Goal: Task Accomplishment & Management: Complete application form

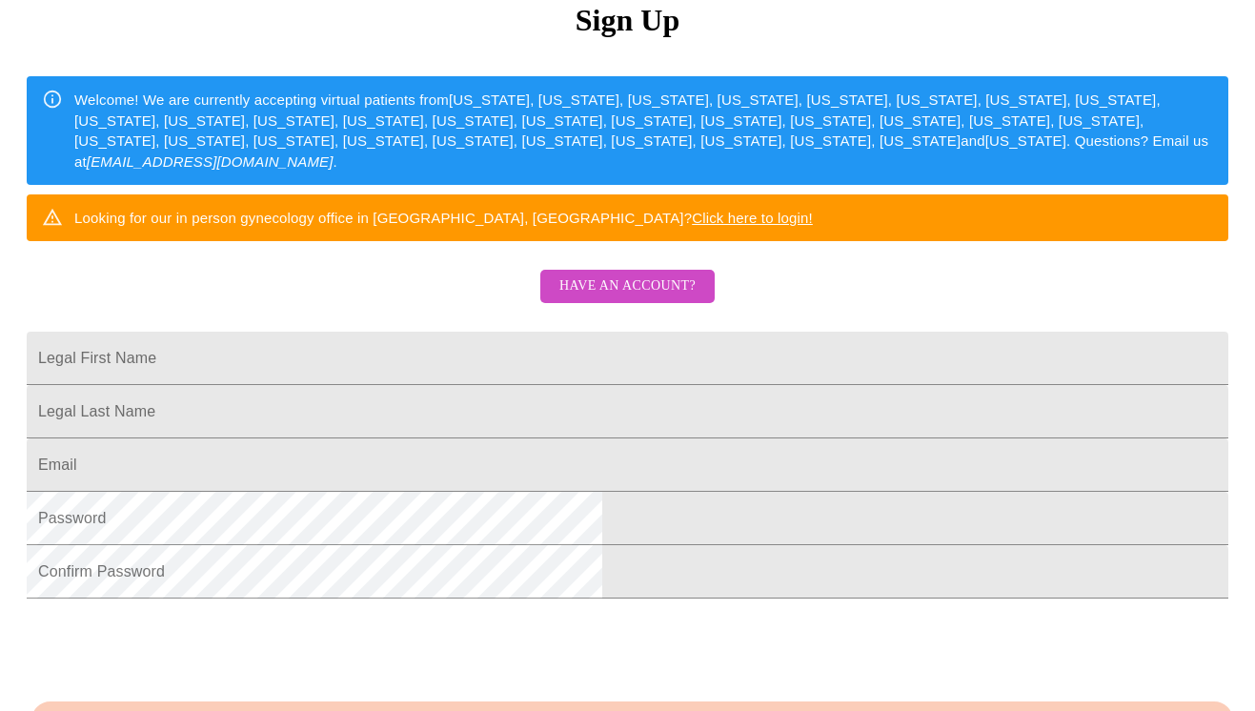
scroll to position [248, 0]
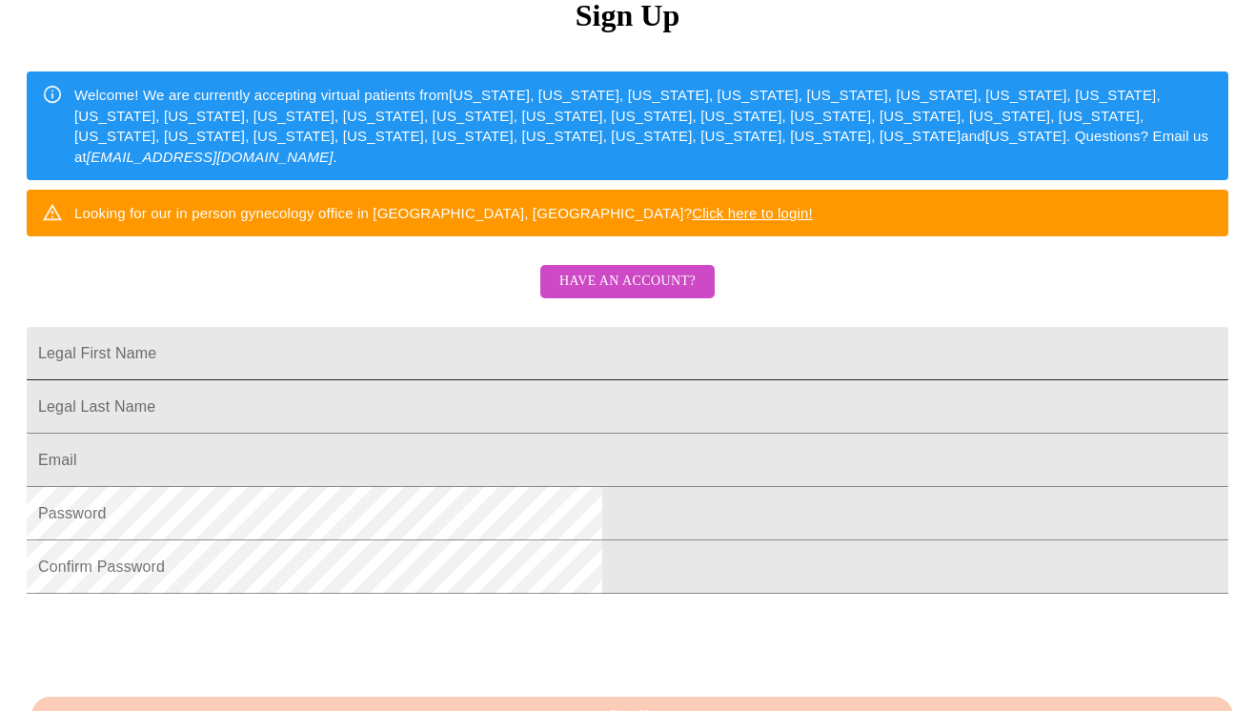
click at [616, 380] on input "Legal First Name" at bounding box center [628, 353] width 1202 height 53
type input "[PERSON_NAME]"
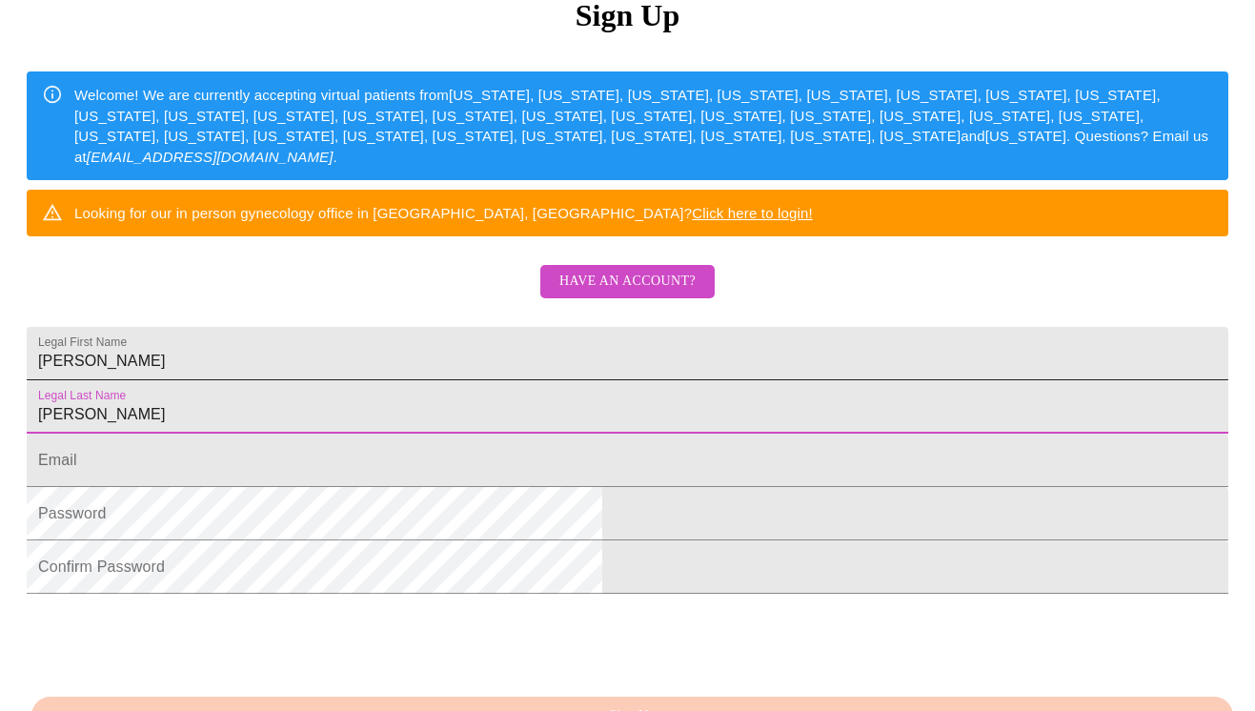
type input "[PERSON_NAME]"
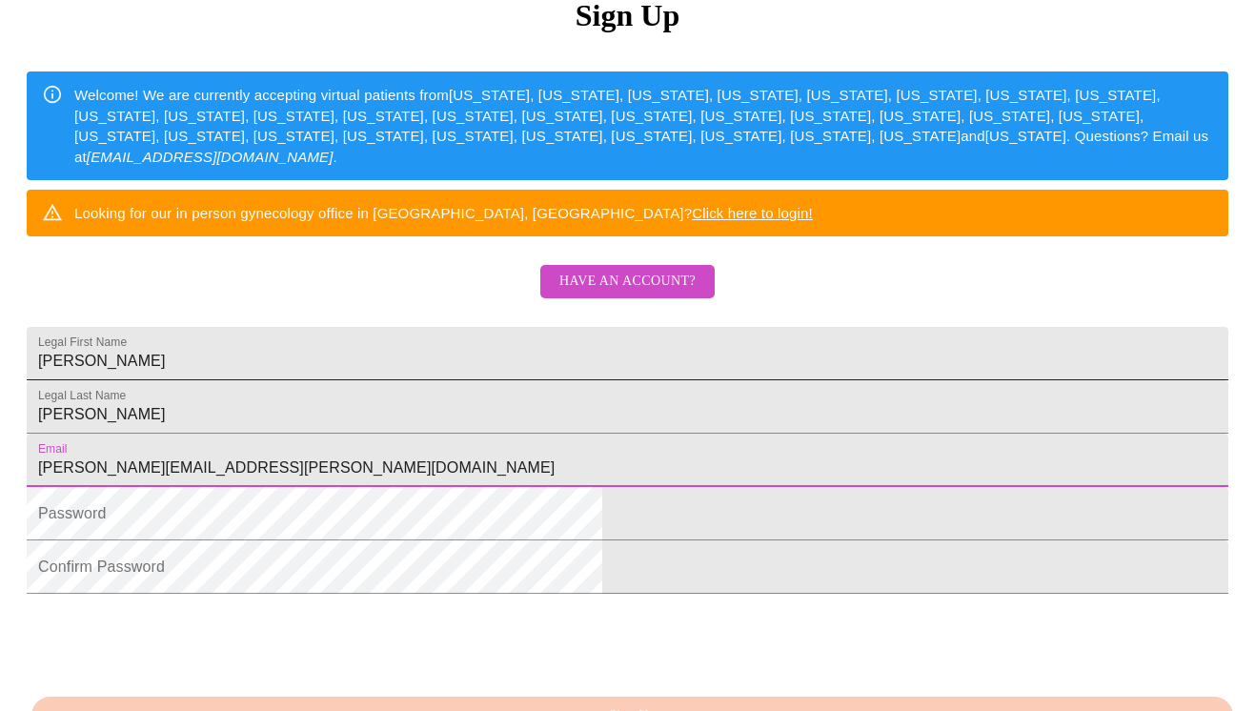
type input "[PERSON_NAME][EMAIL_ADDRESS][PERSON_NAME][DOMAIN_NAME]"
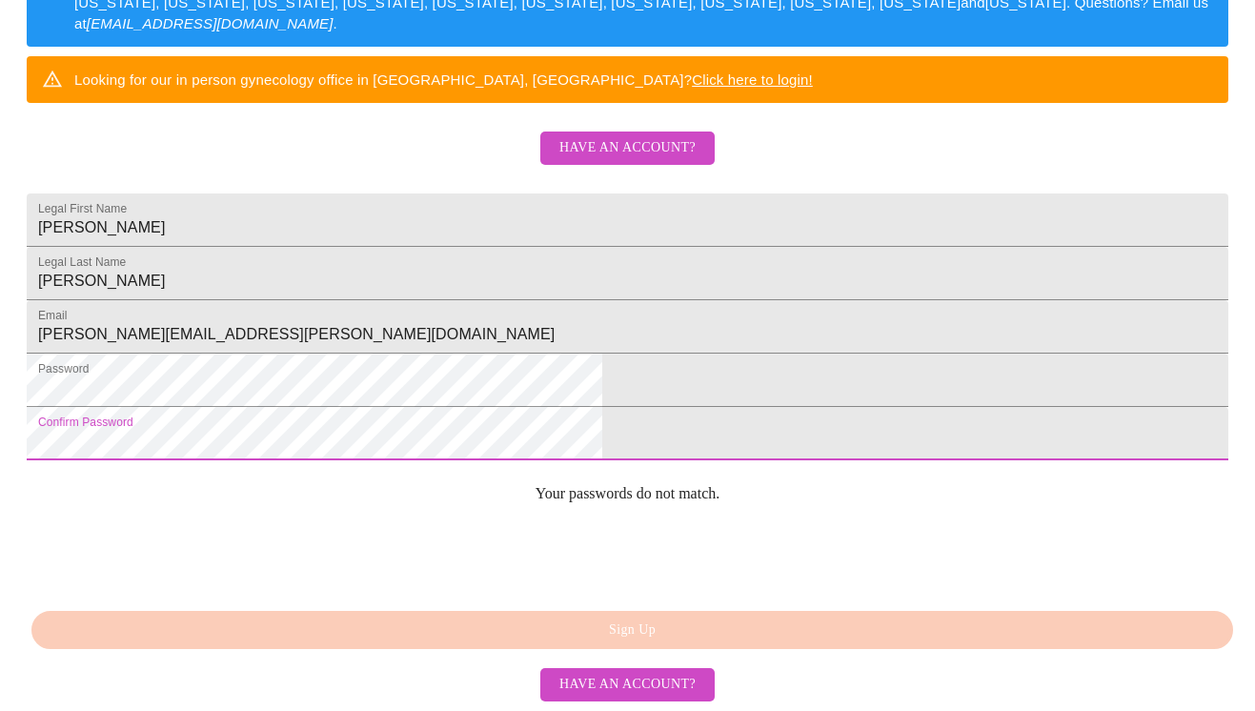
scroll to position [457, 0]
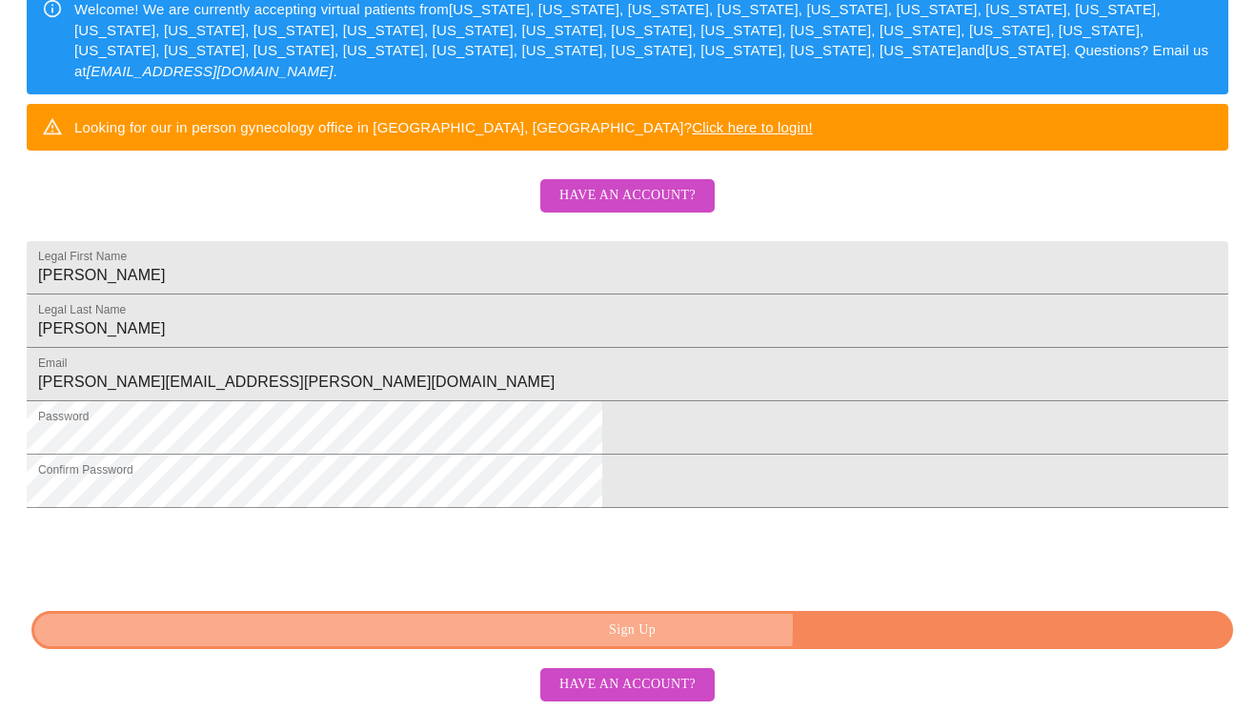
click at [724, 627] on span "Sign Up" at bounding box center [632, 630] width 1158 height 24
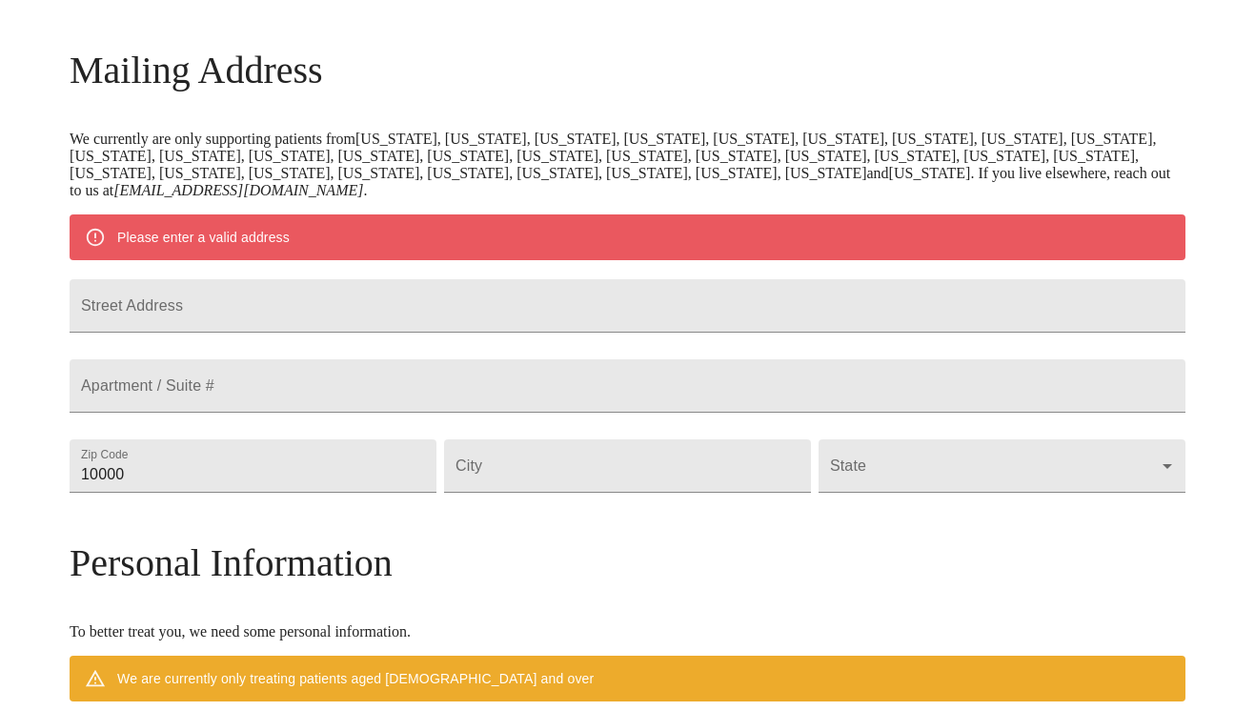
scroll to position [272, 0]
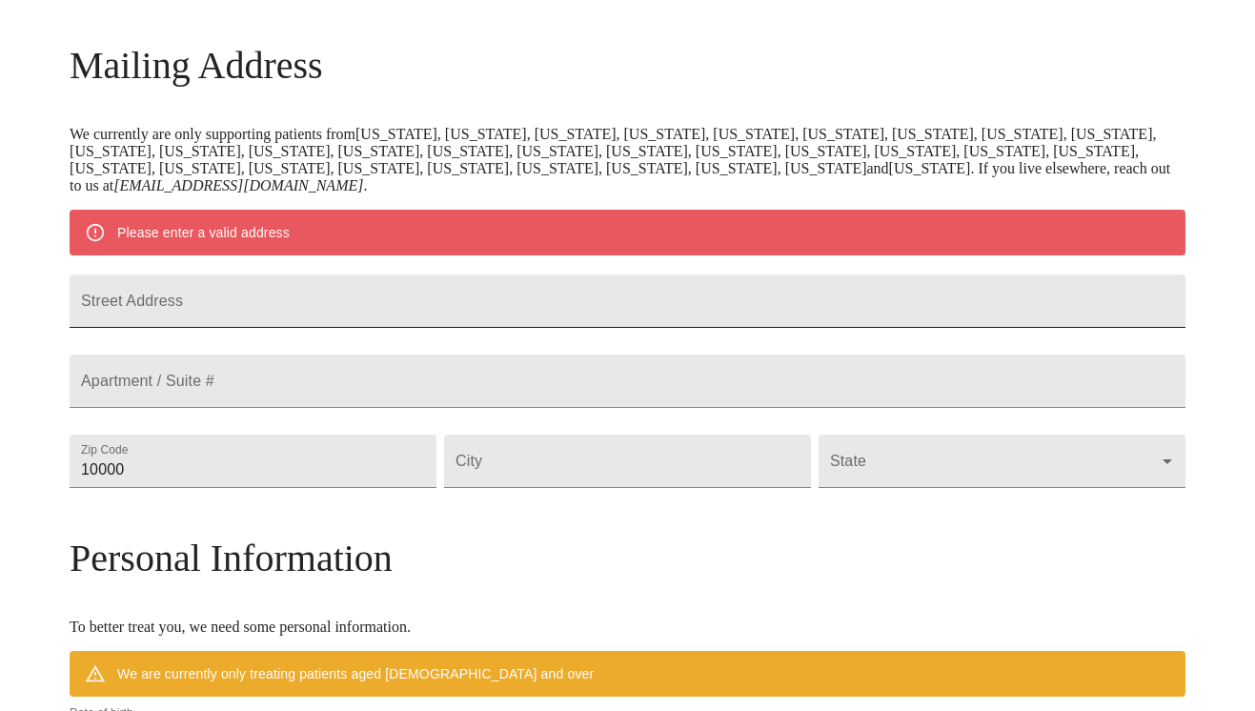
click at [527, 328] on input "Street Address" at bounding box center [628, 300] width 1116 height 53
type input "[STREET_ADDRESS][PERSON_NAME]"
type input "30080"
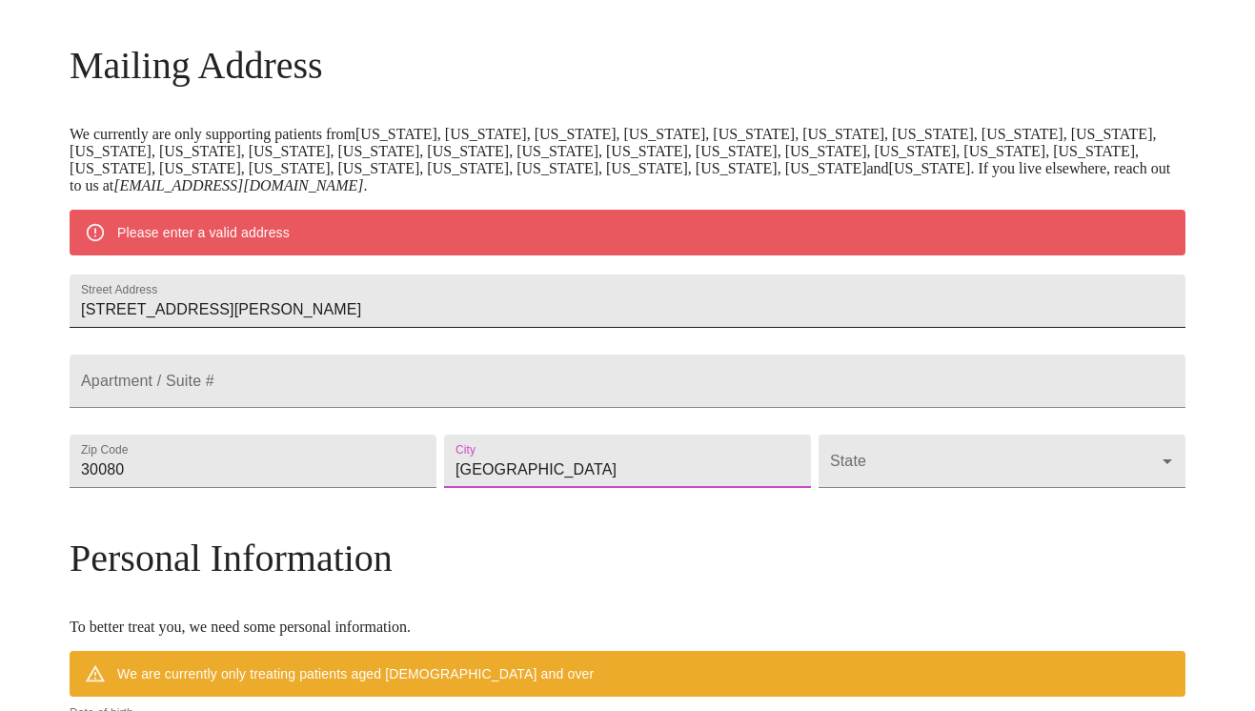
type input "[GEOGRAPHIC_DATA]"
click at [895, 491] on body "MyMenopauseRx Welcome to MyMenopauseRx Since it's your first time here, you'll …" at bounding box center [628, 487] width 1240 height 1503
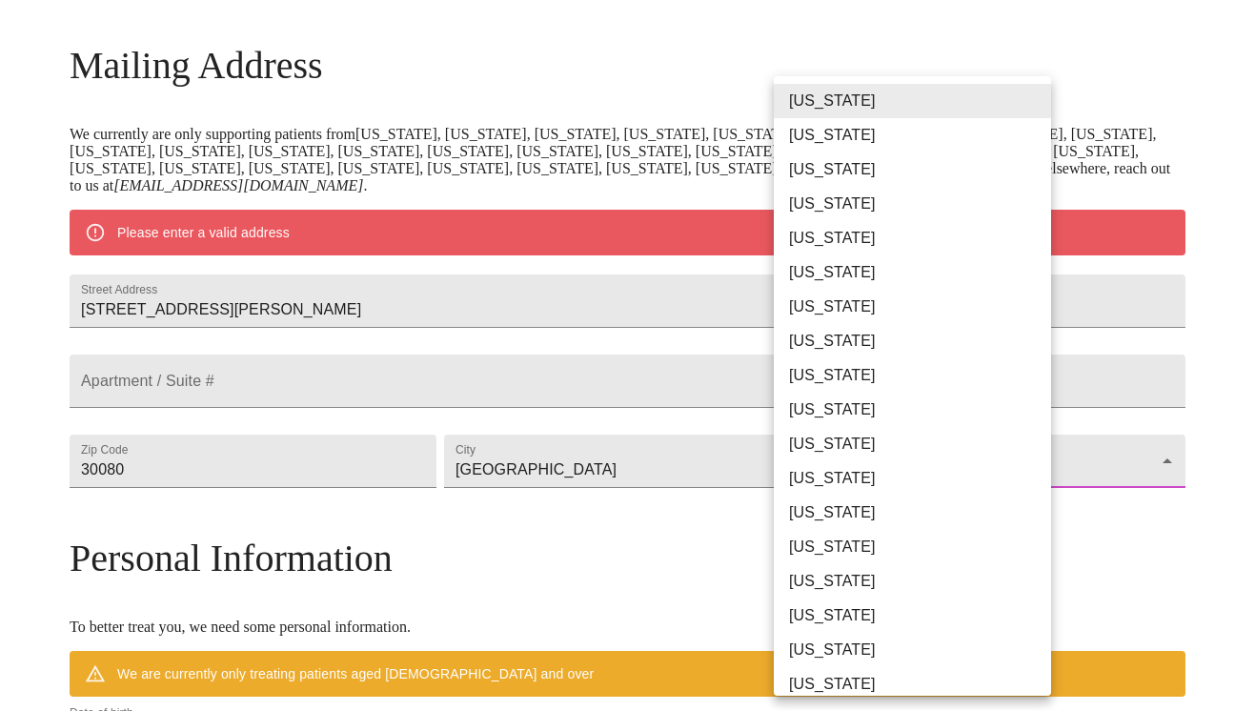
click at [877, 410] on li "[US_STATE]" at bounding box center [912, 410] width 277 height 34
type input "[US_STATE]"
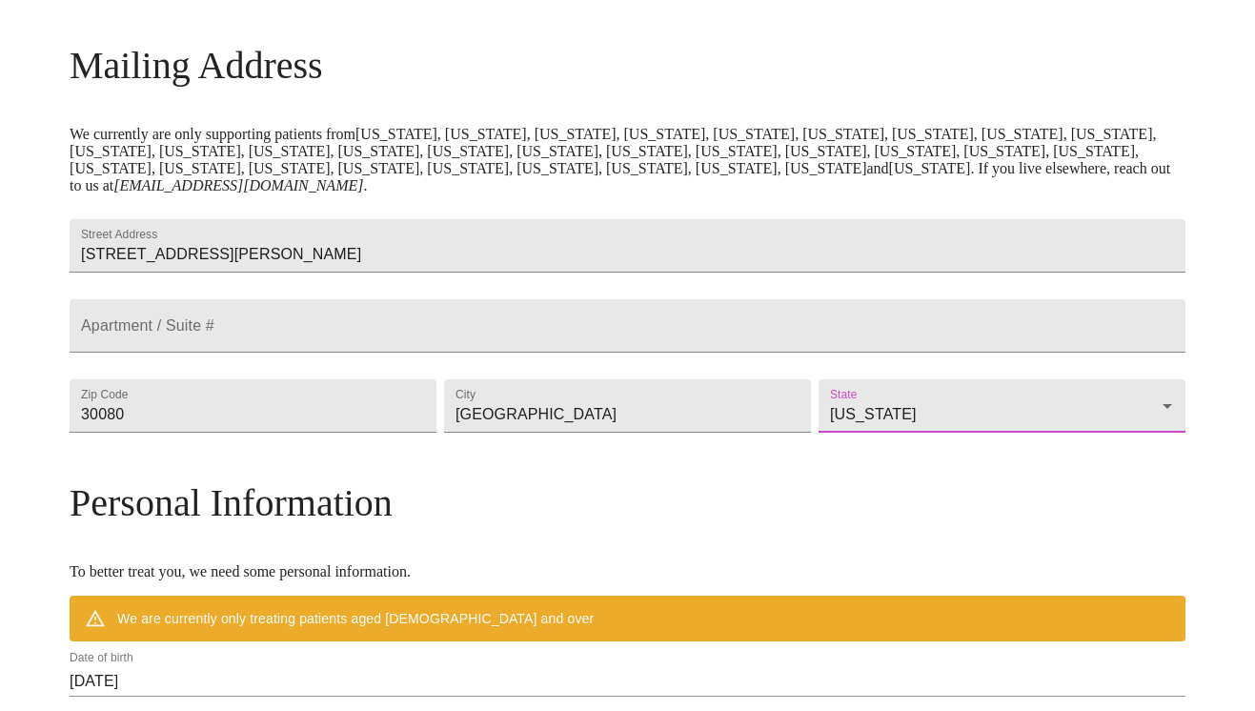
click at [1078, 540] on div "MyMenopauseRx Welcome to MyMenopauseRx Since it's your first time here, you'll …" at bounding box center [628, 459] width 1116 height 1447
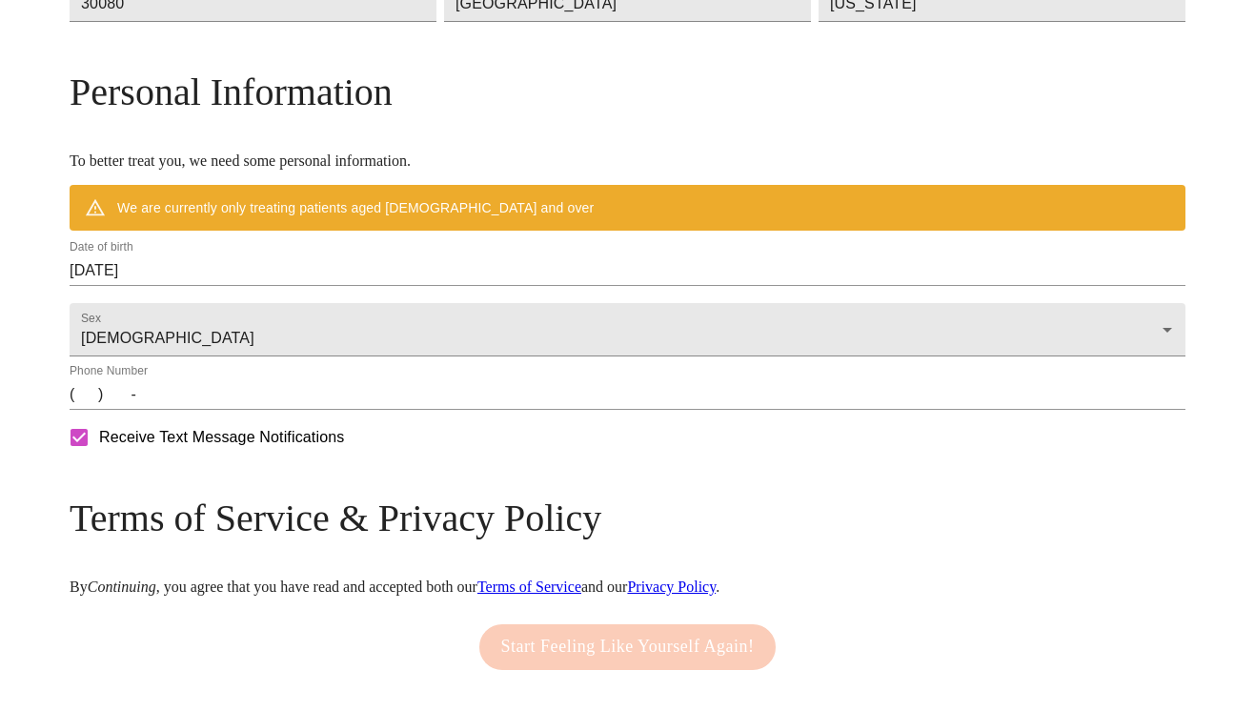
scroll to position [689, 0]
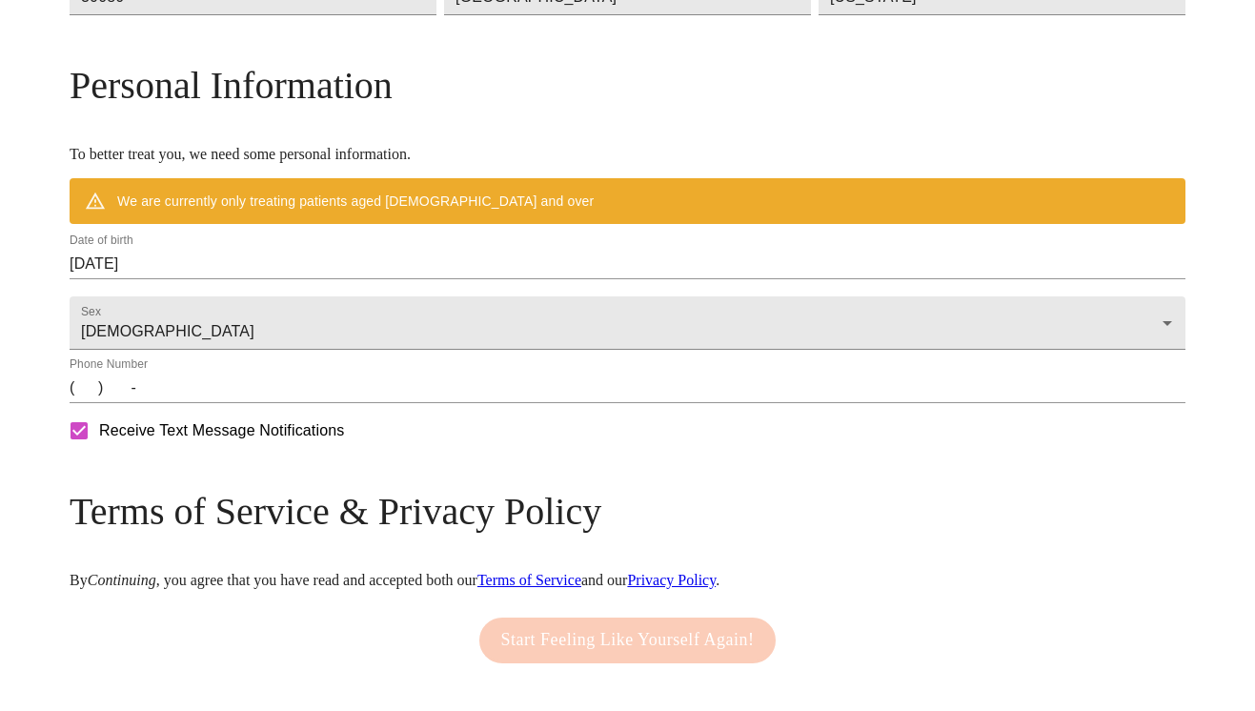
click at [472, 279] on input "[DATE]" at bounding box center [628, 264] width 1116 height 30
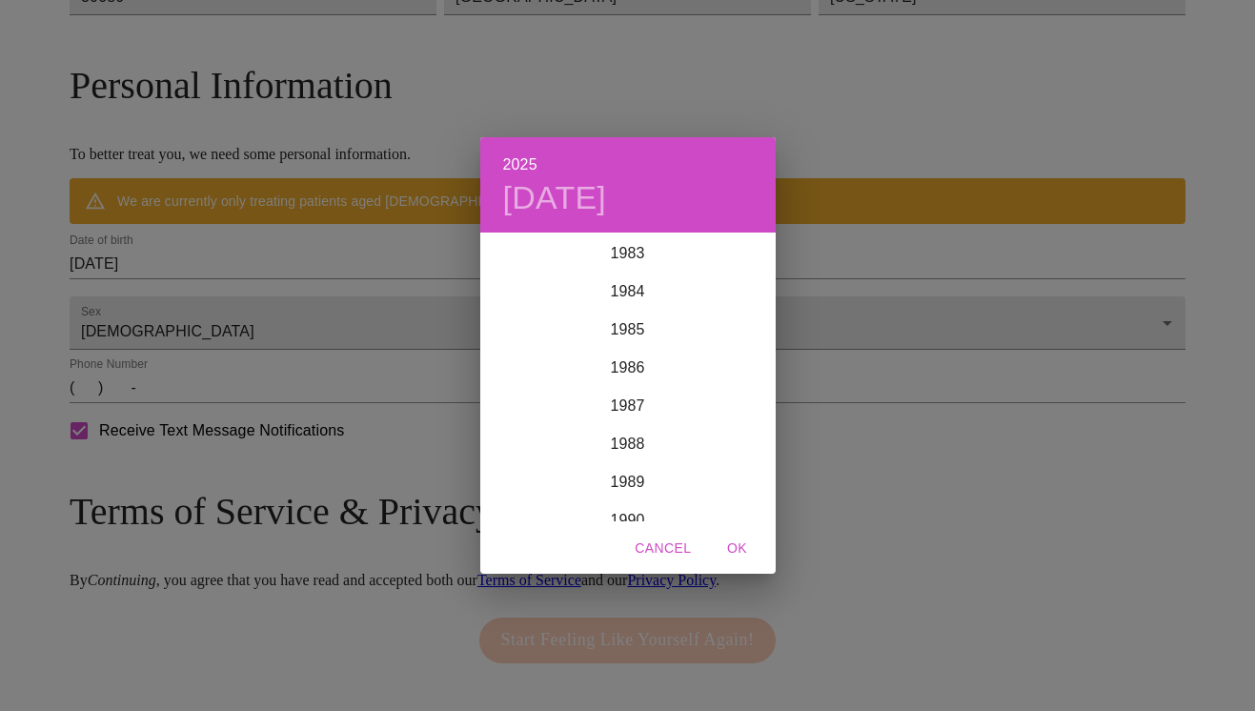
scroll to position [3206, 0]
click at [643, 407] on div "1987" at bounding box center [627, 402] width 295 height 38
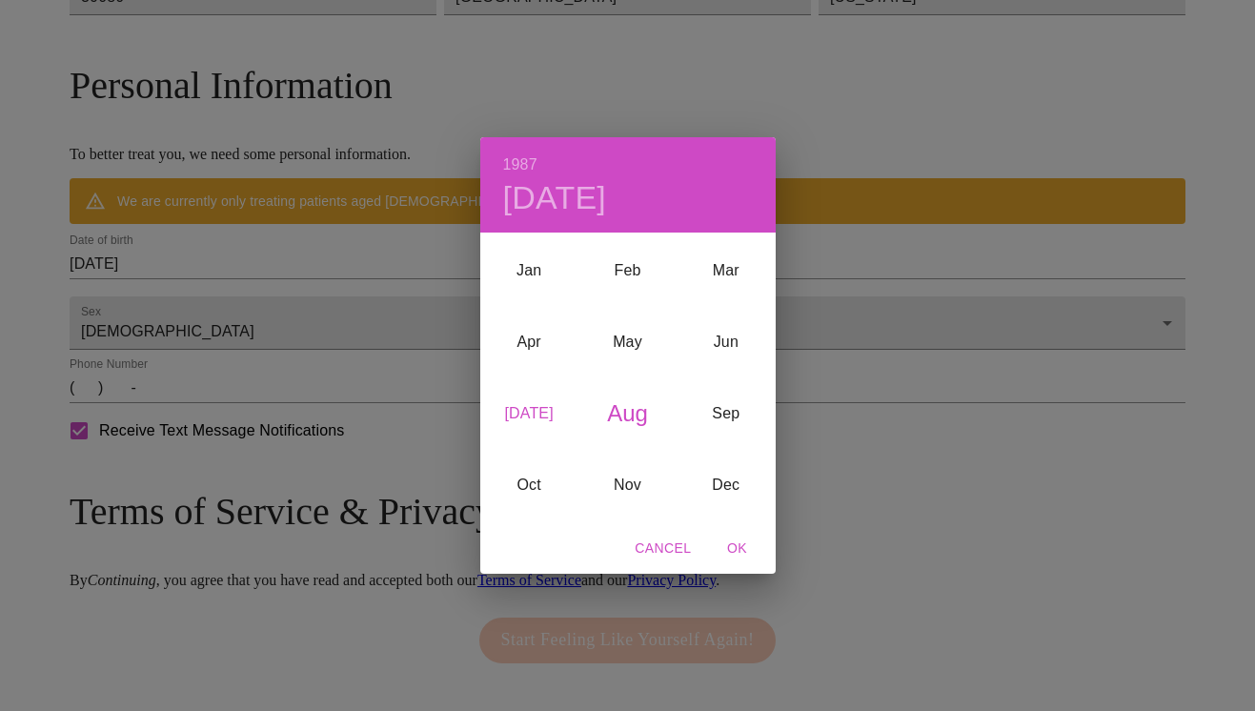
click at [543, 415] on div "[DATE]" at bounding box center [529, 413] width 98 height 71
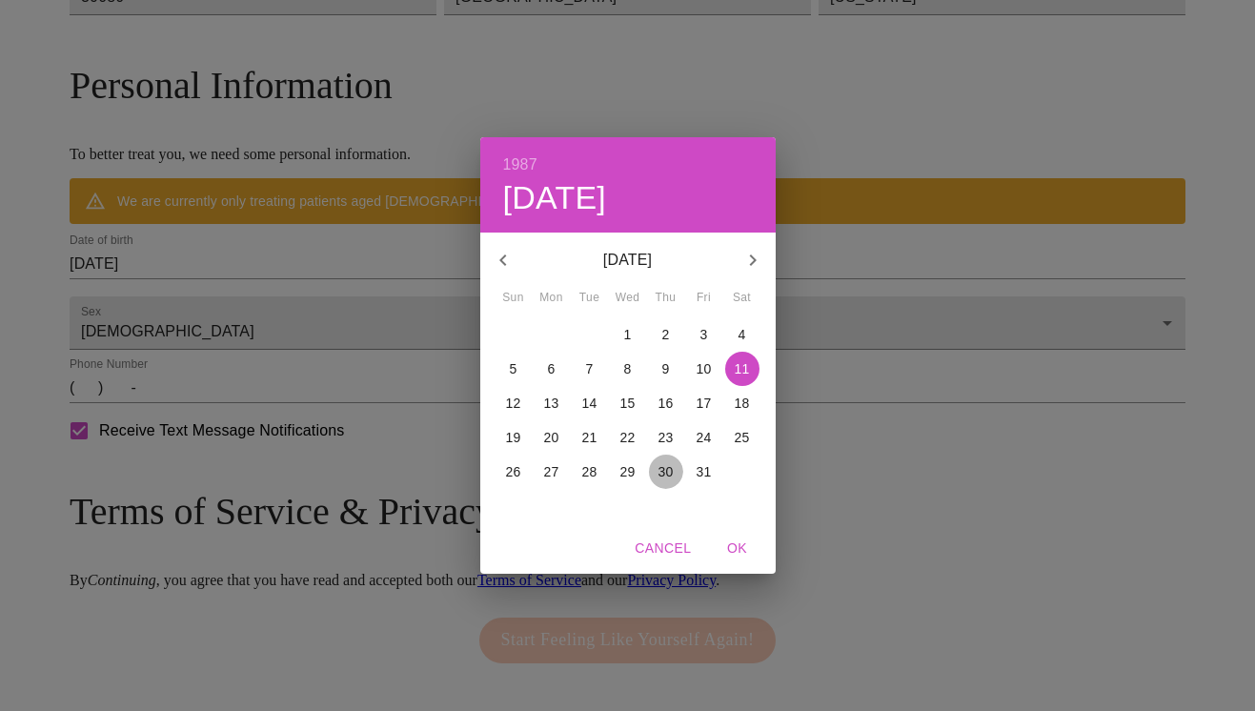
click at [667, 475] on p "30" at bounding box center [665, 471] width 15 height 19
click at [738, 547] on span "OK" at bounding box center [738, 548] width 46 height 24
type input "[DATE]"
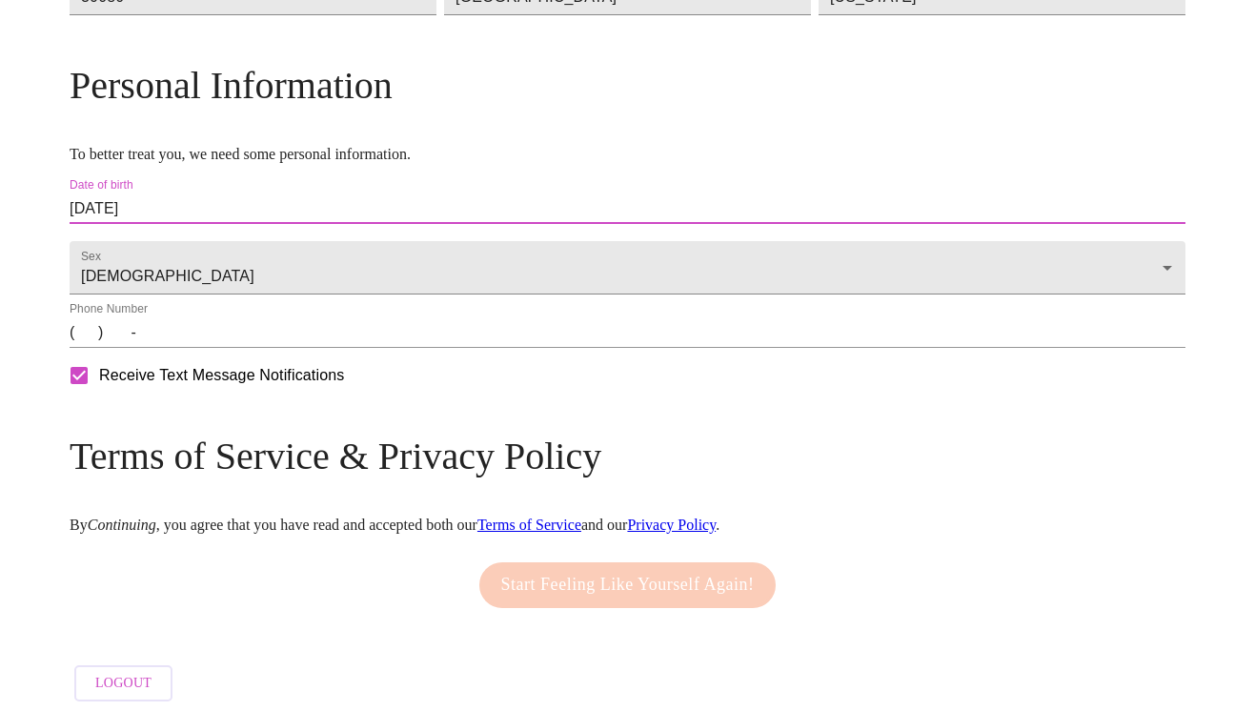
click at [406, 348] on div "Phone Number (   )    -" at bounding box center [628, 325] width 1116 height 46
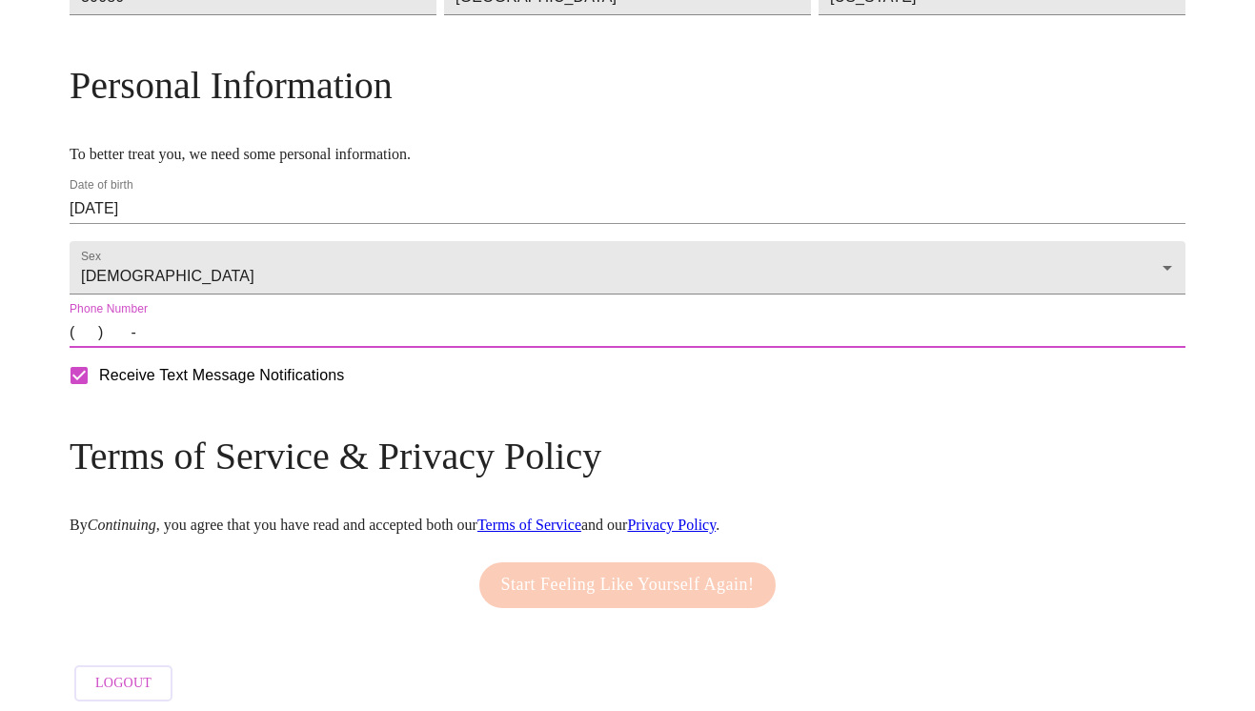
click at [204, 348] on input "(   )    -" at bounding box center [628, 332] width 1116 height 30
click at [209, 348] on input "(   )    -" at bounding box center [628, 332] width 1116 height 30
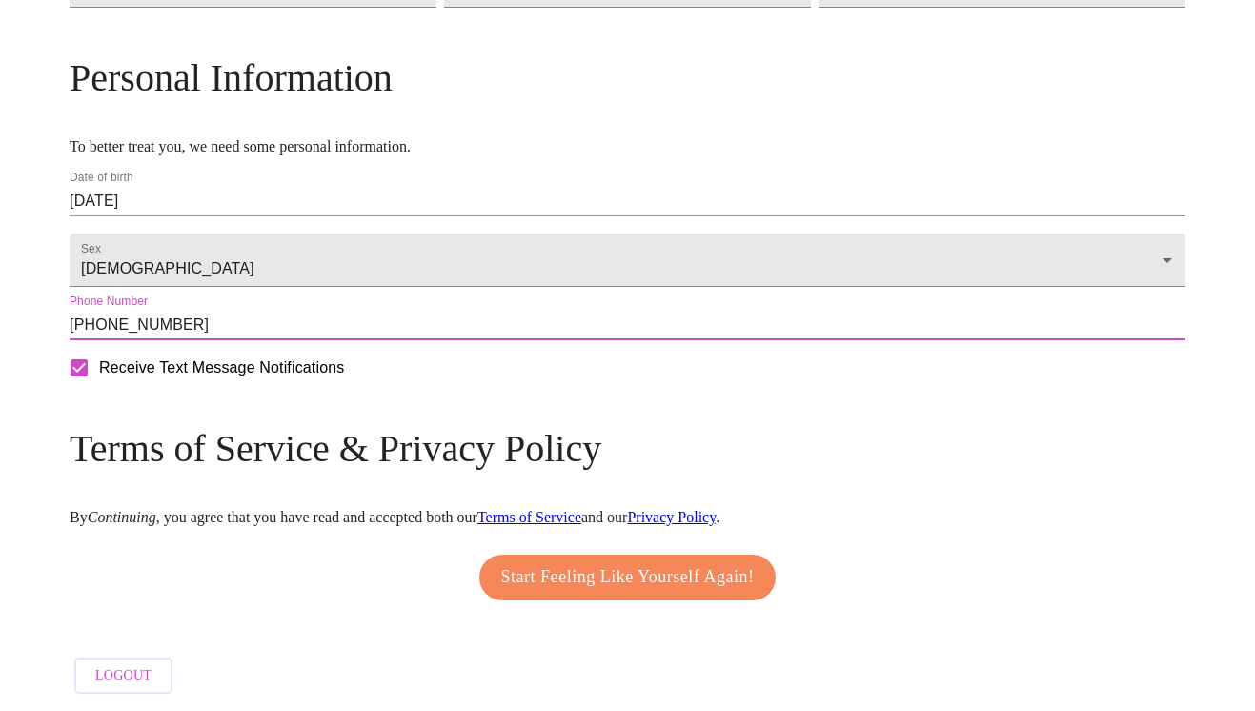
type input "[PHONE_NUMBER]"
click at [663, 573] on span "Start Feeling Like Yourself Again!" at bounding box center [627, 577] width 253 height 30
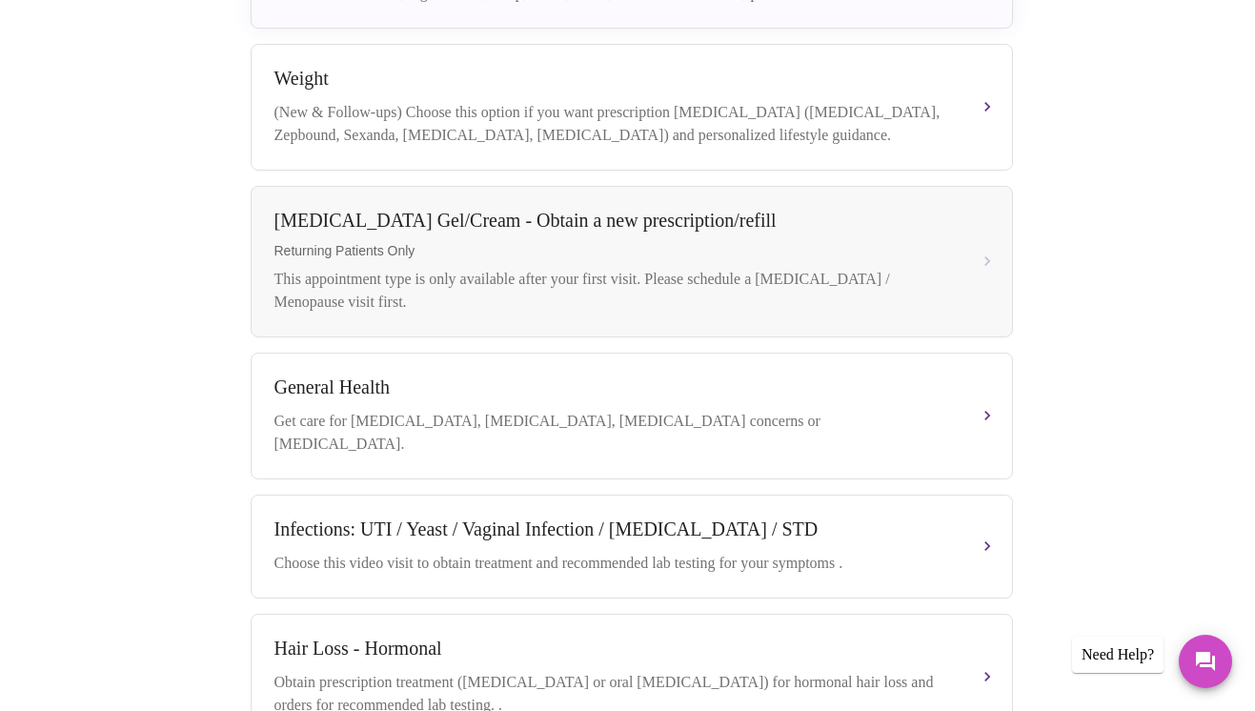
scroll to position [749, 0]
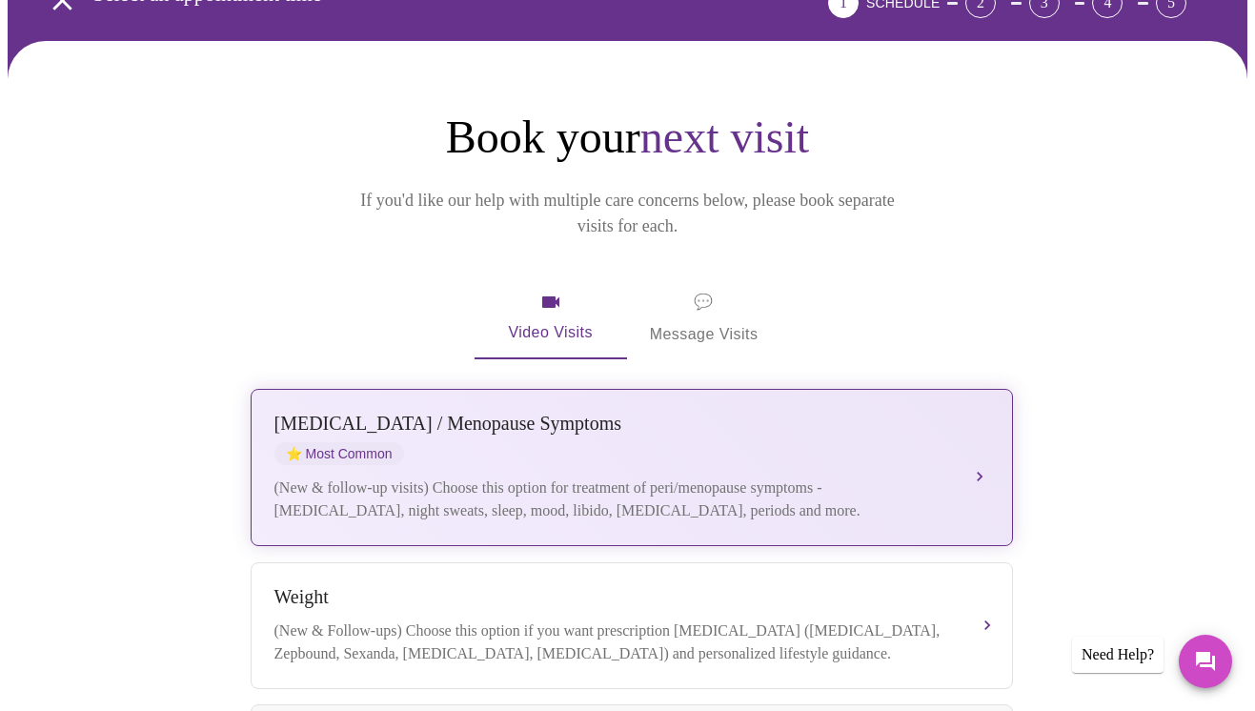
click at [871, 413] on div "[MEDICAL_DATA] / Menopause Symptoms ⭐ Most Common (New & follow-up visits) Choo…" at bounding box center [631, 468] width 715 height 110
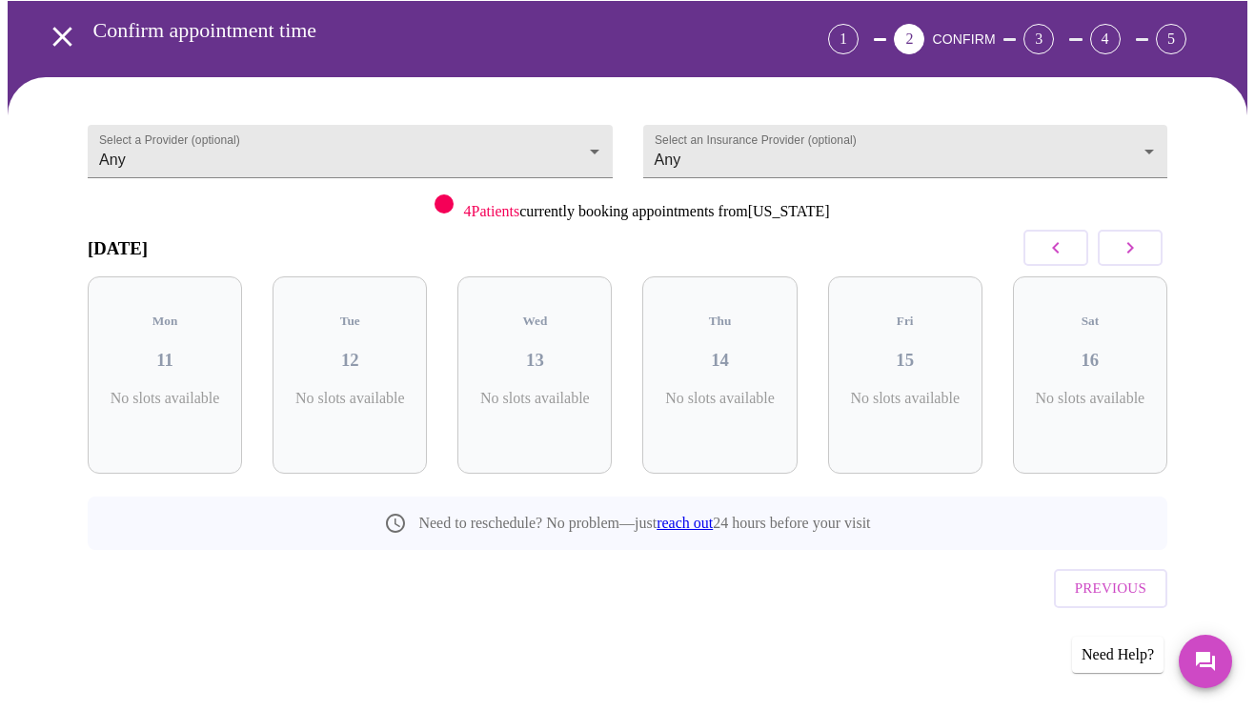
scroll to position [38, 0]
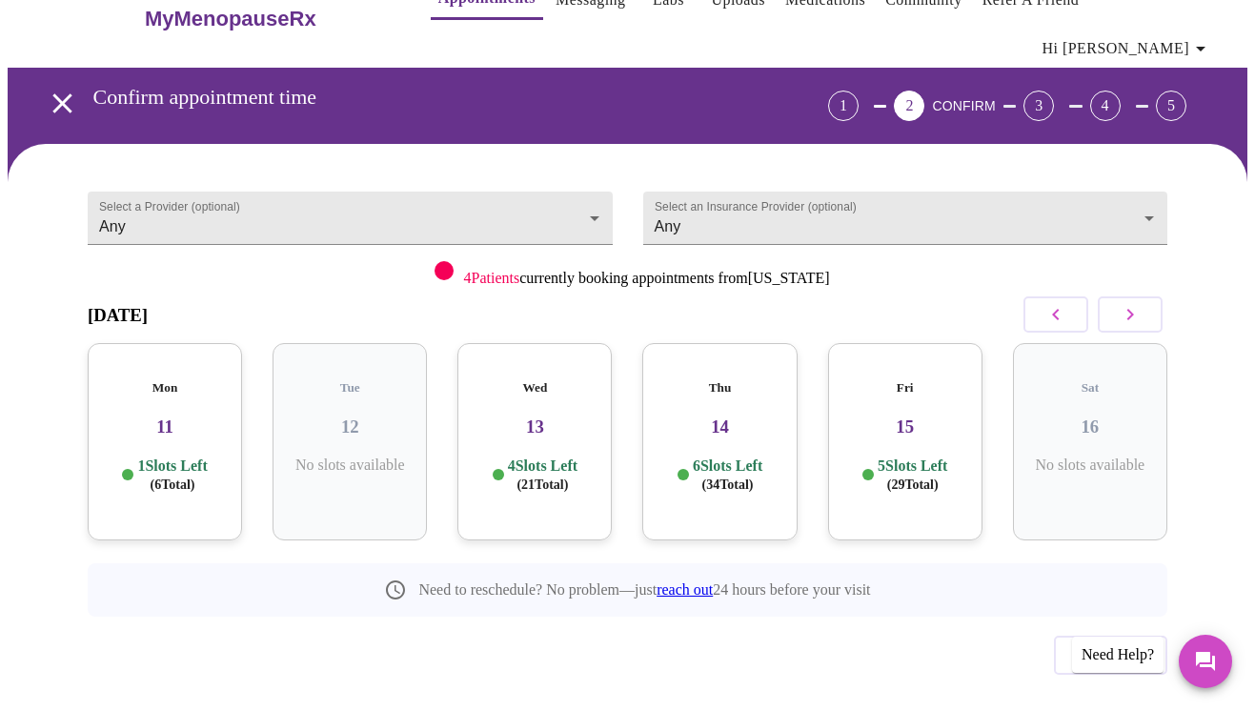
click at [177, 409] on div "Mon 11 1 Slots Left ( 6 Total)" at bounding box center [165, 441] width 154 height 197
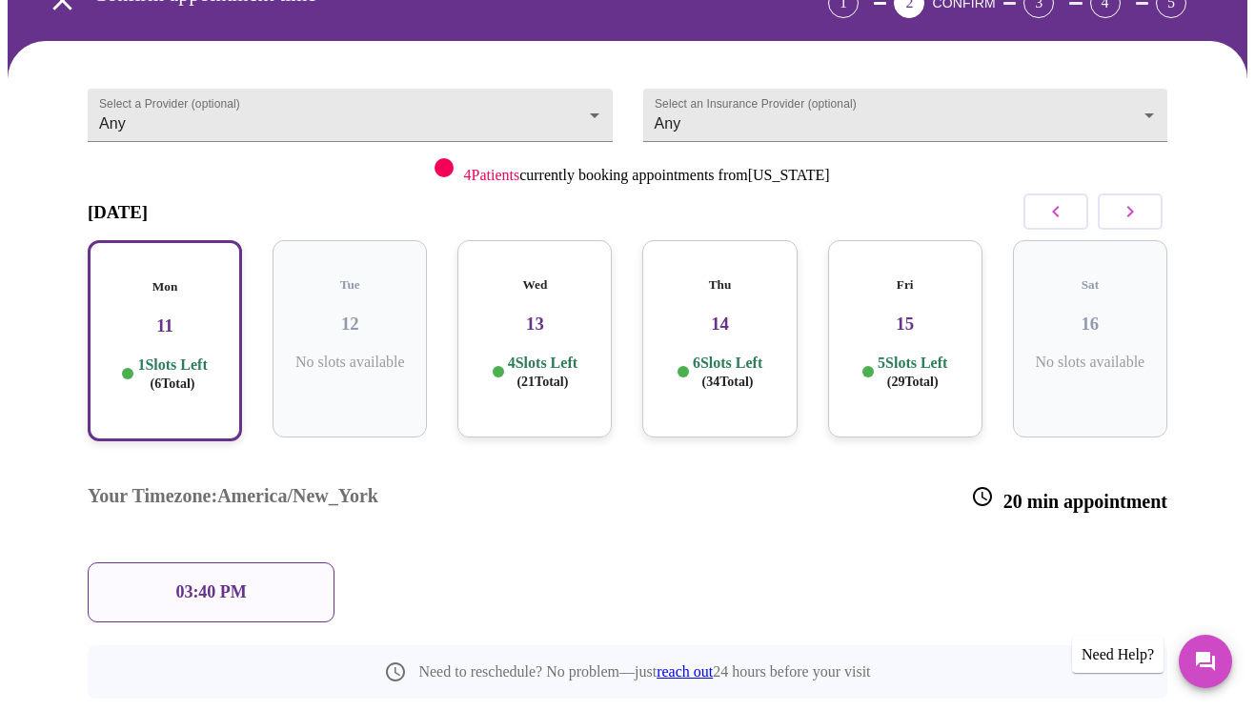
click at [195, 302] on div "Mon 11 1 Slots Left ( 6 Total)" at bounding box center [165, 340] width 154 height 201
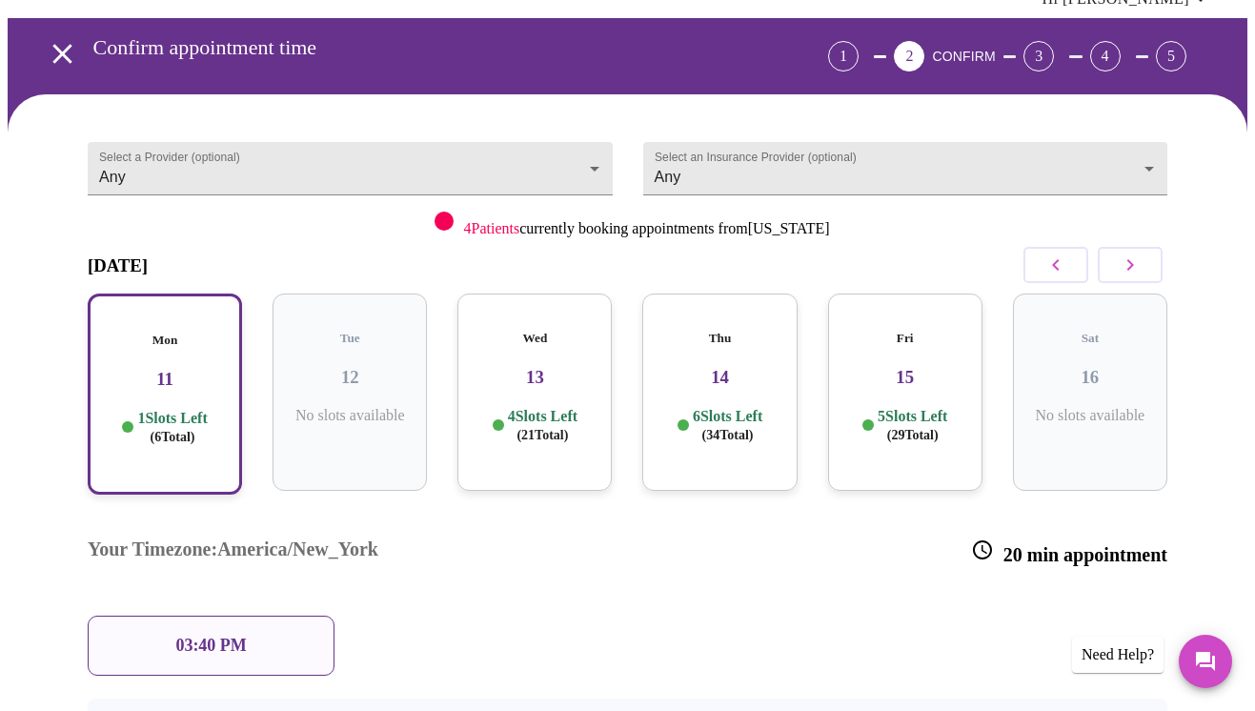
scroll to position [54, 0]
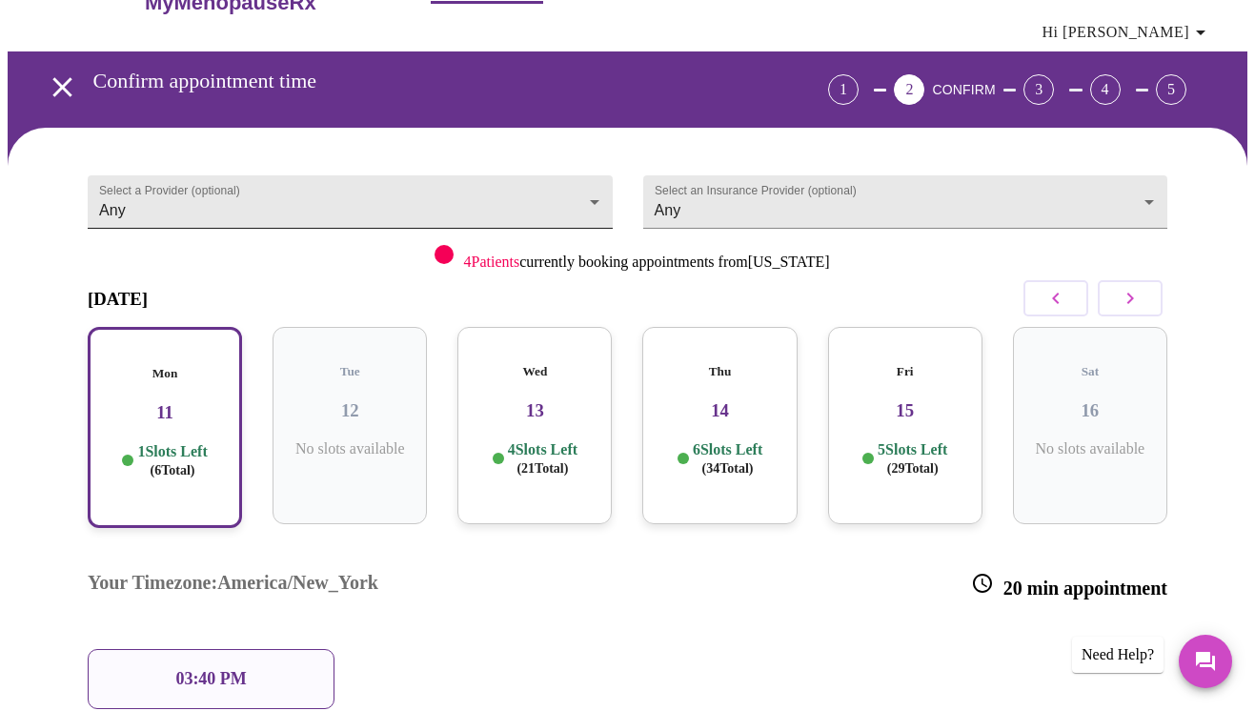
click at [439, 168] on body "MyMenopauseRx Appointments Messaging Labs Uploads Medications Community Refer a…" at bounding box center [628, 445] width 1240 height 985
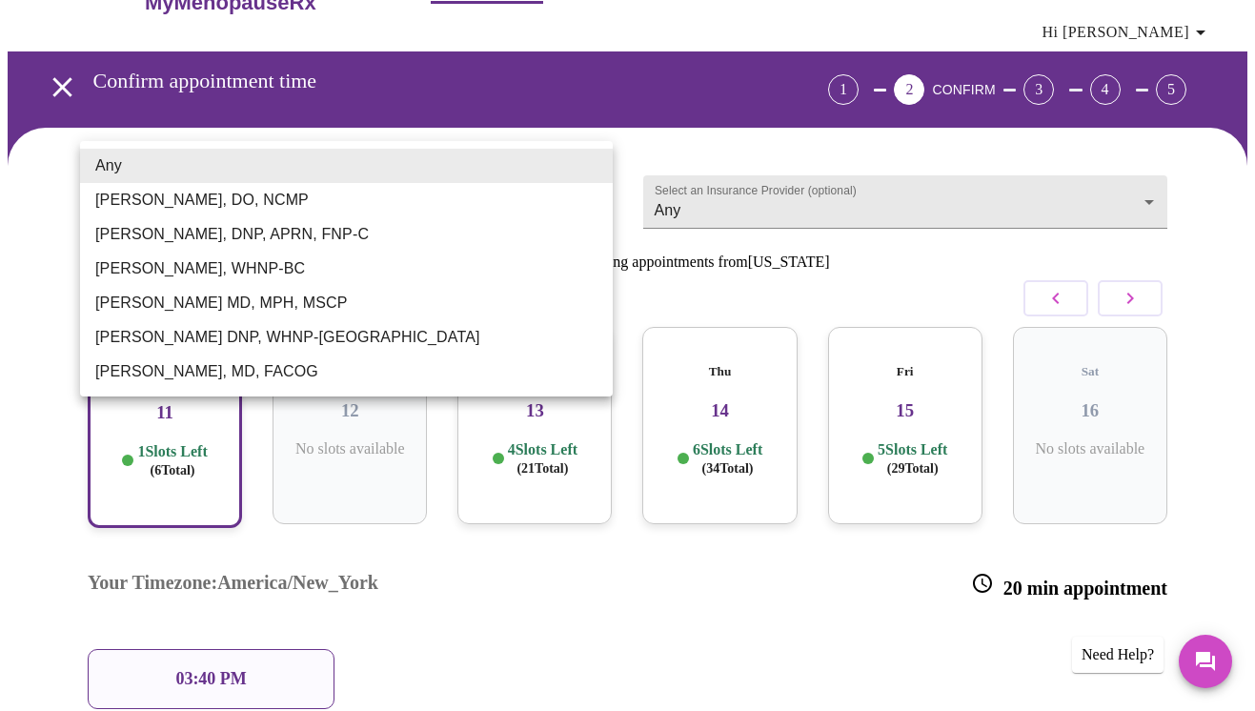
click at [732, 165] on div at bounding box center [627, 355] width 1255 height 711
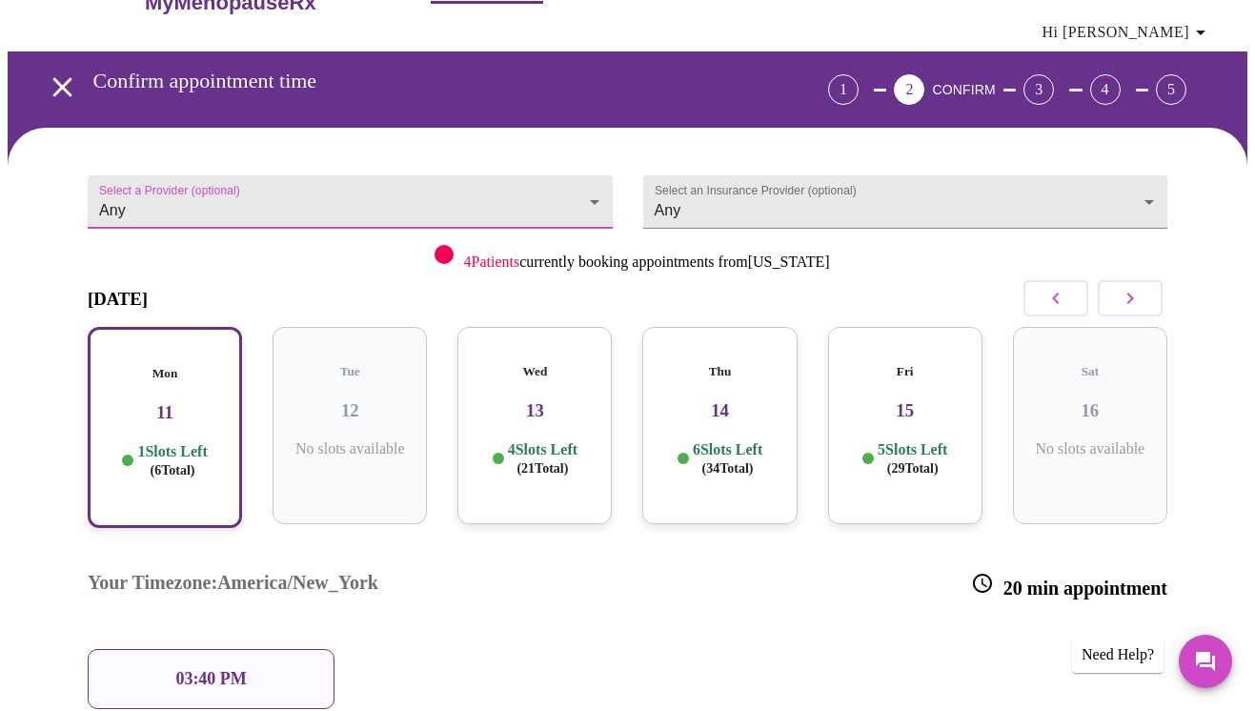
click at [732, 165] on body "MyMenopauseRx Appointments Messaging Labs Uploads Medications Community Refer a…" at bounding box center [628, 445] width 1240 height 985
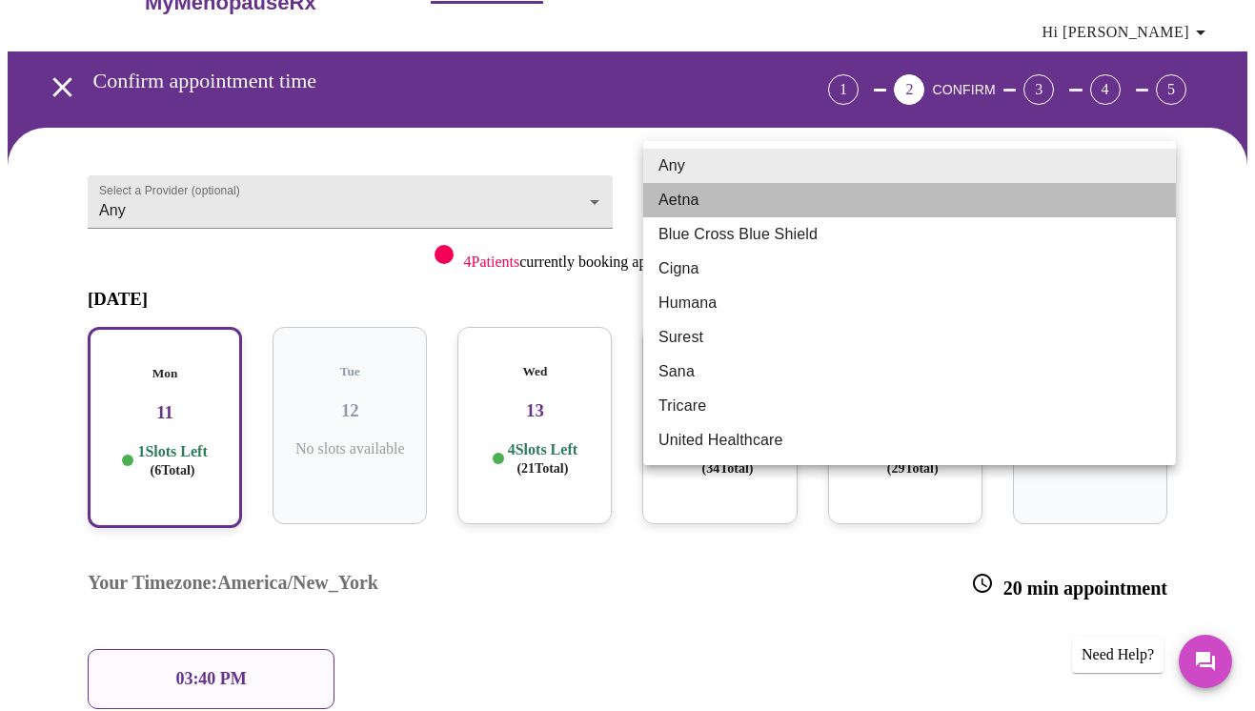
click at [709, 192] on li "Aetna" at bounding box center [909, 200] width 533 height 34
type input "Aetna"
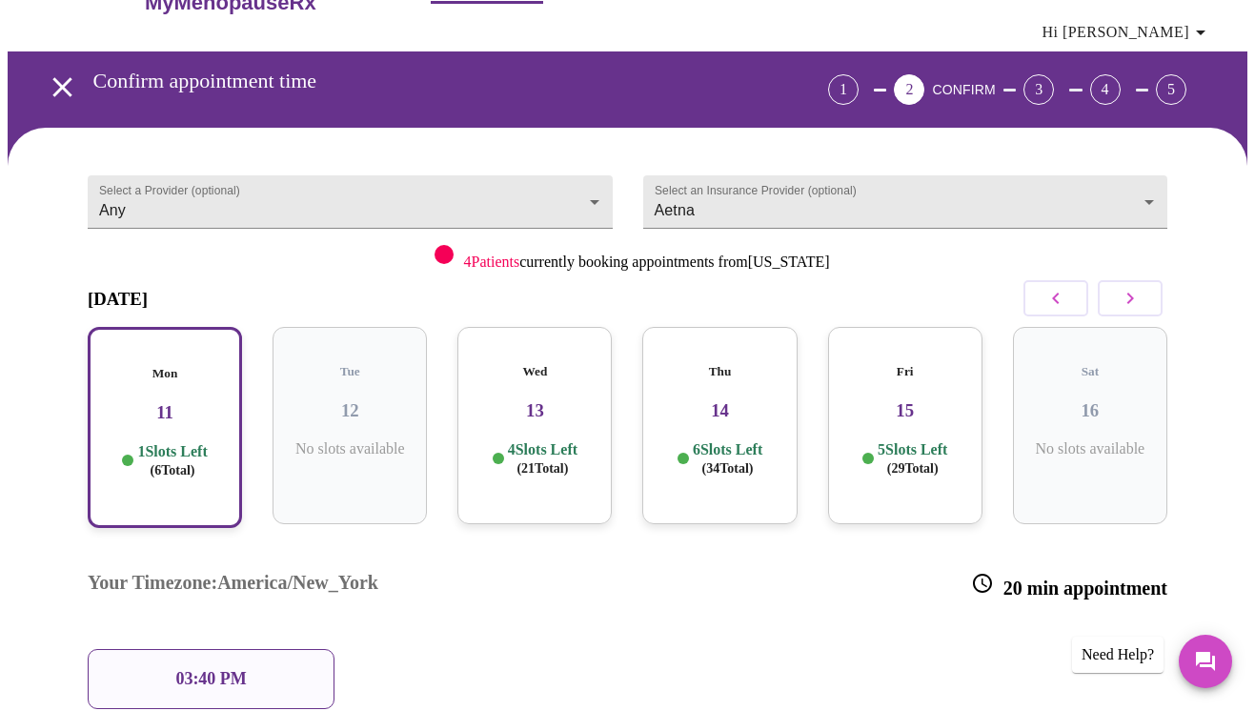
click at [186, 463] on span "( 6 Total)" at bounding box center [173, 470] width 45 height 14
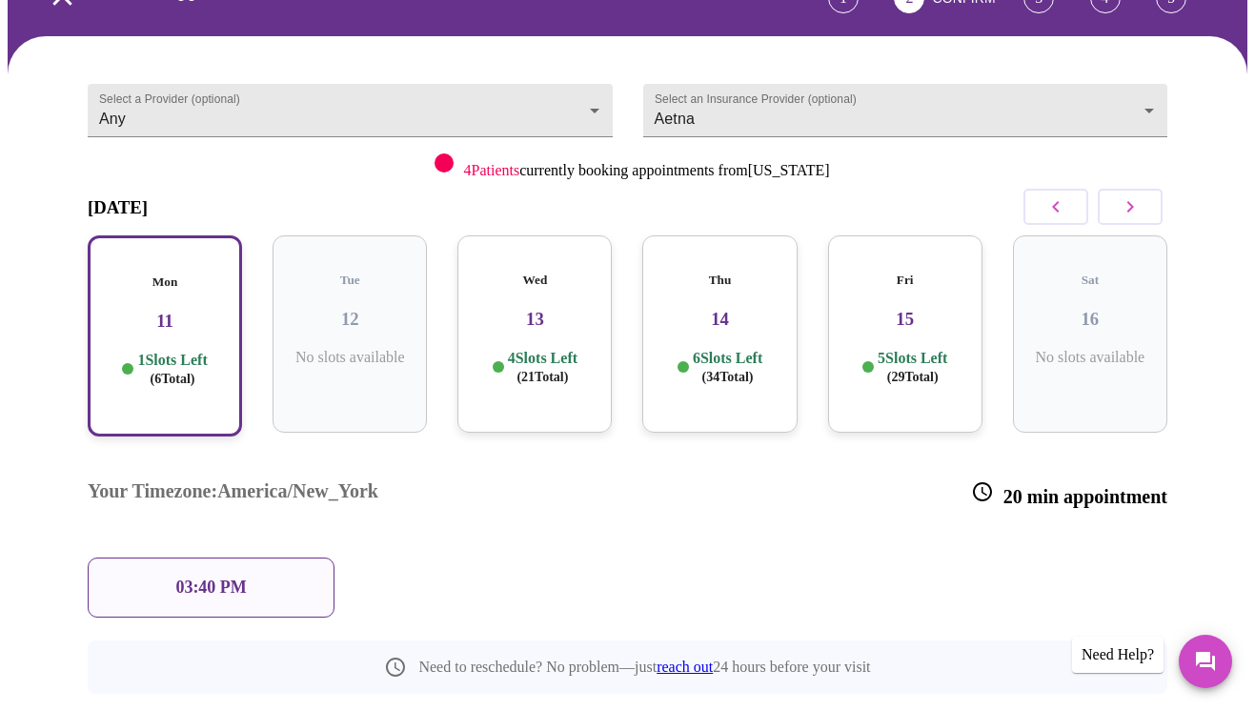
scroll to position [147, 0]
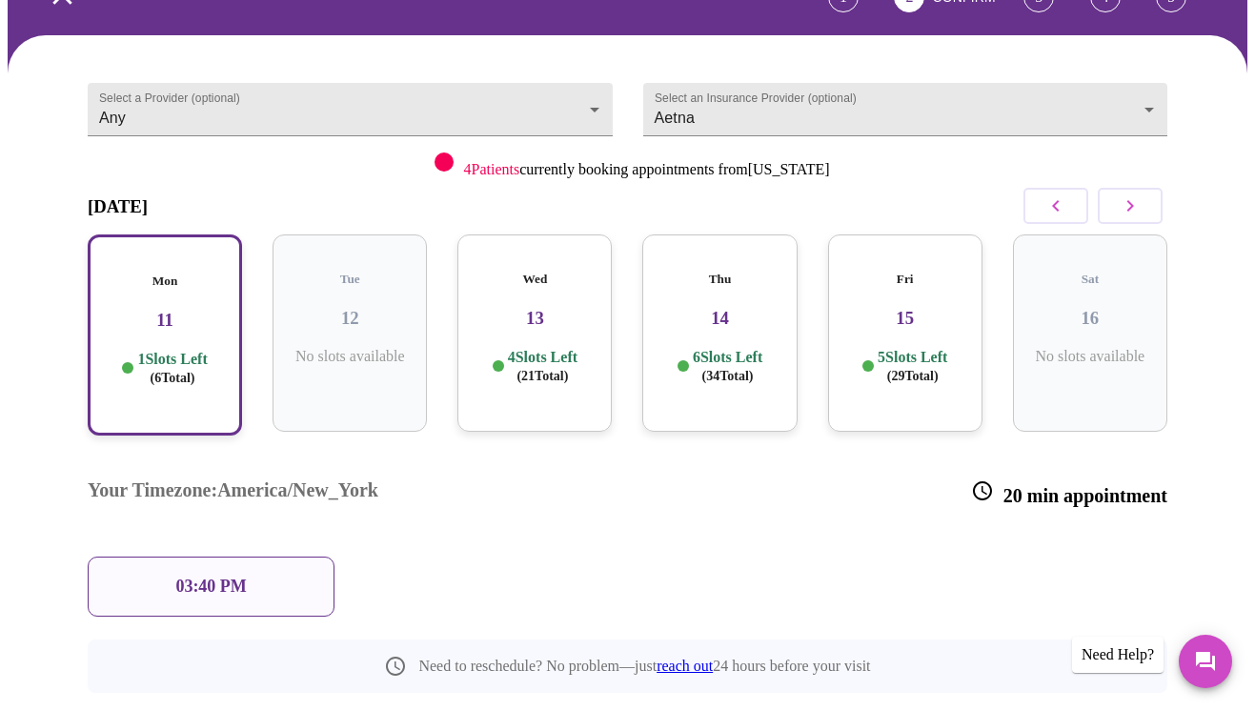
click at [204, 576] on p "03:40 PM" at bounding box center [210, 586] width 71 height 20
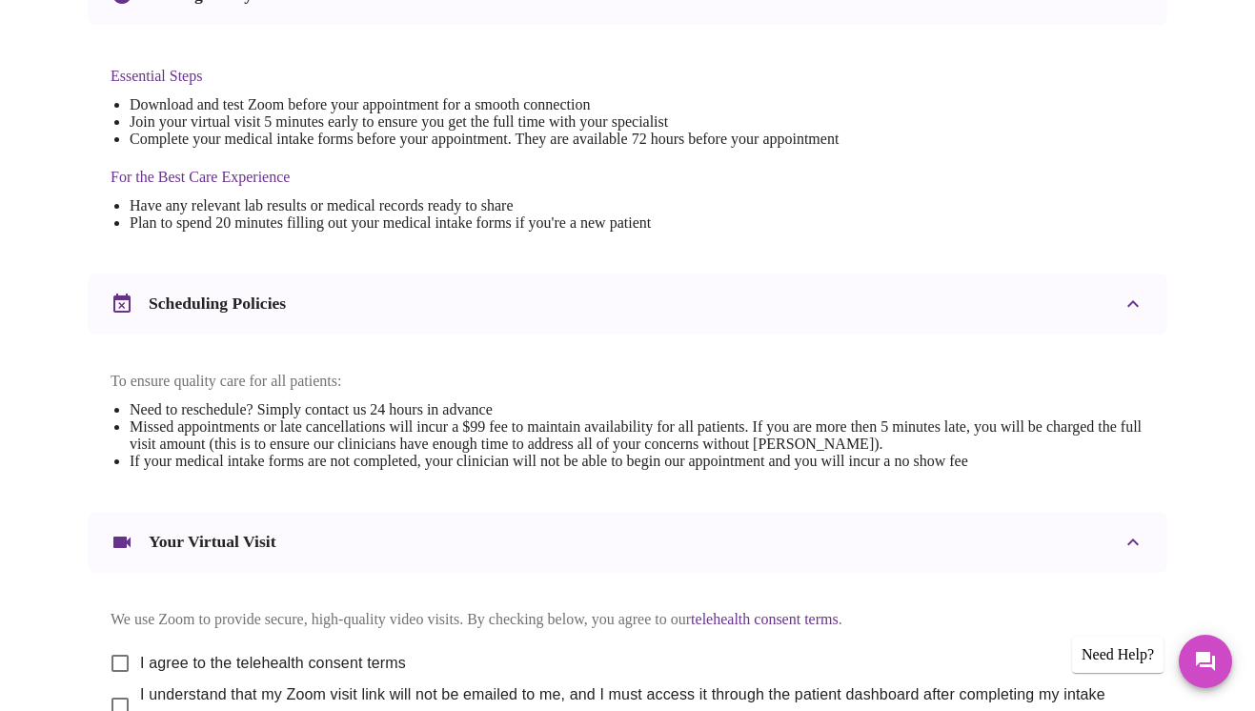
scroll to position [481, 0]
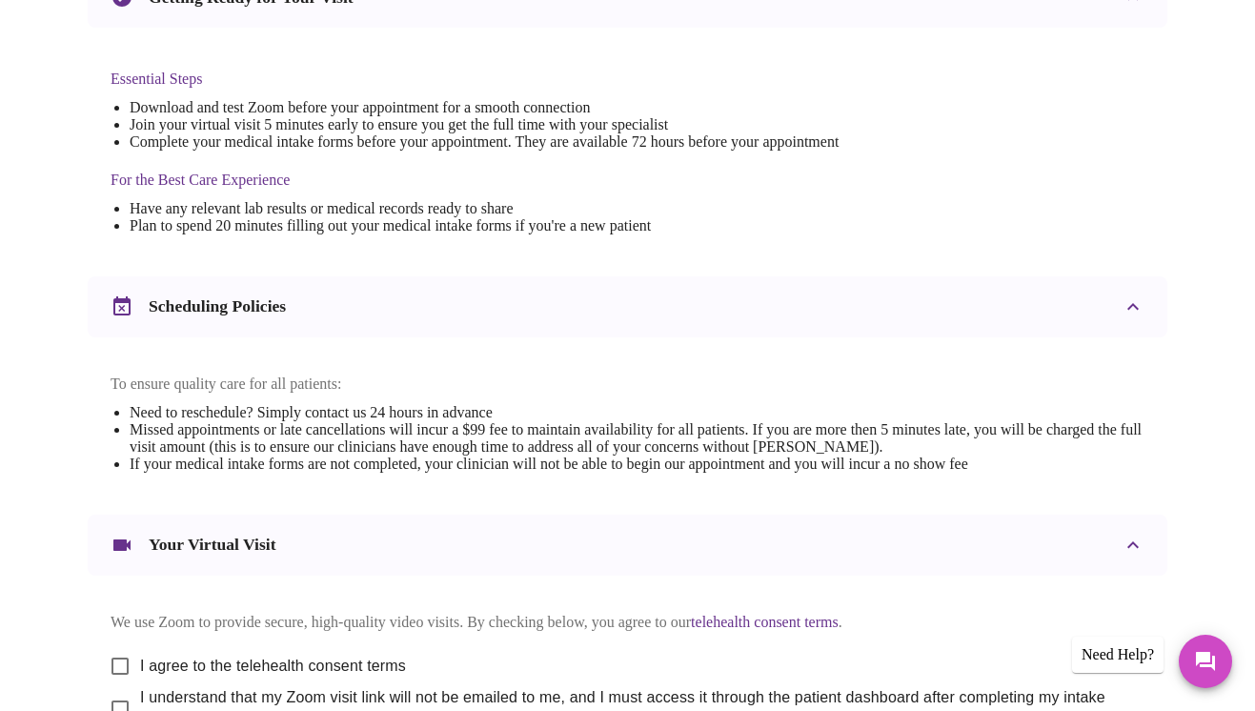
click at [352, 295] on div "Scheduling Policies" at bounding box center [611, 306] width 1000 height 23
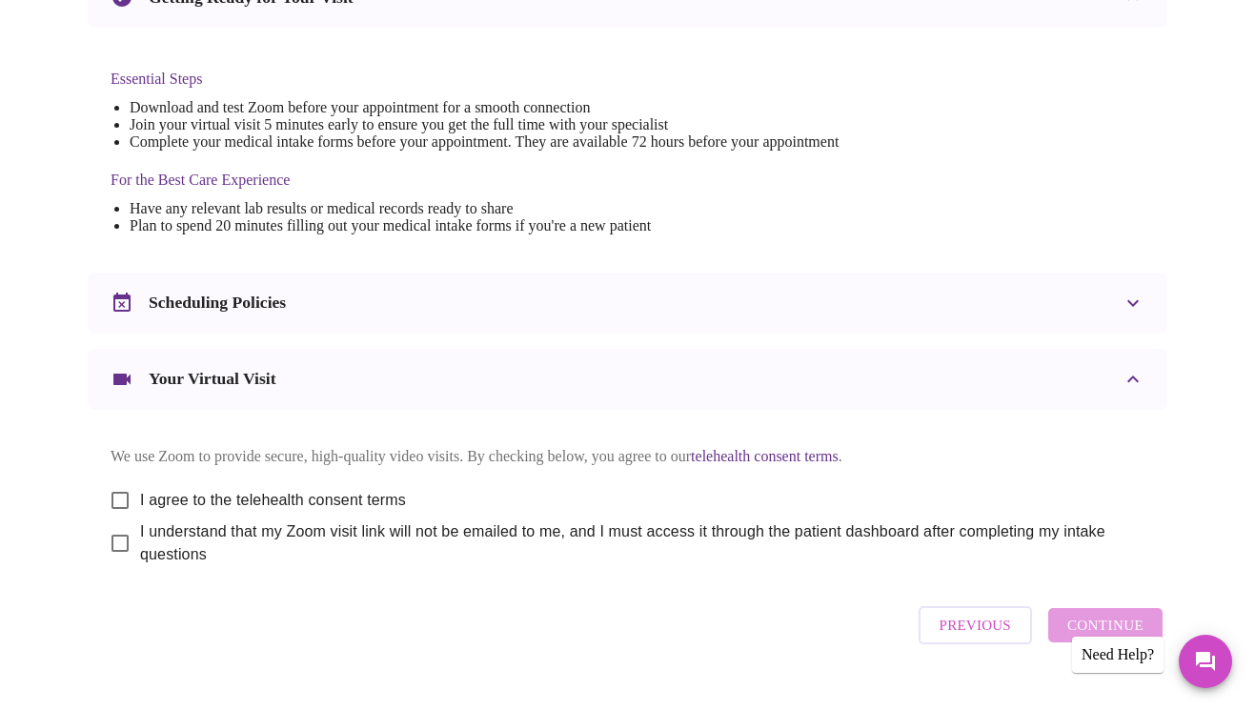
click at [352, 292] on div "Scheduling Policies" at bounding box center [611, 303] width 1000 height 23
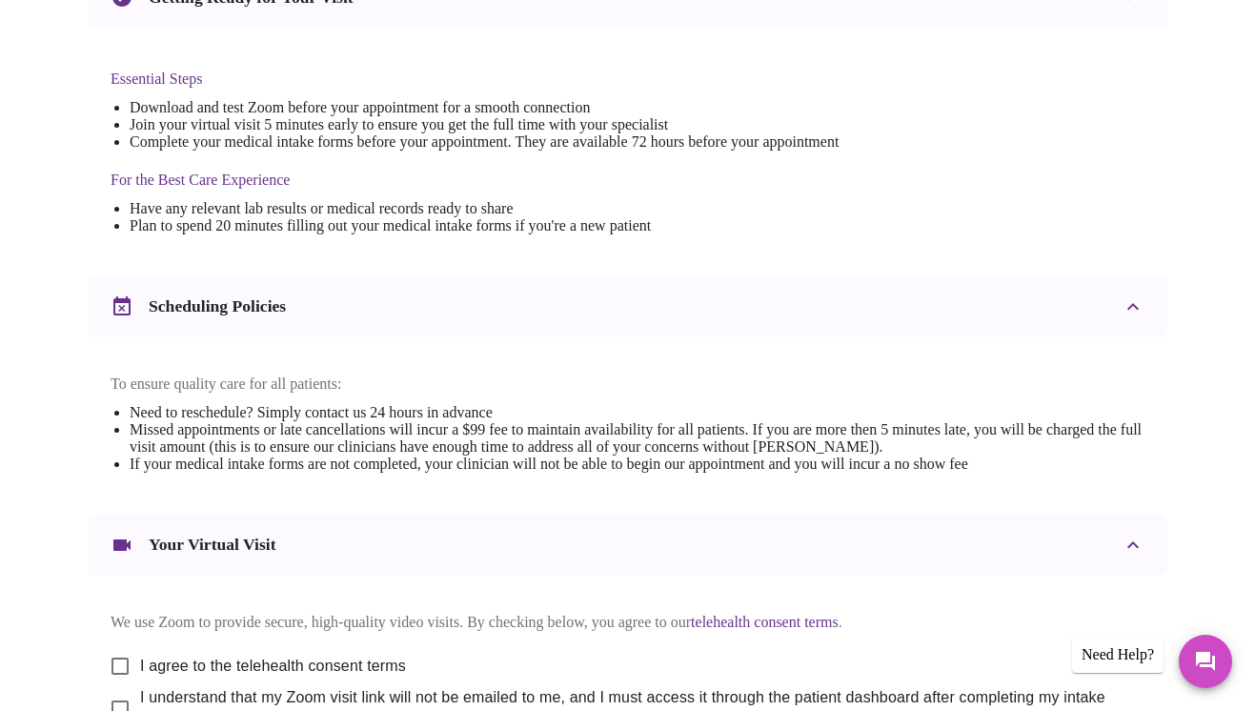
scroll to position [676, 0]
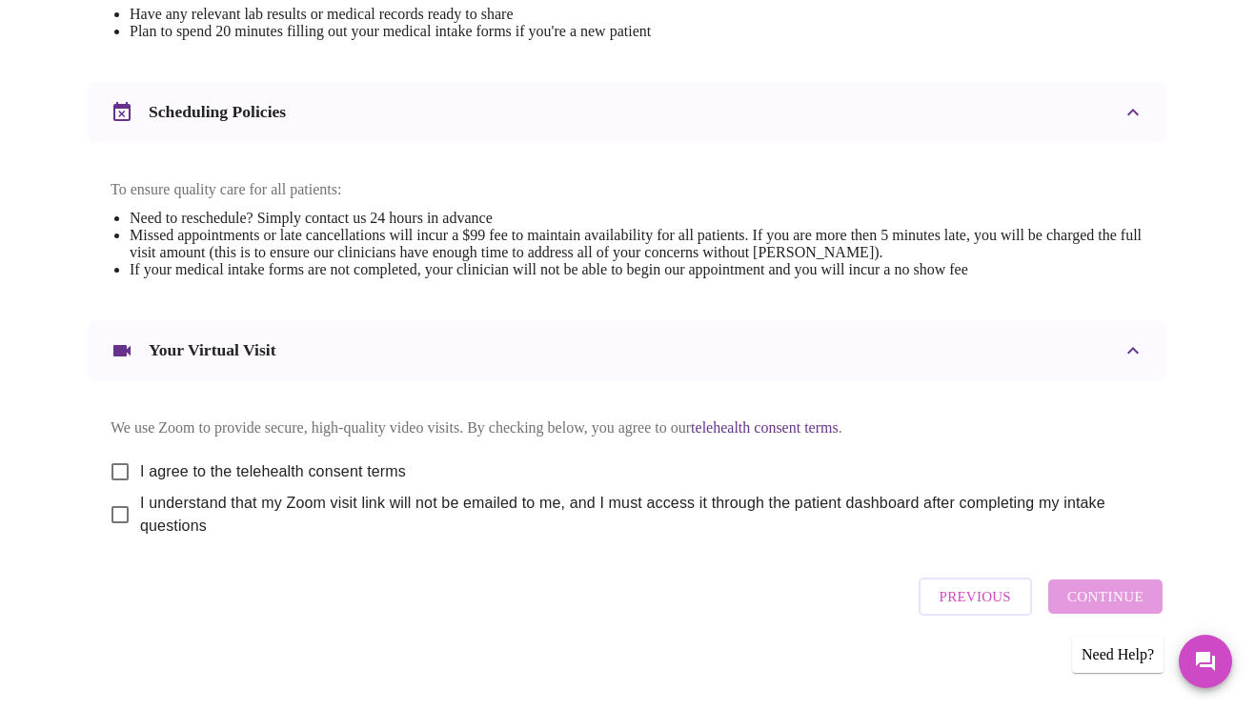
click at [396, 339] on div "Your Virtual Visit" at bounding box center [611, 350] width 1000 height 23
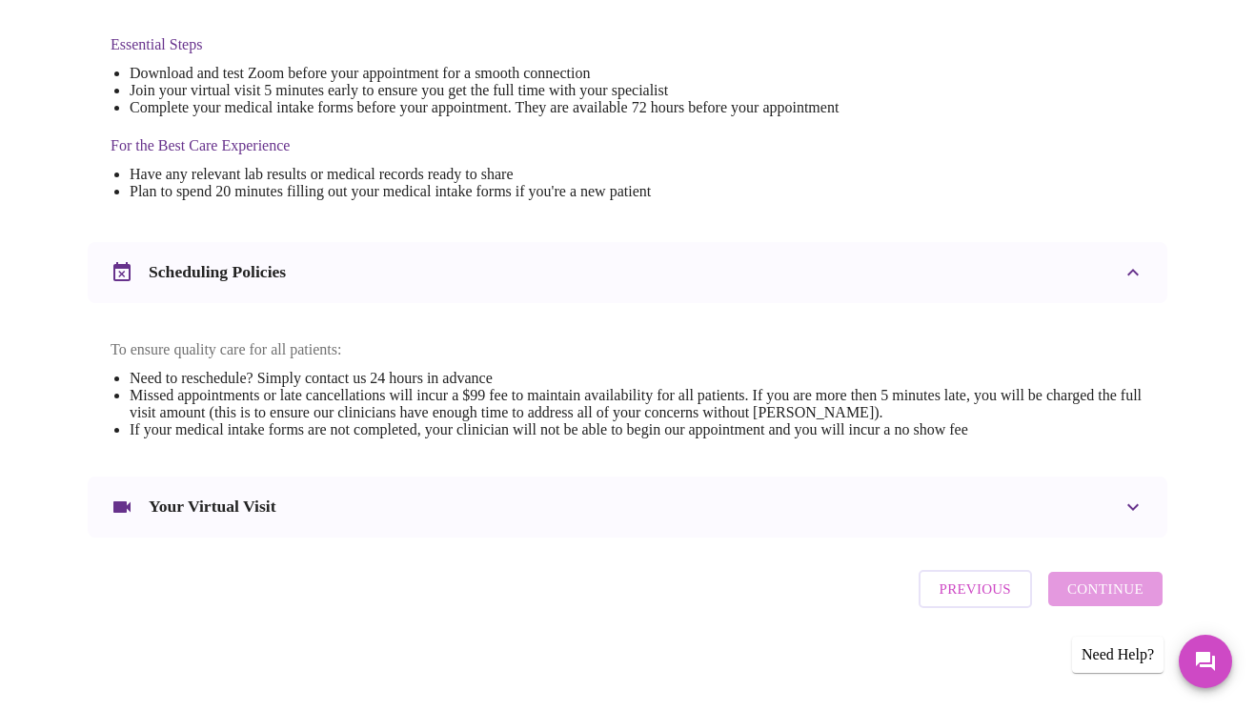
scroll to position [502, 0]
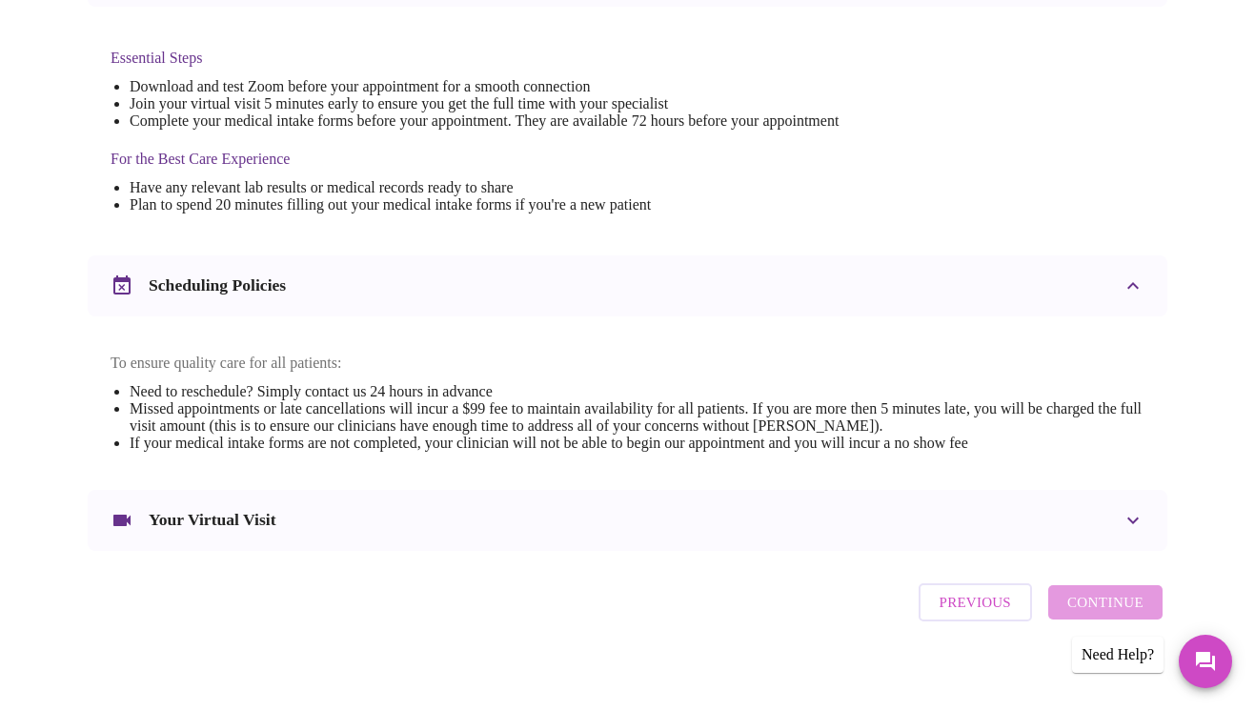
click at [403, 490] on div "Your Virtual Visit" at bounding box center [628, 520] width 1080 height 61
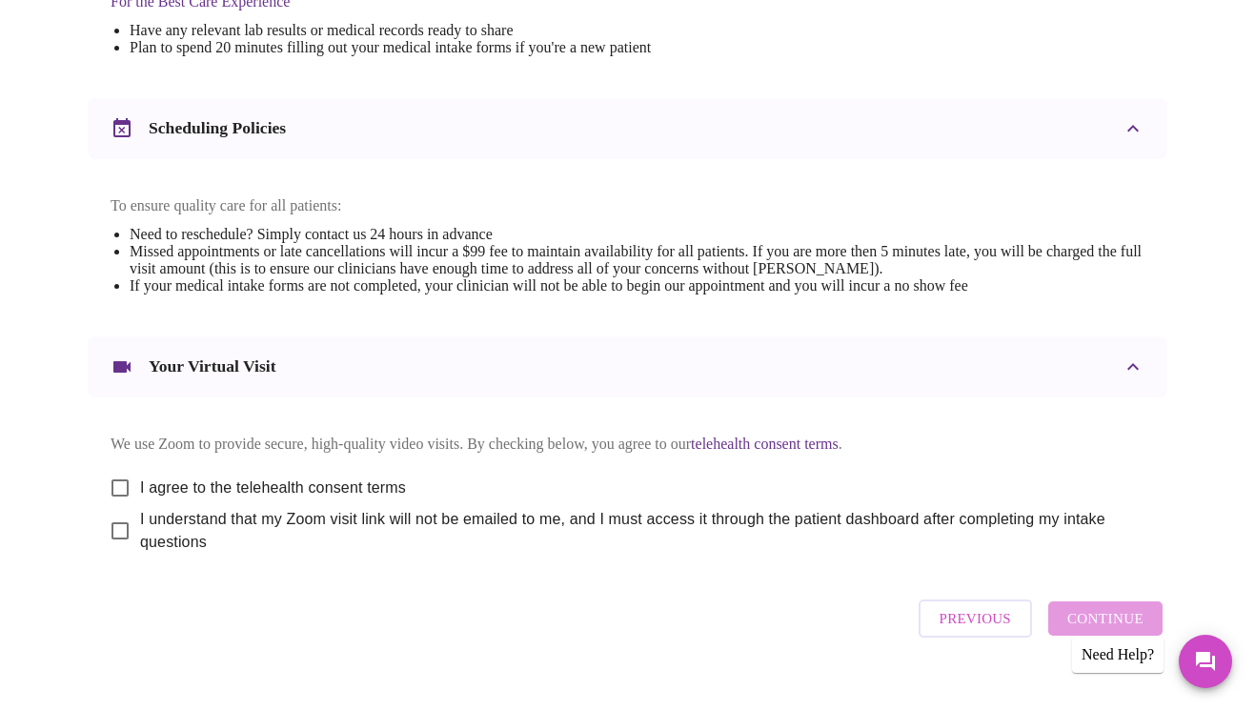
scroll to position [676, 0]
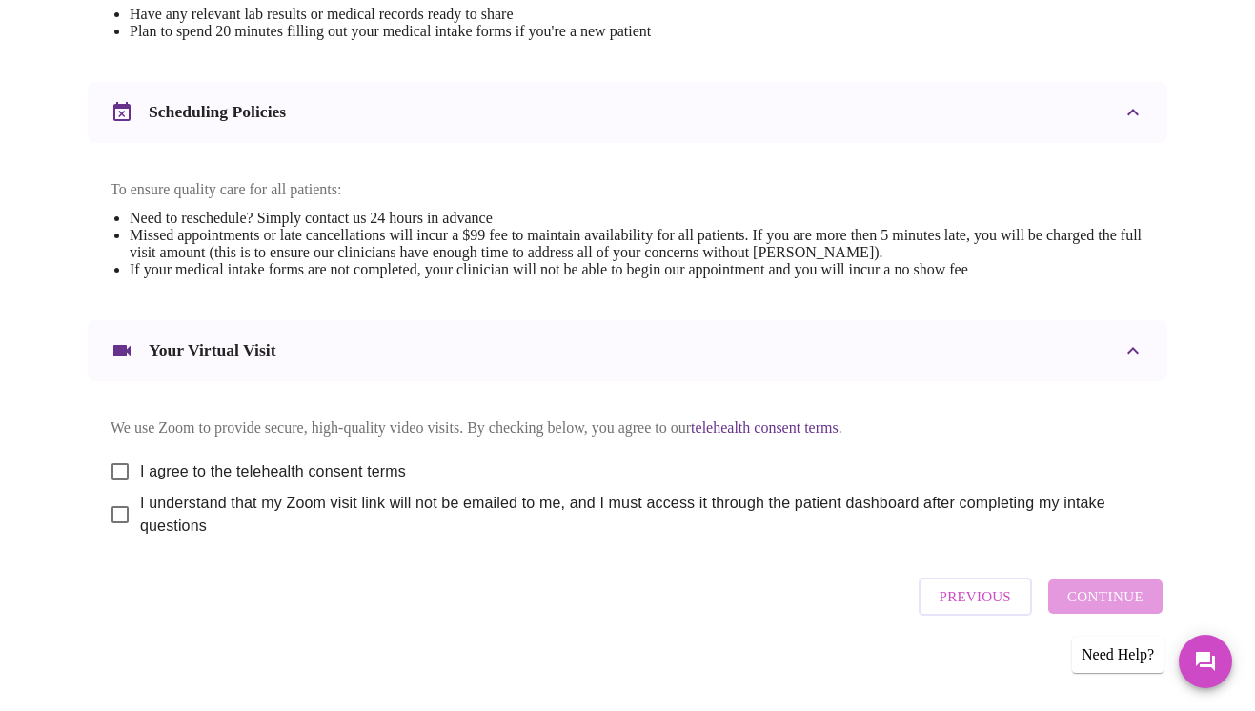
click at [113, 452] on input "I agree to the telehealth consent terms" at bounding box center [120, 472] width 40 height 40
checkbox input "true"
click at [117, 510] on input "I understand that my Zoom visit link will not be emailed to me, and I must acce…" at bounding box center [120, 515] width 40 height 40
checkbox input "true"
click at [1131, 585] on span "Continue" at bounding box center [1105, 596] width 76 height 25
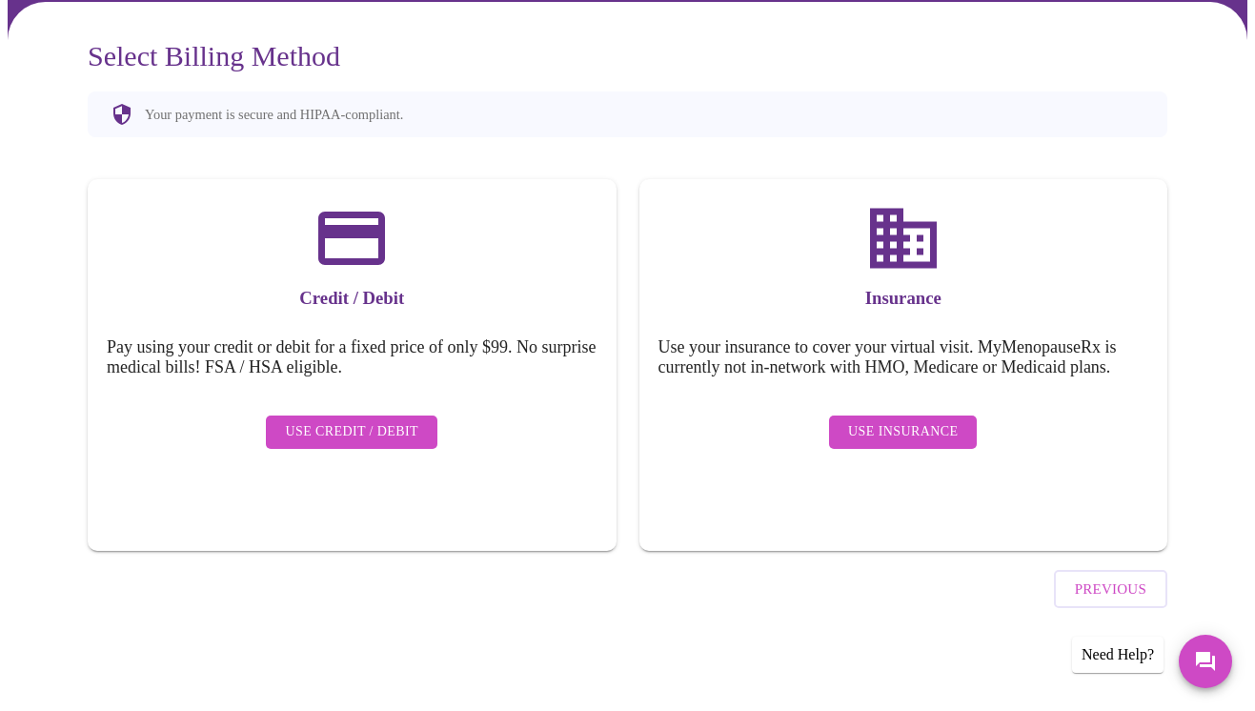
scroll to position [100, 0]
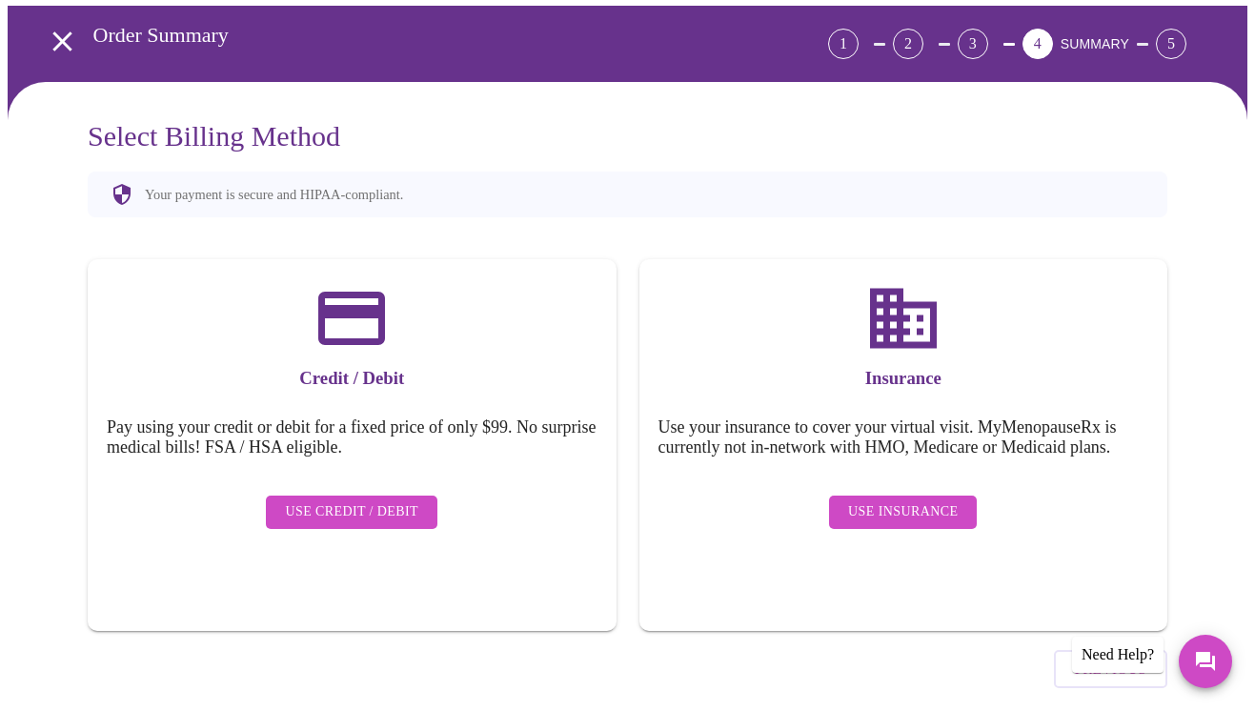
click at [944, 500] on span "Use Insurance" at bounding box center [903, 512] width 110 height 24
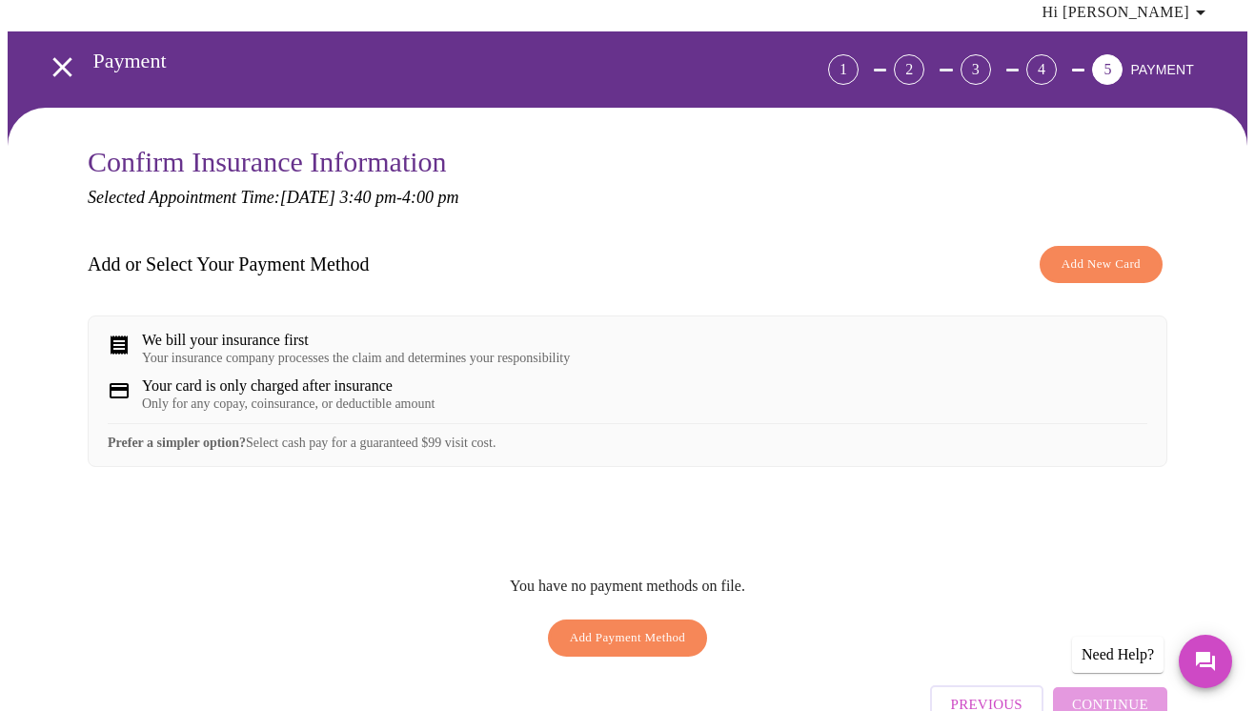
scroll to position [66, 0]
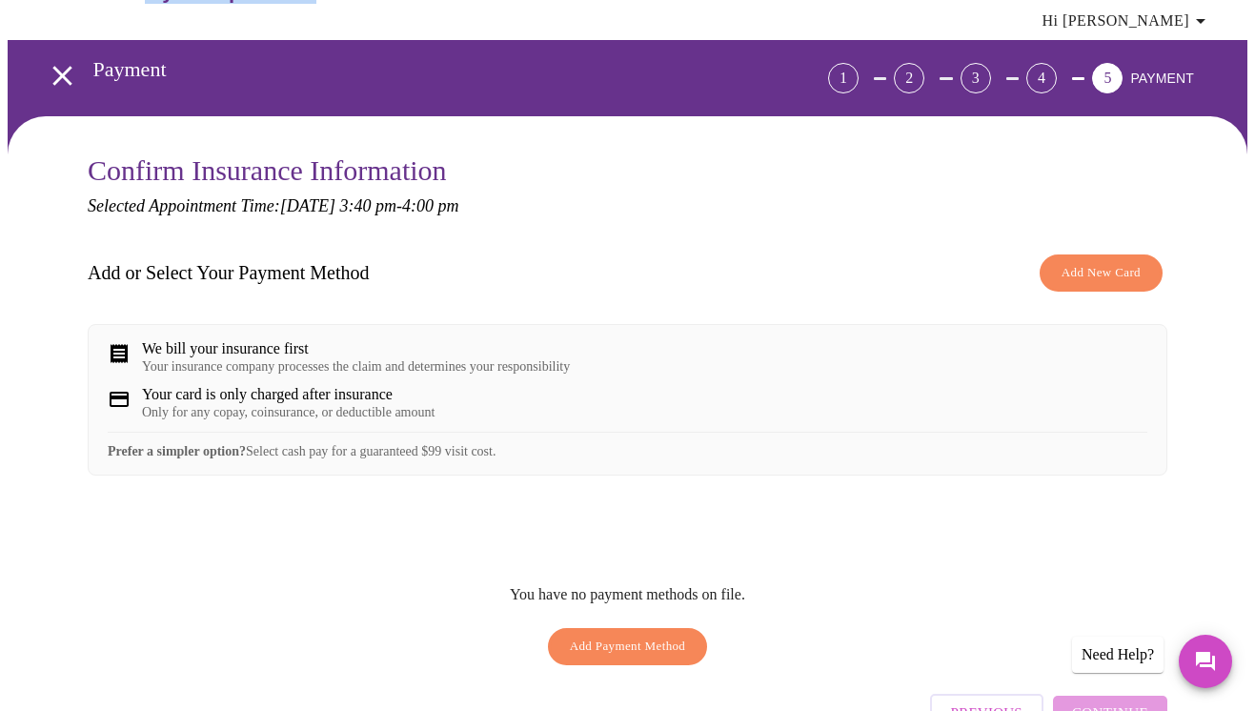
click at [997, 700] on span "Previous" at bounding box center [986, 712] width 71 height 25
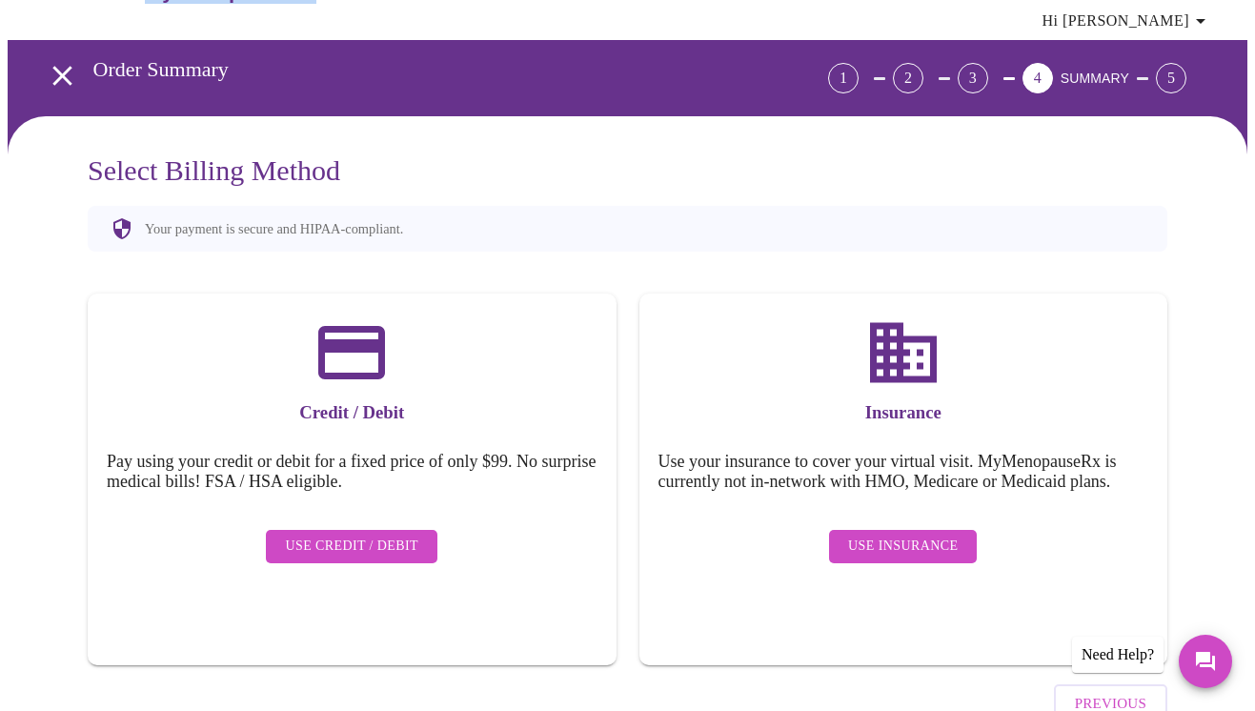
click at [378, 535] on span "Use Credit / Debit" at bounding box center [351, 547] width 133 height 24
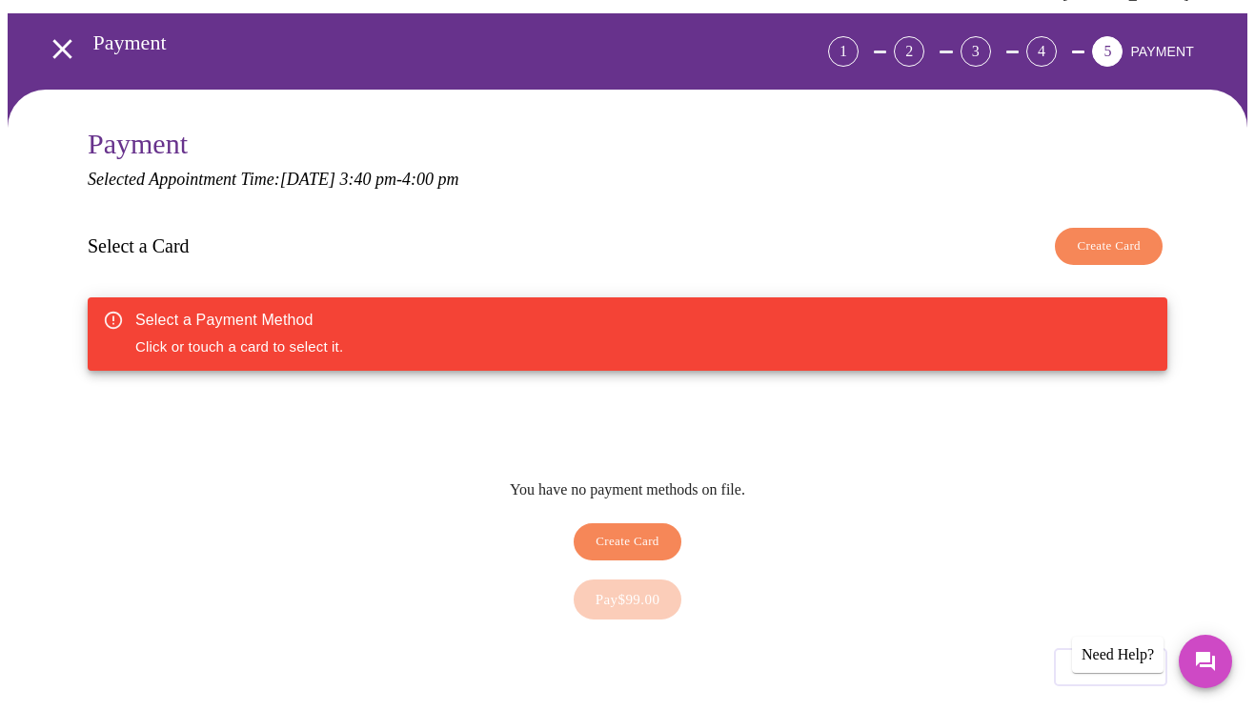
scroll to position [116, 0]
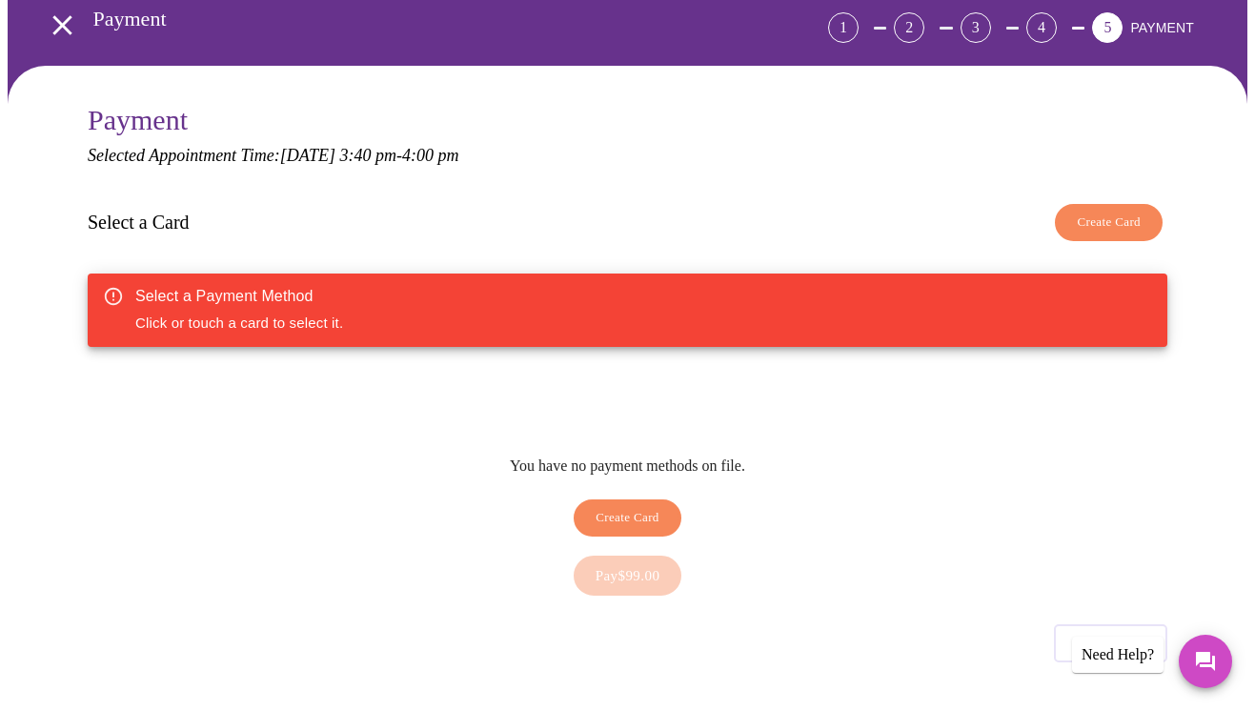
click at [655, 507] on span "Create Card" at bounding box center [628, 518] width 64 height 22
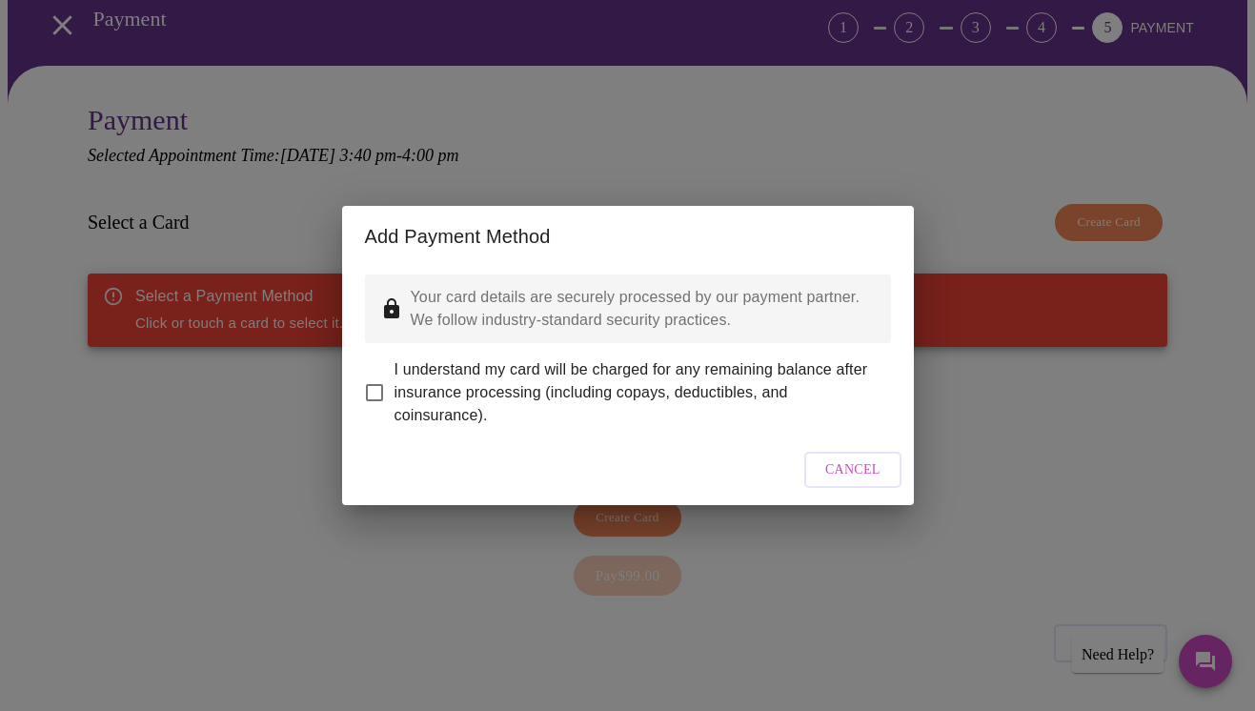
click at [401, 374] on span "I understand my card will be charged for any remaining balance after insurance …" at bounding box center [634, 392] width 481 height 69
click at [394, 374] on input "I understand my card will be charged for any remaining balance after insurance …" at bounding box center [374, 393] width 40 height 40
checkbox input "true"
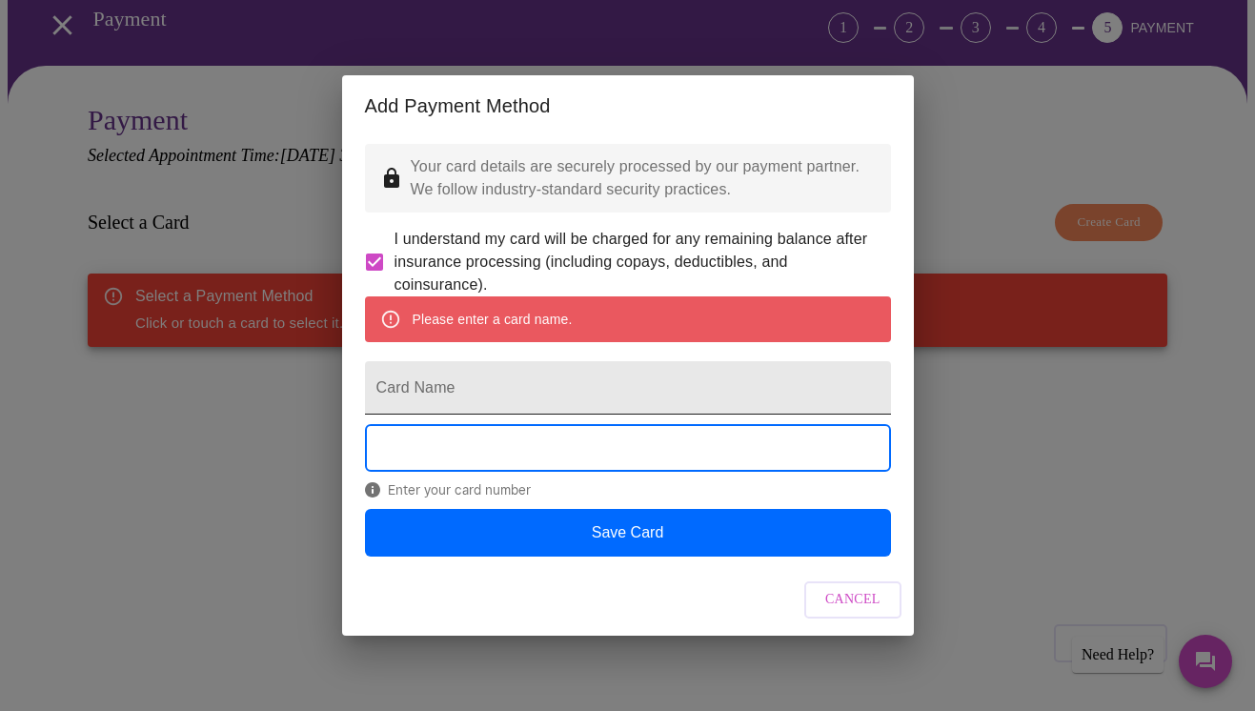
click at [551, 376] on input "Card Name" at bounding box center [628, 387] width 526 height 53
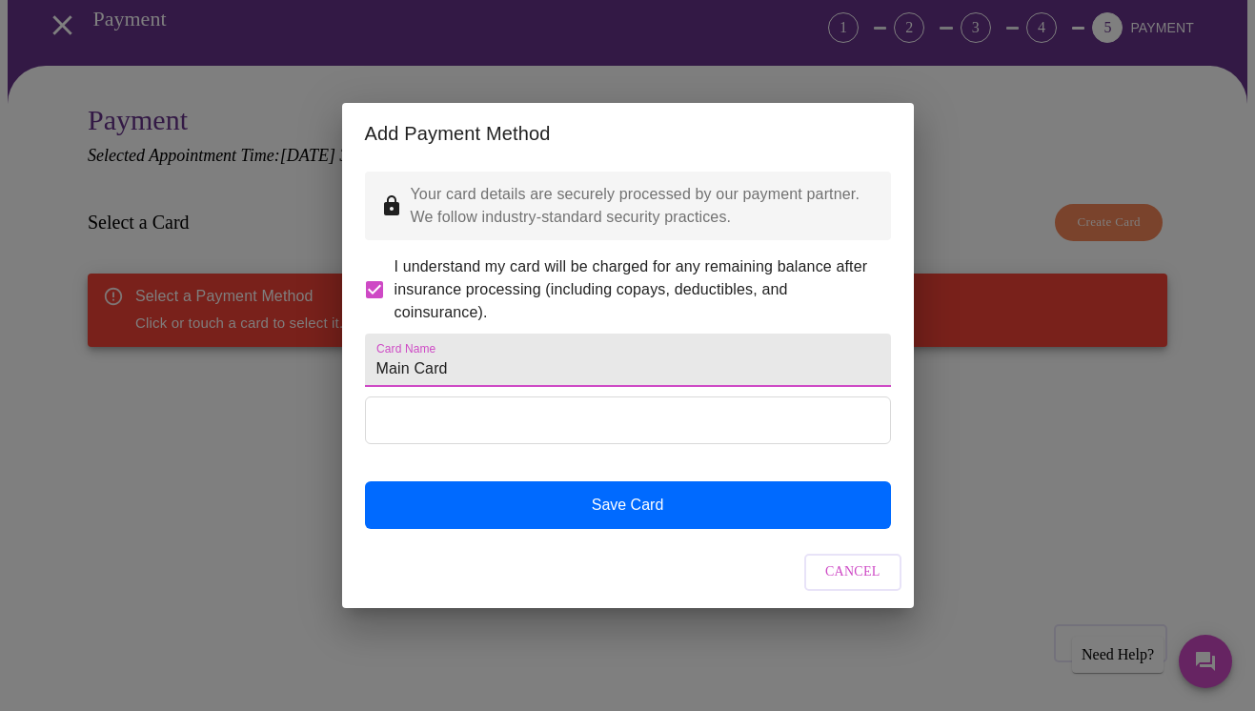
type input "Main Card"
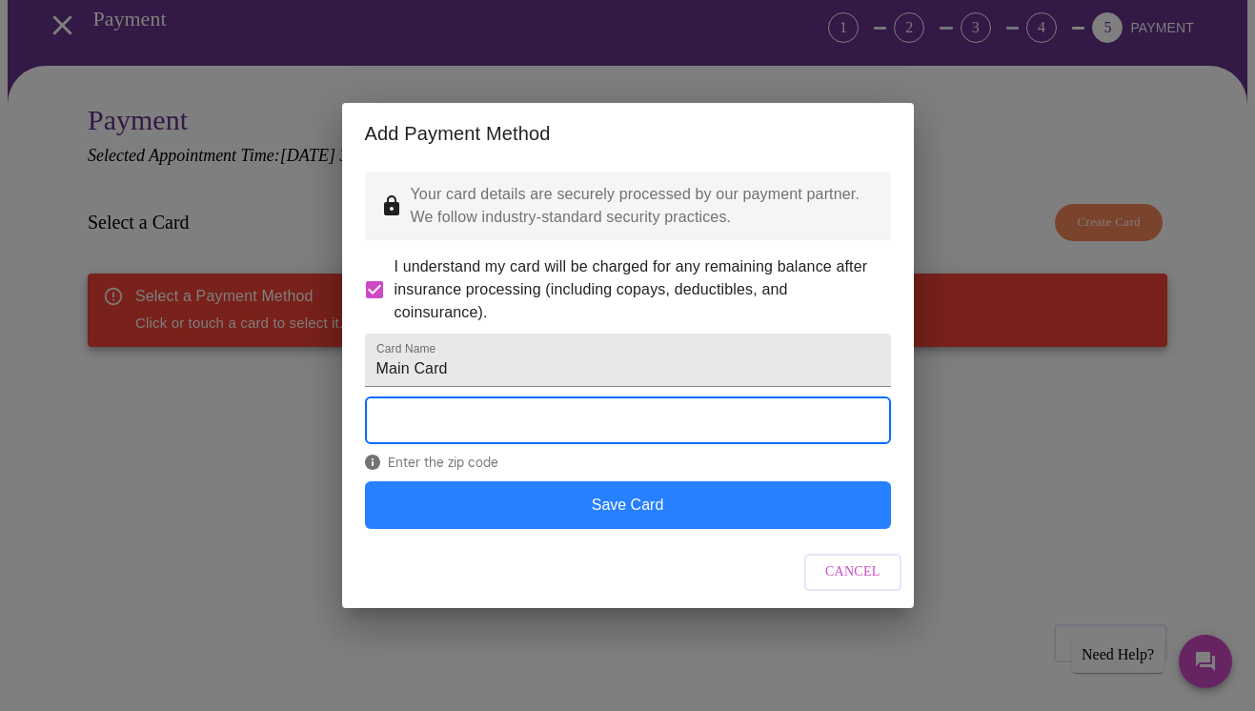
click at [661, 529] on button "Save Card" at bounding box center [628, 505] width 526 height 48
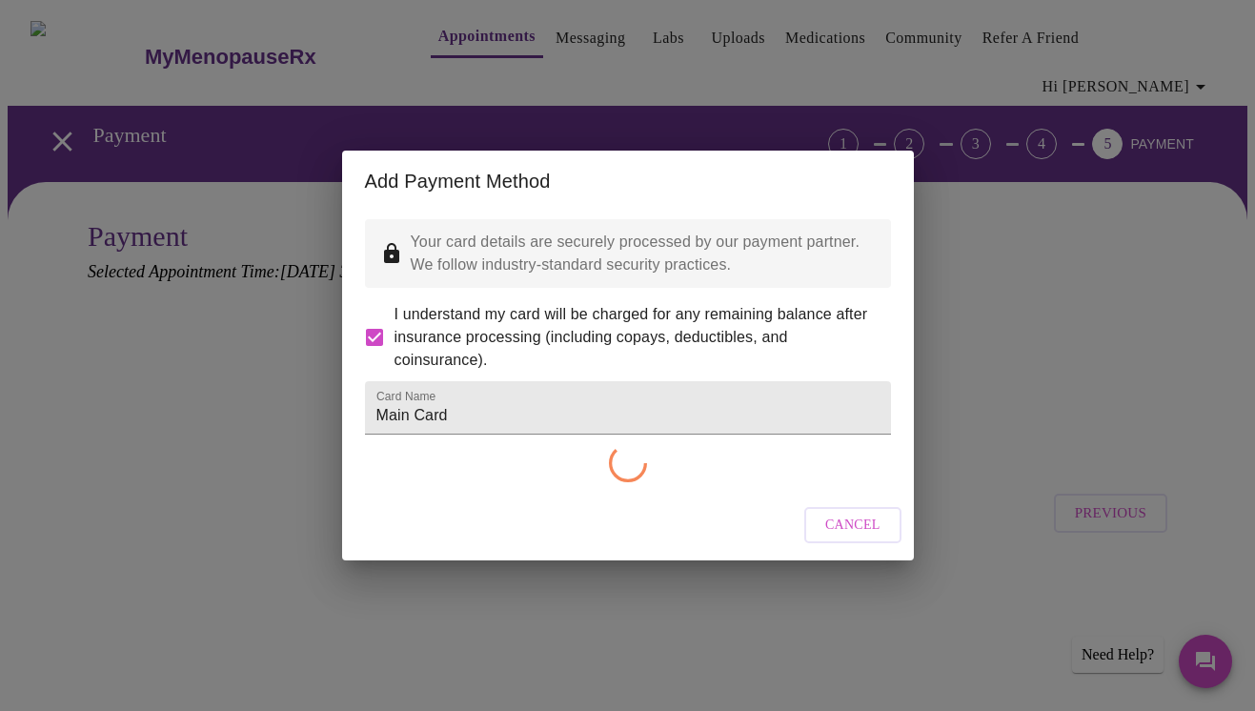
scroll to position [0, 0]
checkbox input "false"
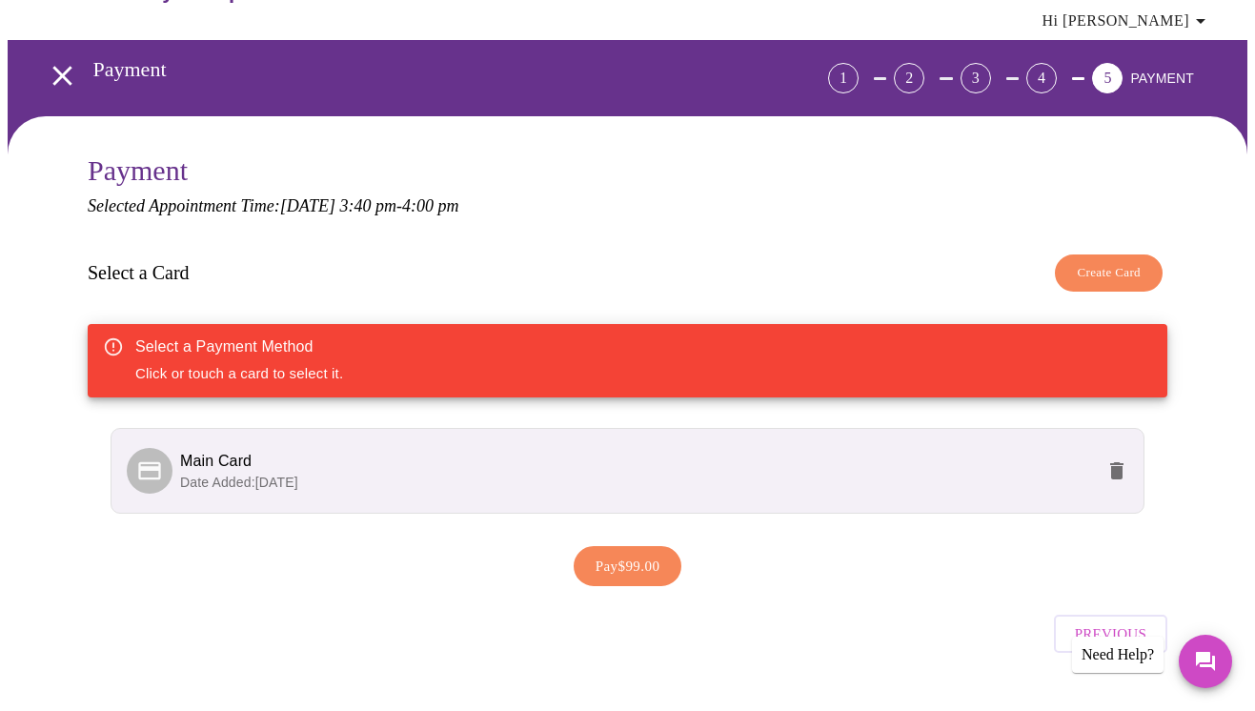
scroll to position [69, 0]
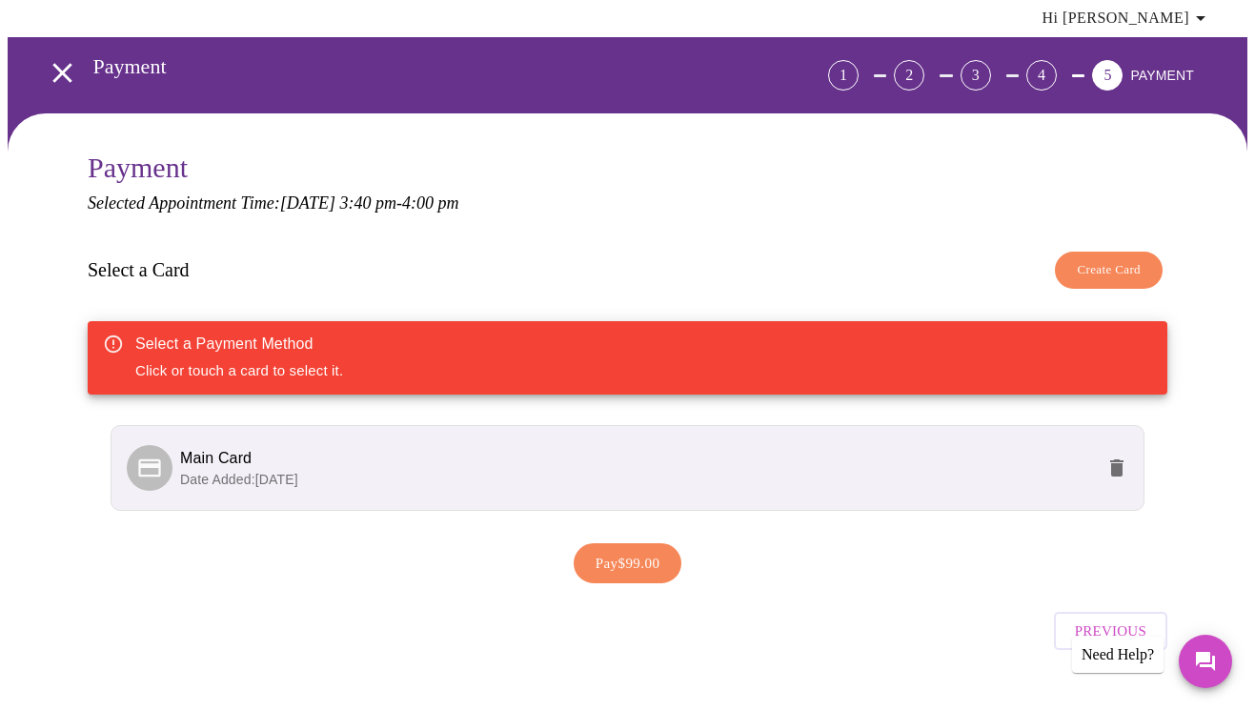
click at [655, 551] on span "Pay $99.00" at bounding box center [628, 563] width 65 height 25
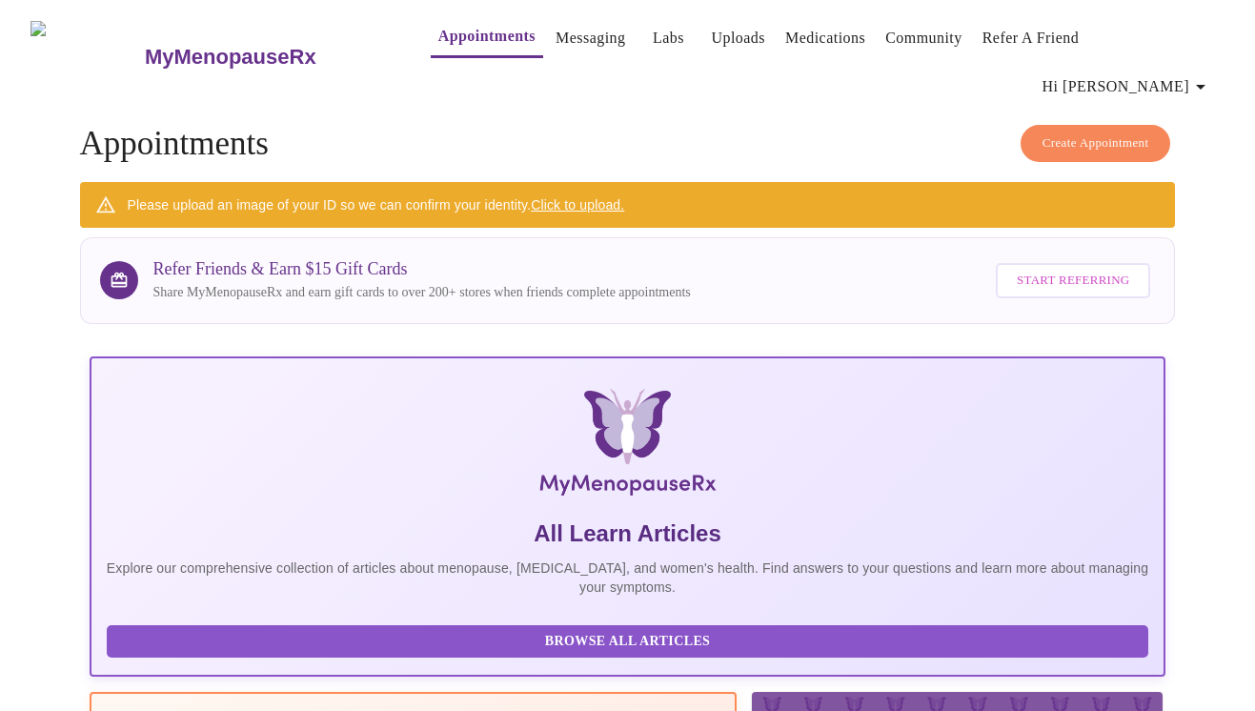
click at [589, 197] on link "Click to upload." at bounding box center [577, 204] width 93 height 15
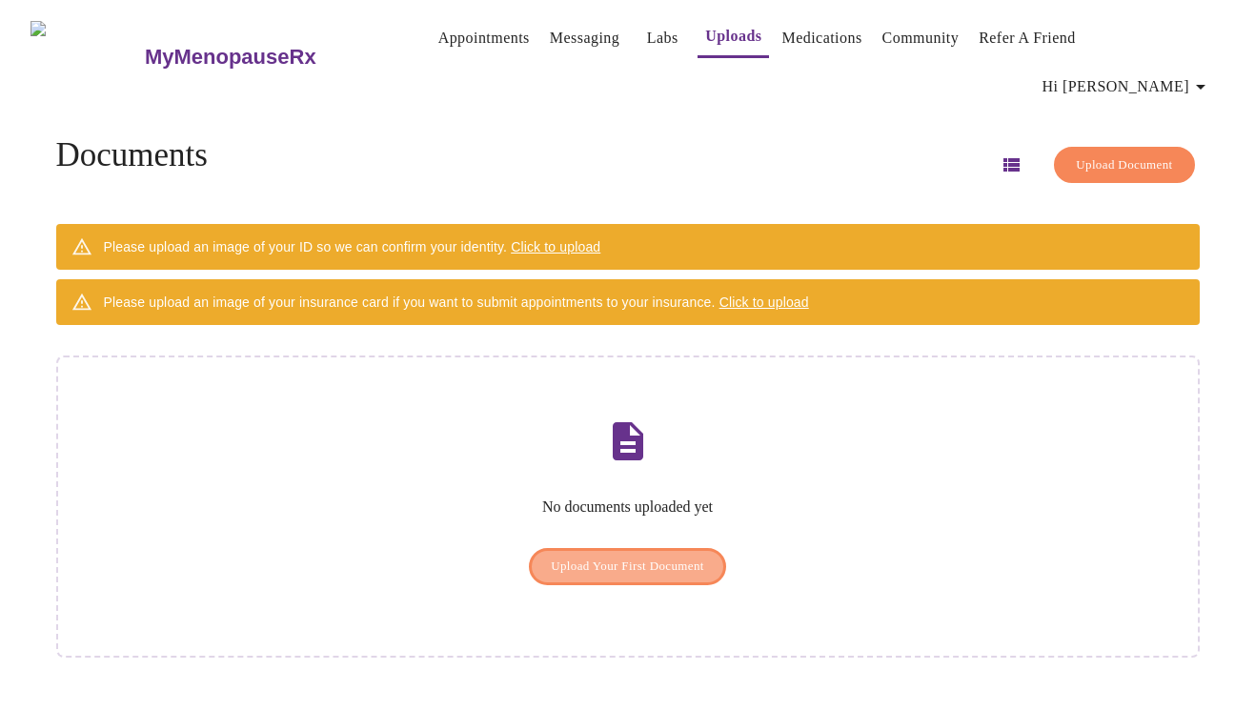
click at [637, 556] on span "Upload Your First Document" at bounding box center [627, 567] width 153 height 22
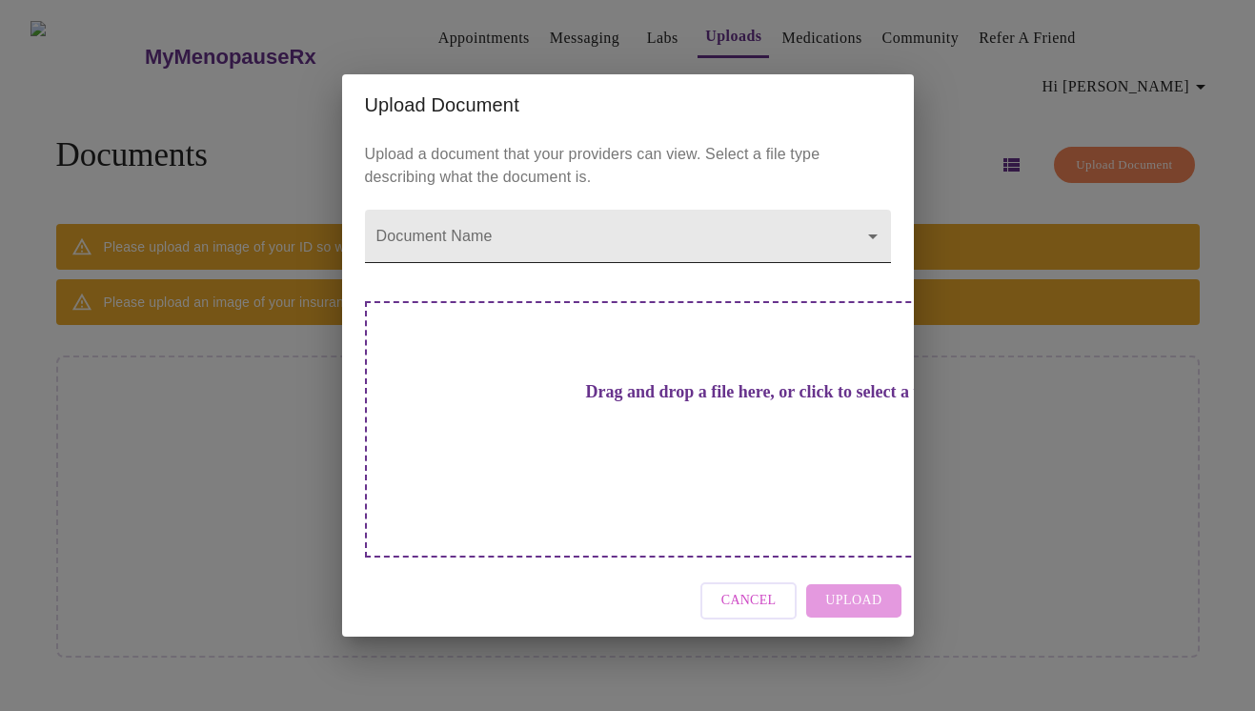
click at [801, 273] on body "MyMenopauseRx Appointments Messaging Labs Uploads Medications Community Refer a…" at bounding box center [628, 363] width 1240 height 711
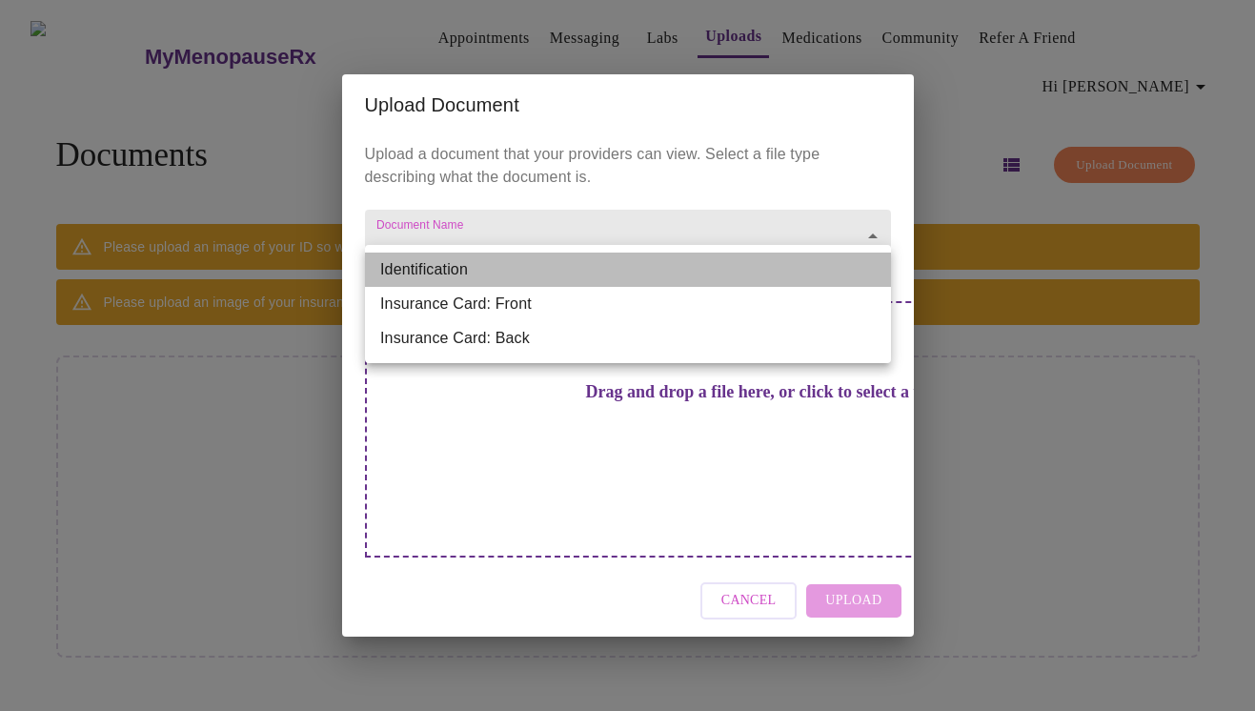
click at [697, 278] on li "Identification" at bounding box center [628, 270] width 526 height 34
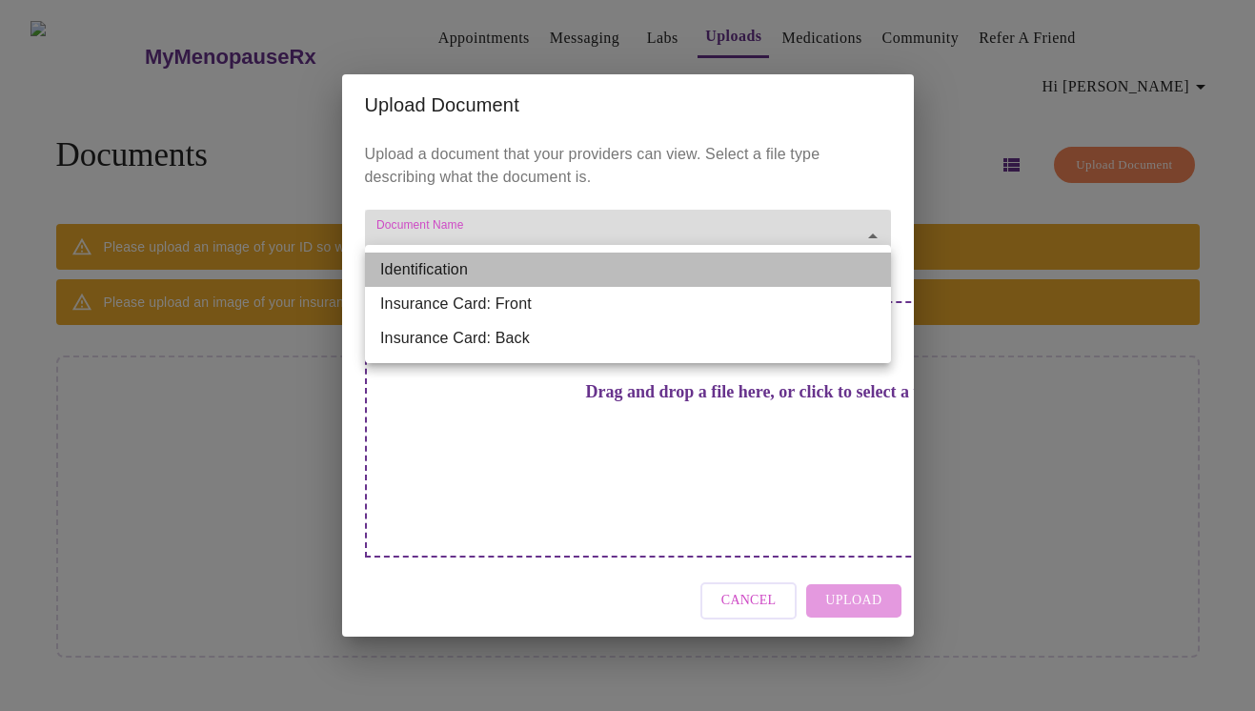
type input "Identification"
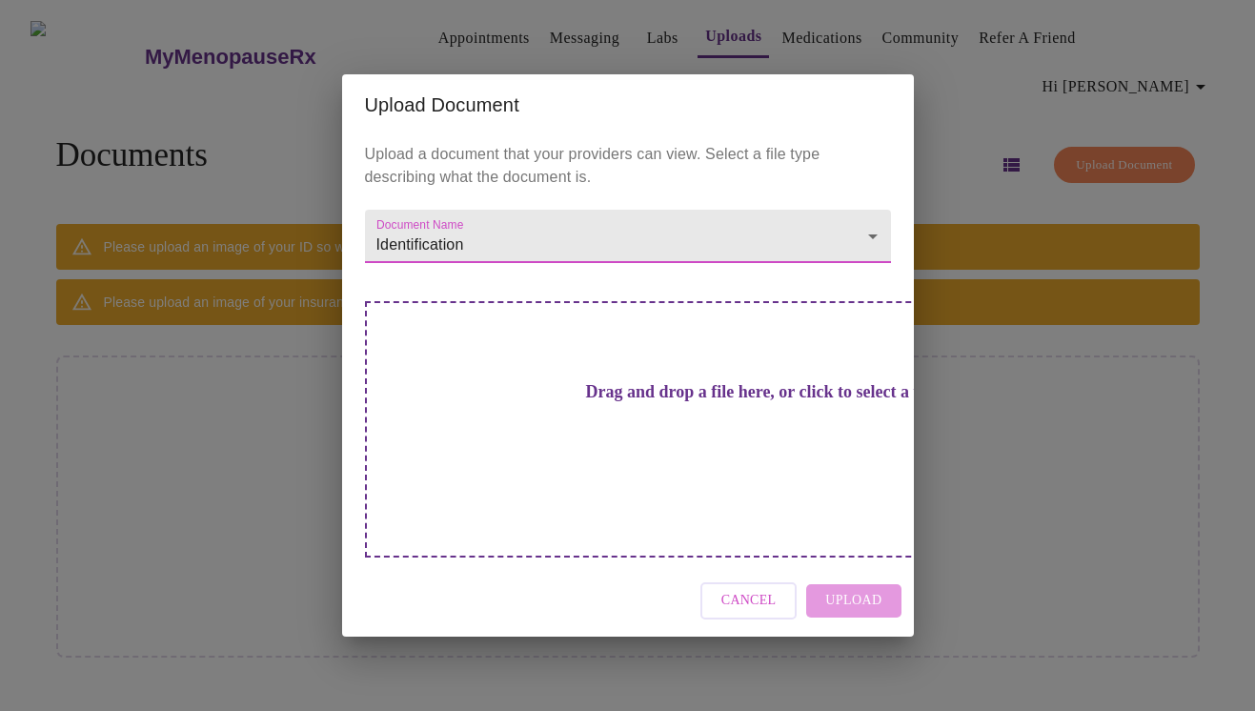
click at [681, 402] on h3 "Drag and drop a file here, or click to select a file" at bounding box center [761, 392] width 526 height 20
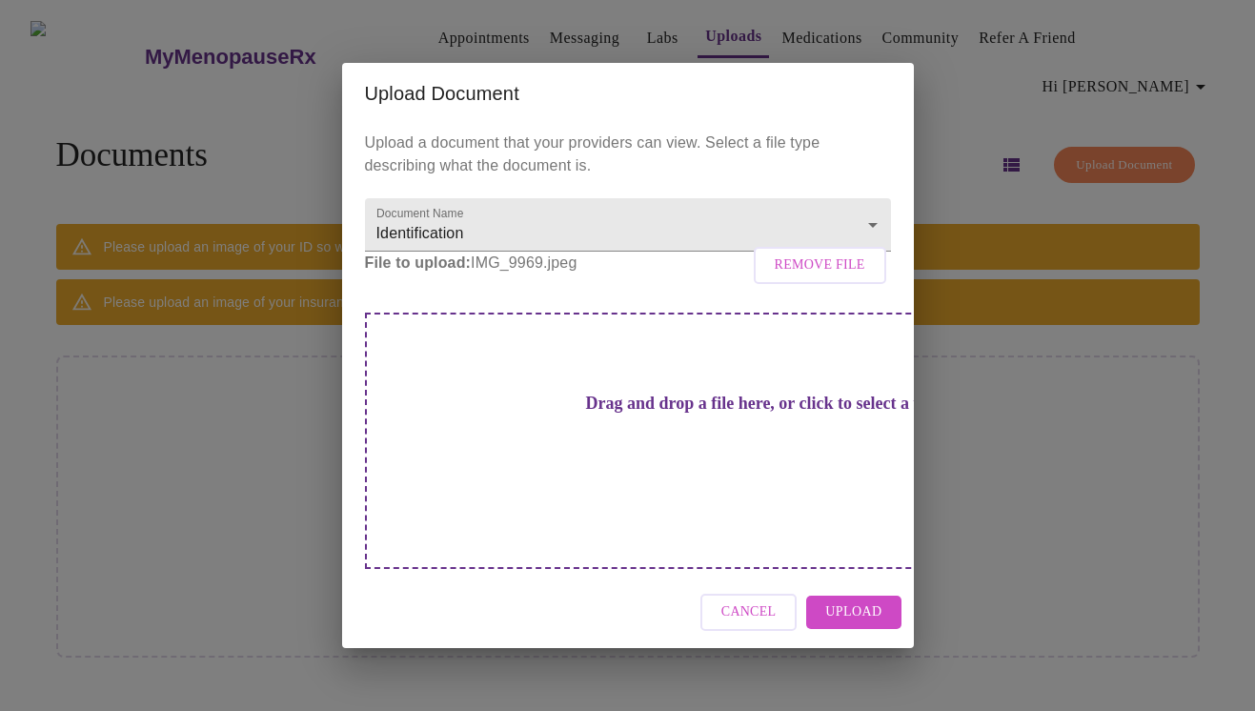
click at [689, 403] on div "Drag and drop a file here, or click to select a file" at bounding box center [761, 441] width 793 height 256
click at [825, 277] on span "Remove File" at bounding box center [820, 265] width 91 height 24
click at [848, 600] on span "Upload" at bounding box center [853, 612] width 56 height 24
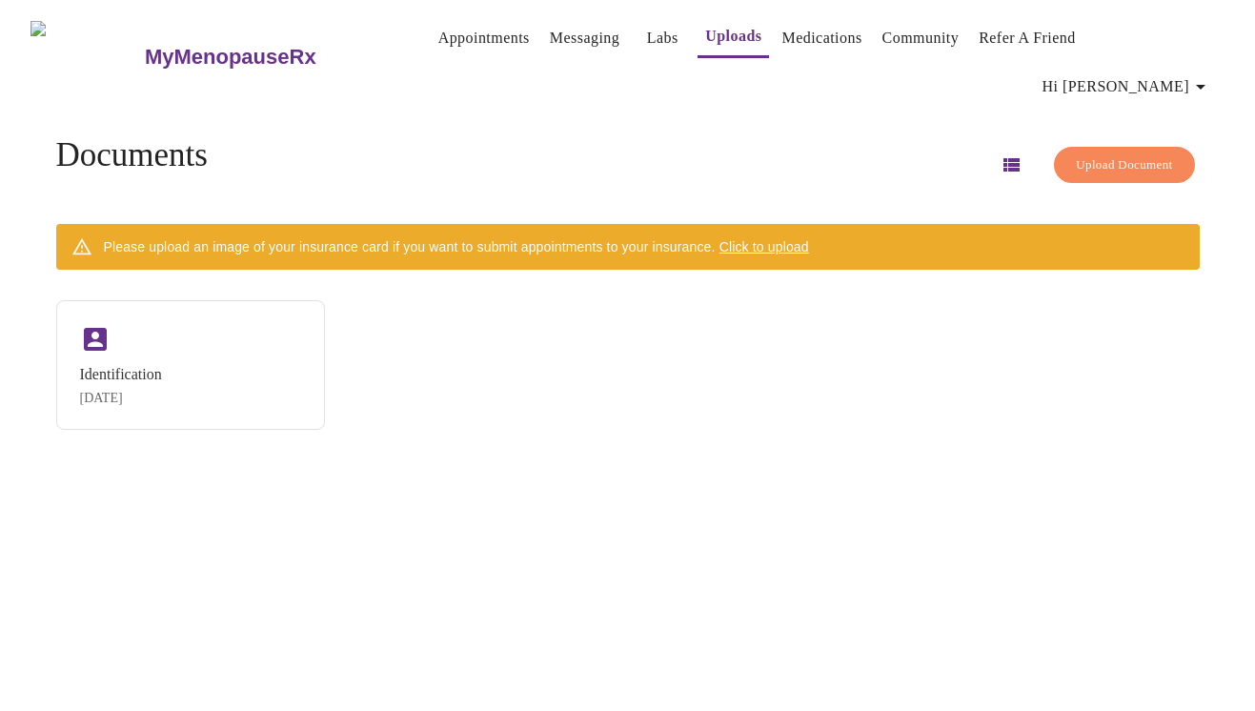
click at [807, 239] on span "Click to upload" at bounding box center [764, 246] width 90 height 15
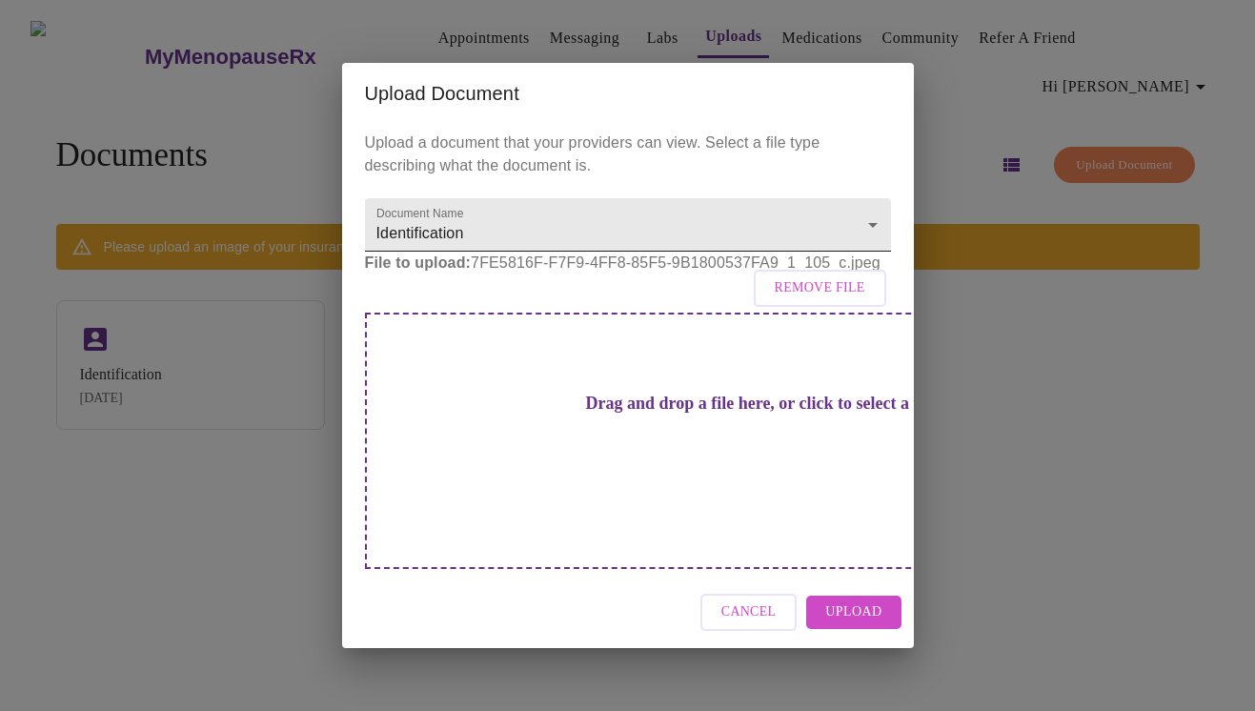
click at [758, 252] on body "MyMenopauseRx Appointments Messaging Labs Uploads Medications Community Refer a…" at bounding box center [628, 363] width 1240 height 711
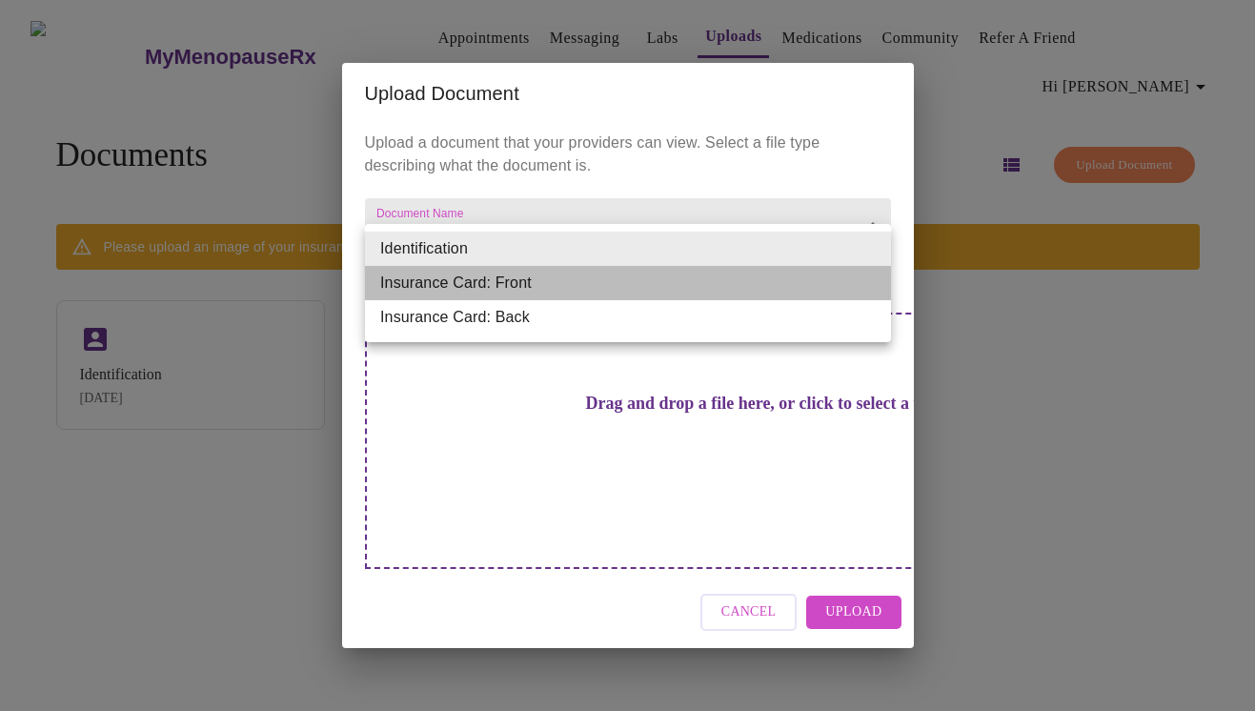
click at [652, 284] on li "Insurance Card: Front" at bounding box center [628, 283] width 526 height 34
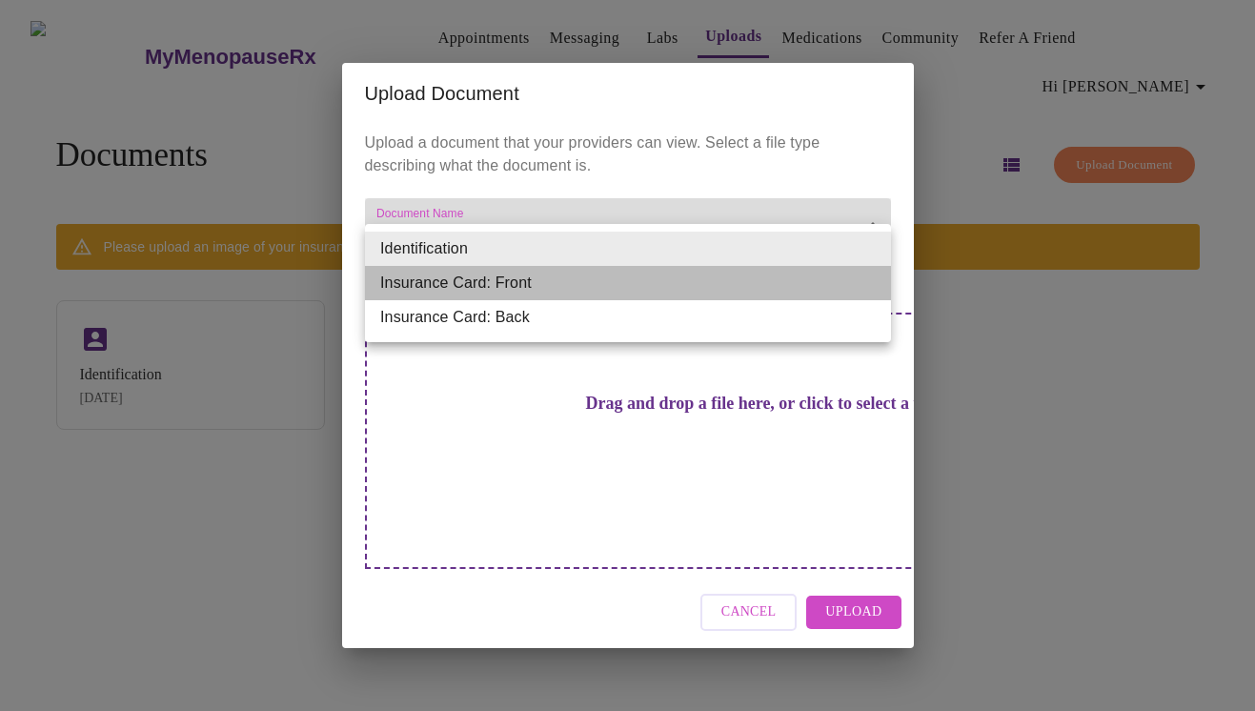
type input "Insurance Card: Front"
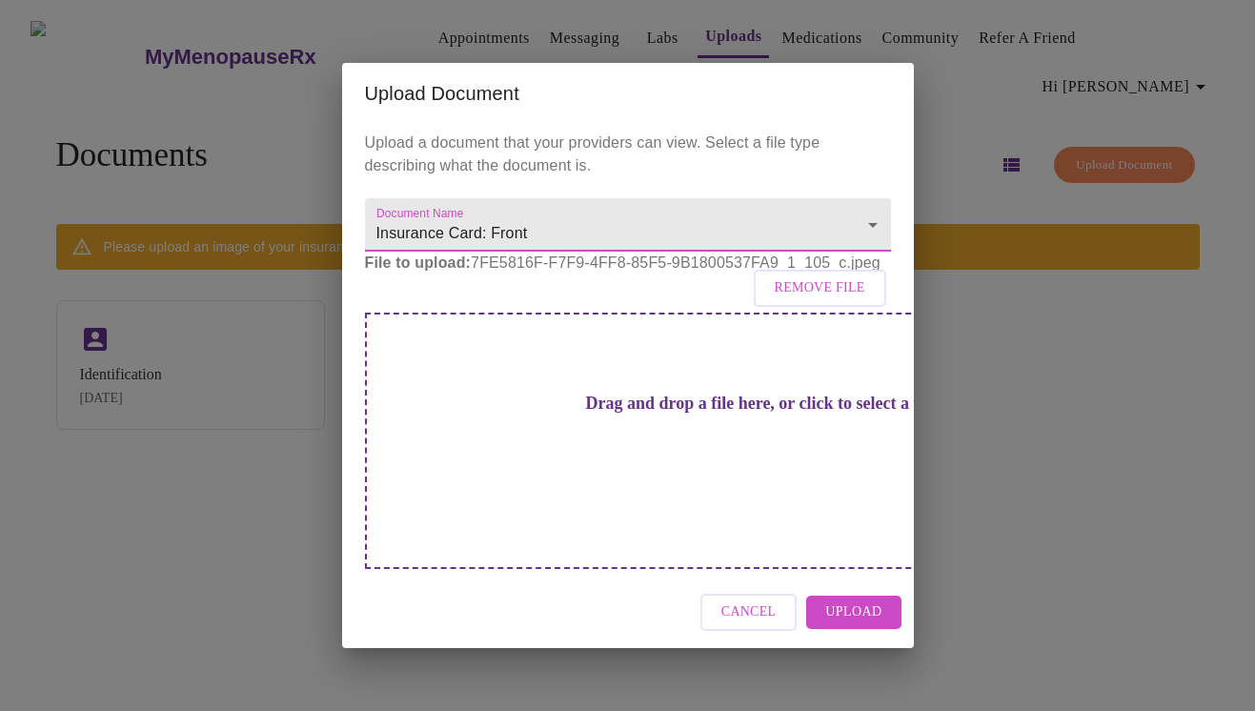
click at [856, 600] on span "Upload" at bounding box center [853, 612] width 56 height 24
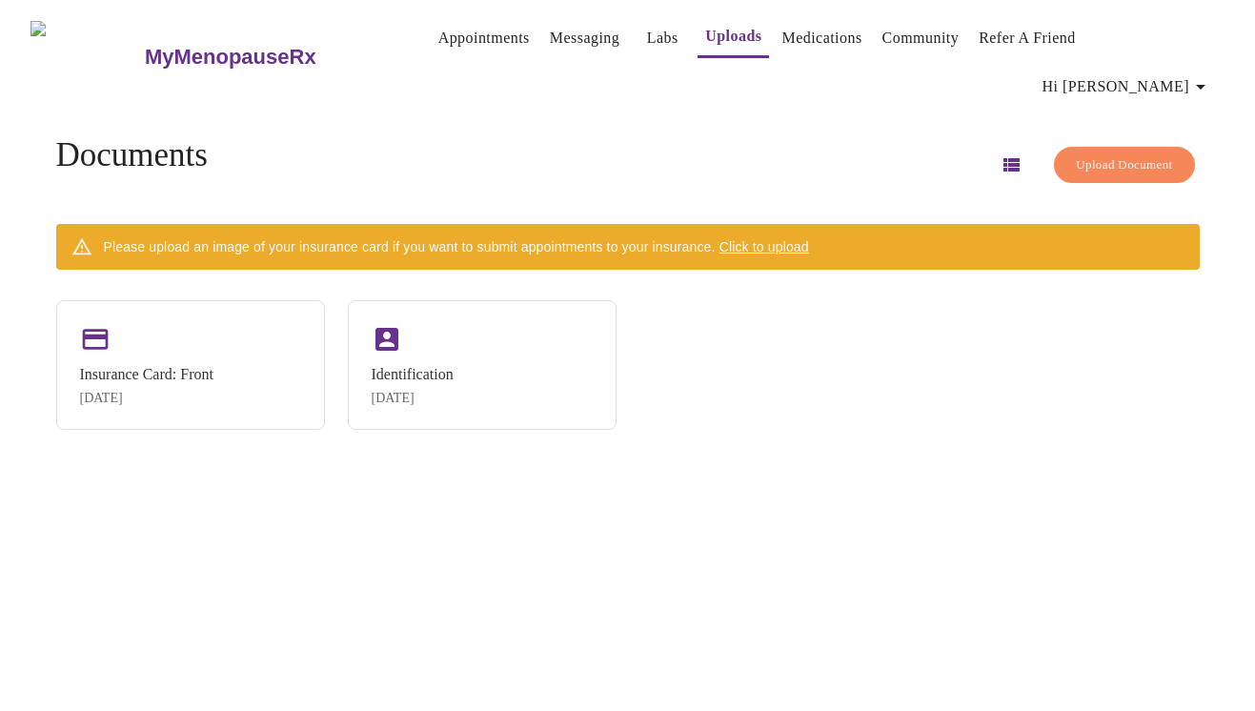
click at [804, 239] on span "Click to upload" at bounding box center [764, 246] width 90 height 15
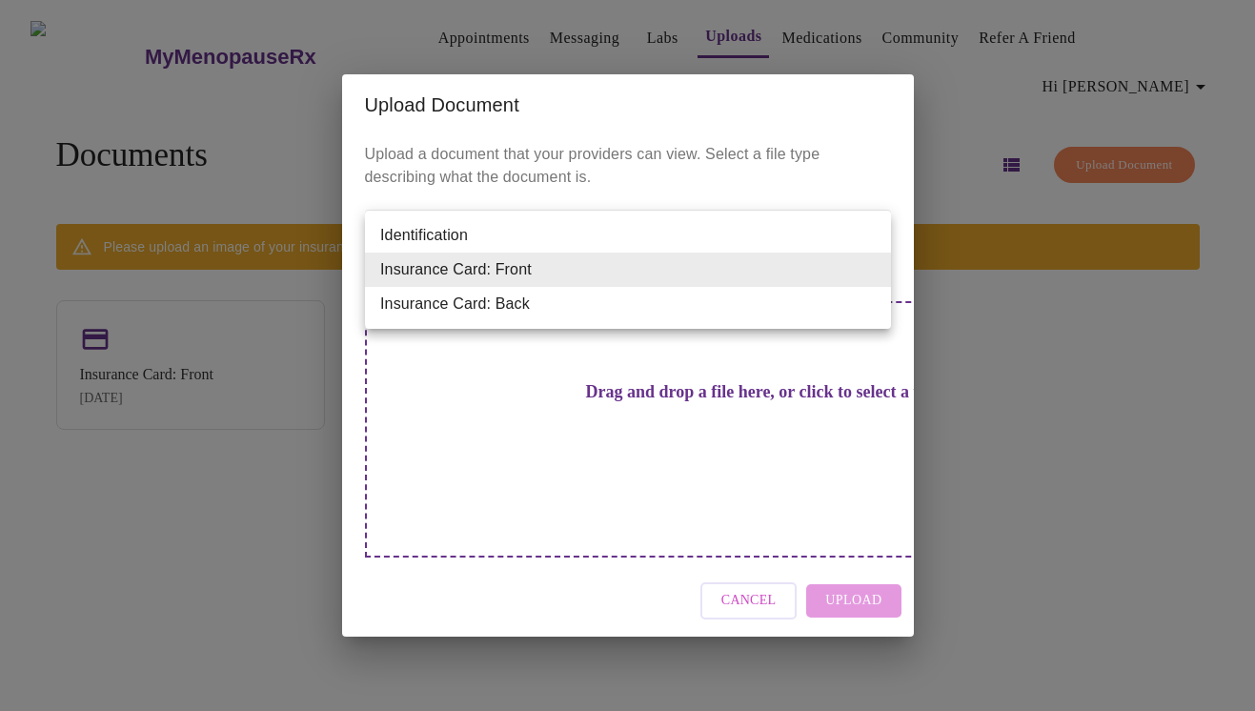
click at [642, 273] on body "MyMenopauseRx Appointments Messaging Labs Uploads Medications Community Refer a…" at bounding box center [628, 363] width 1240 height 711
click at [563, 309] on li "Insurance Card: Back" at bounding box center [628, 304] width 526 height 34
type input "Insurance Card: Back"
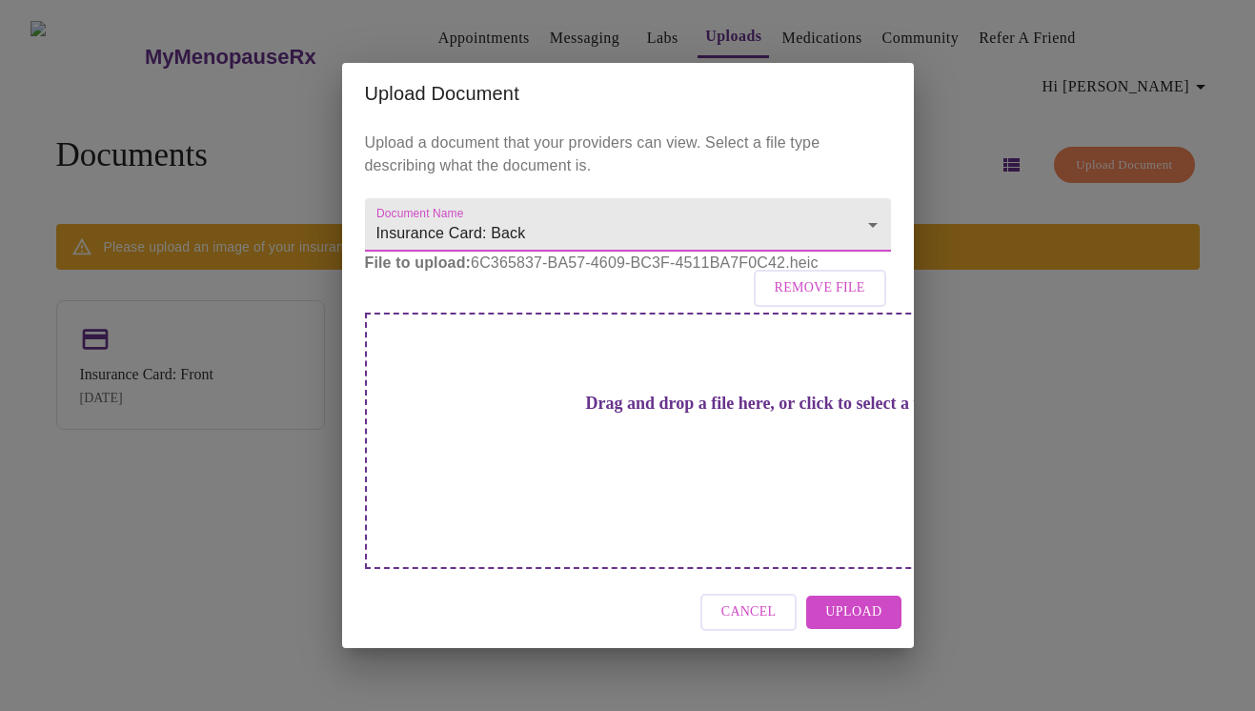
click at [877, 600] on span "Upload" at bounding box center [853, 612] width 56 height 24
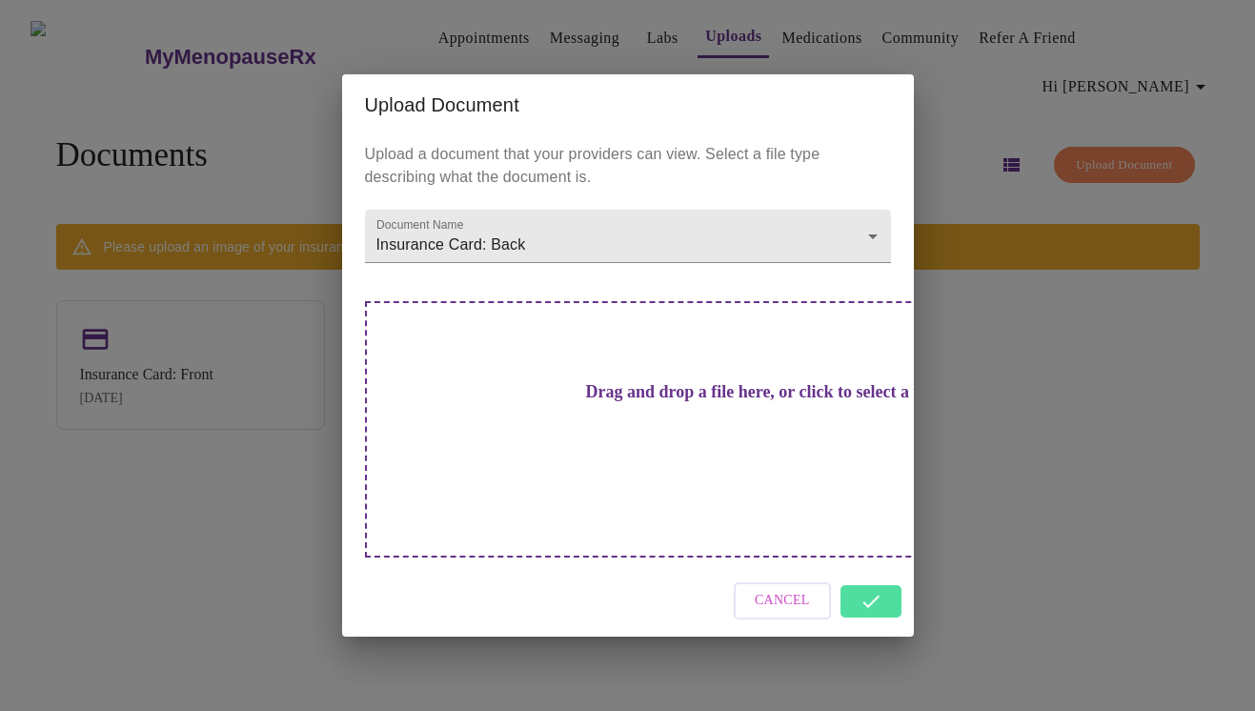
click at [831, 610] on div "Upload Document Upload a document that your providers can view. Select a file t…" at bounding box center [627, 355] width 1255 height 711
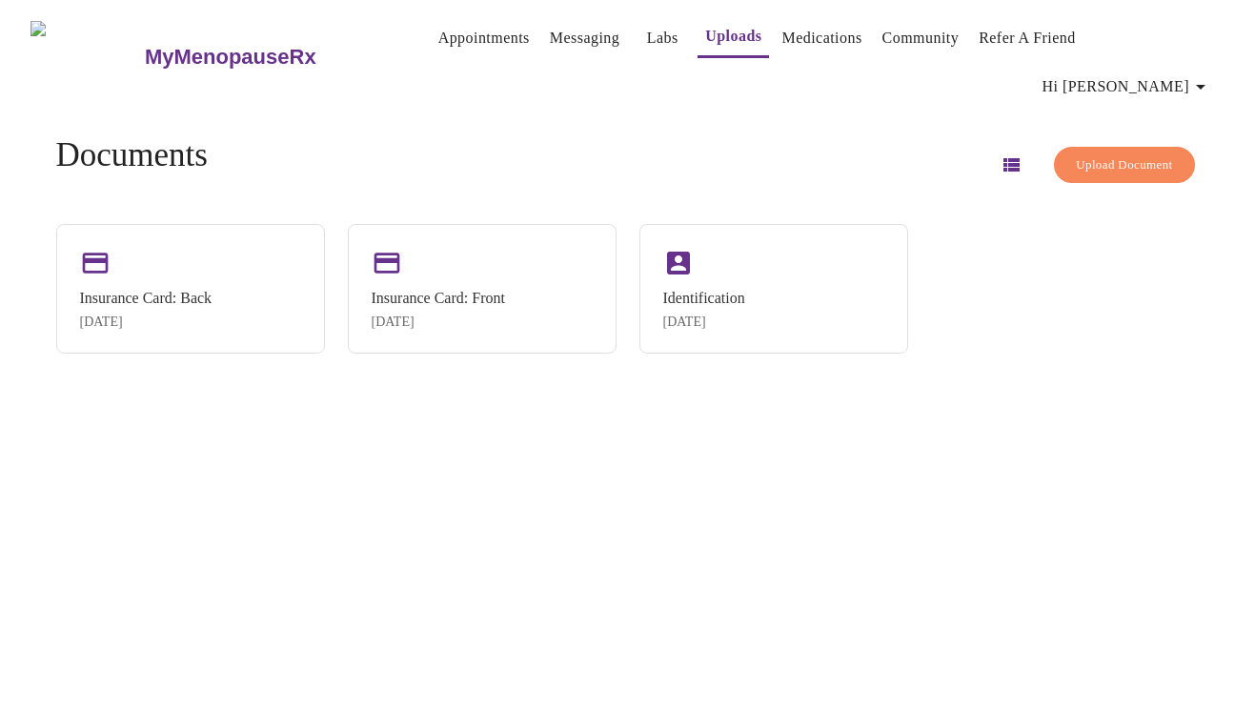
click at [1141, 73] on span "Hi [PERSON_NAME]" at bounding box center [1127, 86] width 170 height 27
click at [1169, 48] on li "Settings" at bounding box center [1162, 40] width 88 height 34
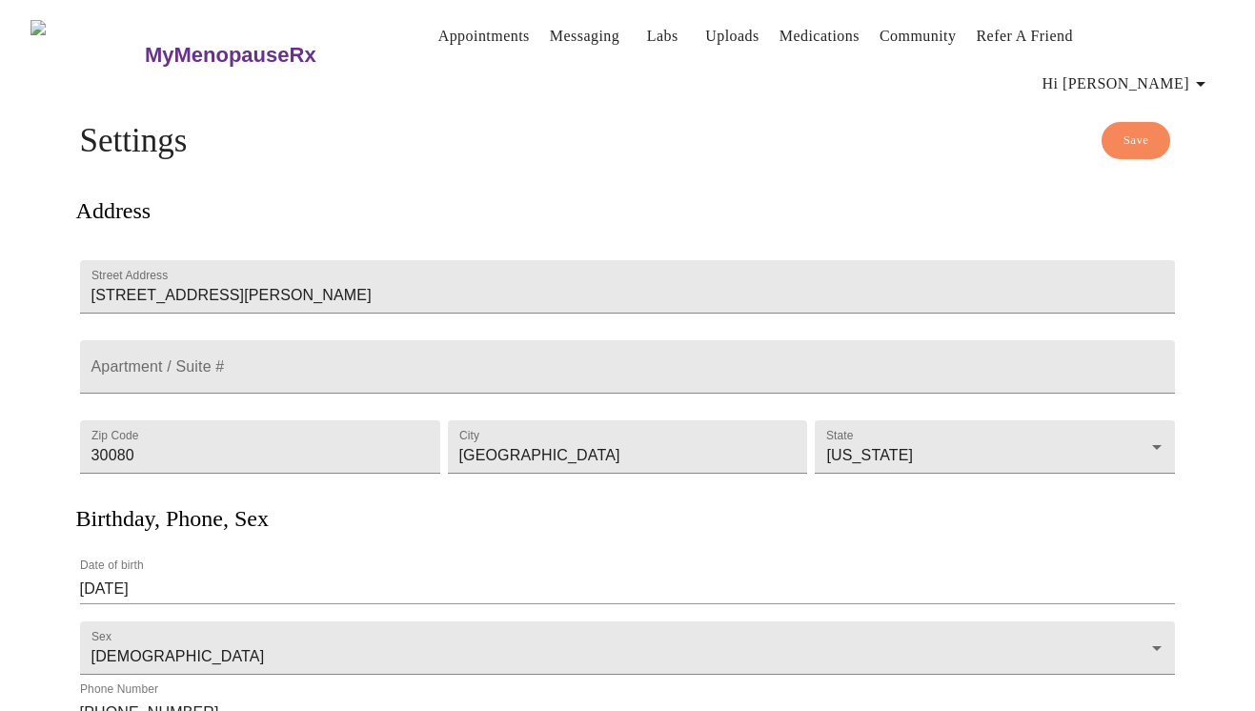
click at [438, 41] on link "Appointments" at bounding box center [483, 36] width 91 height 27
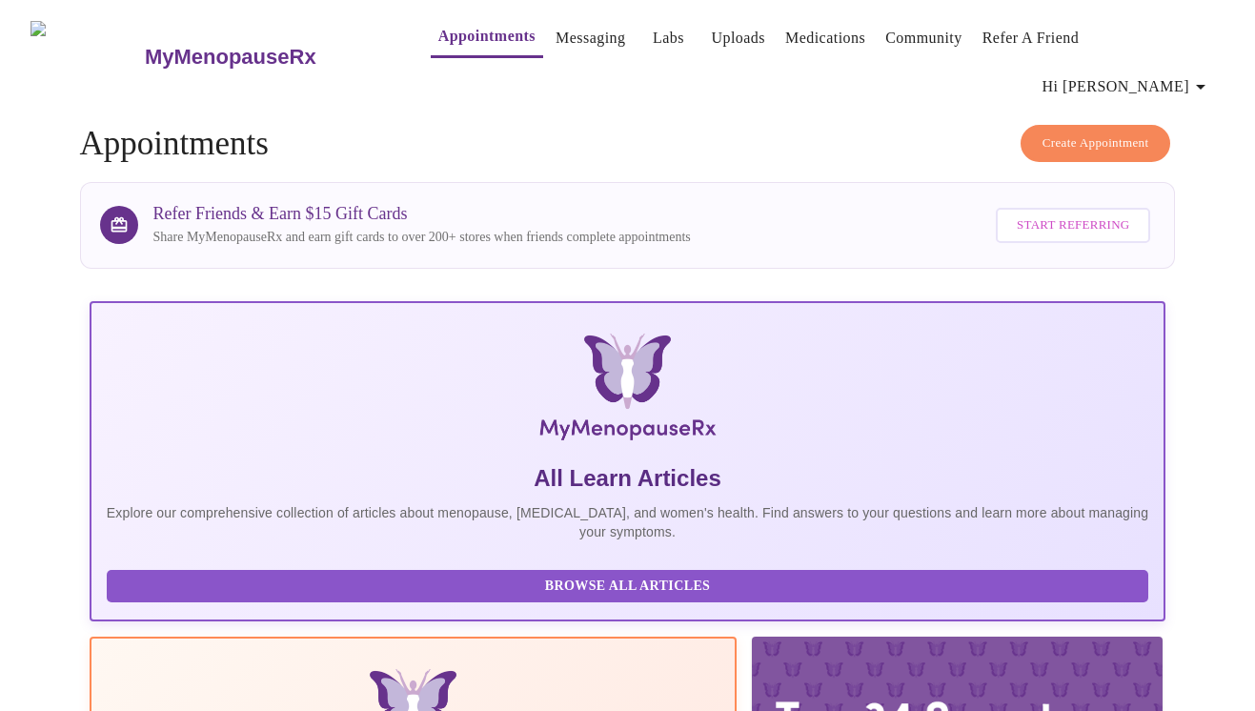
scroll to position [332, 0]
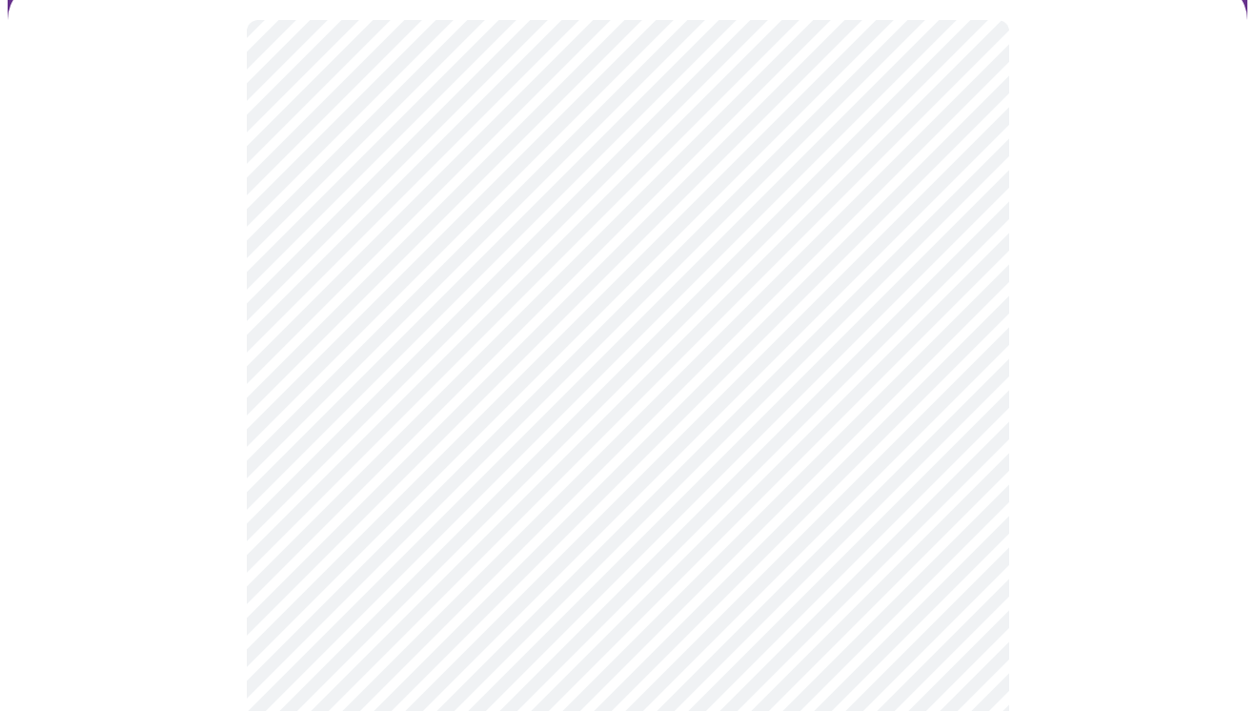
scroll to position [192, 0]
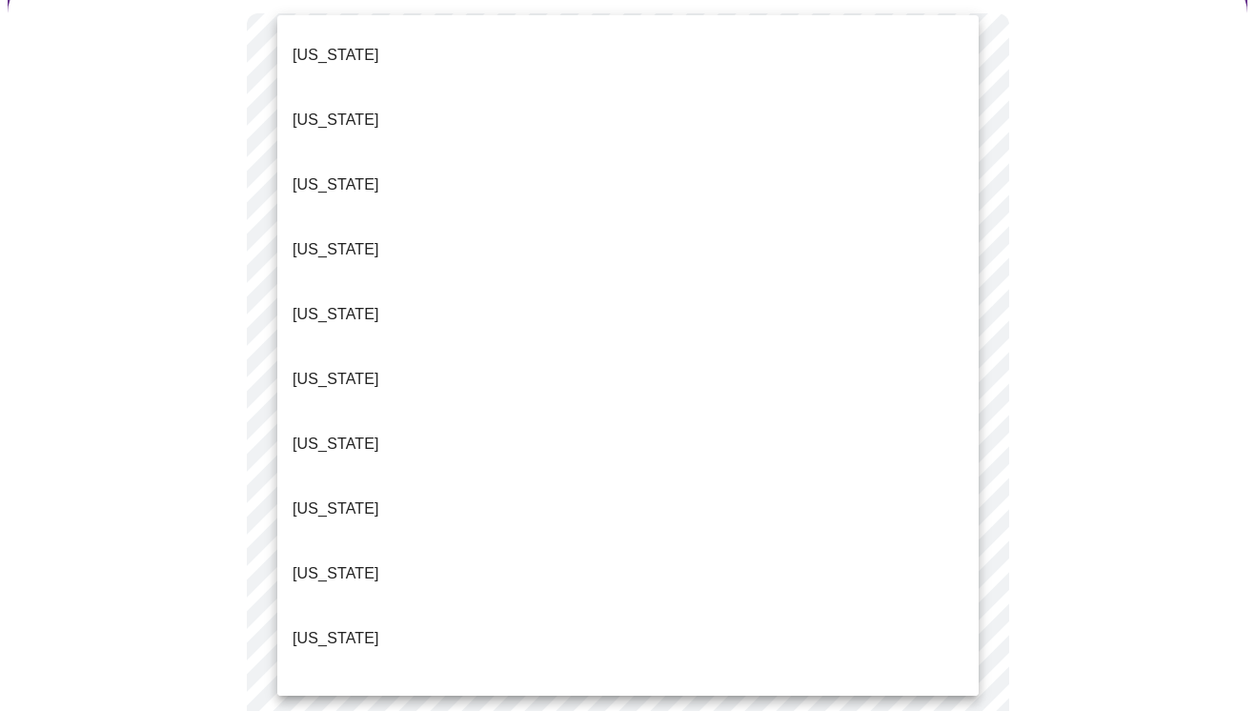
click at [800, 227] on body "MyMenopauseRx Appointments Messaging Labs Uploads Medications Community Refer a…" at bounding box center [628, 705] width 1240 height 1779
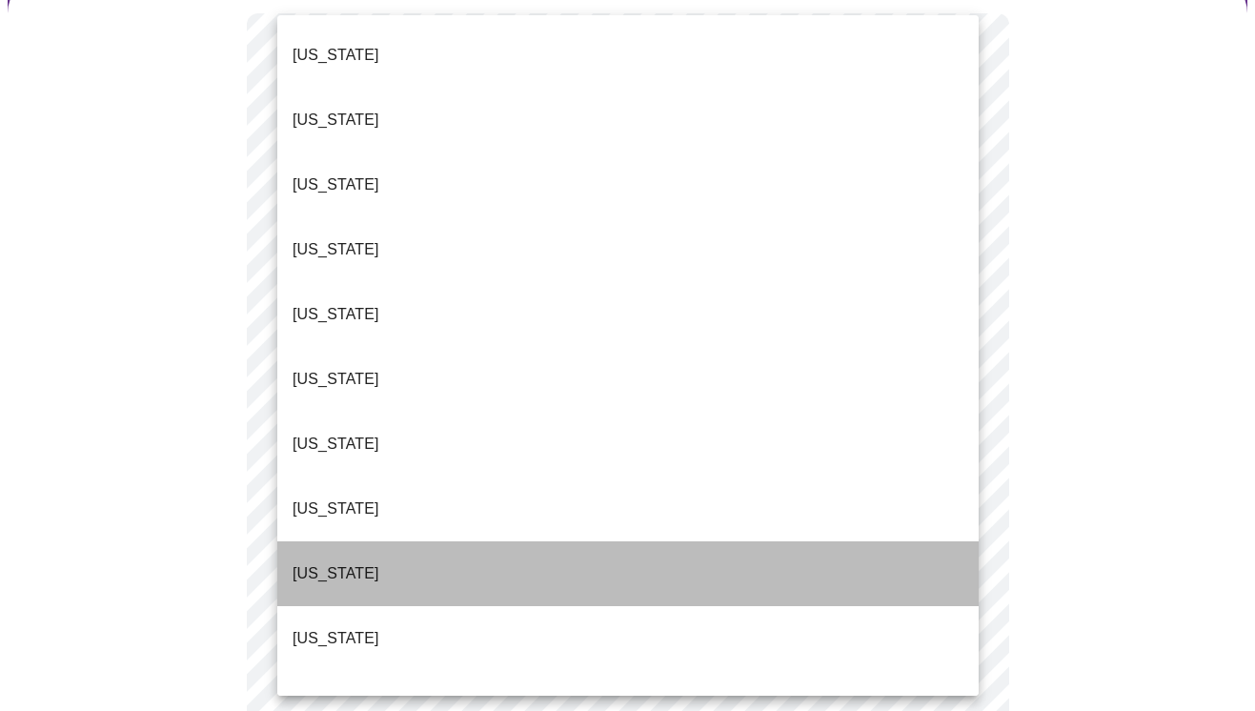
click at [559, 541] on li "[US_STATE]" at bounding box center [627, 573] width 701 height 65
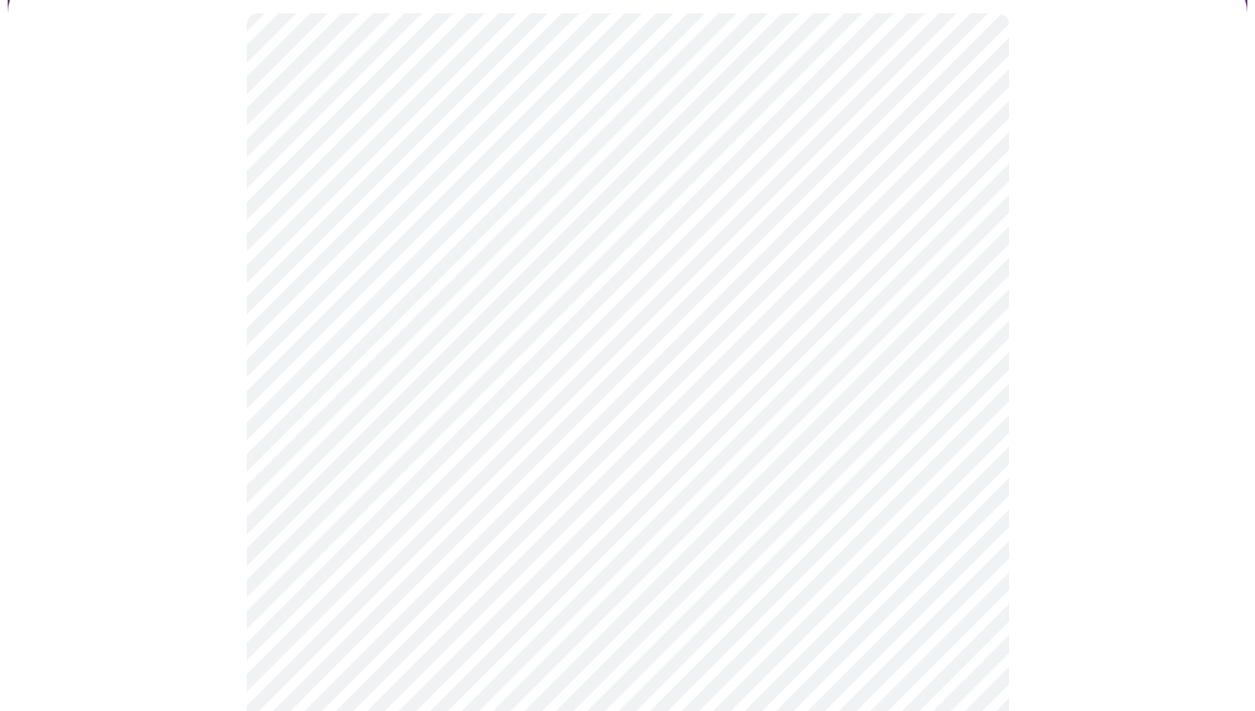
click at [673, 251] on body "MyMenopauseRx Appointments Messaging Labs Uploads Medications Community Refer a…" at bounding box center [628, 700] width 1240 height 1768
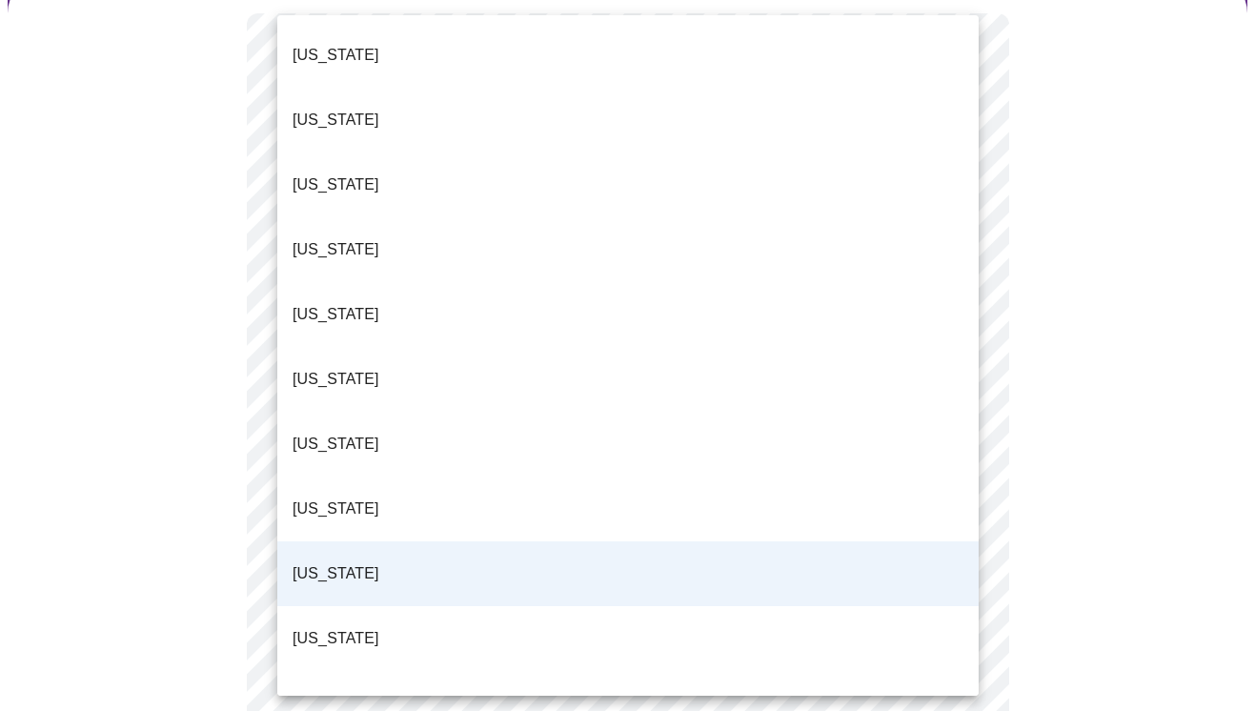
click at [462, 606] on li "[US_STATE]" at bounding box center [627, 638] width 701 height 65
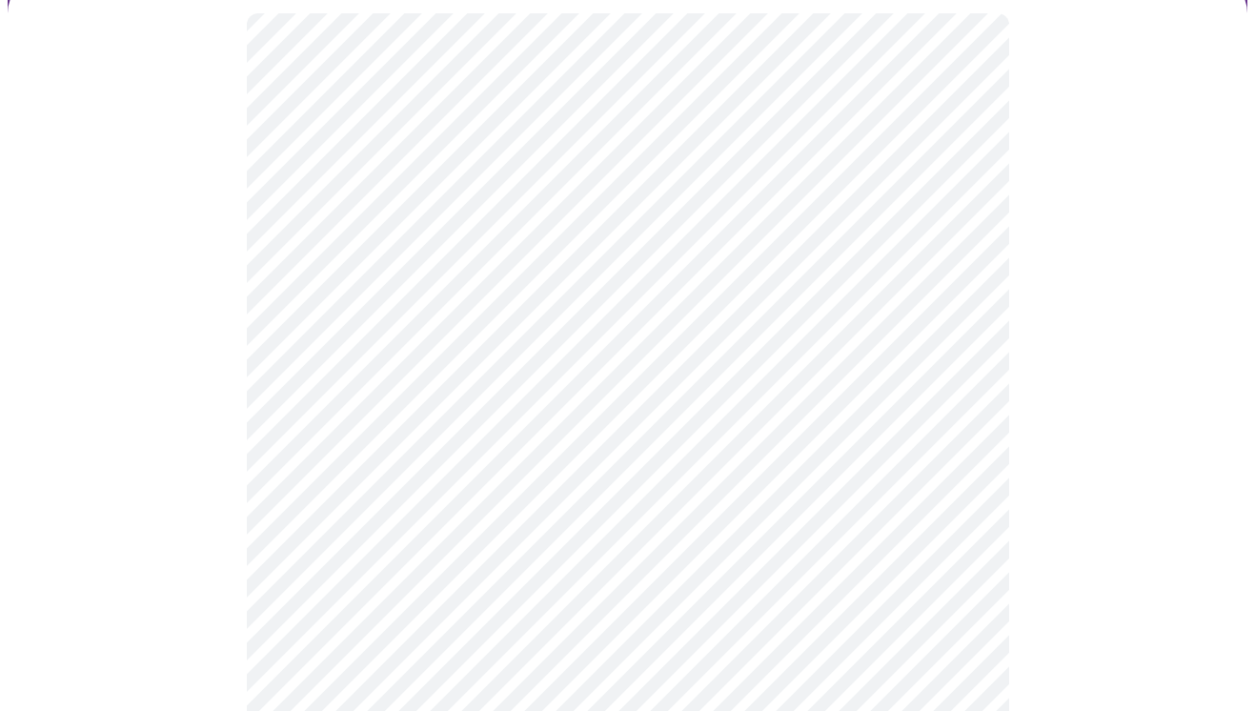
click at [517, 357] on body "MyMenopauseRx Appointments Messaging Labs Uploads Medications Community Refer a…" at bounding box center [628, 700] width 1240 height 1768
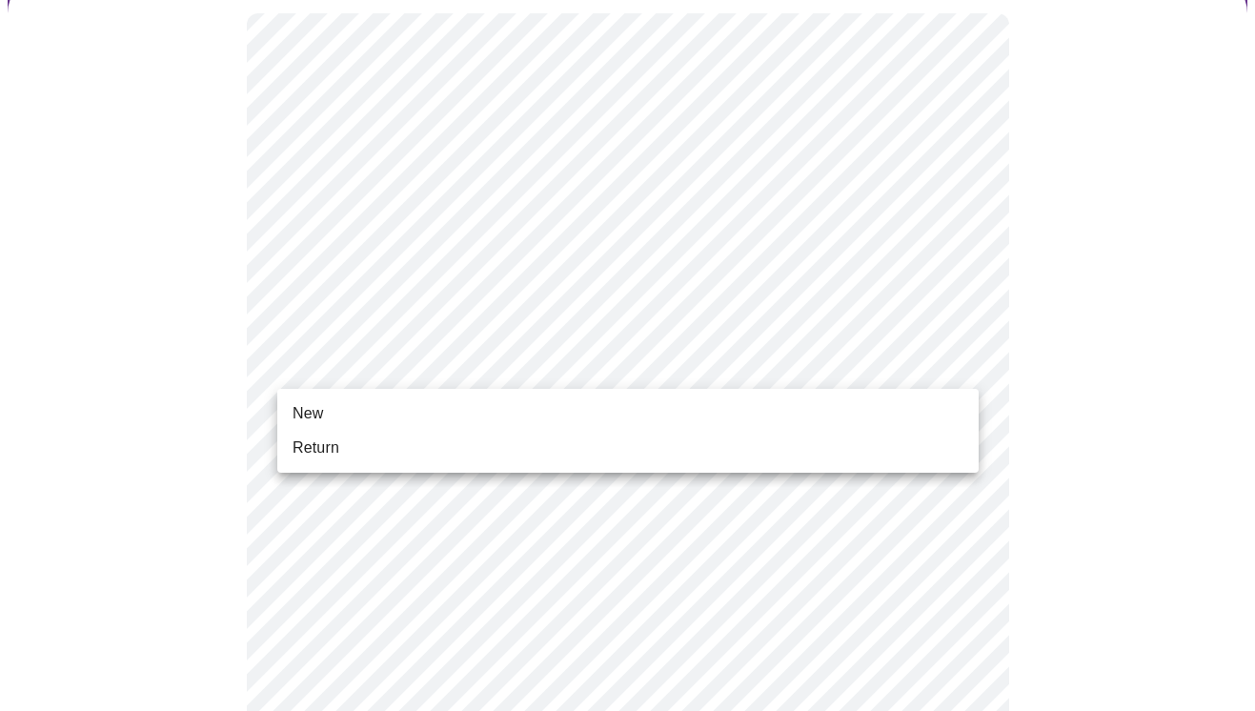
click at [457, 417] on li "New" at bounding box center [627, 413] width 701 height 34
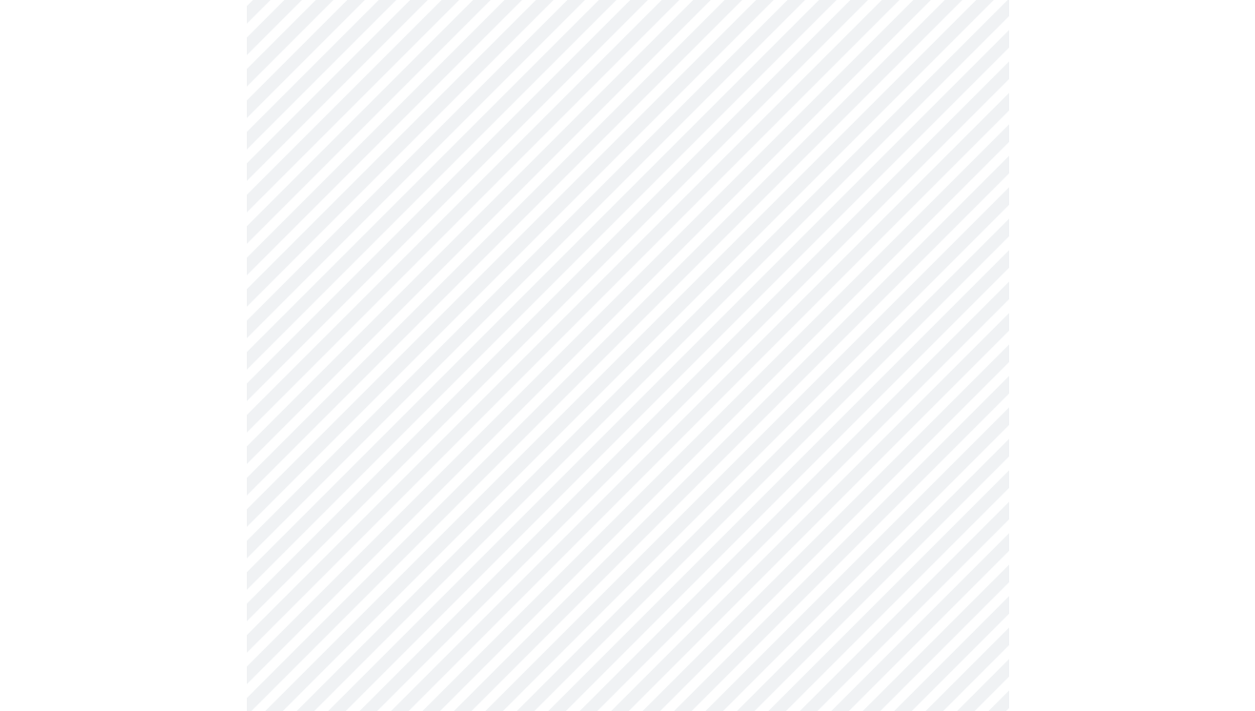
scroll to position [1003, 0]
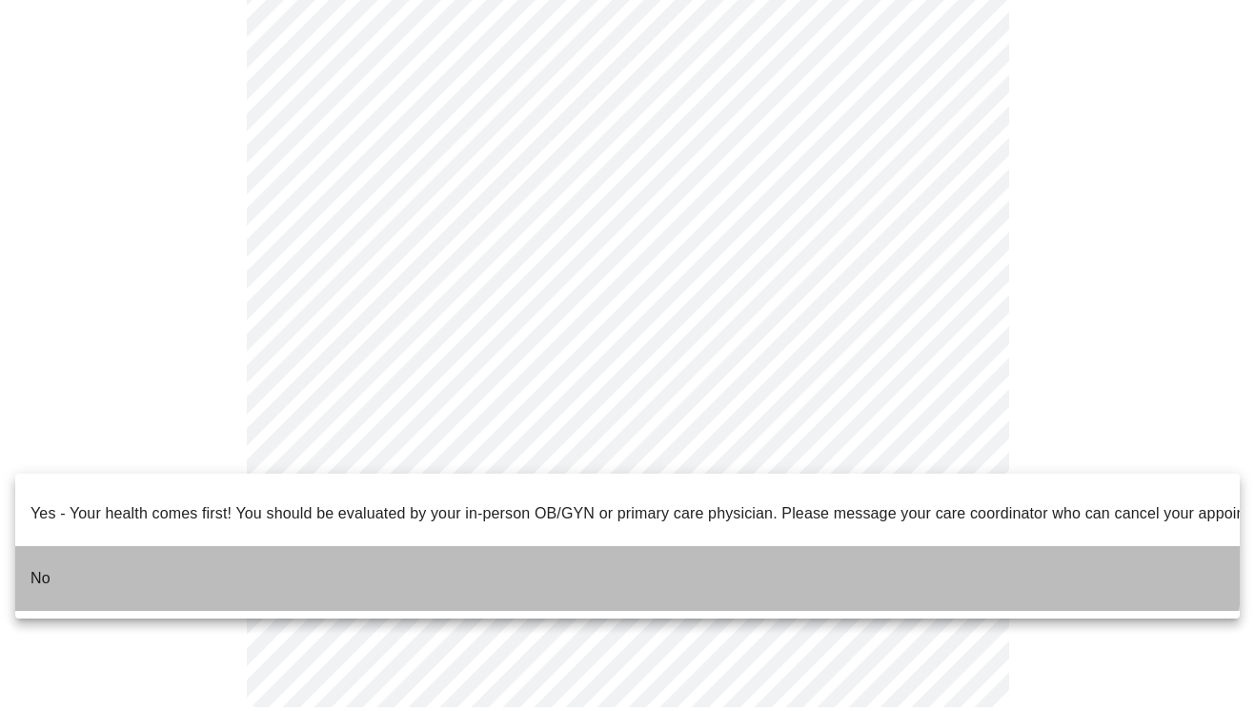
click at [587, 546] on li "No" at bounding box center [627, 578] width 1224 height 65
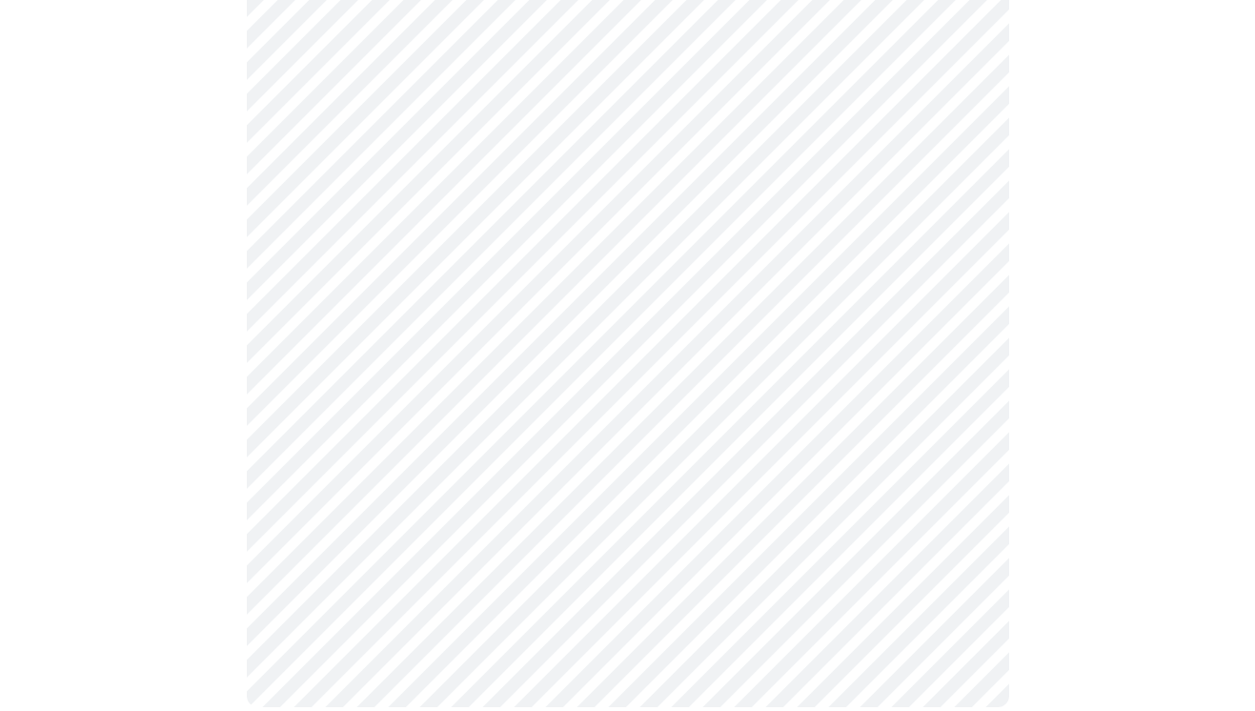
scroll to position [0, 0]
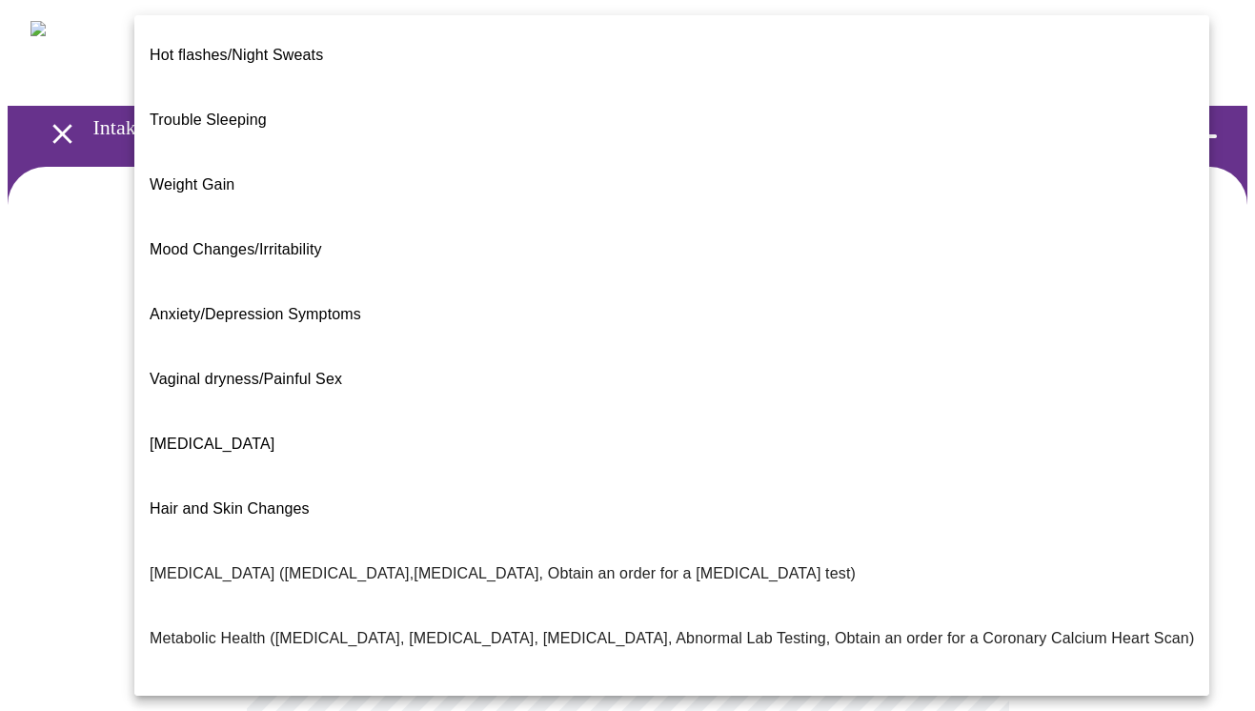
click at [806, 394] on body "MyMenopauseRx Appointments Messaging Labs Uploads Medications Community Refer a…" at bounding box center [628, 594] width 1240 height 1172
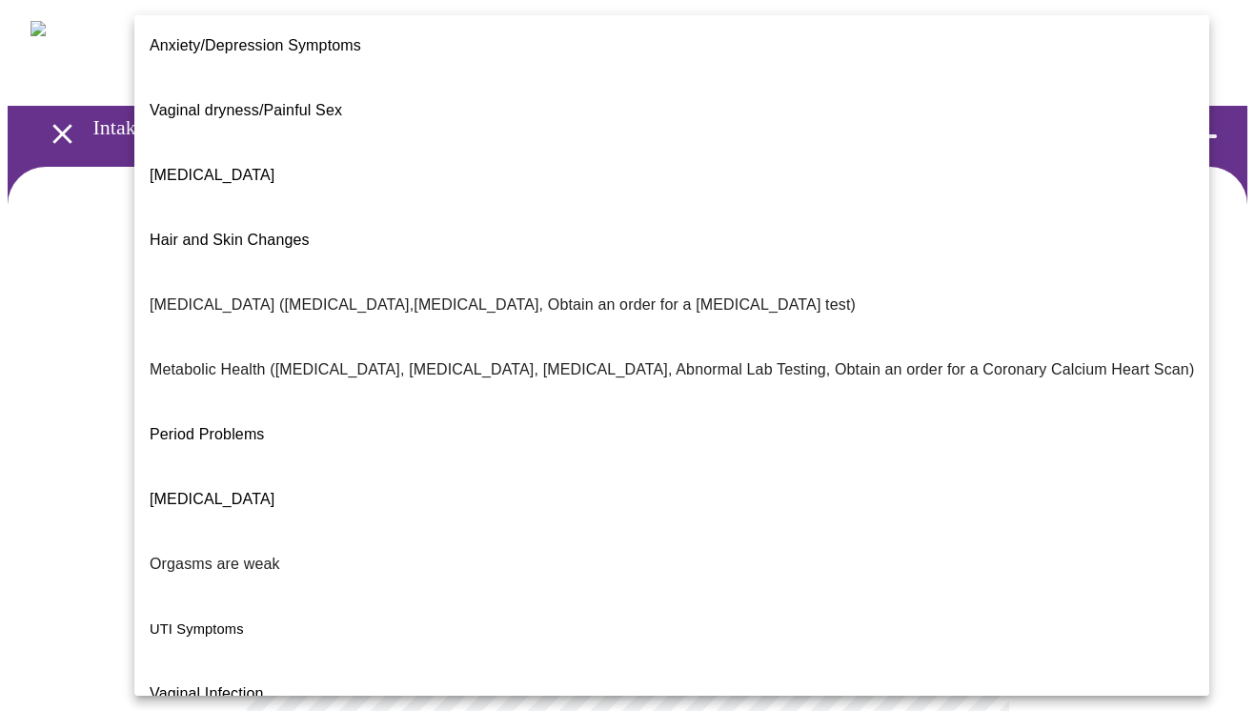
scroll to position [276, 0]
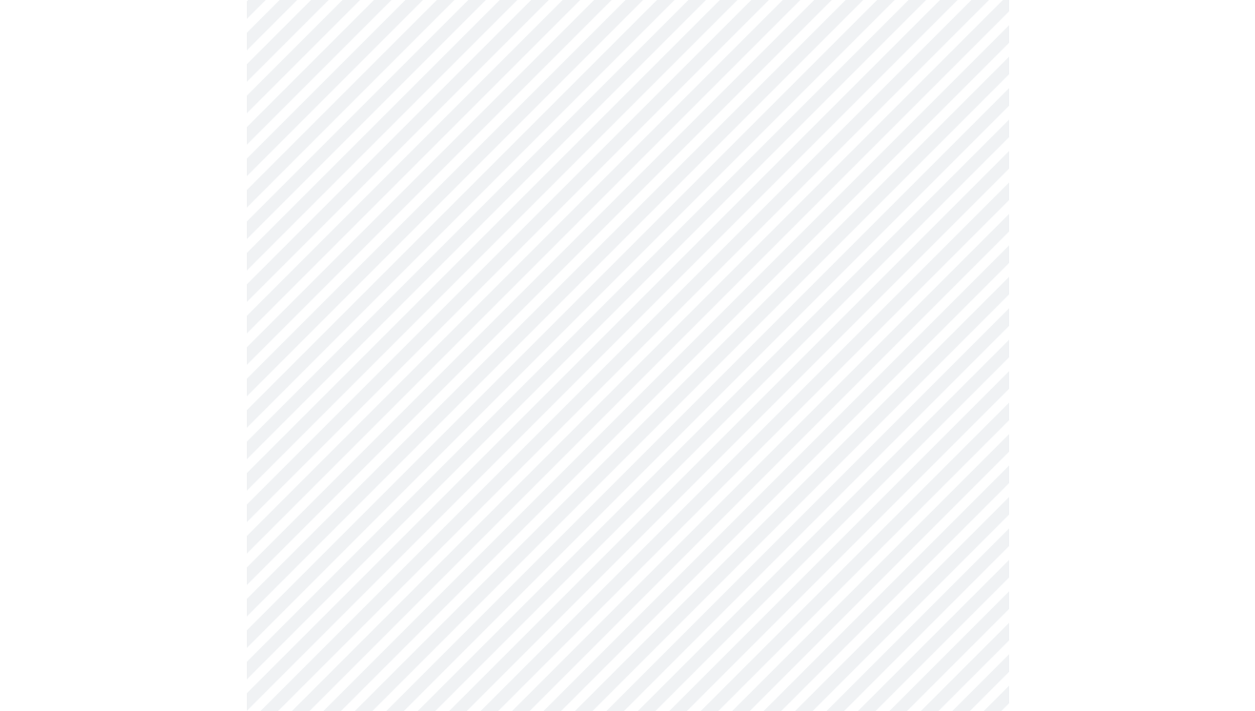
scroll to position [366, 0]
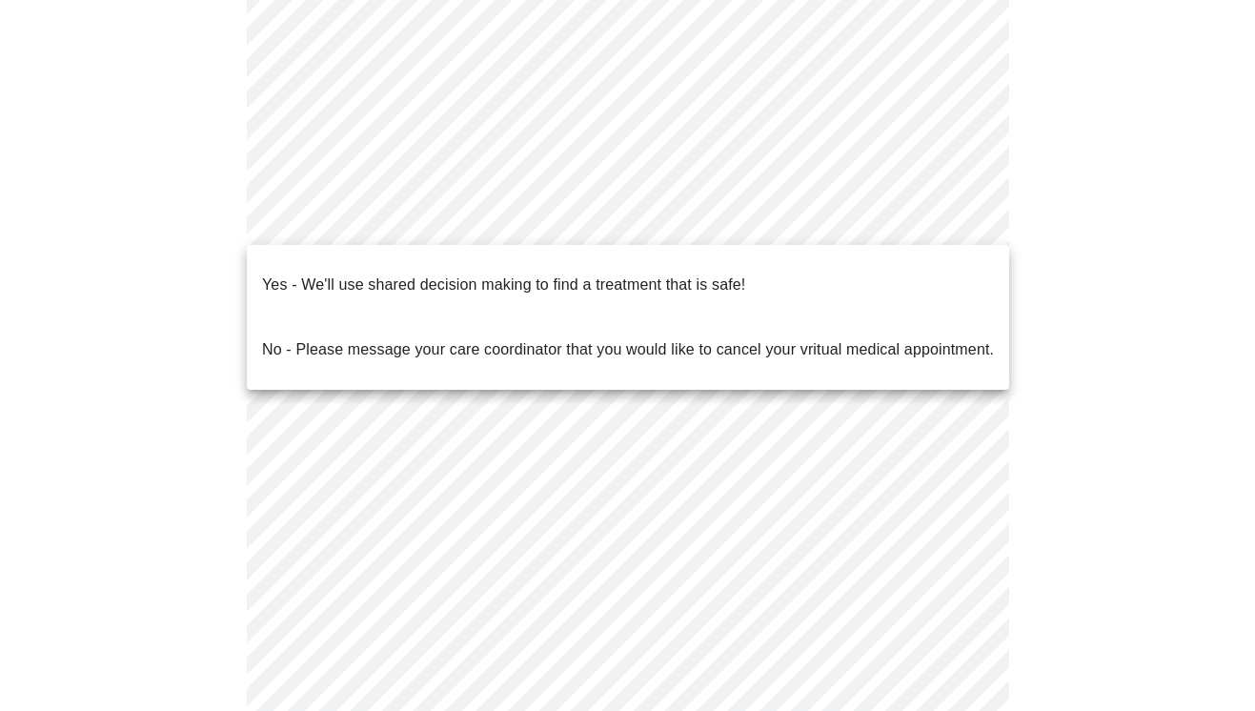
click at [903, 209] on body "MyMenopauseRx Appointments Messaging Labs Uploads Medications Community Refer a…" at bounding box center [628, 222] width 1240 height 1161
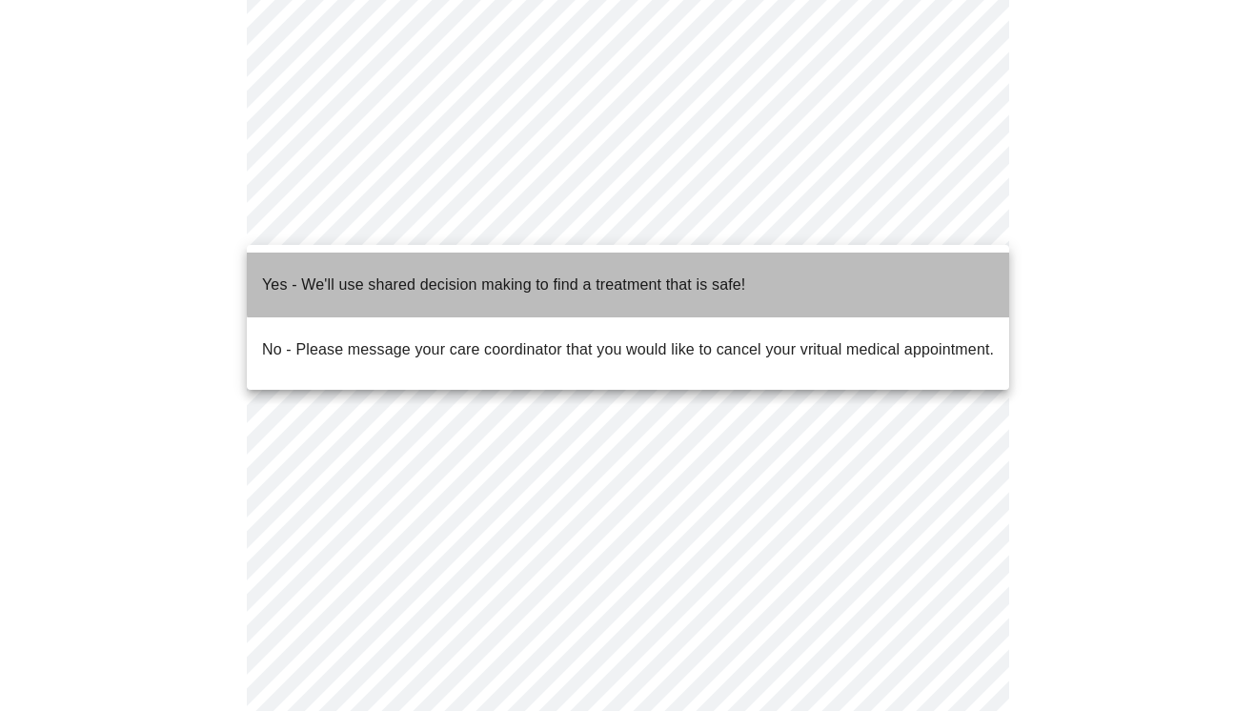
click at [746, 261] on li "Yes - We'll use shared decision making to find a treatment that is safe!" at bounding box center [628, 285] width 762 height 65
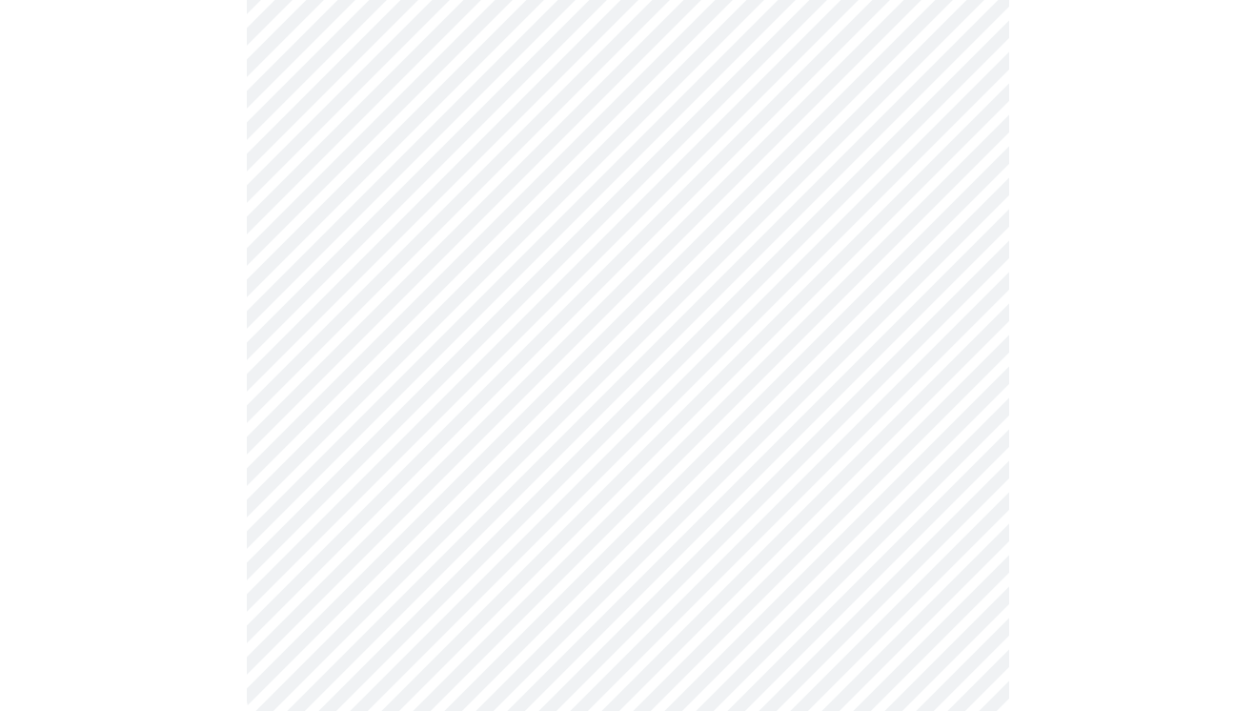
click at [1104, 501] on div at bounding box center [628, 275] width 1240 height 949
click at [1028, 474] on div at bounding box center [628, 275] width 1240 height 949
click at [1149, 468] on div at bounding box center [628, 275] width 1240 height 949
click at [1098, 467] on div at bounding box center [628, 275] width 1240 height 949
click at [1114, 487] on div at bounding box center [628, 275] width 1240 height 949
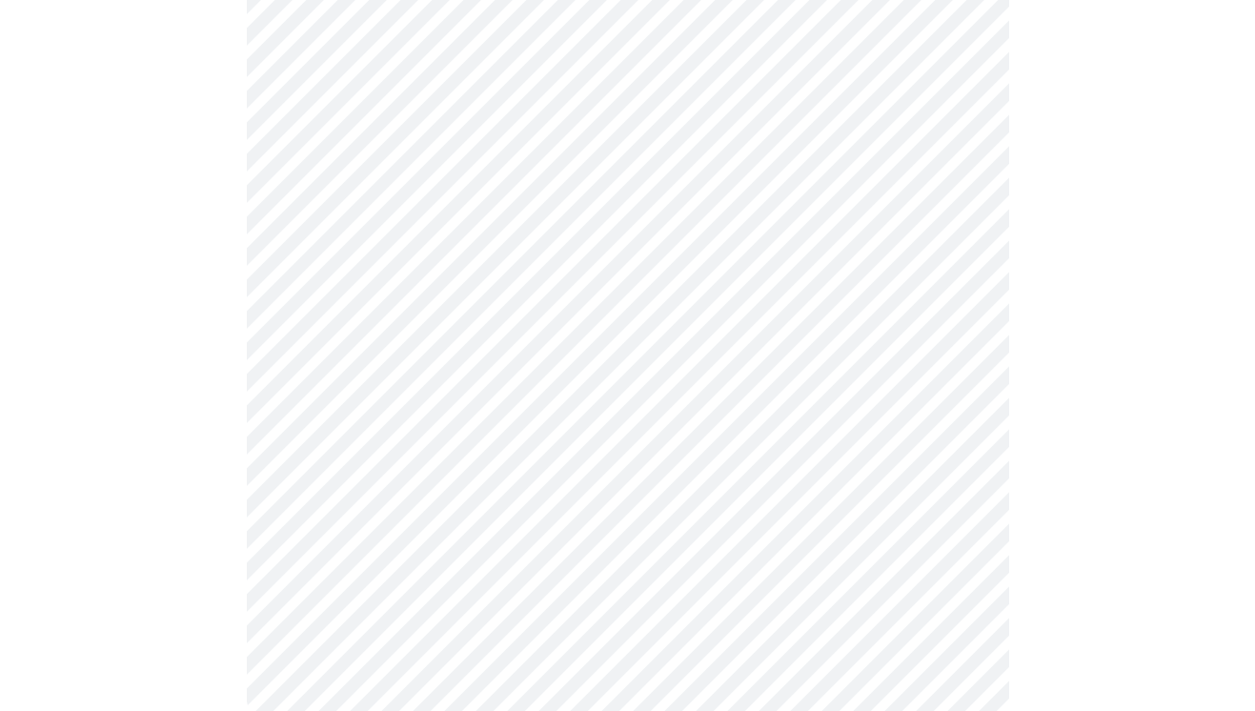
click at [1087, 475] on div at bounding box center [628, 275] width 1240 height 949
click at [1247, 469] on div at bounding box center [628, 275] width 1240 height 949
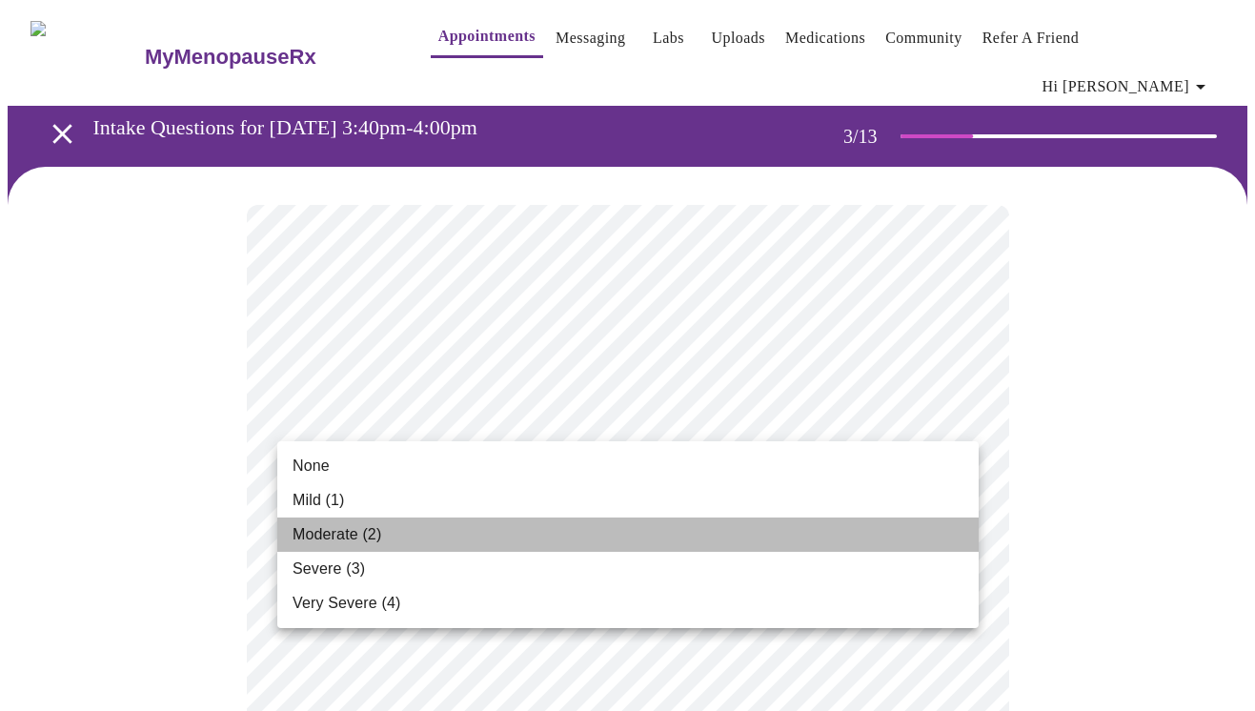
click at [637, 533] on li "Moderate (2)" at bounding box center [627, 534] width 701 height 34
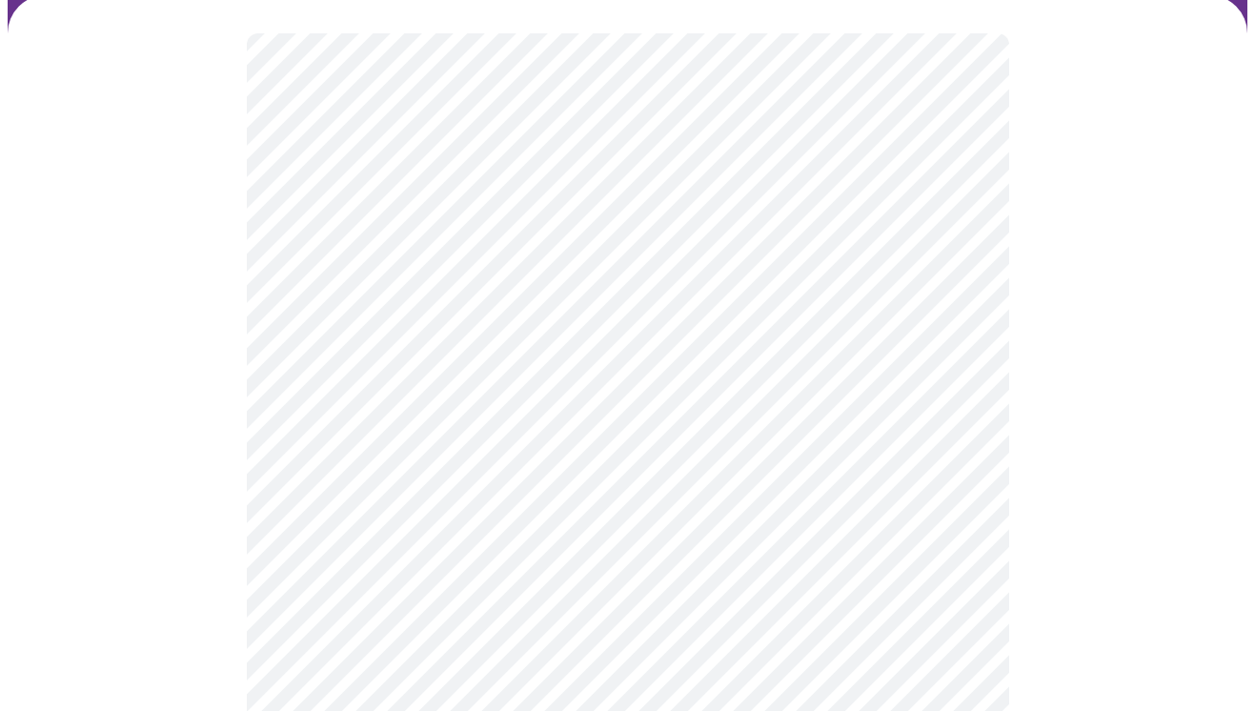
scroll to position [182, 0]
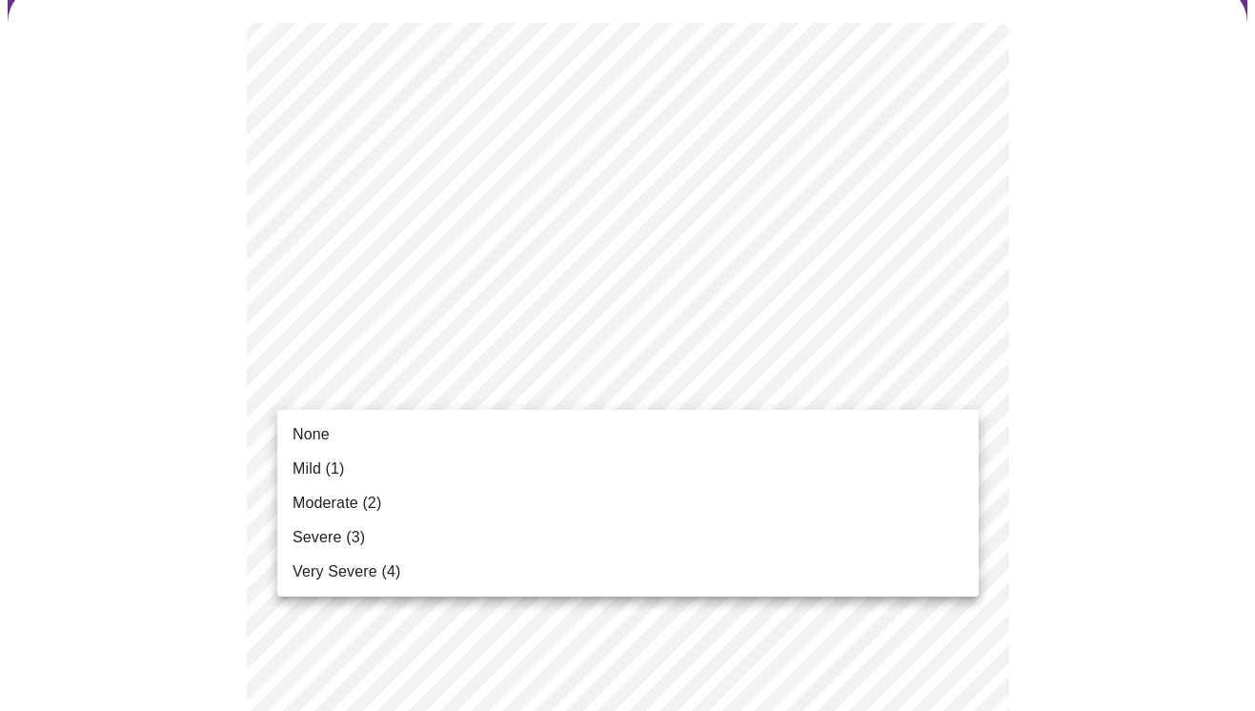
click at [662, 443] on li "None" at bounding box center [627, 434] width 701 height 34
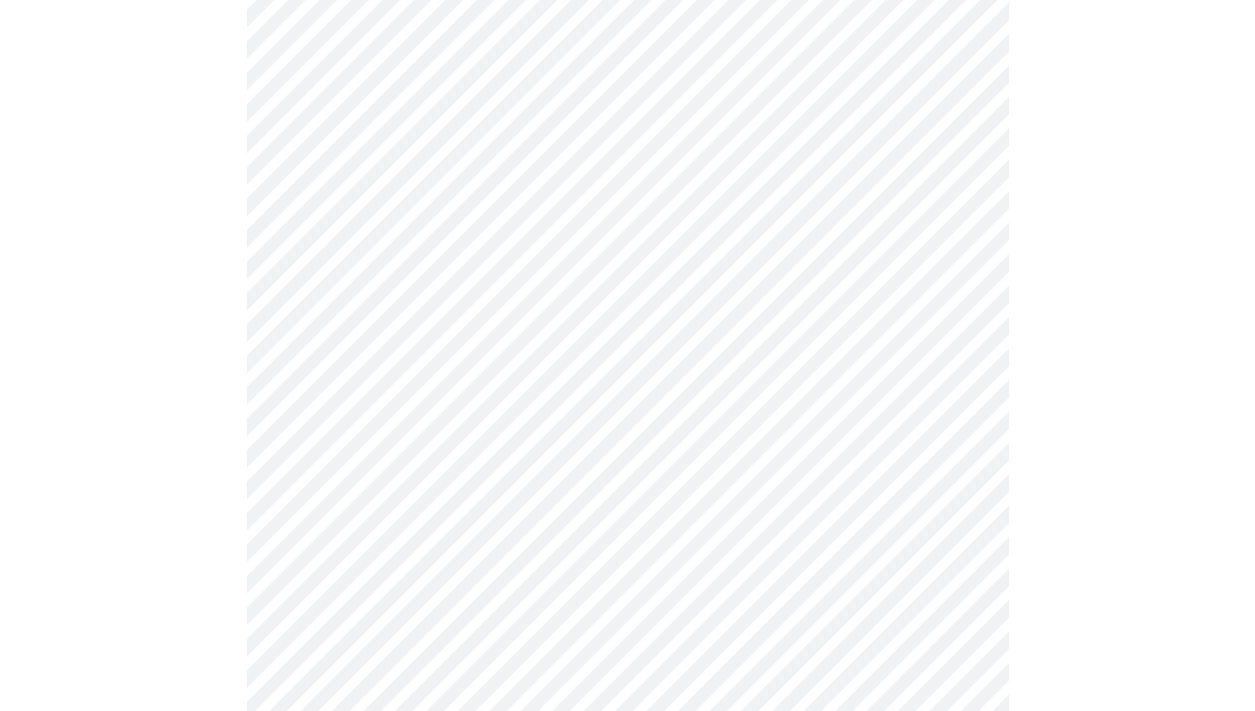
scroll to position [395, 0]
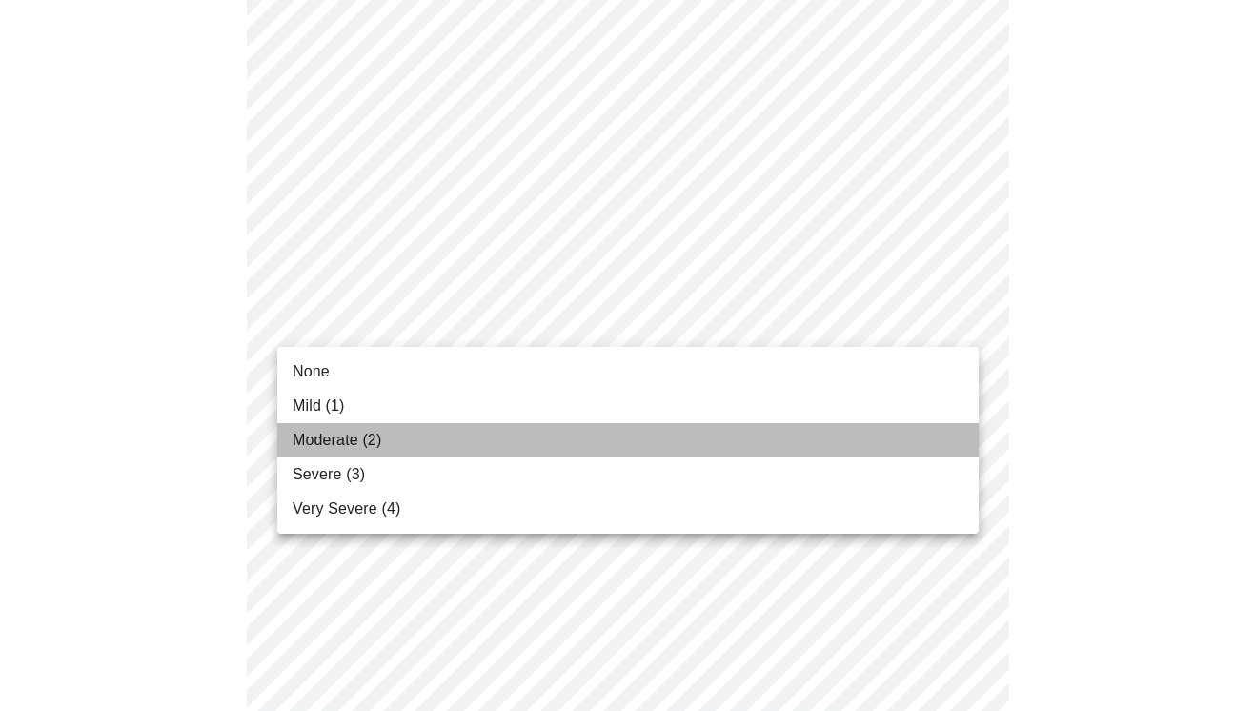
click at [546, 441] on li "Moderate (2)" at bounding box center [627, 440] width 701 height 34
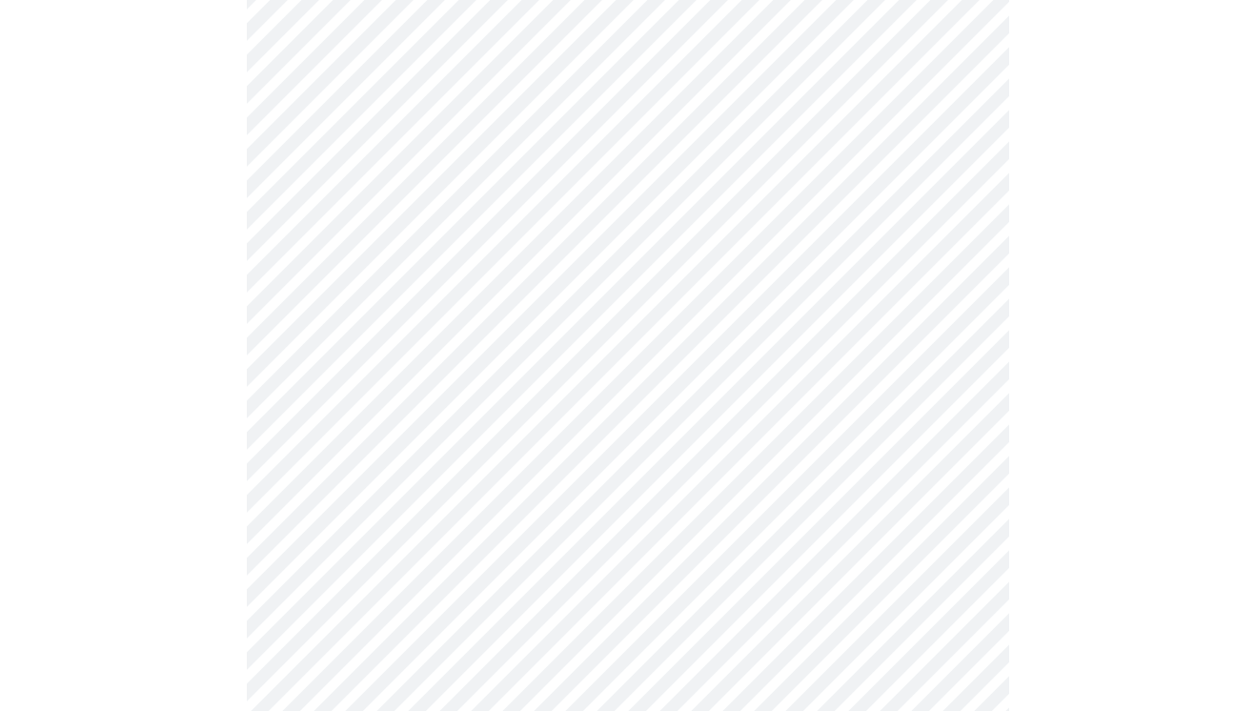
scroll to position [539, 0]
click at [609, 341] on body "MyMenopauseRx Appointments Messaging Labs Uploads Medications Community Refer a…" at bounding box center [628, 708] width 1240 height 2481
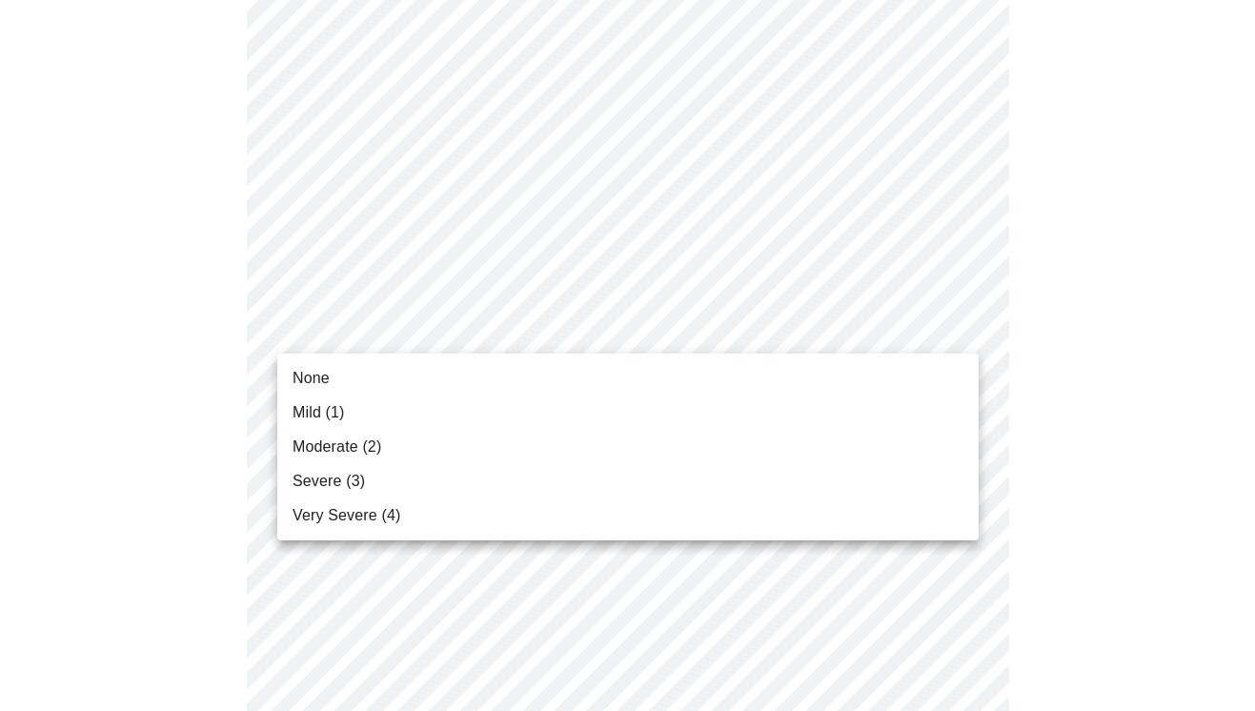
click at [530, 439] on li "Moderate (2)" at bounding box center [627, 447] width 701 height 34
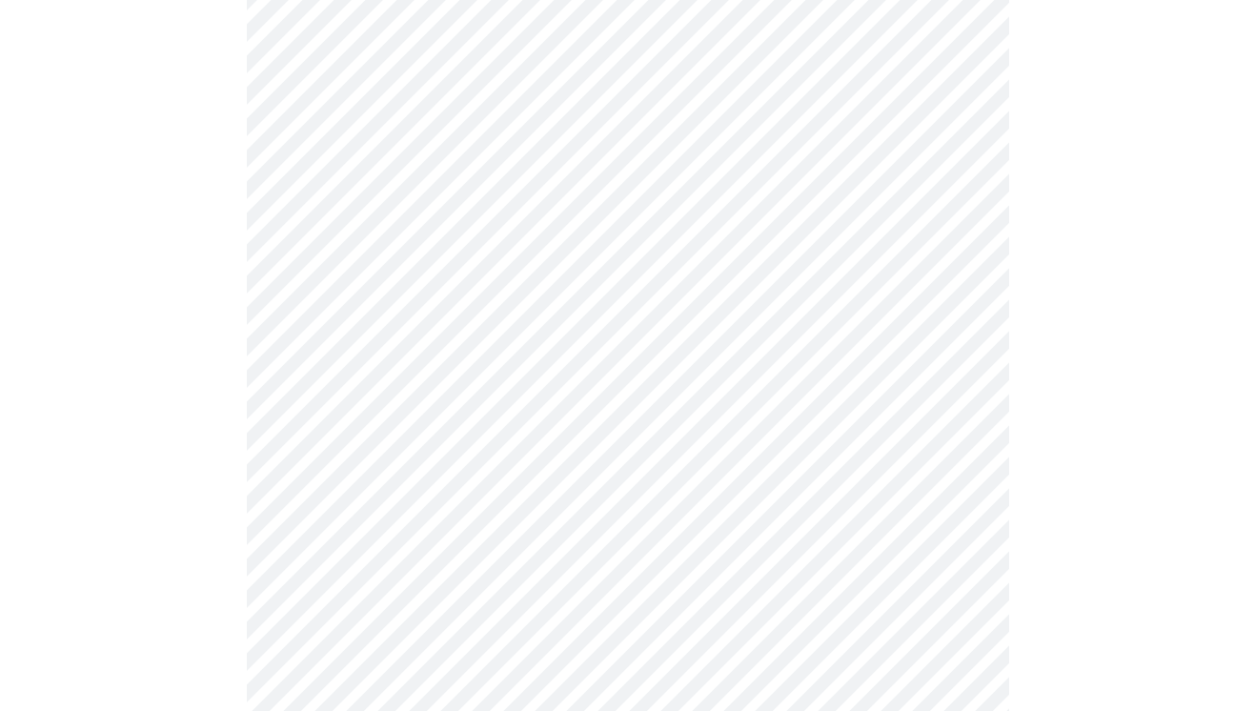
scroll to position [650, 0]
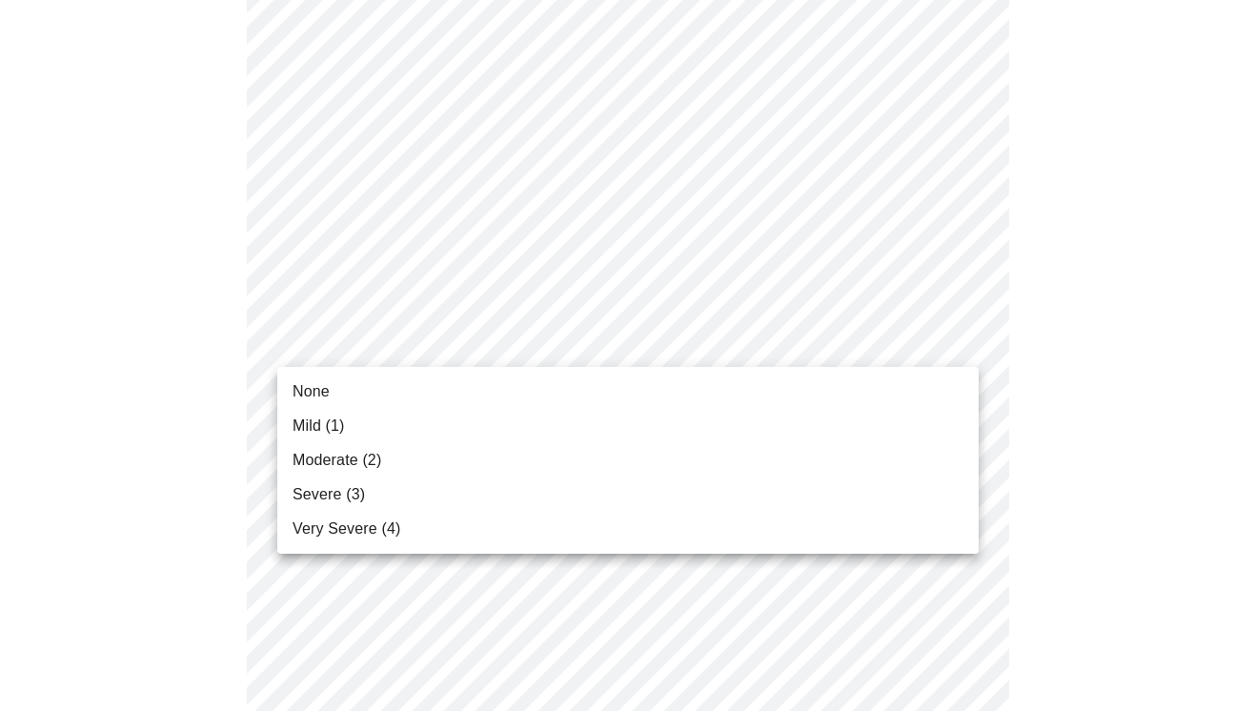
click at [595, 353] on body "MyMenopauseRx Appointments Messaging Labs Uploads Medications Community Refer a…" at bounding box center [628, 585] width 1240 height 2455
click at [503, 488] on li "Severe (3)" at bounding box center [627, 494] width 701 height 34
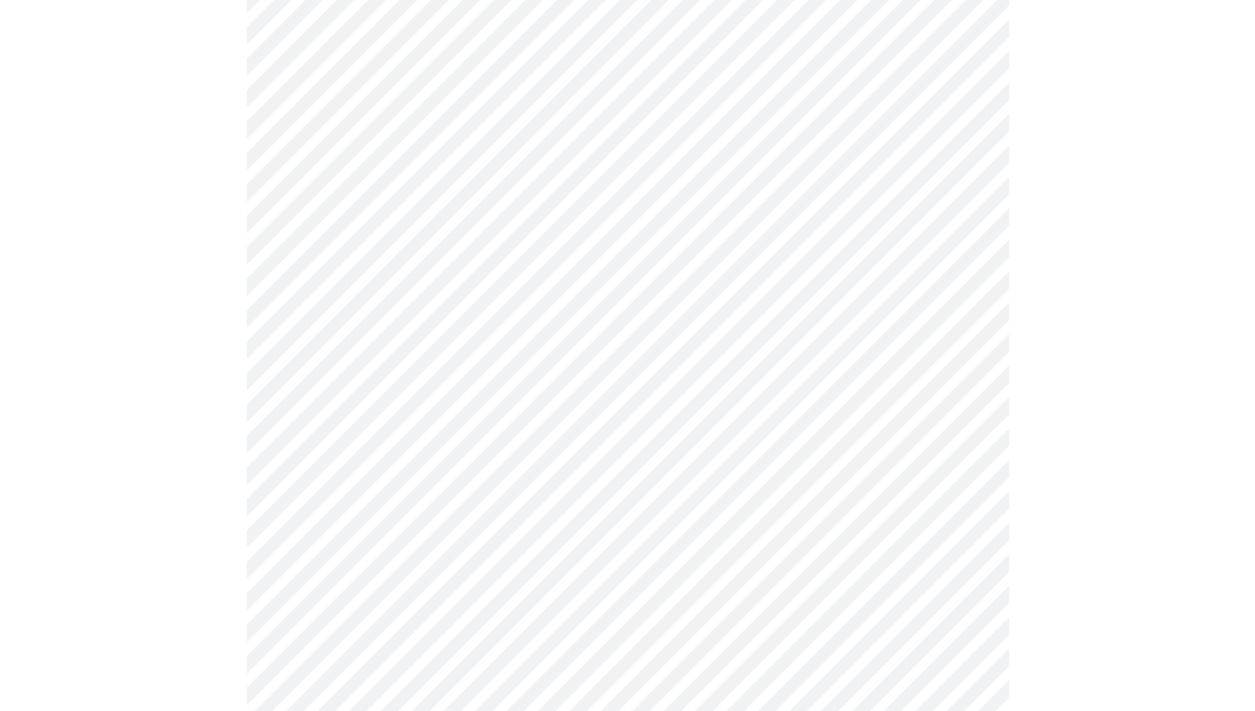
click at [629, 218] on body "MyMenopauseRx Appointments Messaging Labs Uploads Medications Community Refer a…" at bounding box center [628, 572] width 1240 height 2428
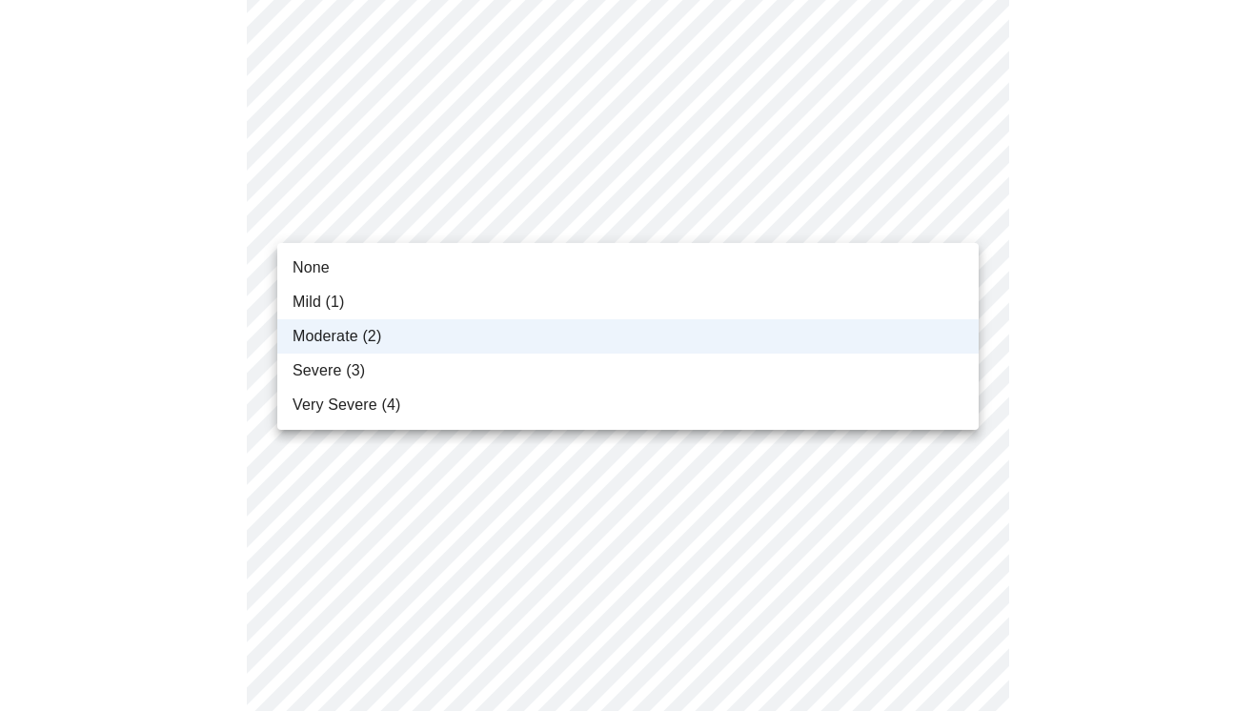
click at [499, 302] on li "Mild (1)" at bounding box center [627, 302] width 701 height 34
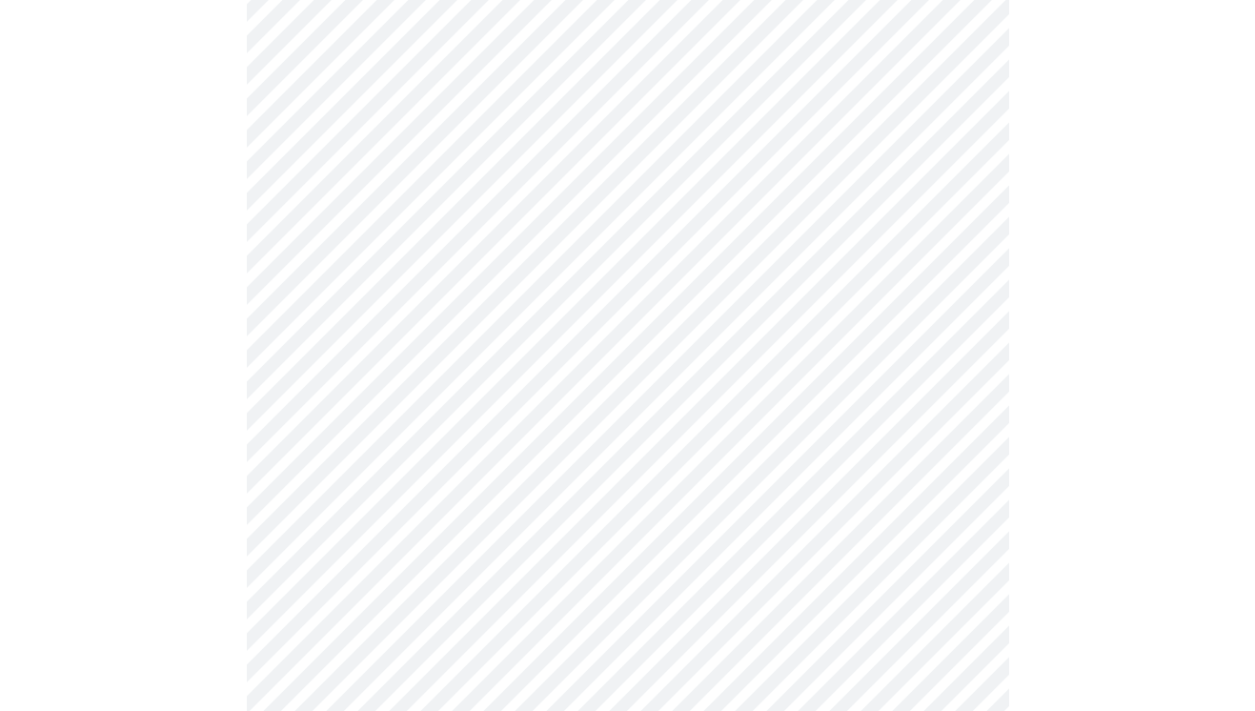
scroll to position [753, 0]
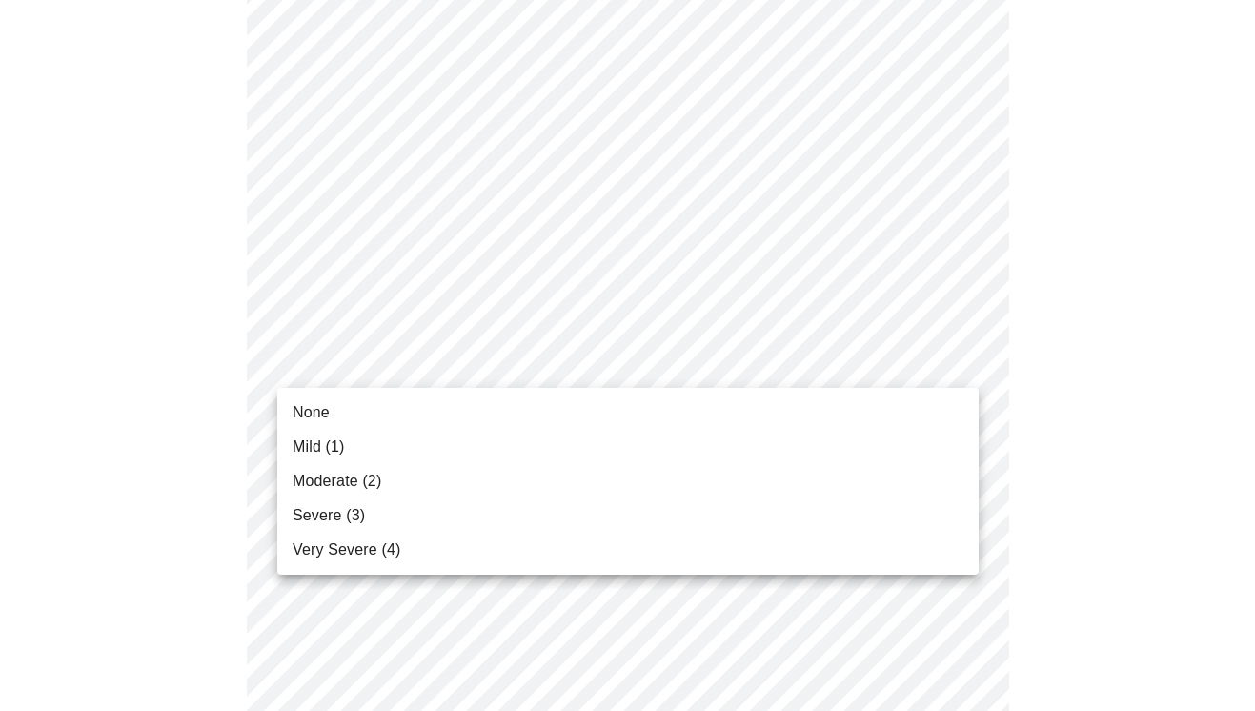
click at [510, 358] on body "MyMenopauseRx Appointments Messaging Labs Uploads Medications Community Refer a…" at bounding box center [628, 469] width 1240 height 2428
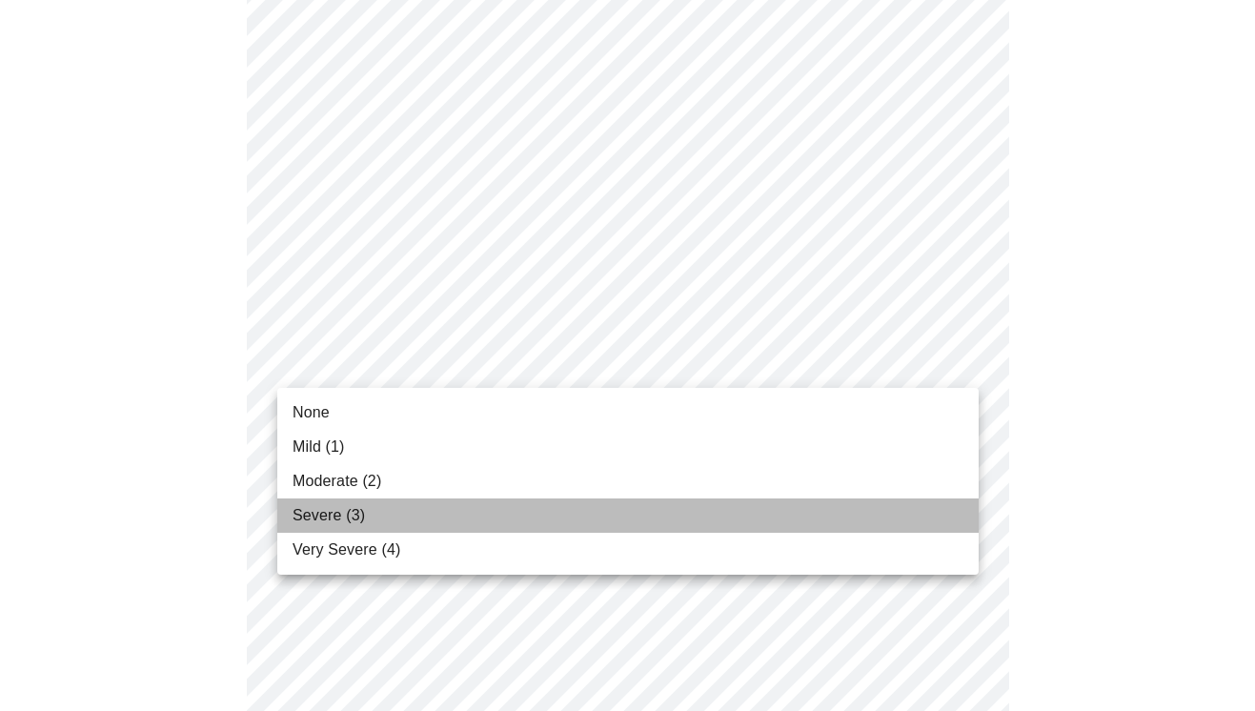
click at [425, 521] on li "Severe (3)" at bounding box center [627, 515] width 701 height 34
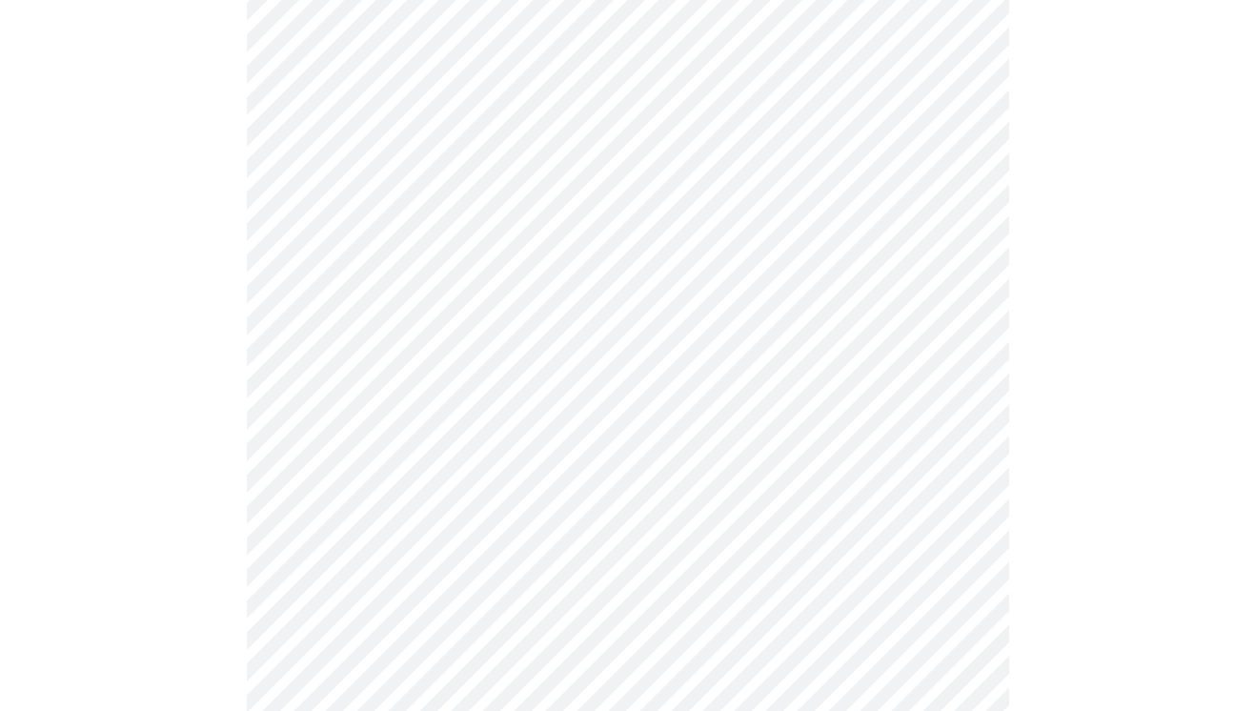
scroll to position [863, 0]
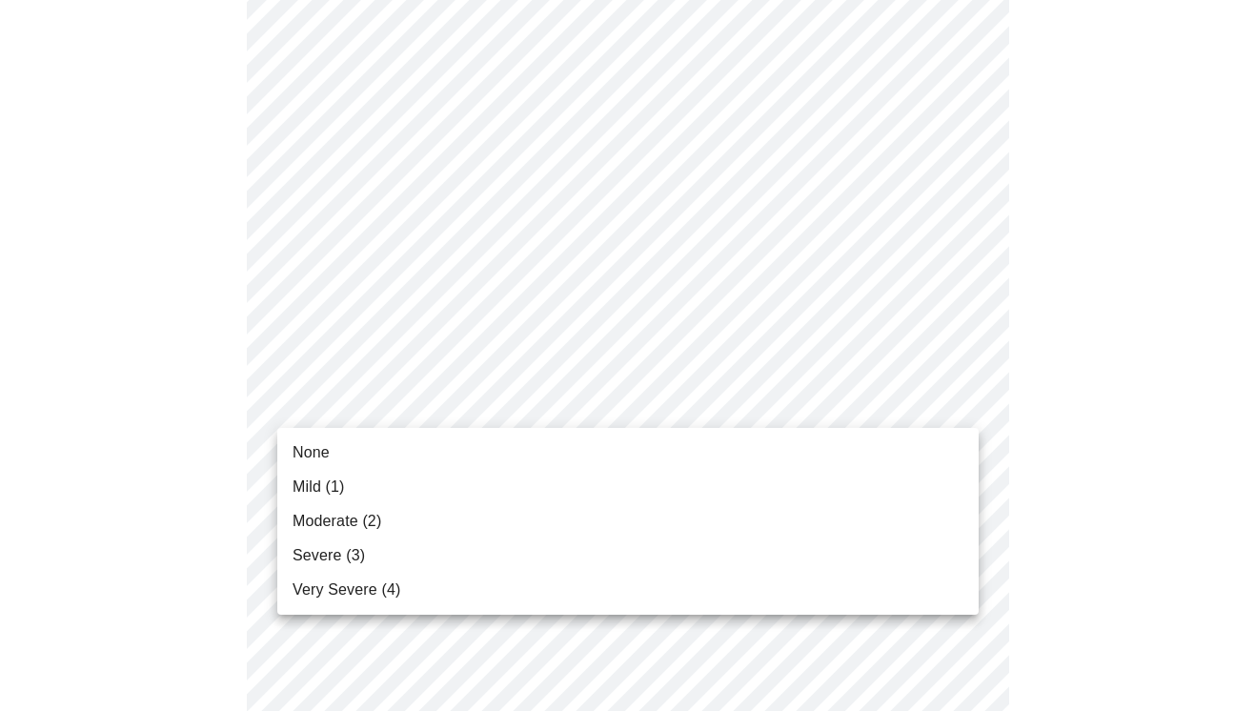
click at [491, 395] on body "MyMenopauseRx Appointments Messaging Labs Uploads Medications Community Refer a…" at bounding box center [628, 344] width 1240 height 2401
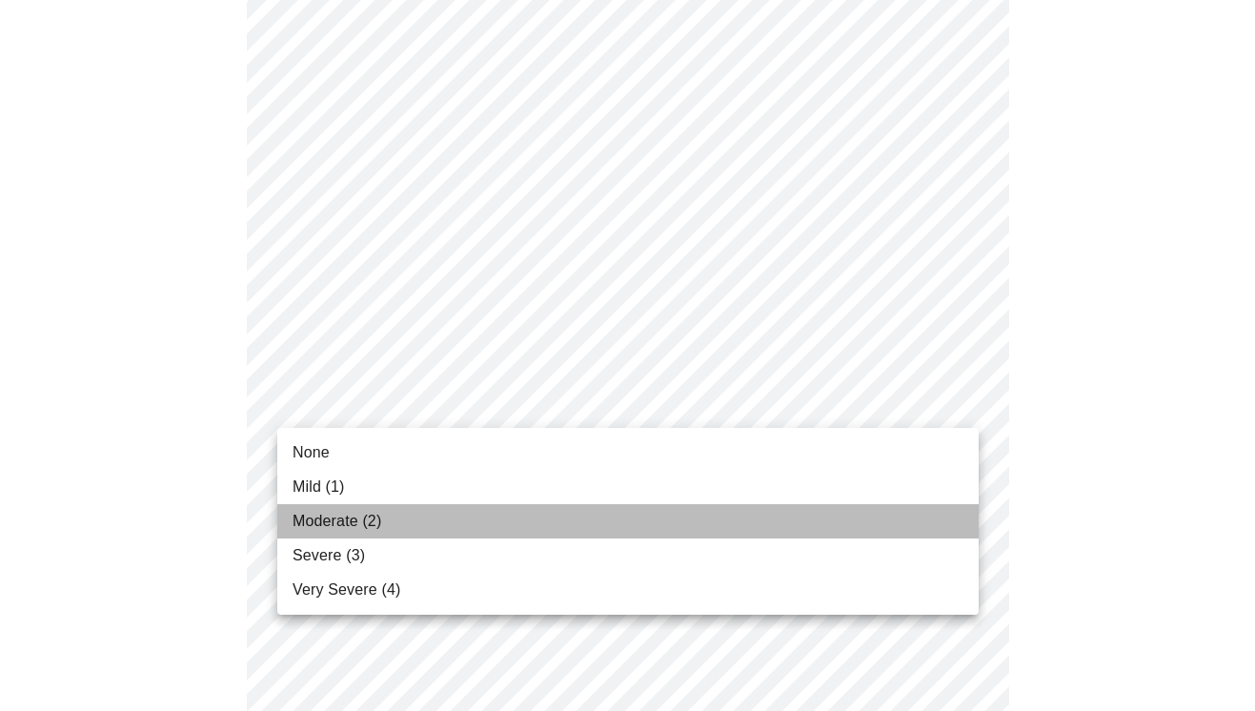
click at [469, 522] on li "Moderate (2)" at bounding box center [627, 521] width 701 height 34
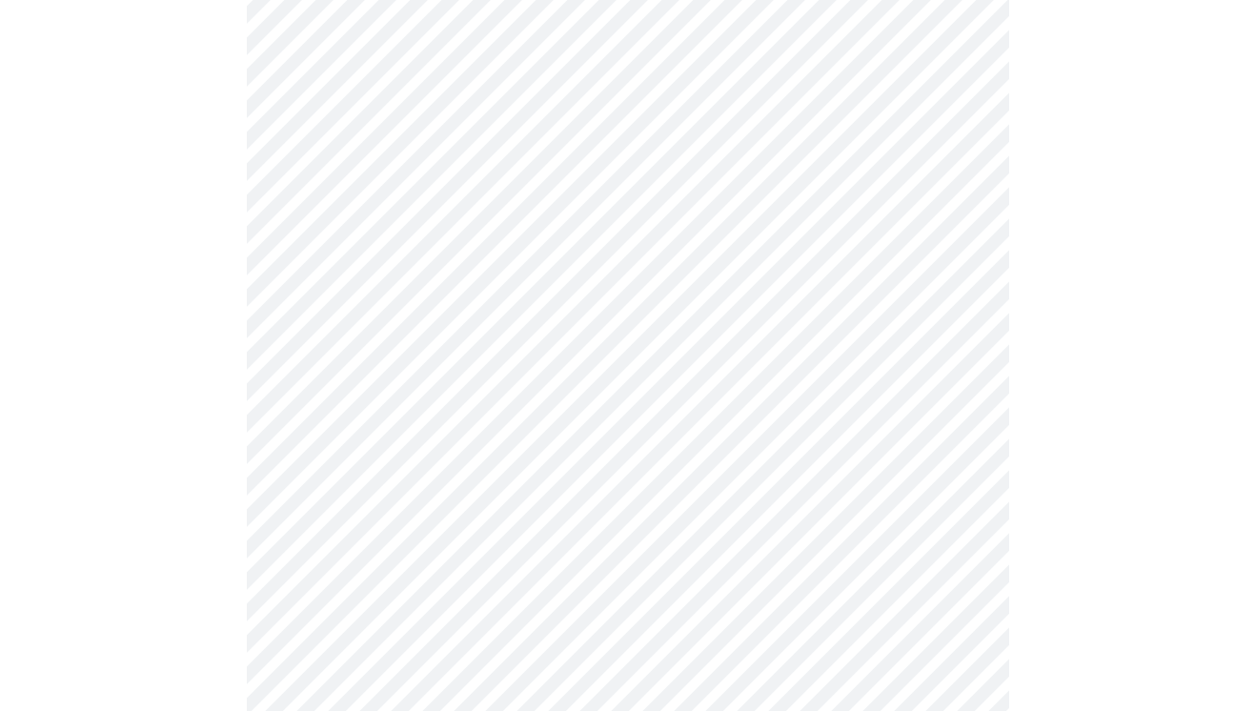
scroll to position [1043, 0]
click at [588, 369] on body "MyMenopauseRx Appointments Messaging Labs Uploads Medications Community Refer a…" at bounding box center [628, 151] width 1240 height 2375
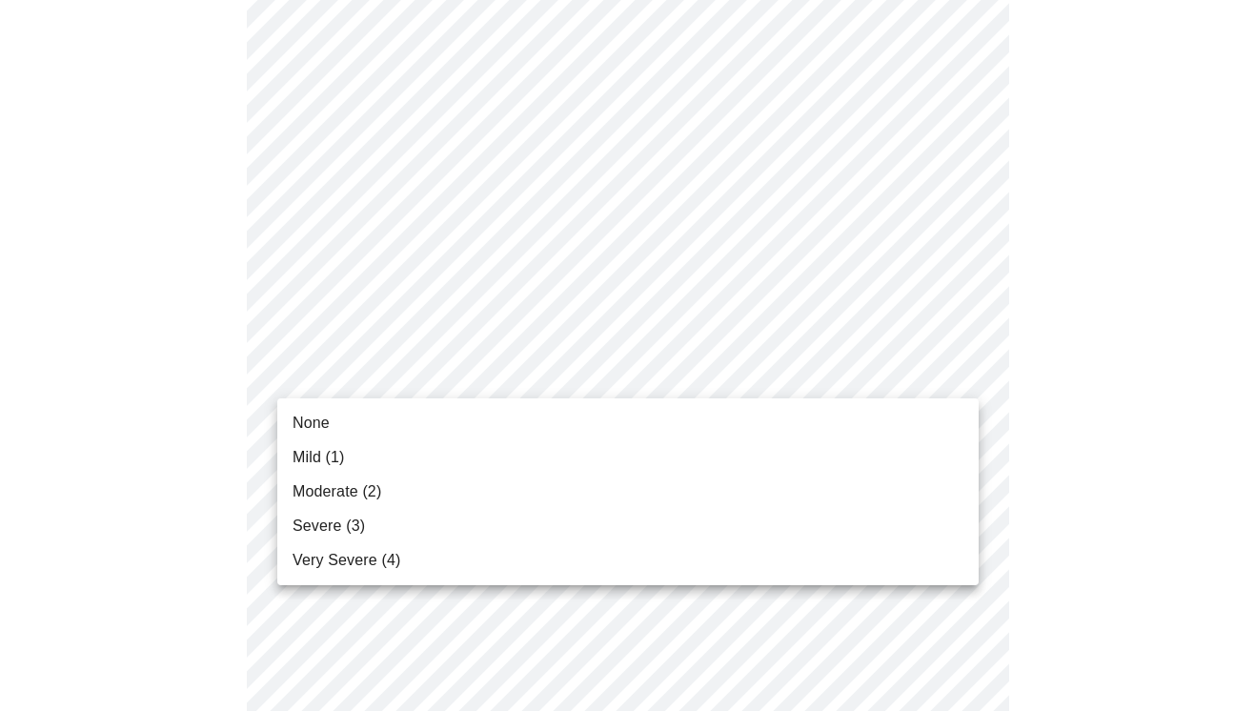
click at [532, 435] on li "None" at bounding box center [627, 423] width 701 height 34
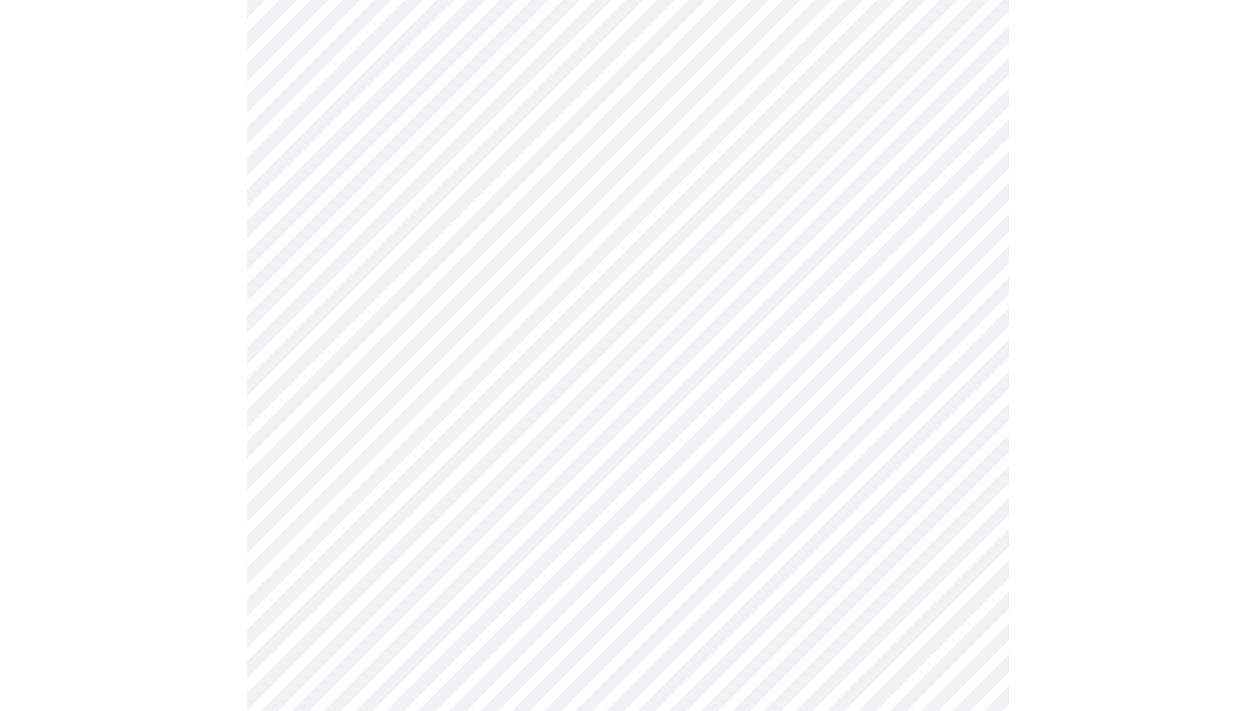
scroll to position [1243, 0]
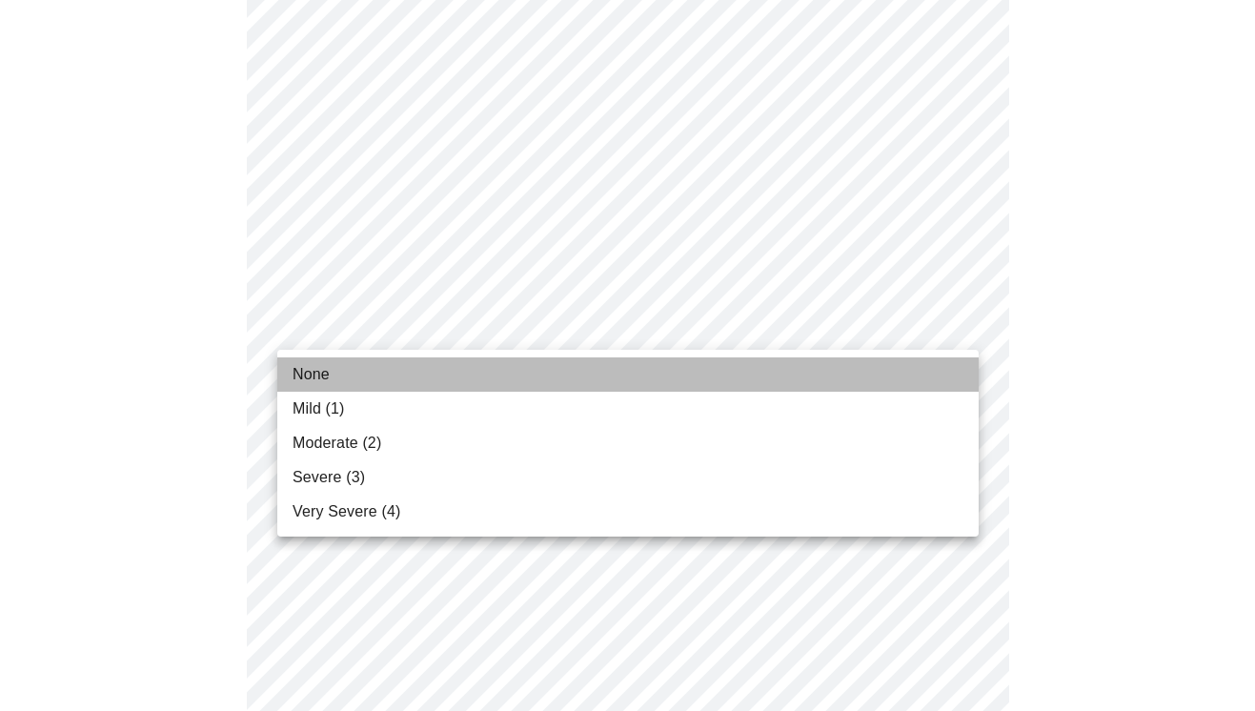
click at [531, 381] on li "None" at bounding box center [627, 374] width 701 height 34
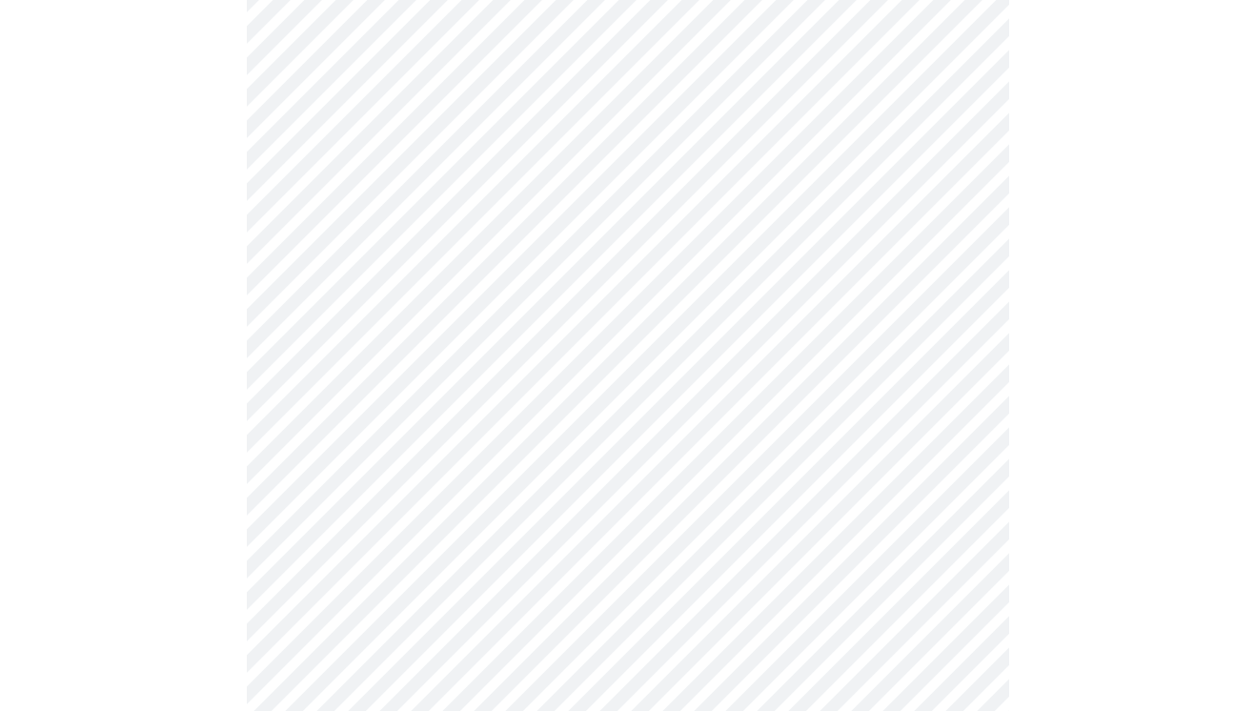
scroll to position [1382, 0]
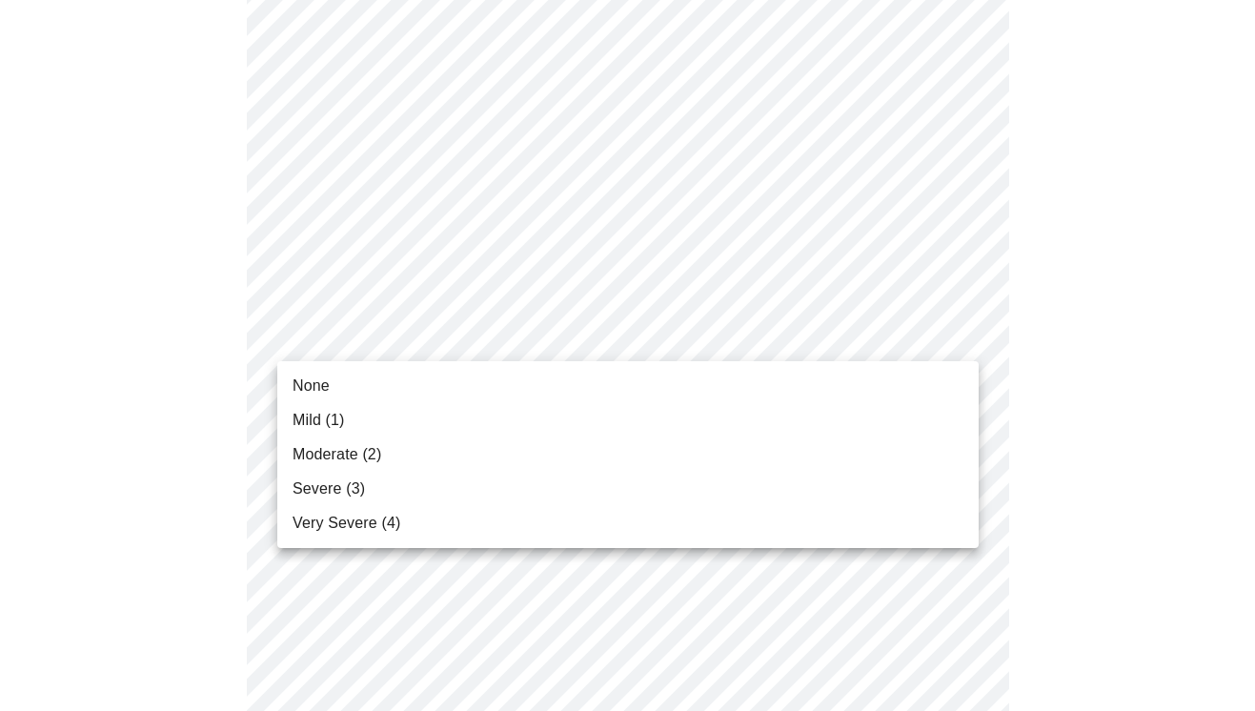
click at [521, 379] on li "None" at bounding box center [627, 386] width 701 height 34
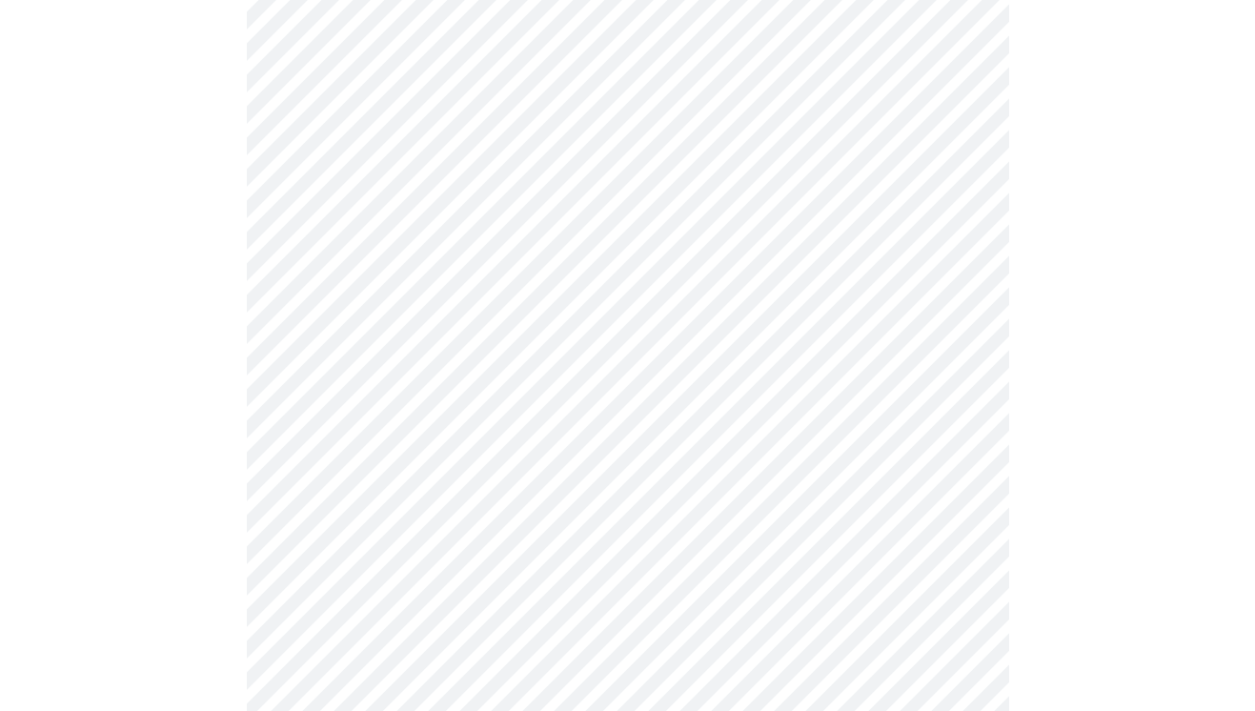
scroll to position [1524, 0]
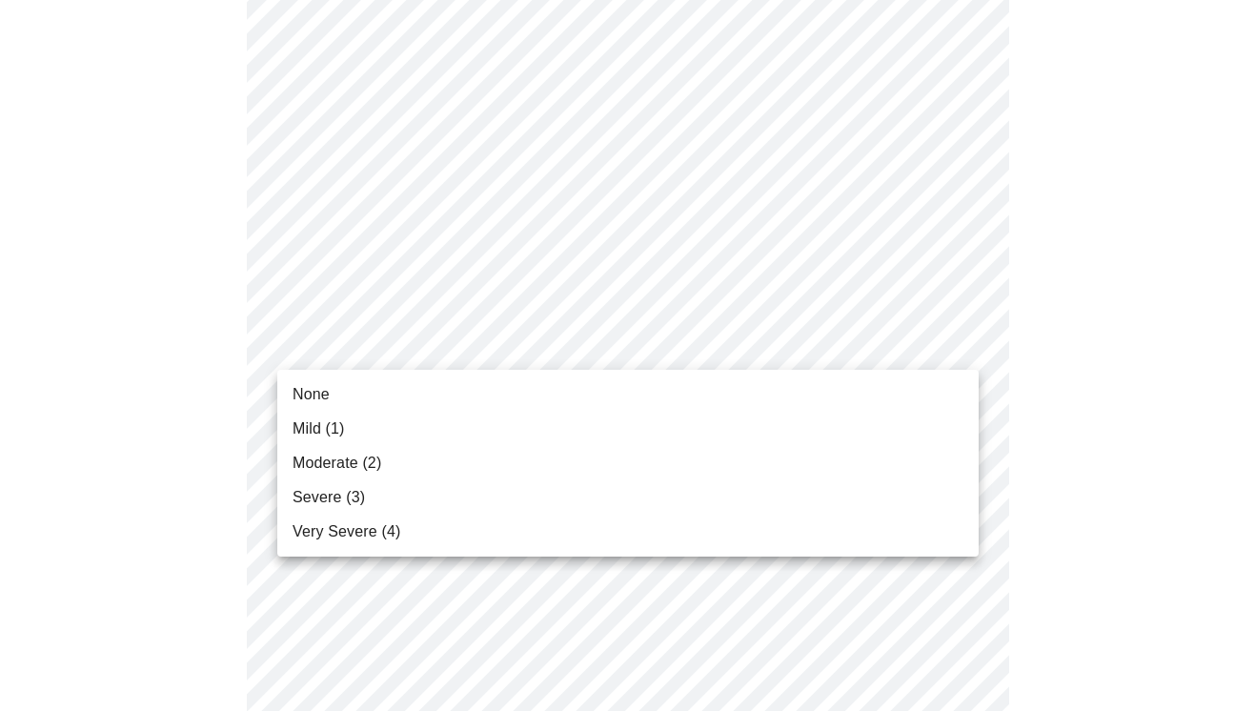
click at [506, 417] on li "Mild (1)" at bounding box center [627, 429] width 701 height 34
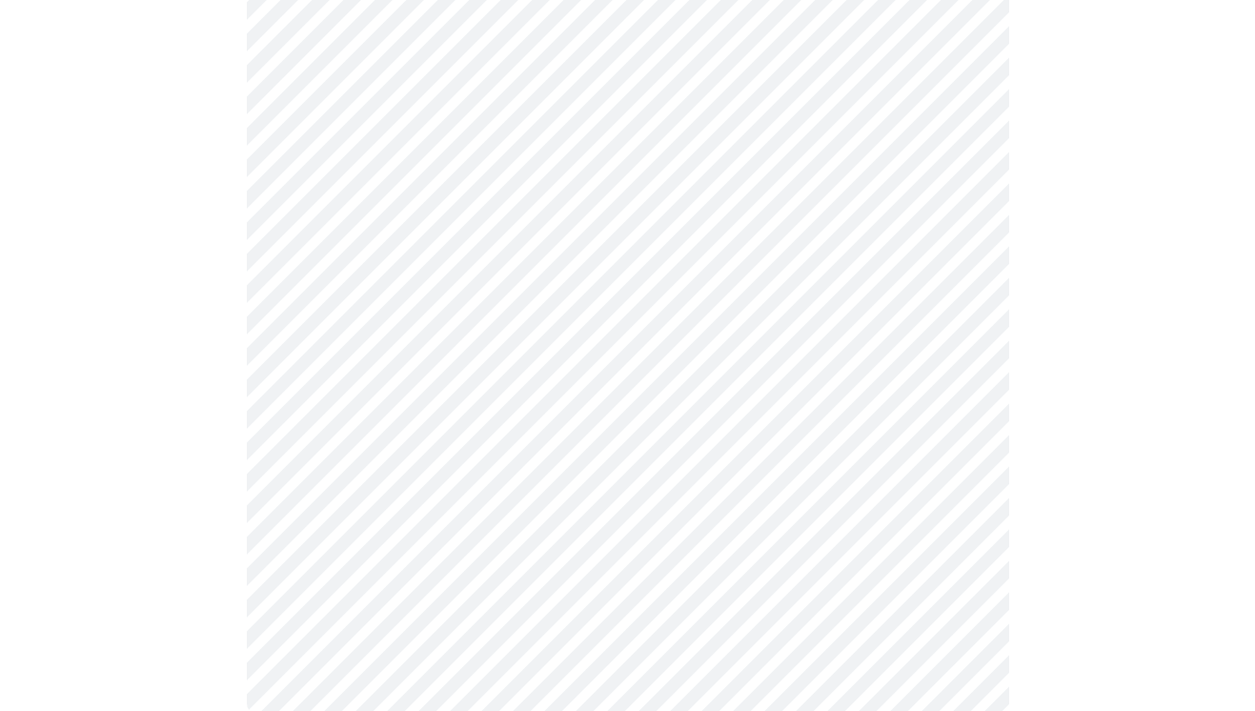
scroll to position [0, 0]
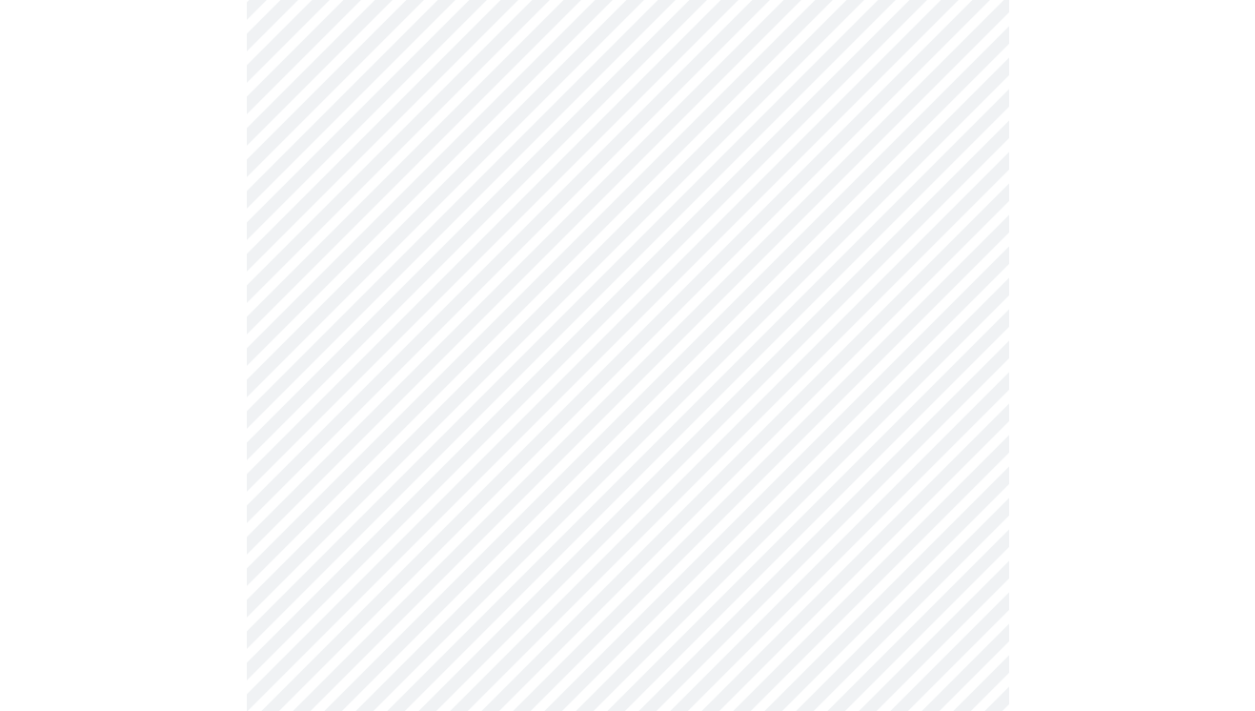
scroll to position [653, 0]
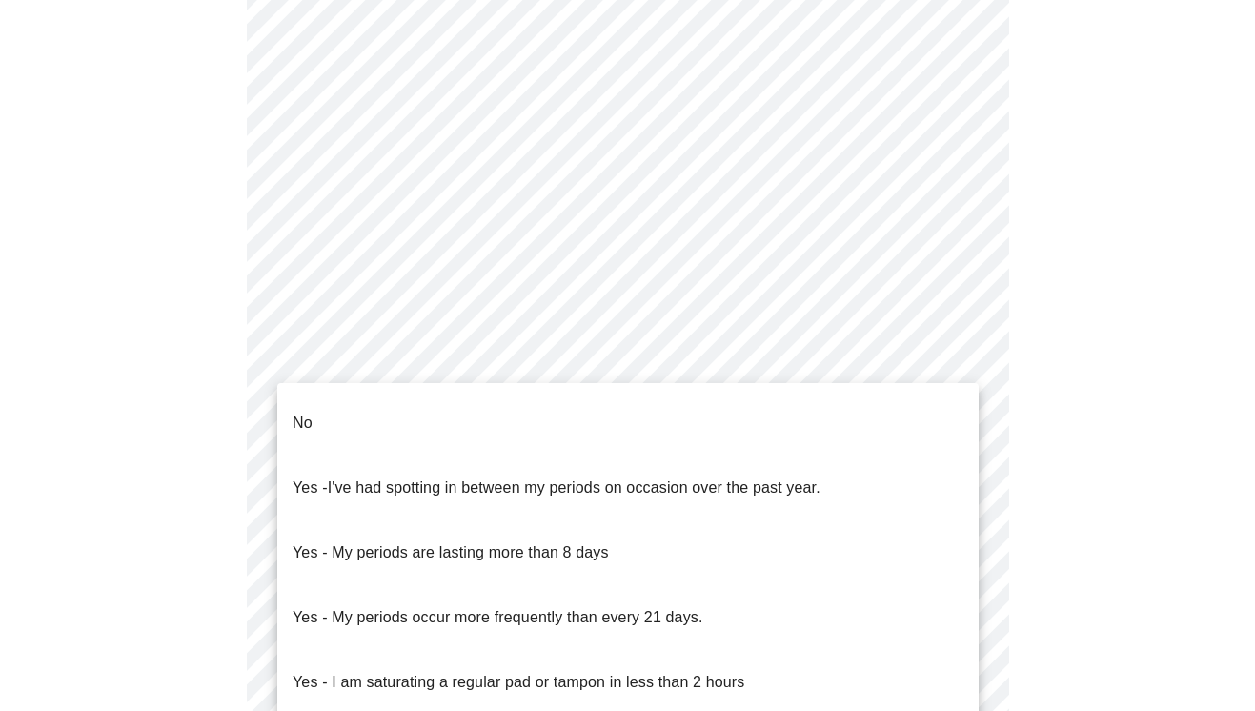
click at [714, 407] on body "MyMenopauseRx Appointments Messaging Labs Uploads Medications Community Refer a…" at bounding box center [628, 270] width 1240 height 1830
click at [644, 431] on li "No" at bounding box center [627, 423] width 701 height 65
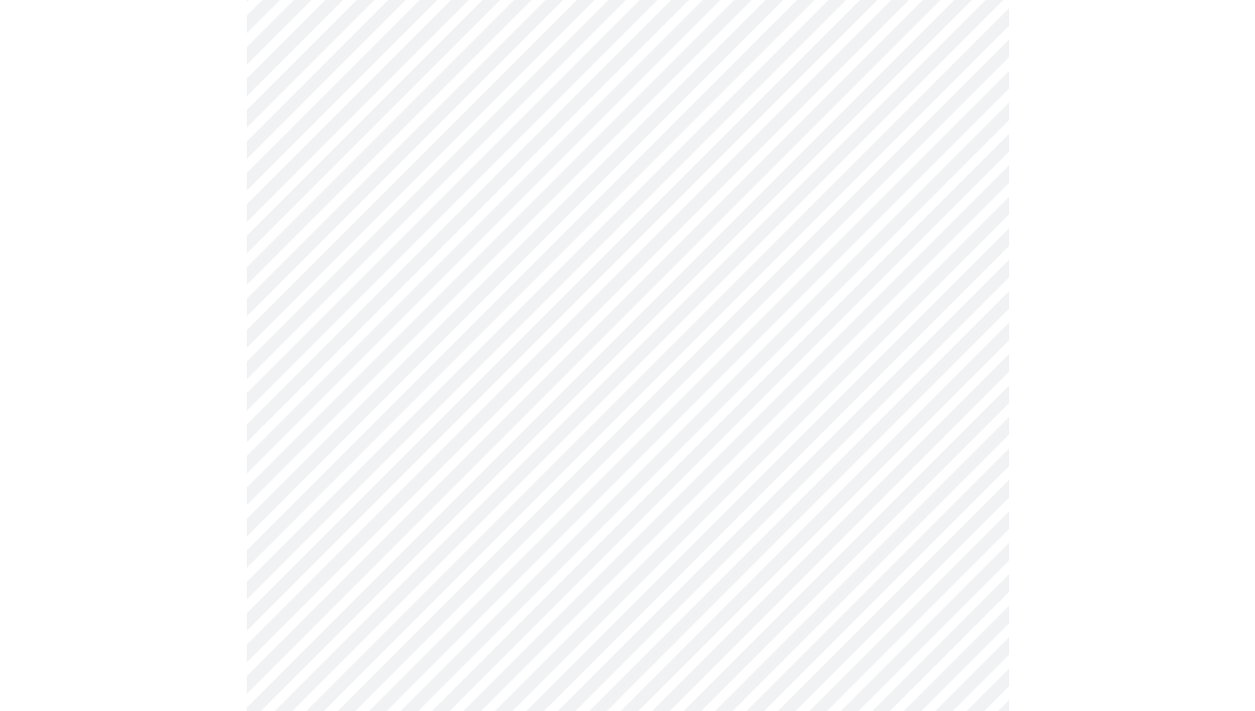
scroll to position [883, 0]
click at [669, 352] on body "MyMenopauseRx Appointments Messaging Labs Uploads Medications Community Refer a…" at bounding box center [628, 33] width 1240 height 1819
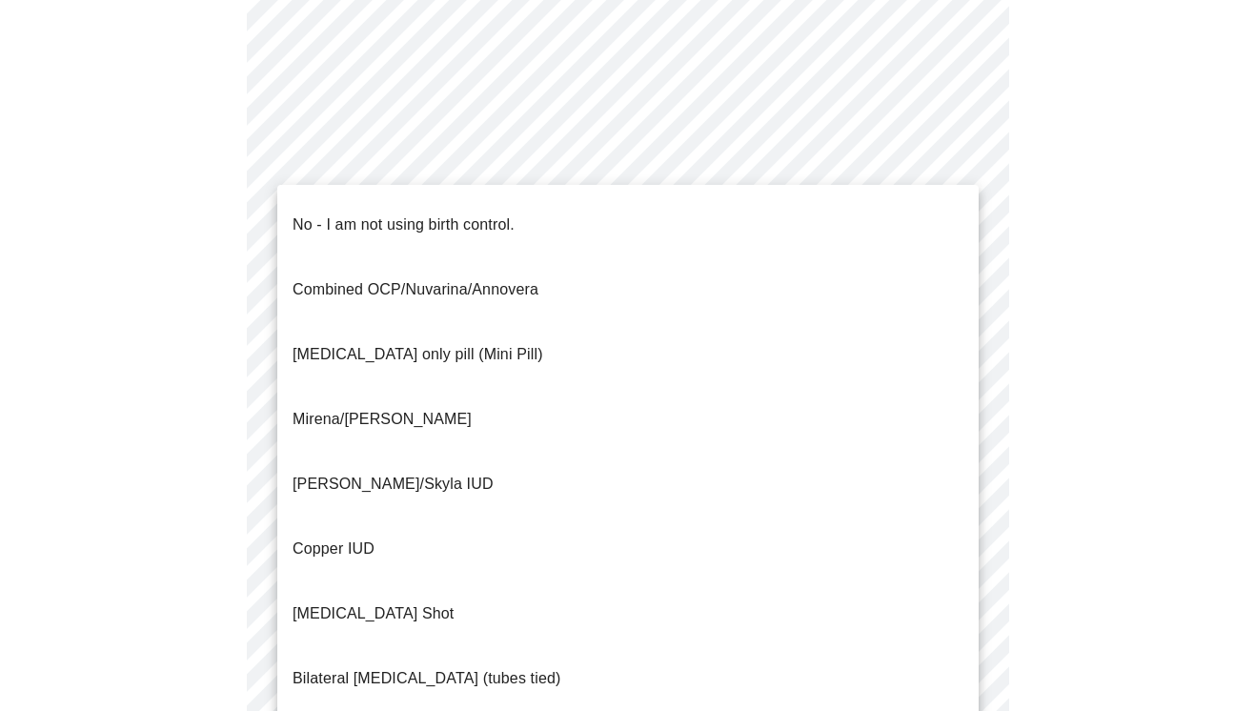
drag, startPoint x: 644, startPoint y: 431, endPoint x: 705, endPoint y: 213, distance: 225.7
click at [705, 213] on ul "No - I am not using birth control. Combined OCP/Nuvarina/Annovera [MEDICAL_DATA…" at bounding box center [627, 516] width 701 height 663
click at [705, 213] on li "No - I am not using birth control." at bounding box center [627, 224] width 701 height 65
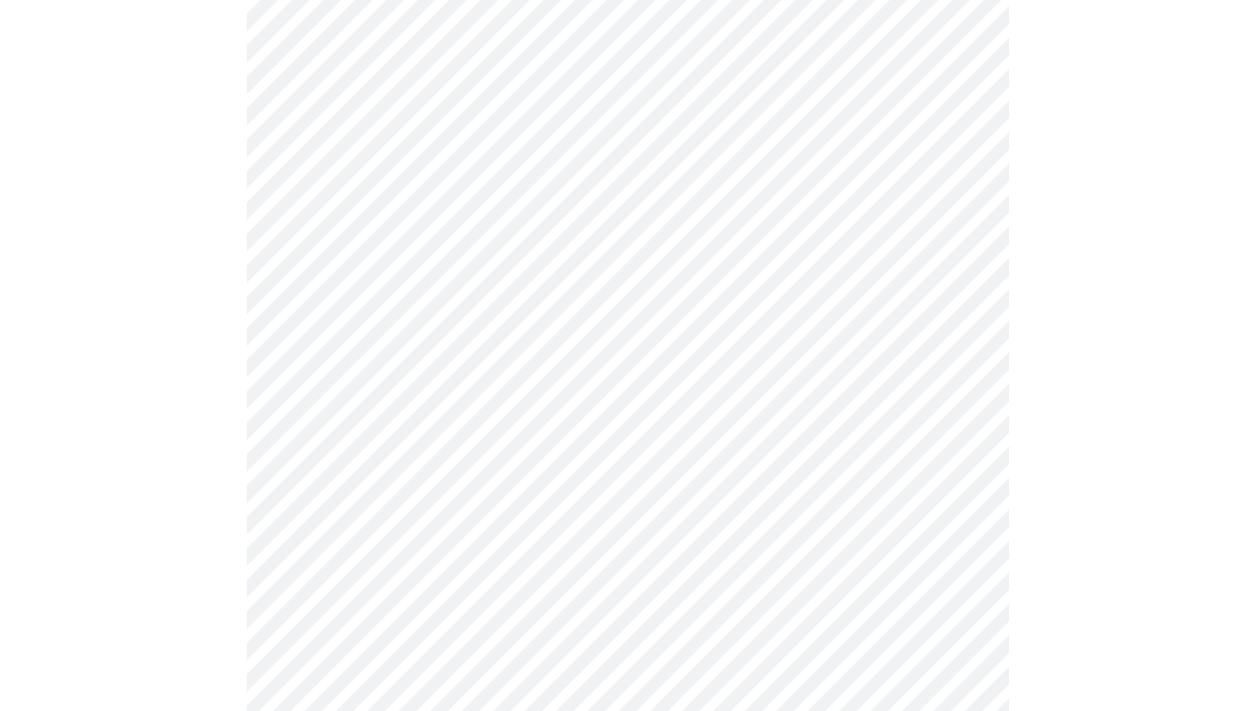
click at [631, 348] on body "MyMenopauseRx Appointments Messaging Labs Uploads Medications Community Refer a…" at bounding box center [628, 28] width 1240 height 1808
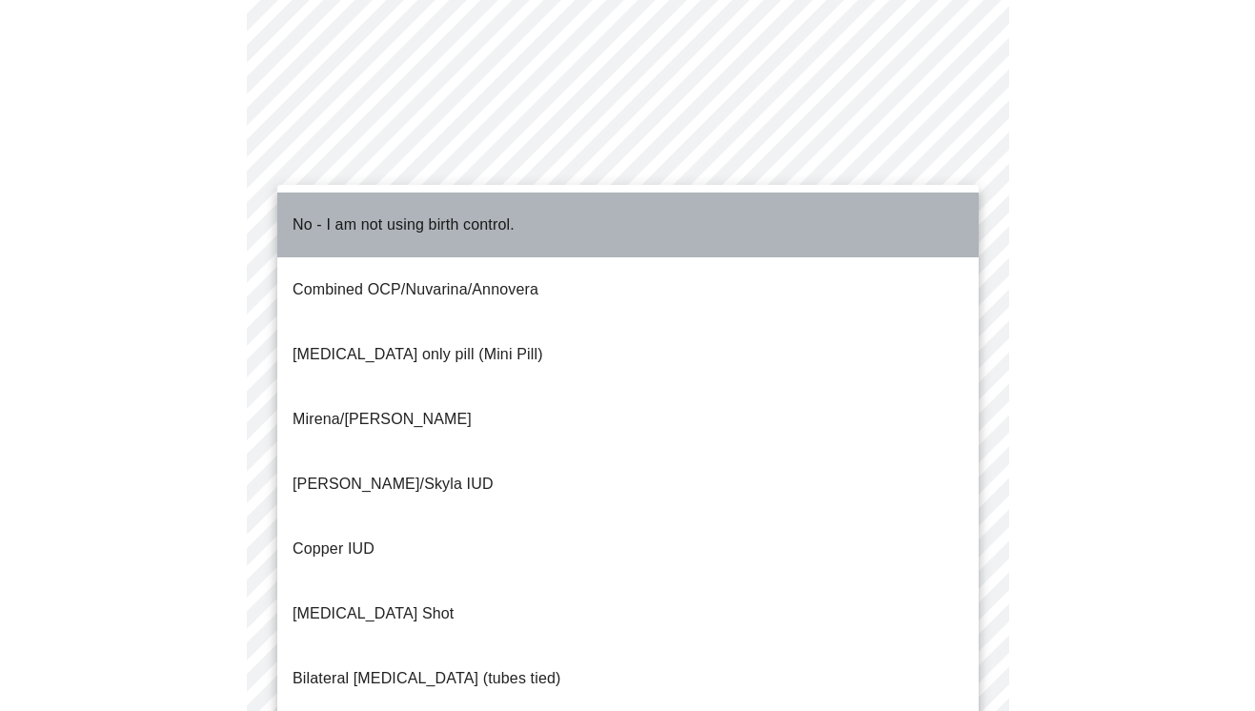
click at [619, 219] on li "No - I am not using birth control." at bounding box center [627, 224] width 701 height 65
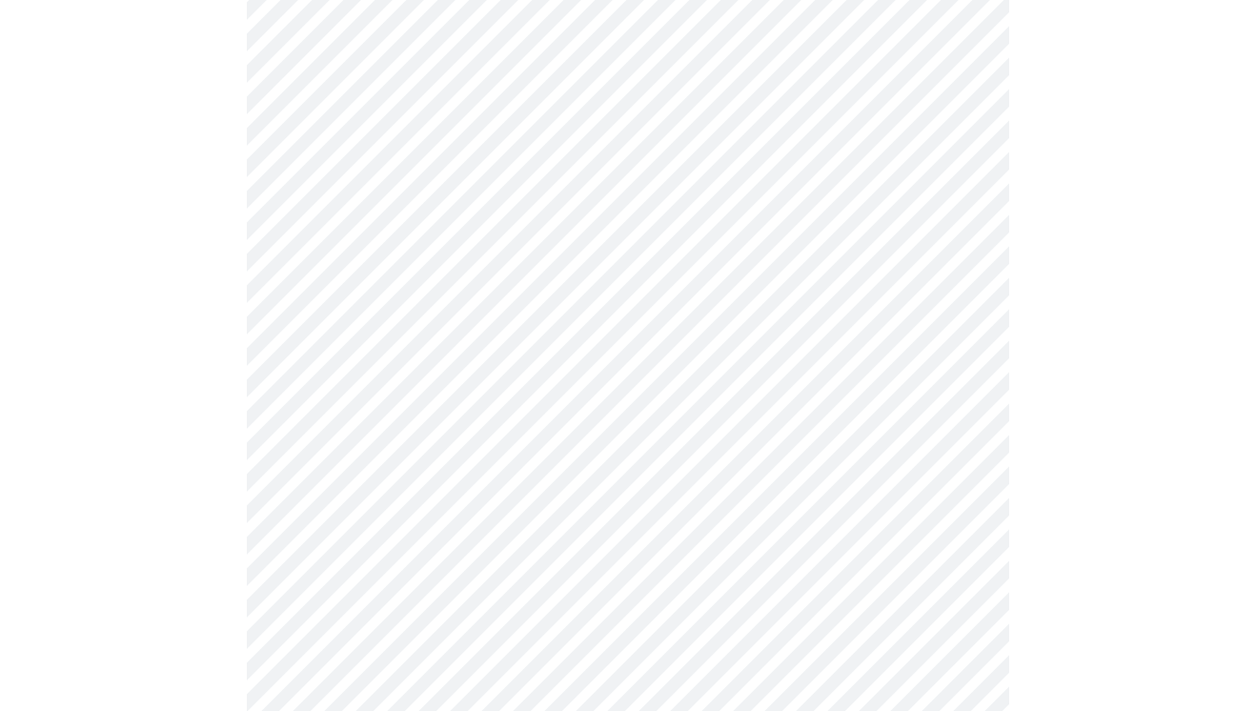
scroll to position [1070, 0]
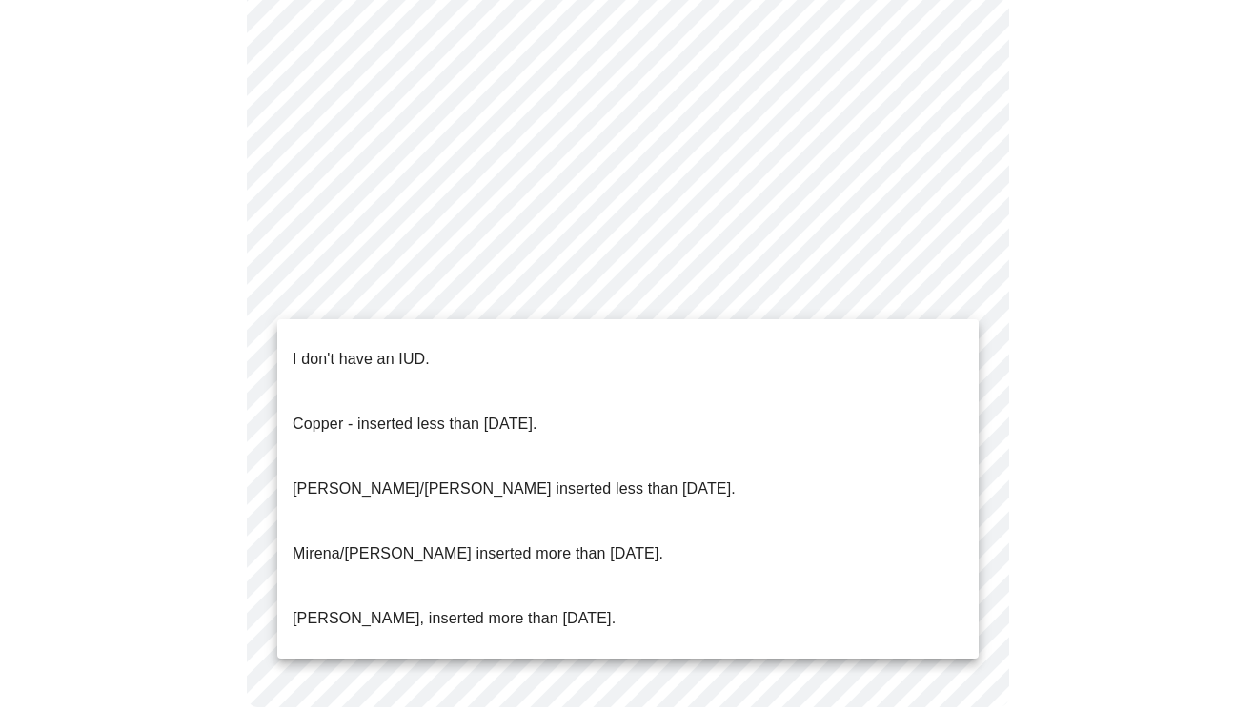
click at [536, 349] on li "I don't have an IUD." at bounding box center [627, 359] width 701 height 65
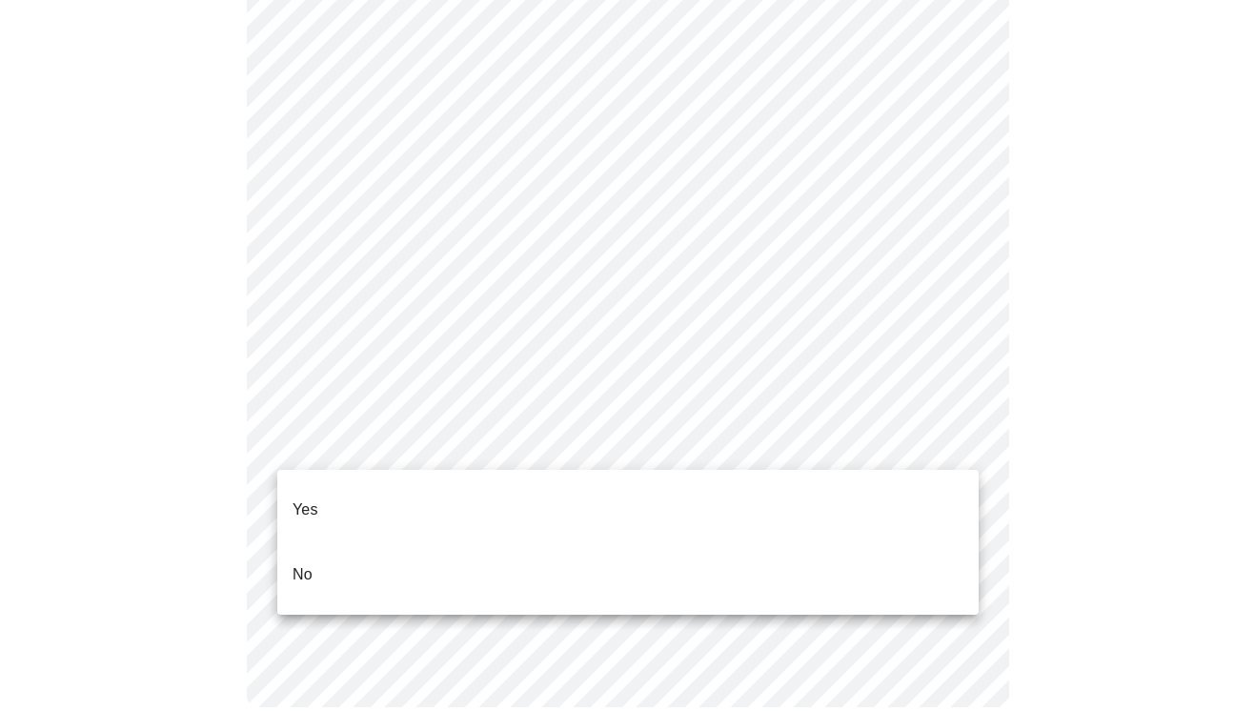
click at [505, 521] on li "Yes" at bounding box center [627, 509] width 701 height 65
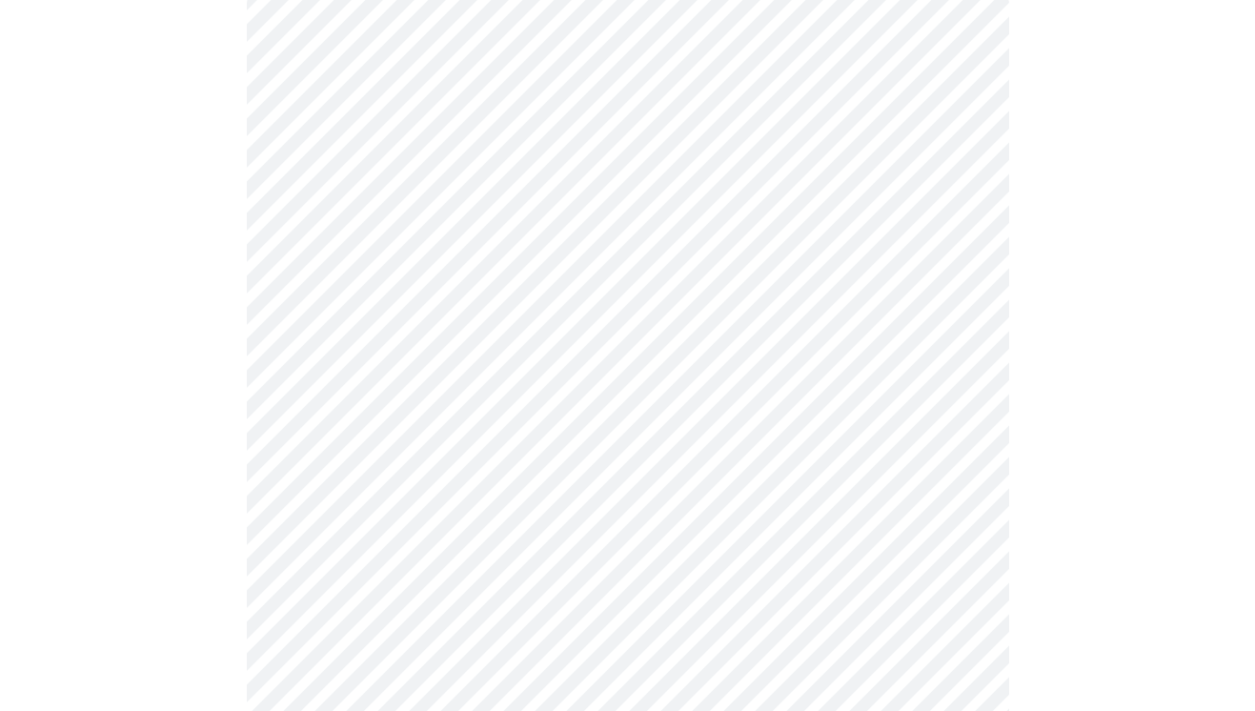
scroll to position [232, 0]
click at [727, 249] on body "MyMenopauseRx Appointments Messaging Labs Uploads Medications Community Refer a…" at bounding box center [628, 472] width 1240 height 1393
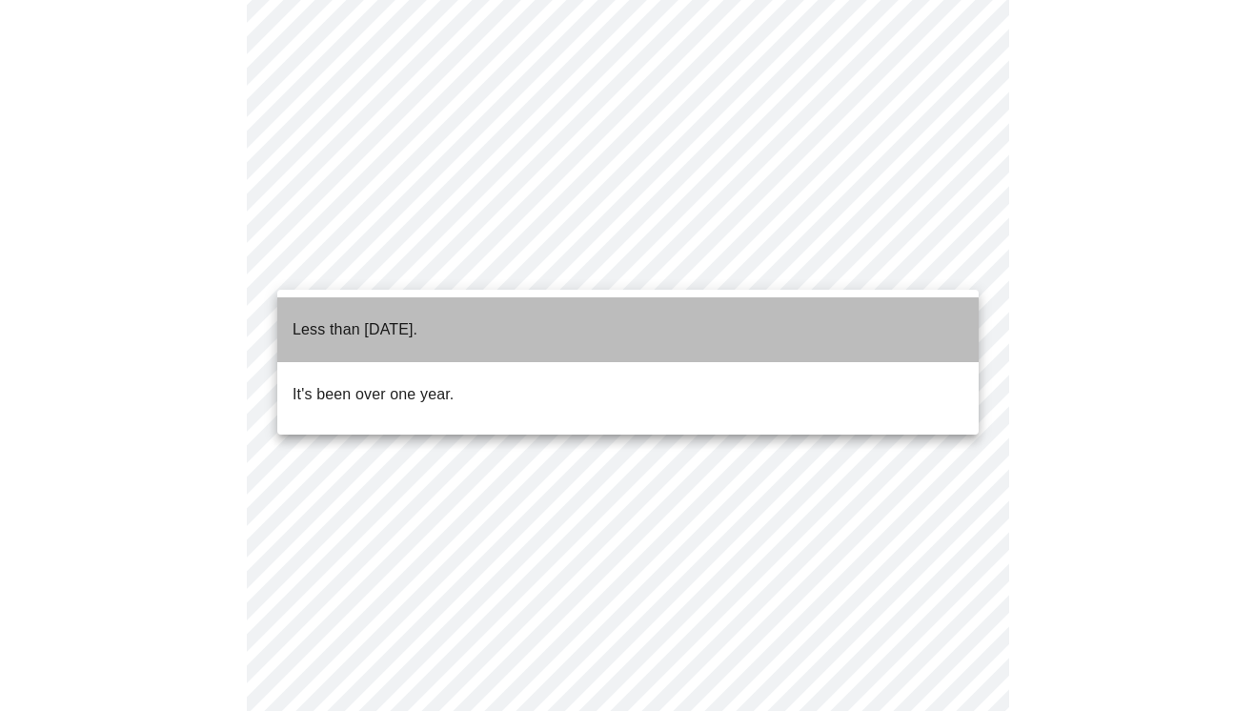
click at [614, 326] on li "Less than [DATE]." at bounding box center [627, 329] width 701 height 65
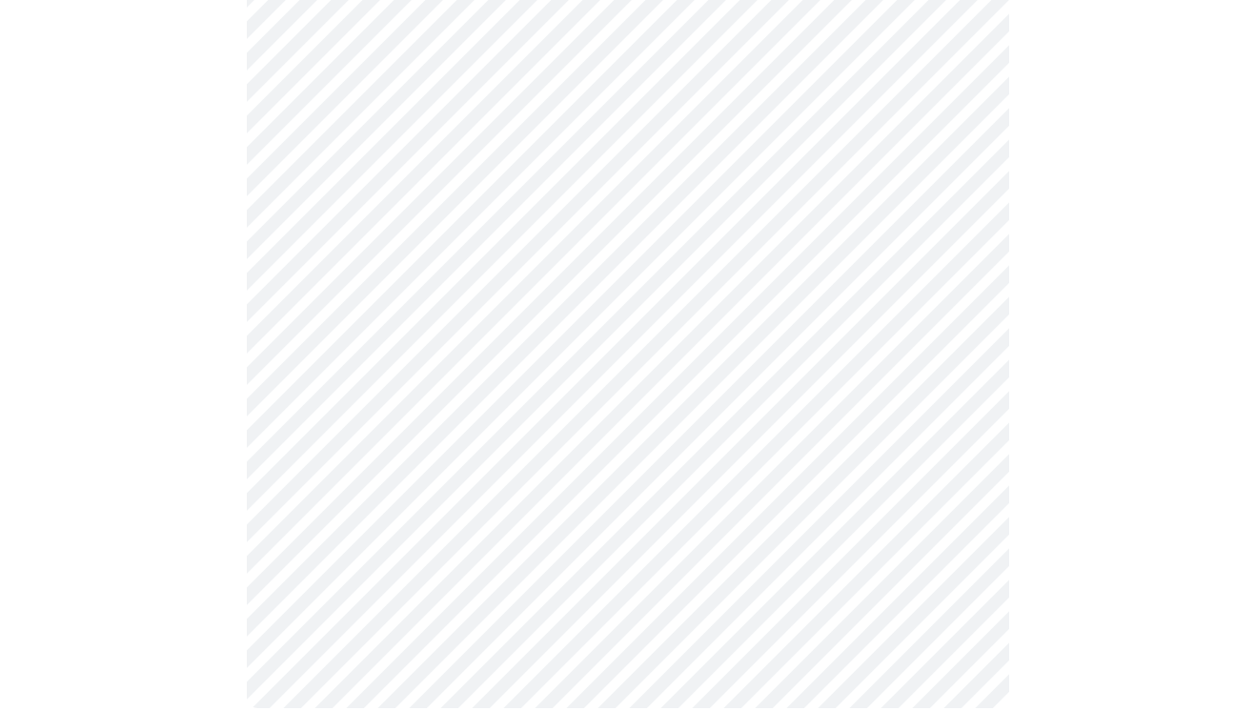
scroll to position [520, 0]
click at [1079, 516] on div at bounding box center [628, 196] width 1240 height 1100
click at [1054, 474] on div at bounding box center [628, 196] width 1240 height 1100
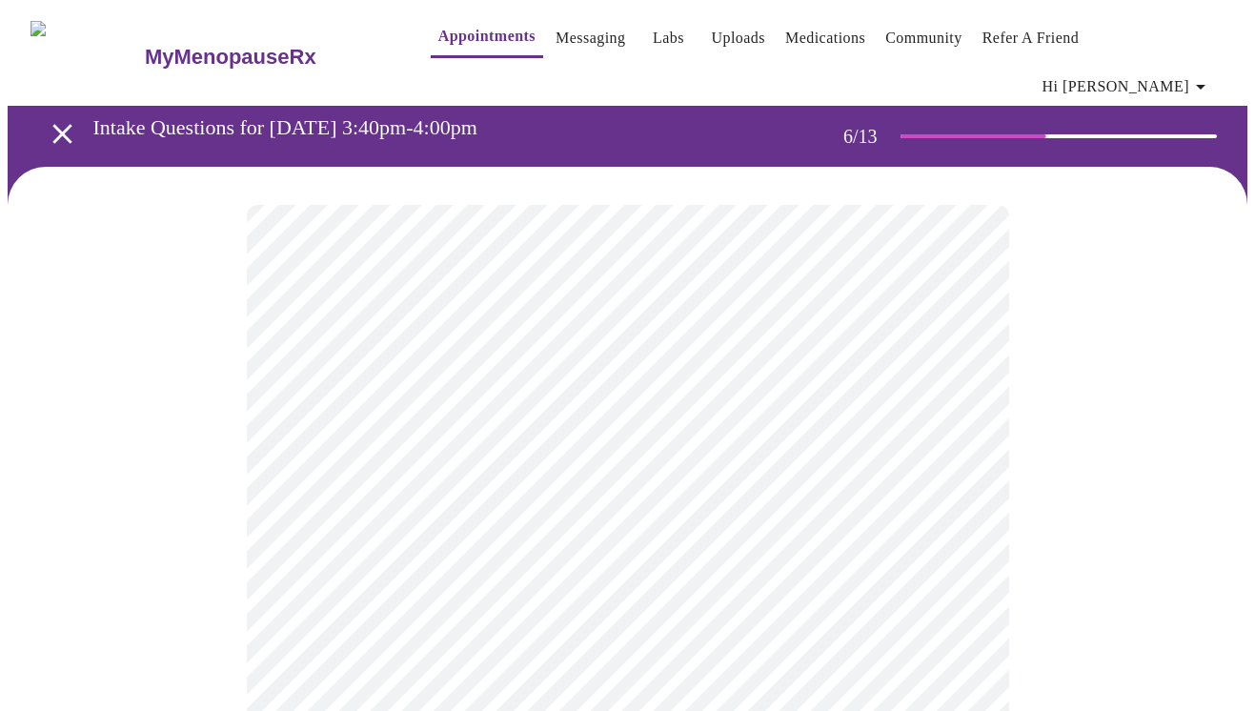
click at [616, 545] on body "MyMenopauseRx Appointments Messaging Labs Uploads Medications Community Refer a…" at bounding box center [628, 530] width 1240 height 1044
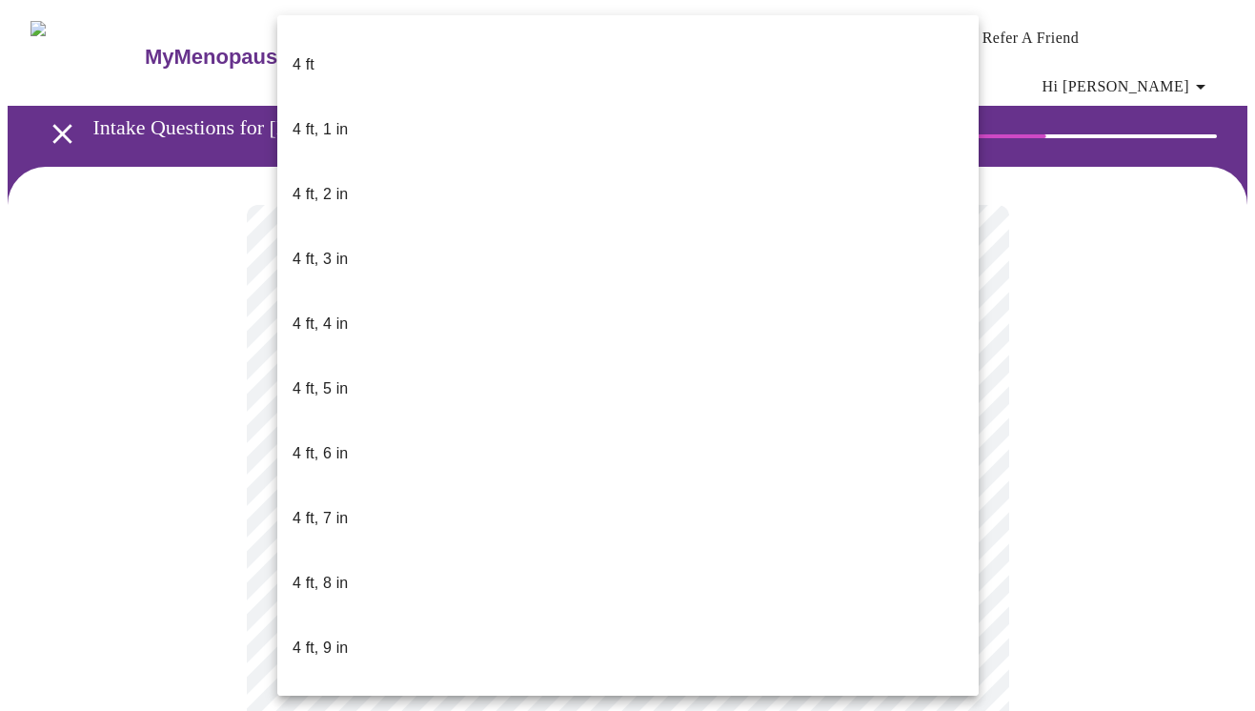
scroll to position [774, 0]
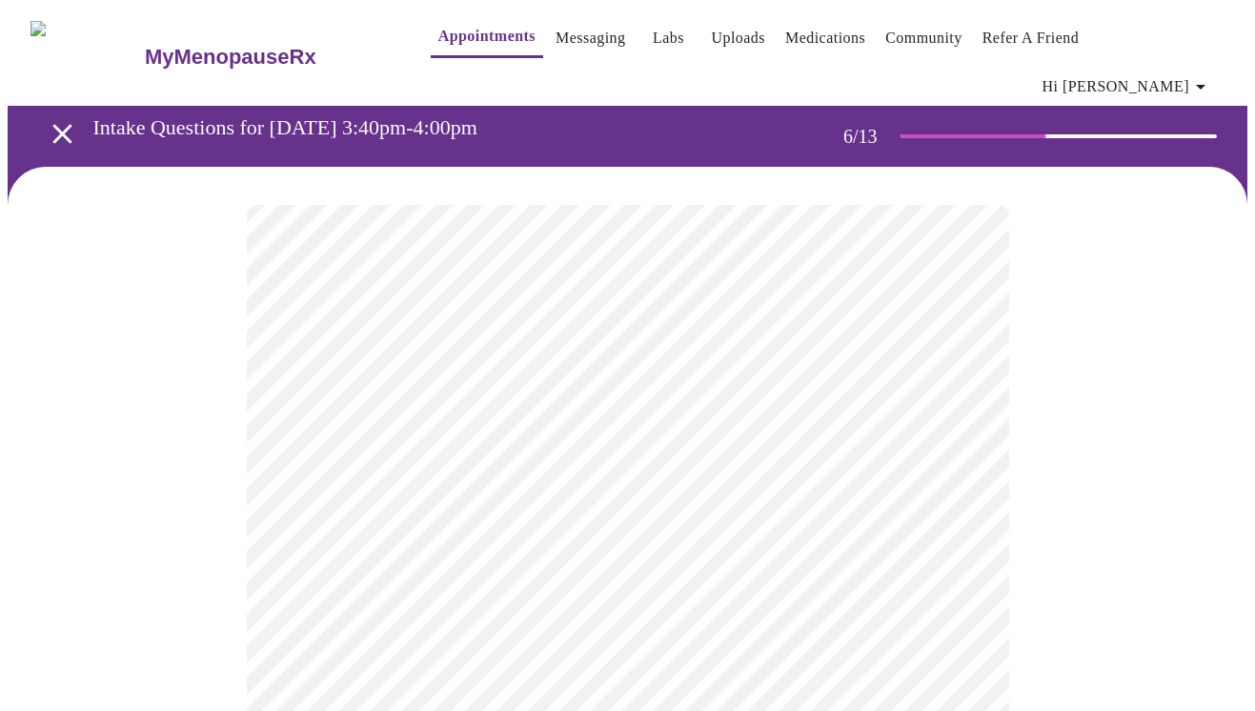
click at [1065, 556] on div at bounding box center [628, 604] width 1240 height 874
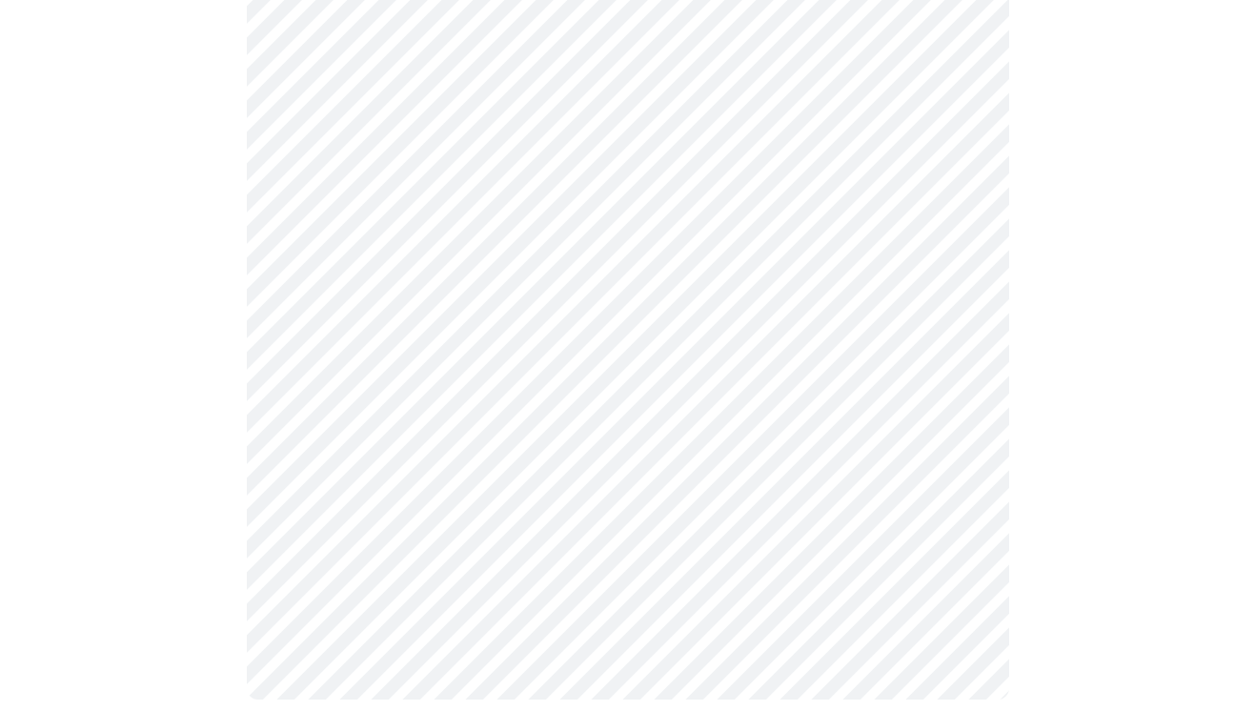
scroll to position [253, 0]
click at [1060, 422] on div at bounding box center [628, 329] width 1240 height 833
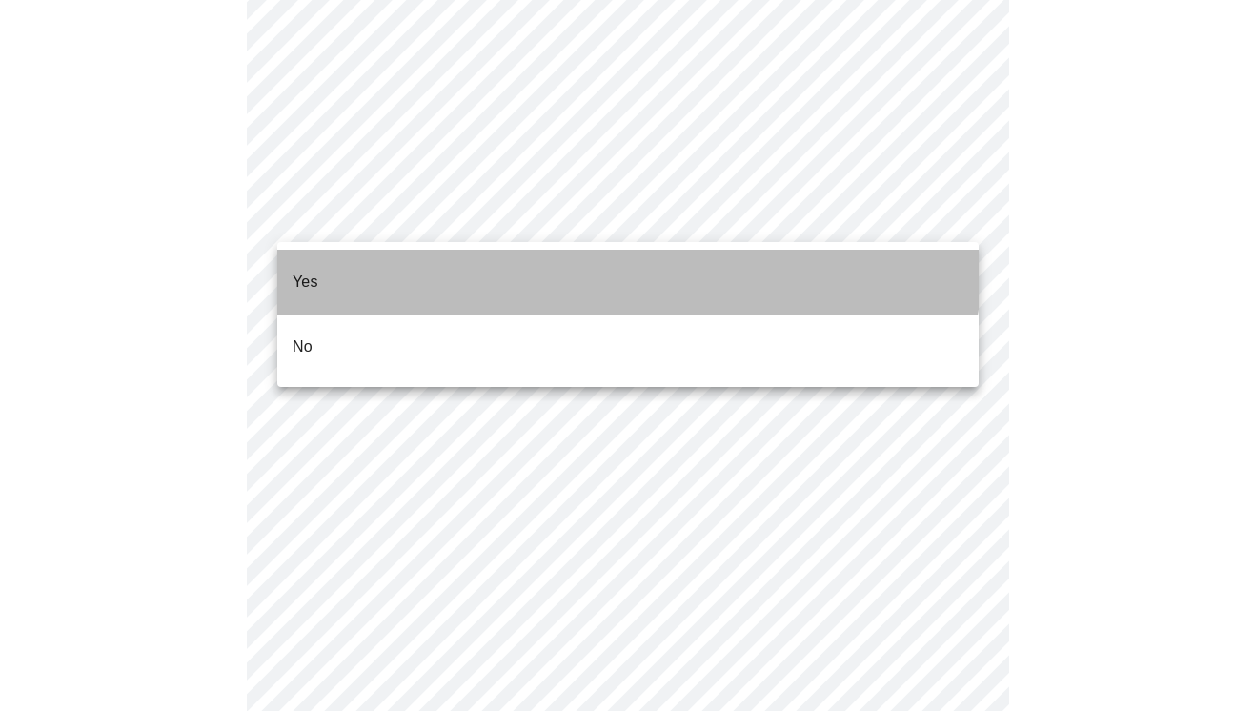
click at [587, 254] on li "Yes" at bounding box center [627, 282] width 701 height 65
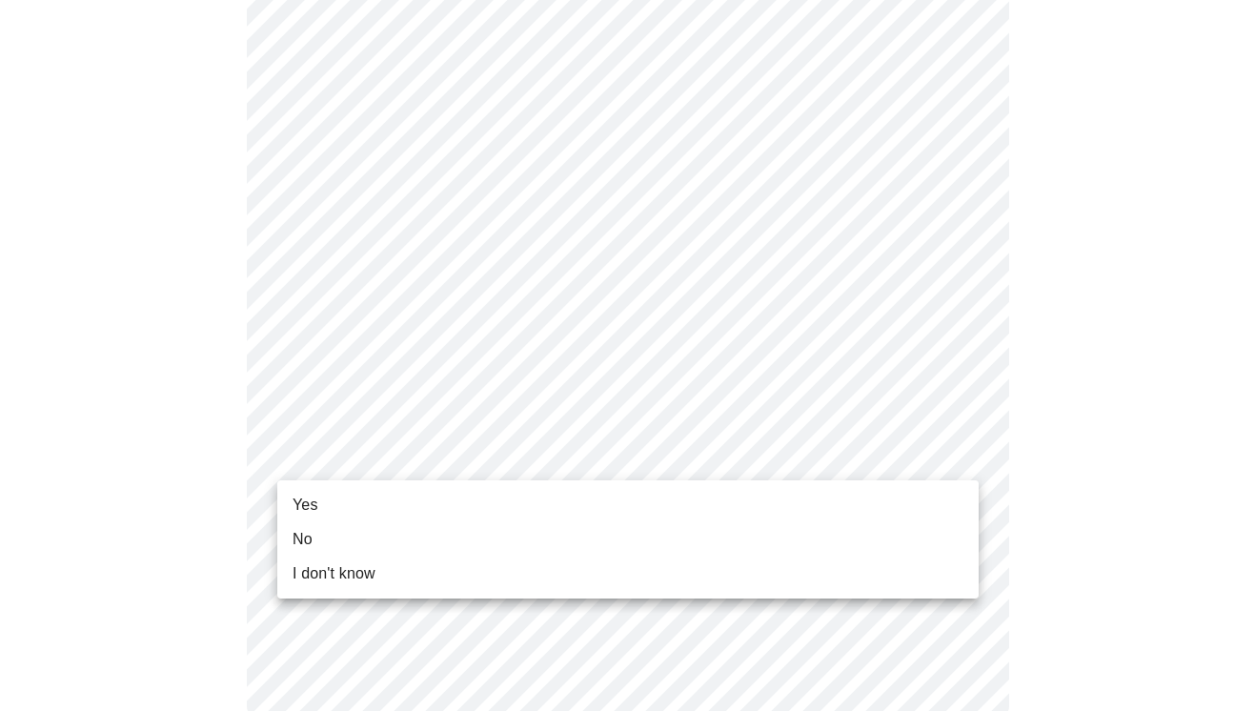
click at [550, 547] on li "No" at bounding box center [627, 539] width 701 height 34
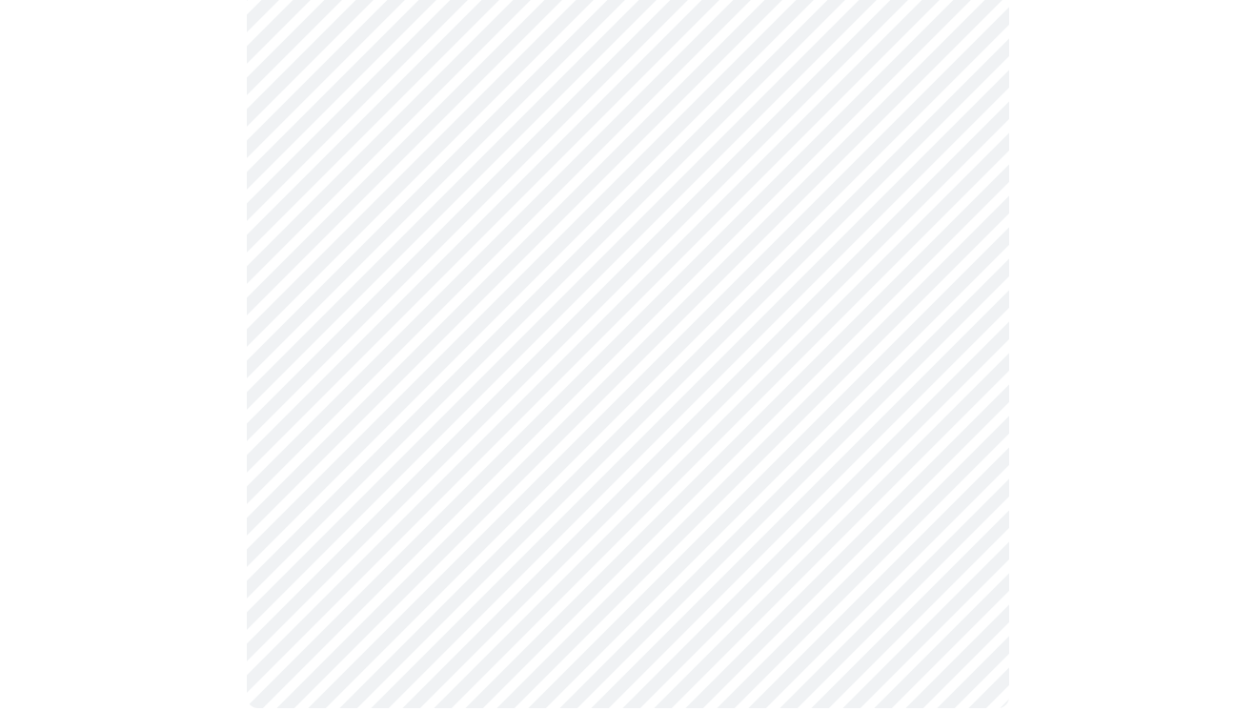
scroll to position [0, 0]
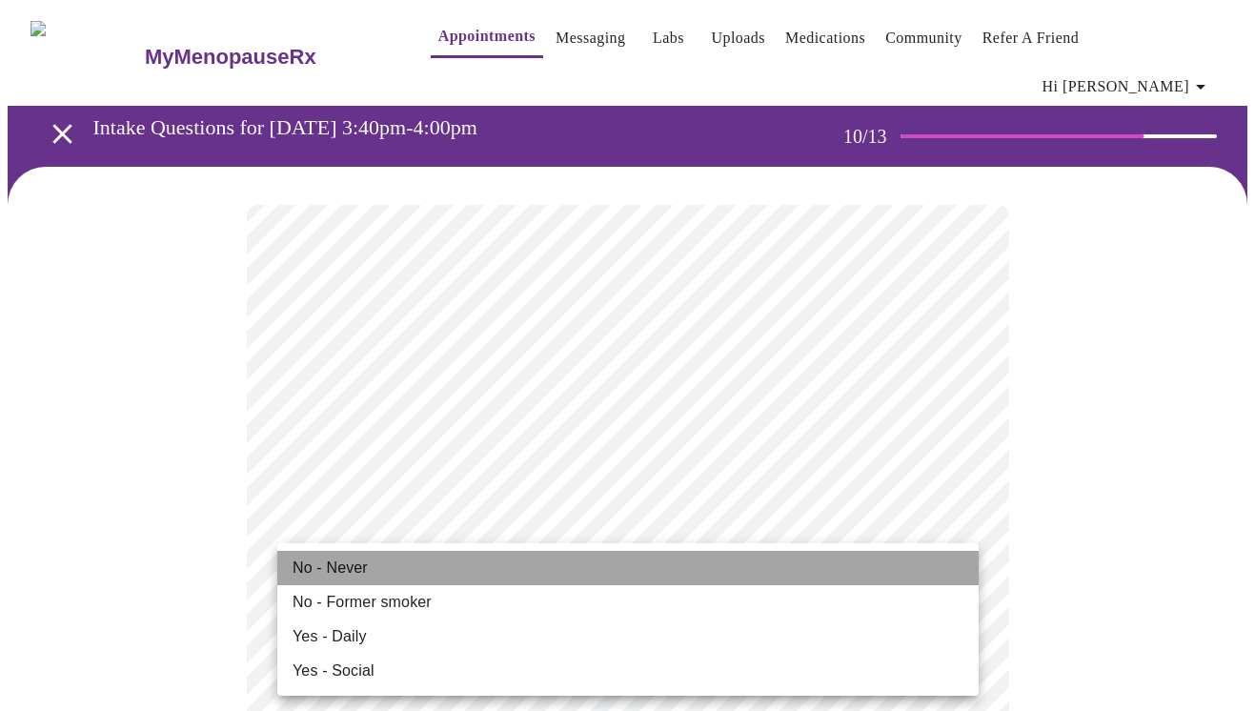
click at [515, 577] on li "No - Never" at bounding box center [627, 568] width 701 height 34
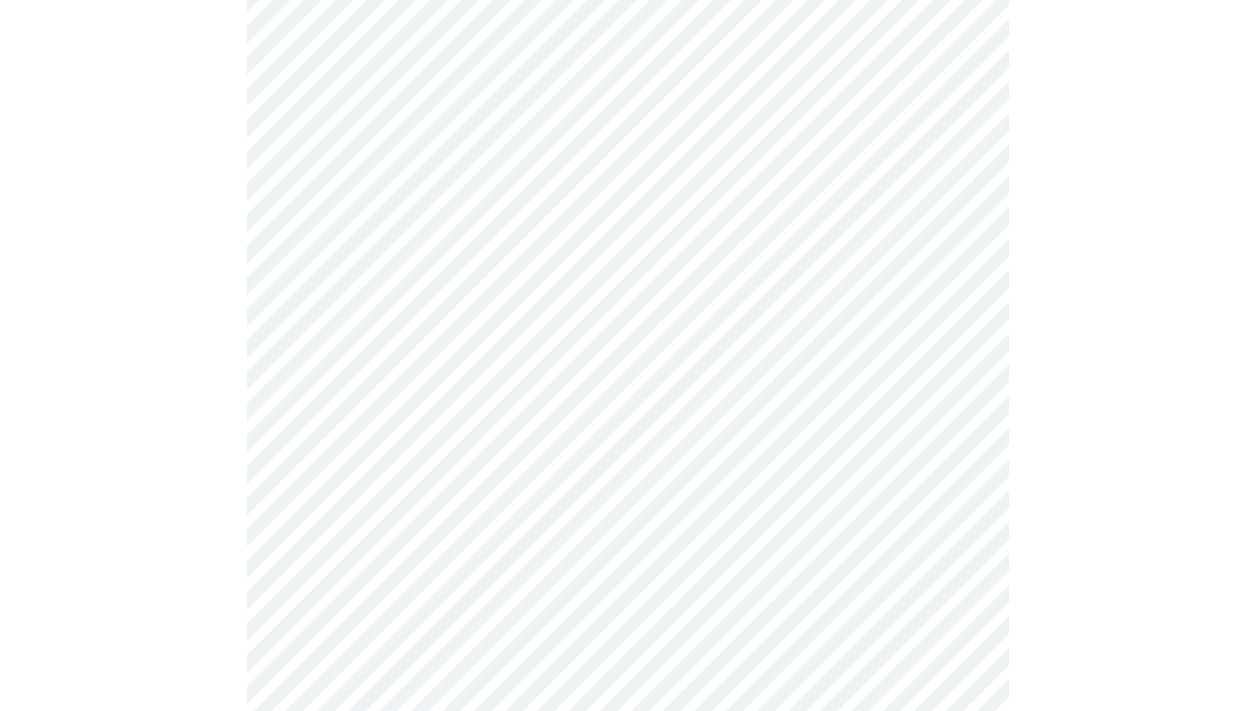
scroll to position [1663, 0]
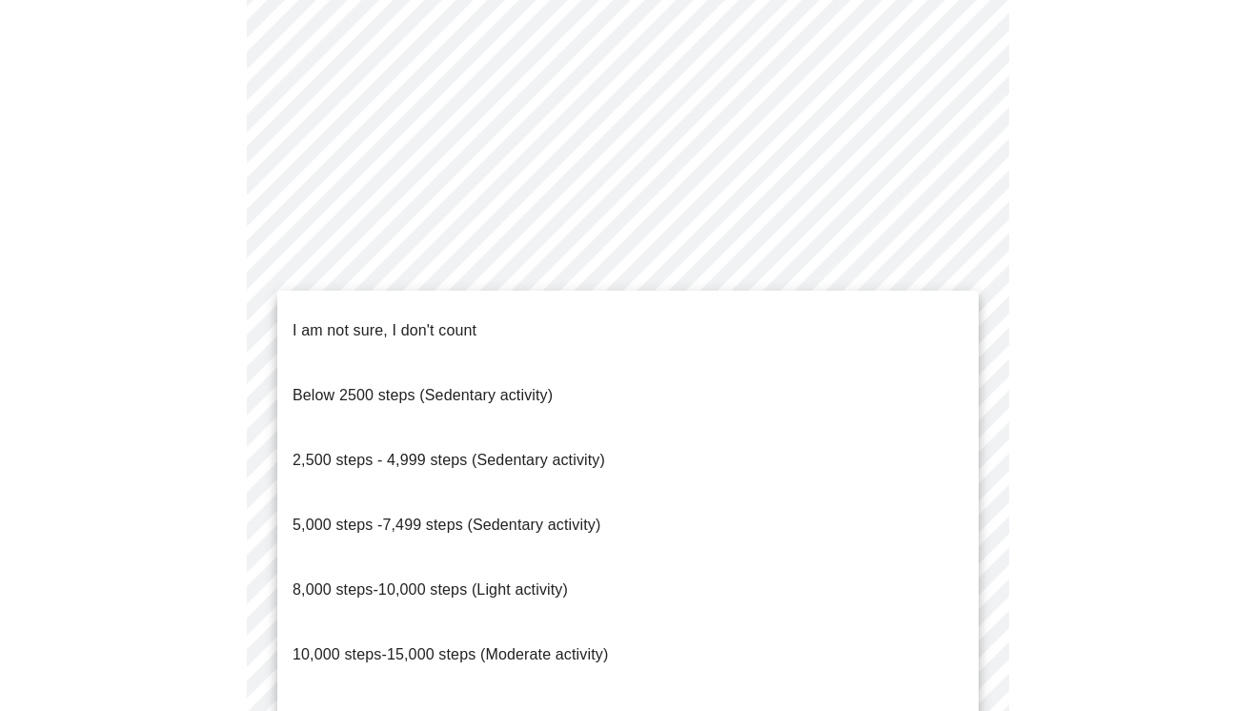
click at [674, 557] on li "8,000 steps-10,000 steps (Light activity)" at bounding box center [627, 589] width 701 height 65
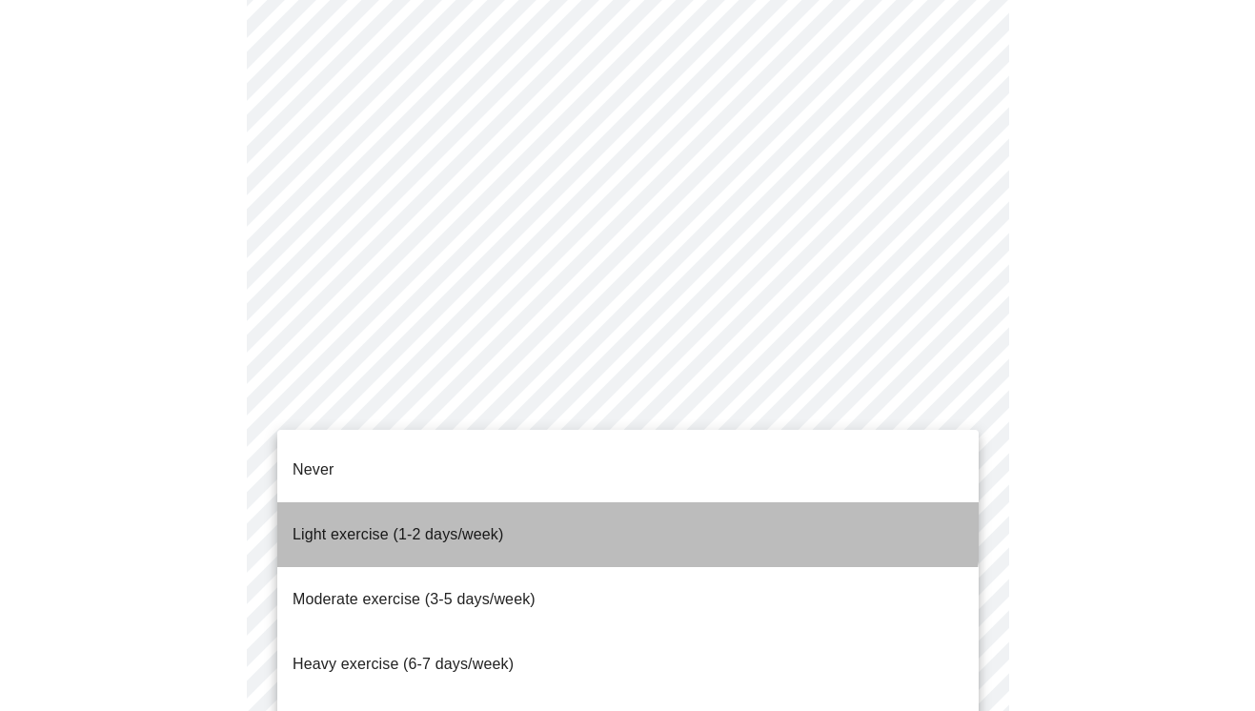
click at [580, 507] on li "Light exercise (1-2 days/week)" at bounding box center [627, 534] width 701 height 65
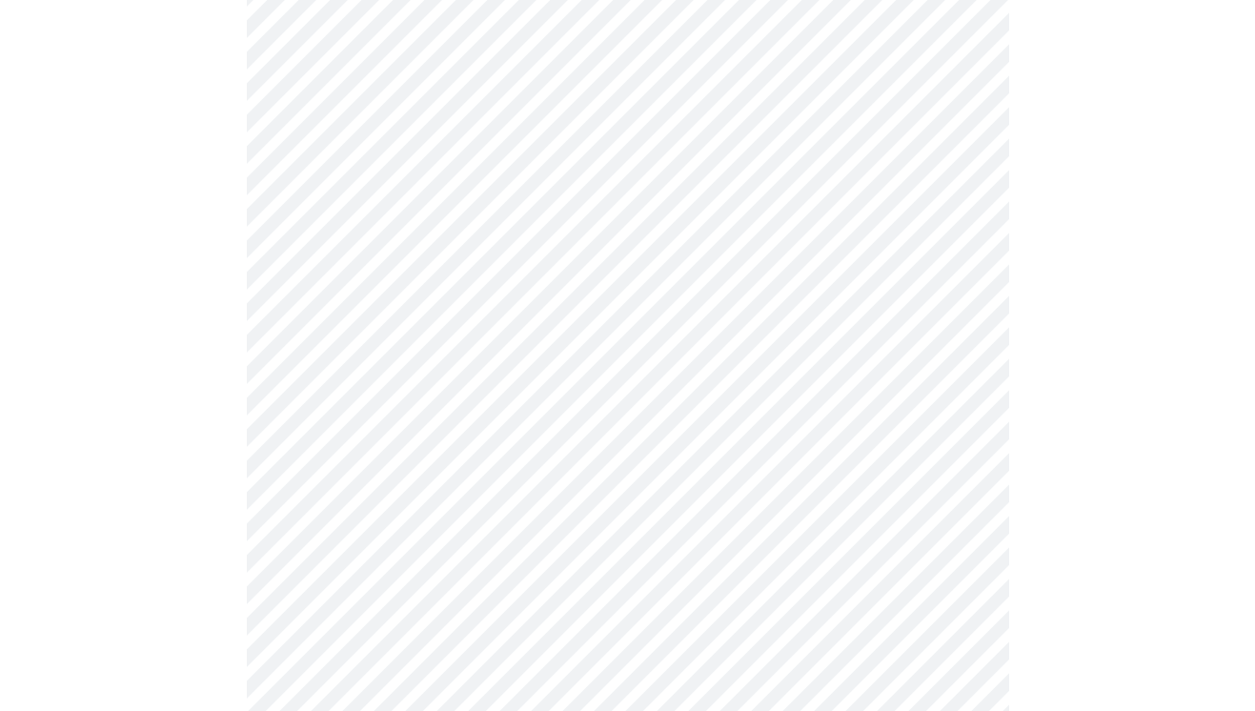
scroll to position [1763, 0]
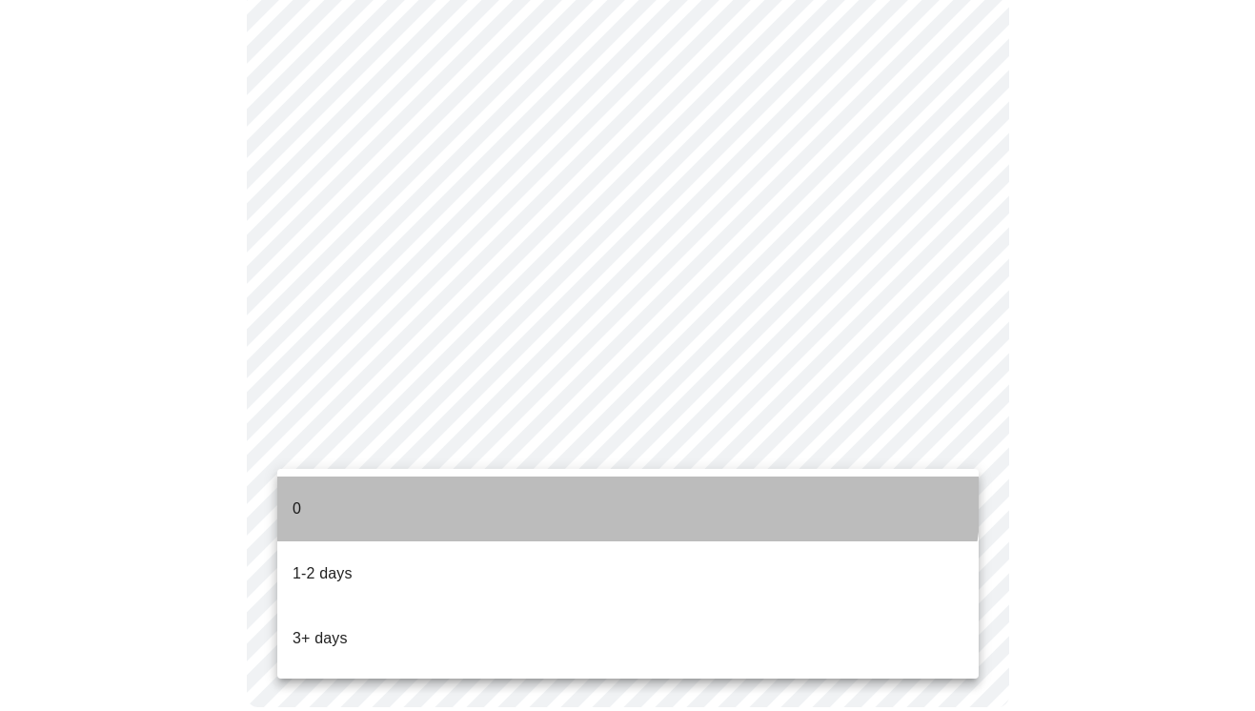
click at [599, 485] on li "0" at bounding box center [627, 508] width 701 height 65
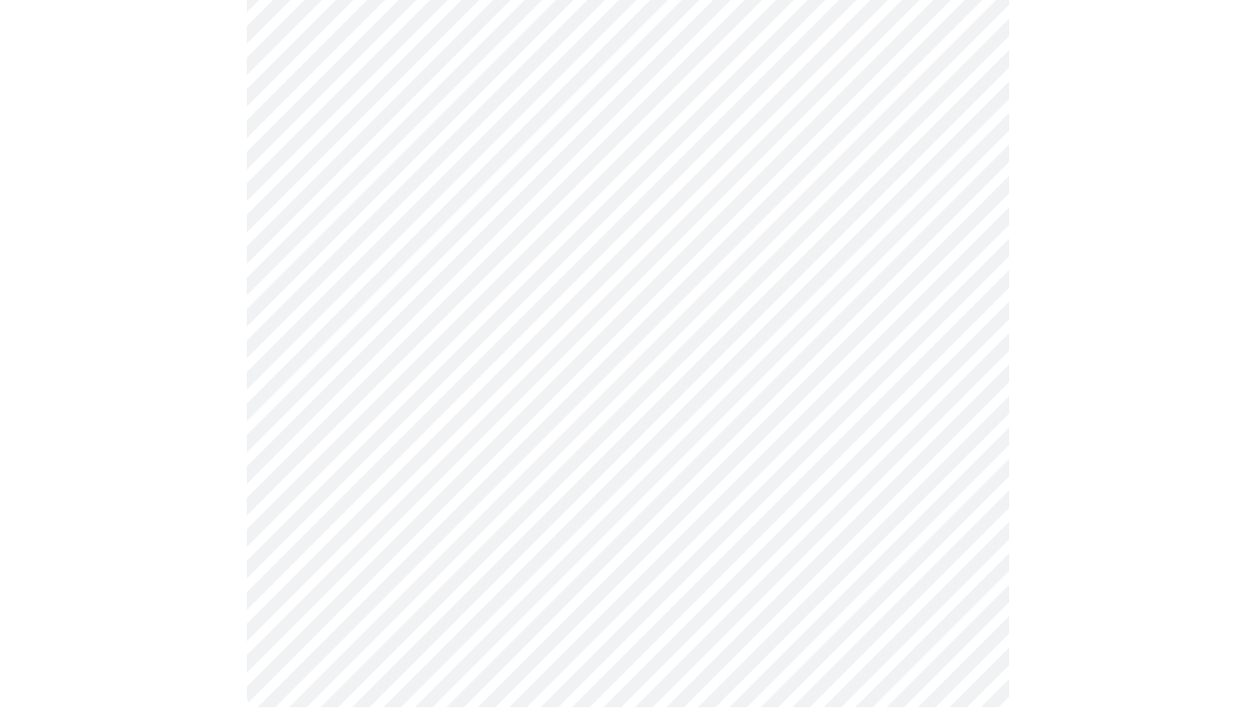
scroll to position [0, 0]
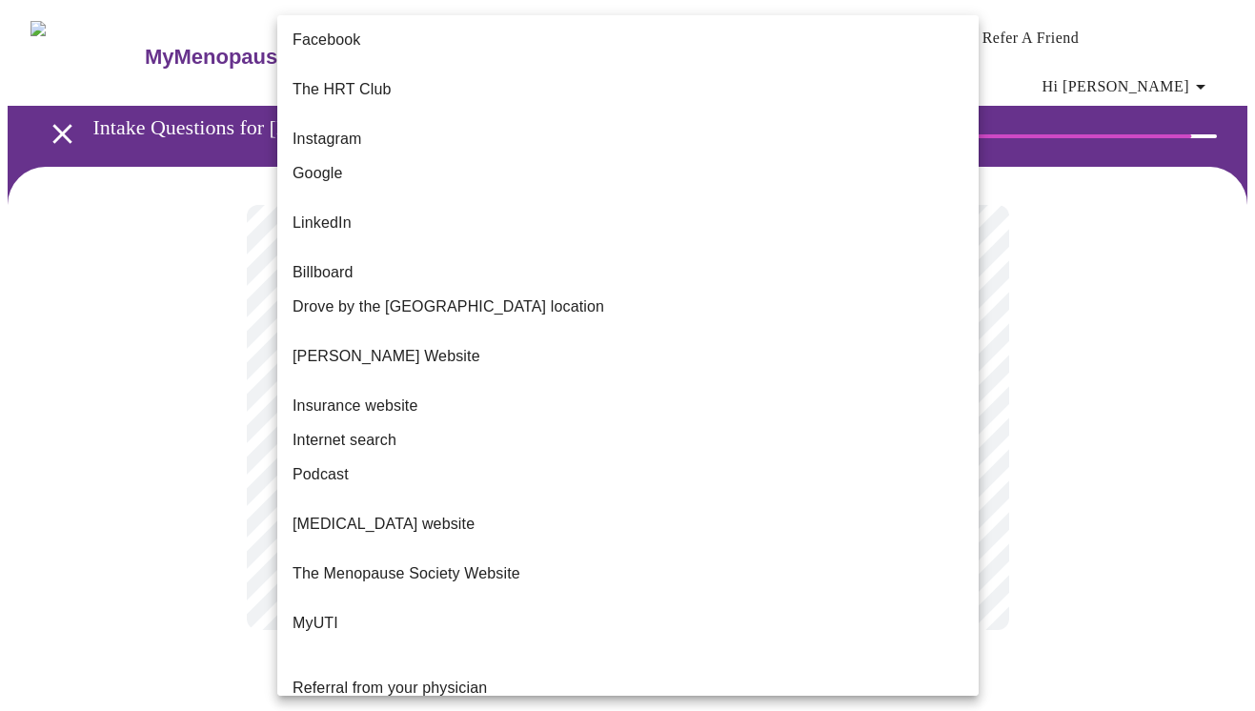
click at [757, 402] on body "MyMenopauseRx Appointments Messaging Labs Uploads Medications Community Refer a…" at bounding box center [628, 338] width 1240 height 660
click at [661, 156] on li "Google" at bounding box center [627, 173] width 701 height 34
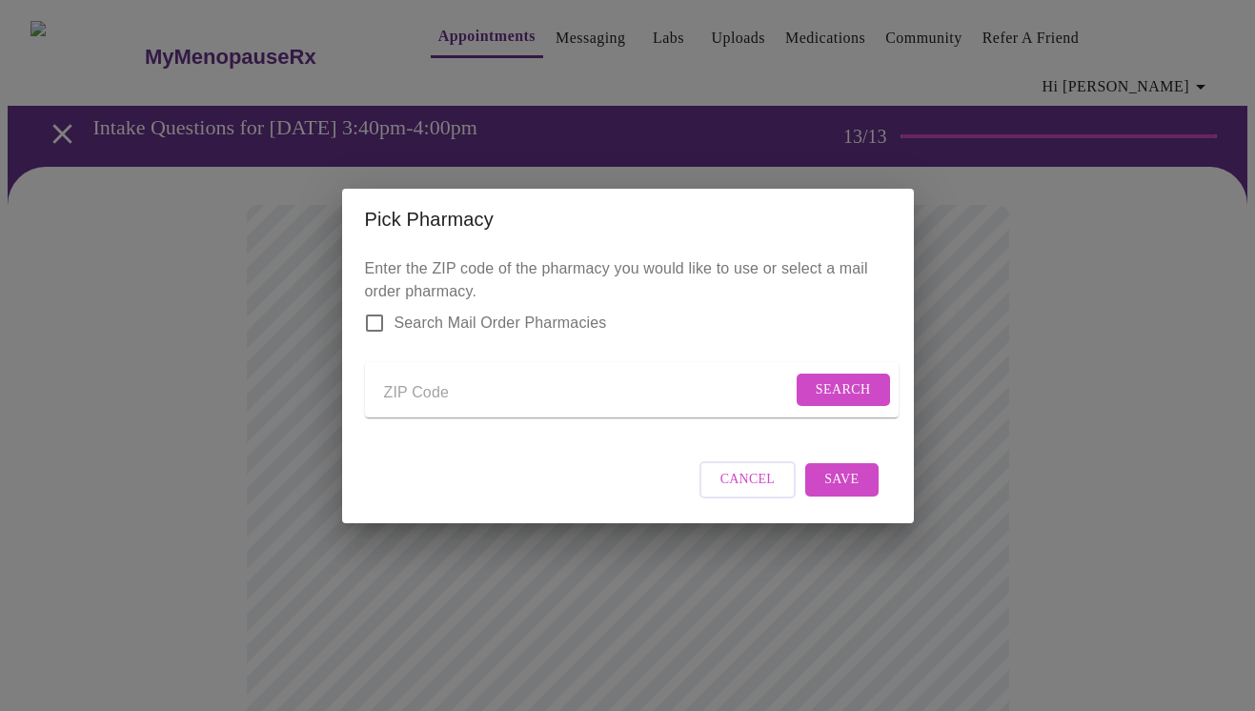
click at [474, 407] on form "Search" at bounding box center [632, 390] width 534 height 56
click at [495, 399] on input "Send a message to your care team" at bounding box center [588, 393] width 408 height 30
click at [862, 396] on button "Search" at bounding box center [843, 390] width 93 height 33
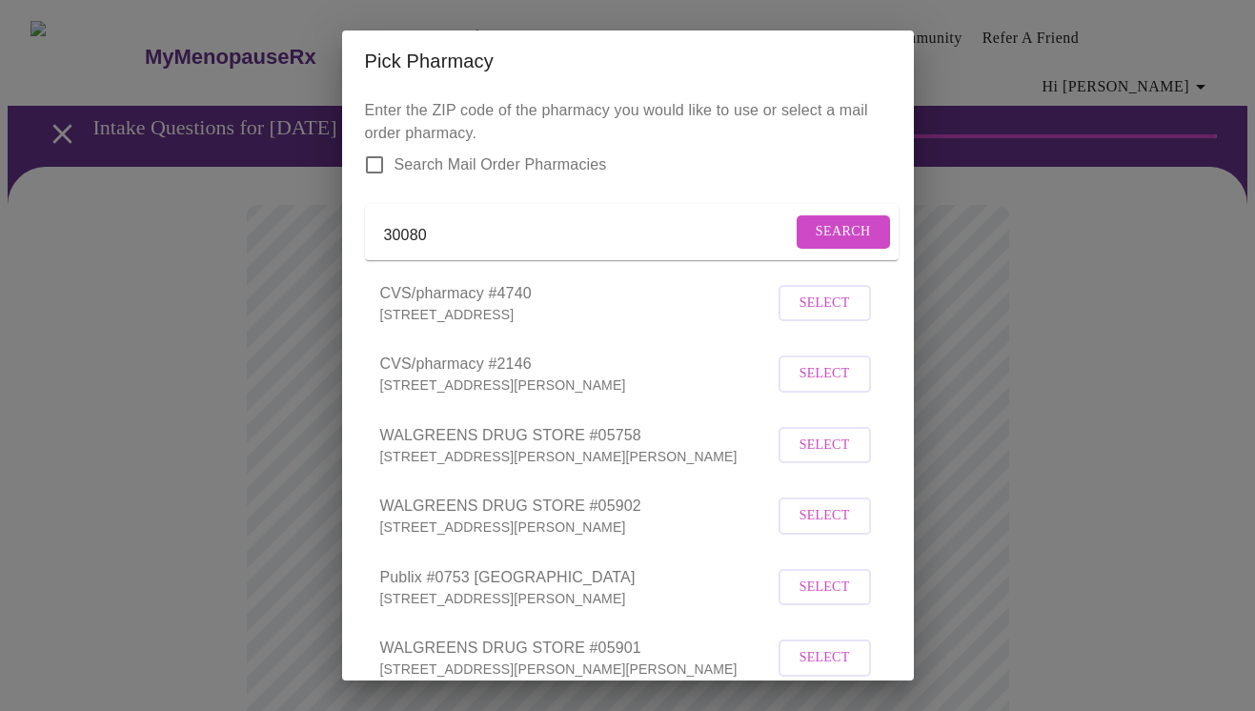
drag, startPoint x: 550, startPoint y: 244, endPoint x: 338, endPoint y: 238, distance: 211.6
click at [338, 240] on div "Pick Pharmacy Enter the ZIP code of the pharmacy you would like to use or selec…" at bounding box center [627, 355] width 1255 height 711
type input "costco"
click at [799, 232] on button "Search" at bounding box center [843, 231] width 93 height 33
click at [482, 238] on input "costco" at bounding box center [588, 235] width 408 height 30
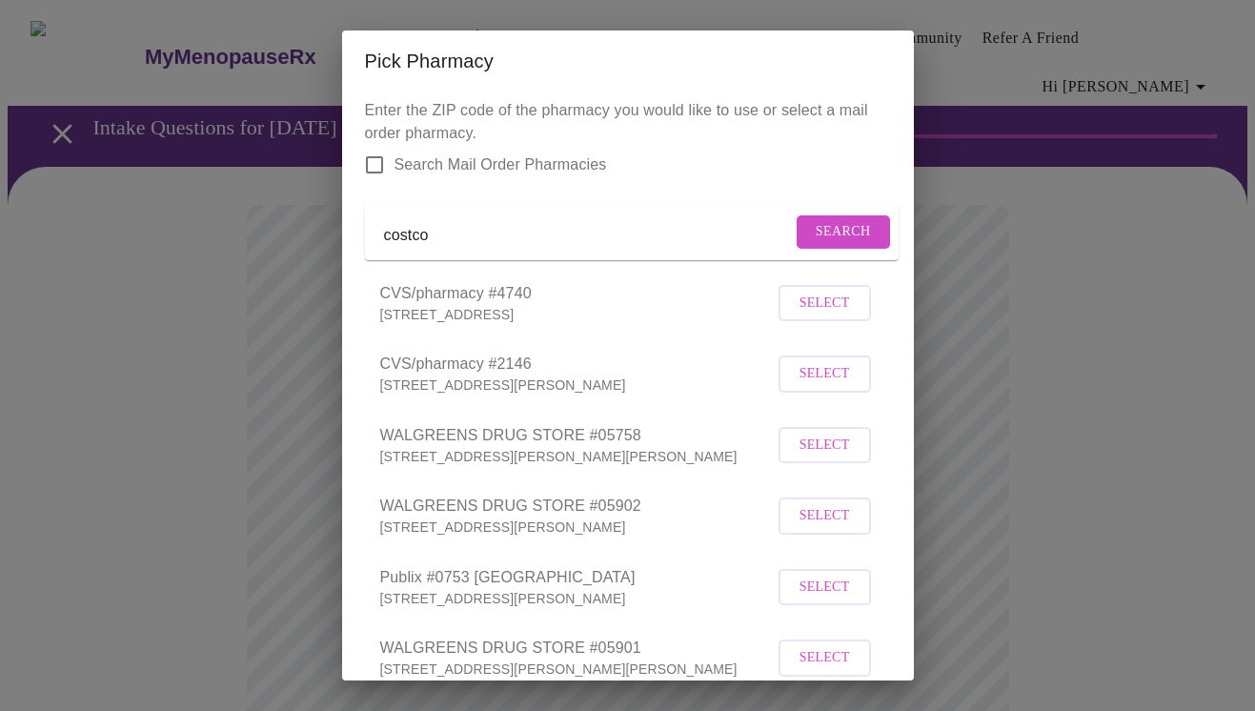
drag, startPoint x: 515, startPoint y: 238, endPoint x: 343, endPoint y: 237, distance: 171.5
click at [343, 238] on div "Enter the ZIP code of the pharmacy you would like to use or select a mail order…" at bounding box center [628, 385] width 572 height 589
paste input "30339"
type input "30339"
click at [862, 249] on button "Search" at bounding box center [843, 231] width 93 height 33
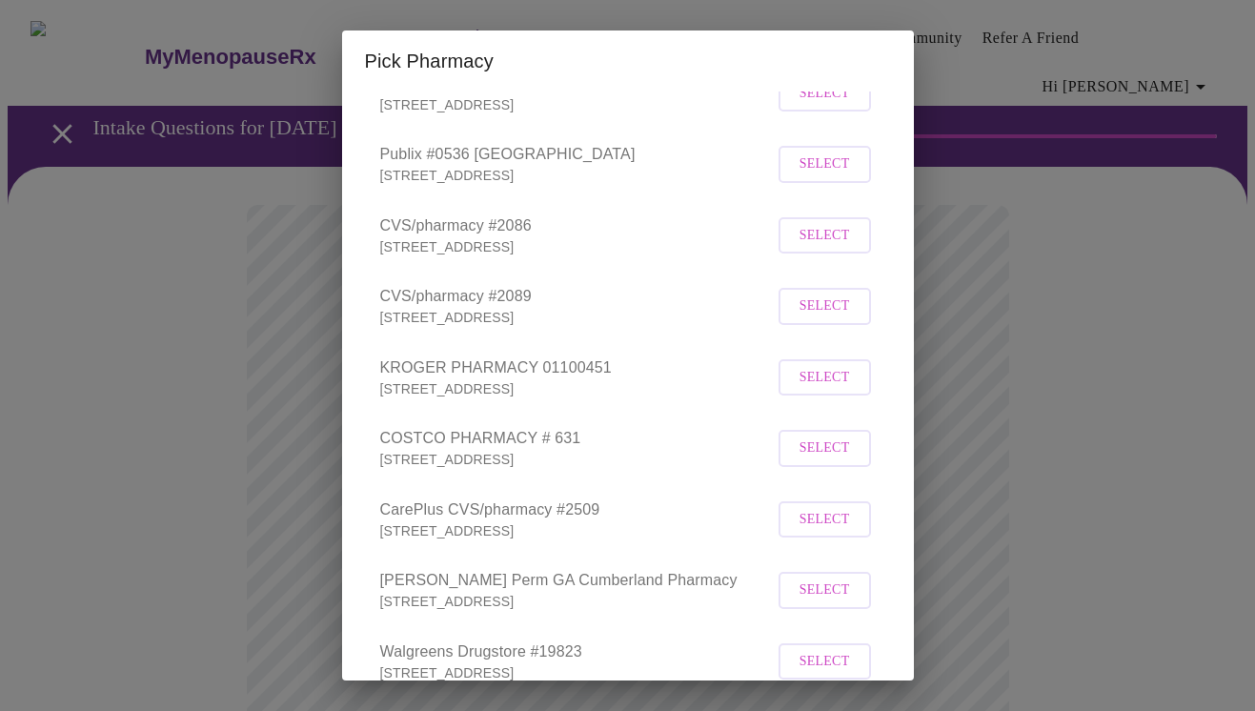
scroll to position [212, 0]
click at [815, 458] on span "Select" at bounding box center [824, 447] width 51 height 24
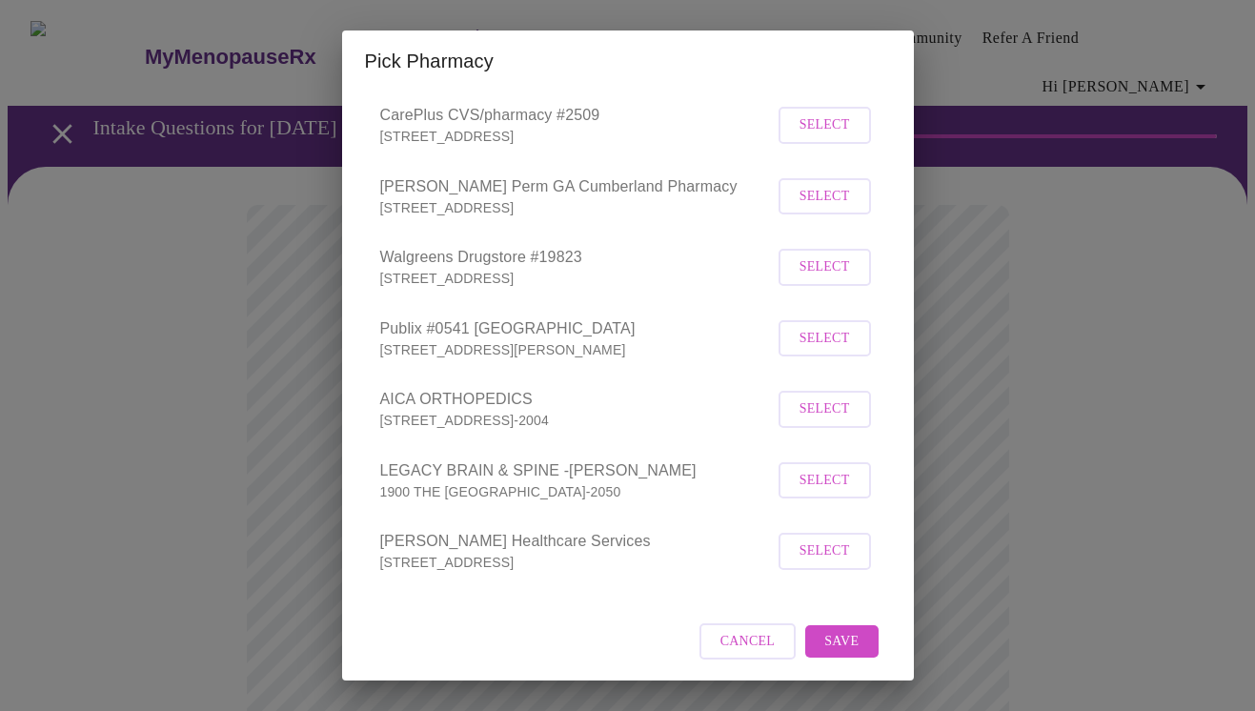
scroll to position [632, 0]
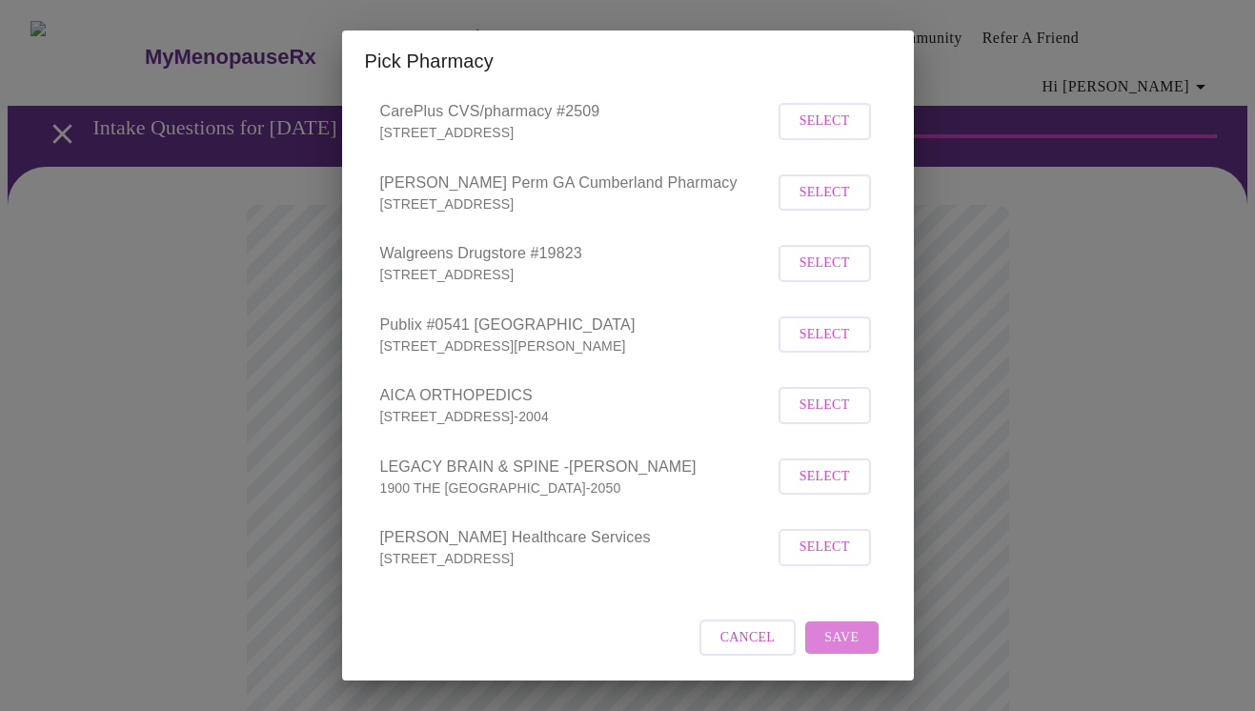
click at [855, 631] on span "Save" at bounding box center [841, 638] width 34 height 24
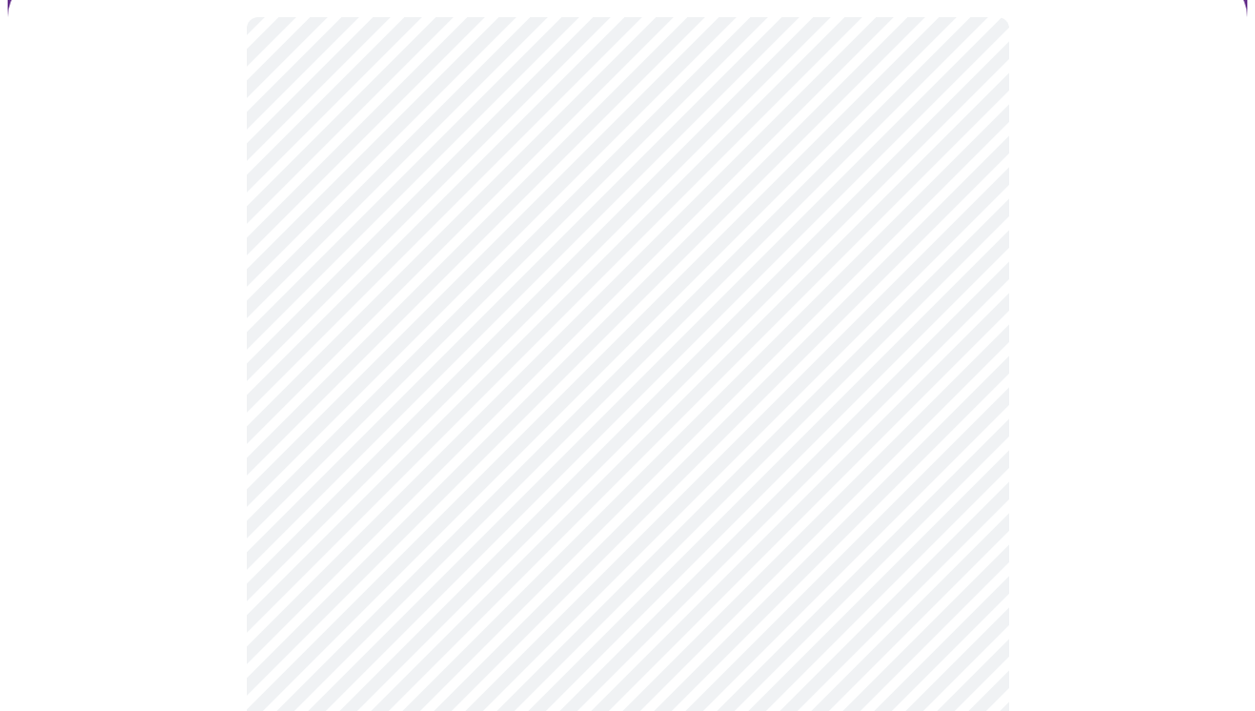
scroll to position [194, 0]
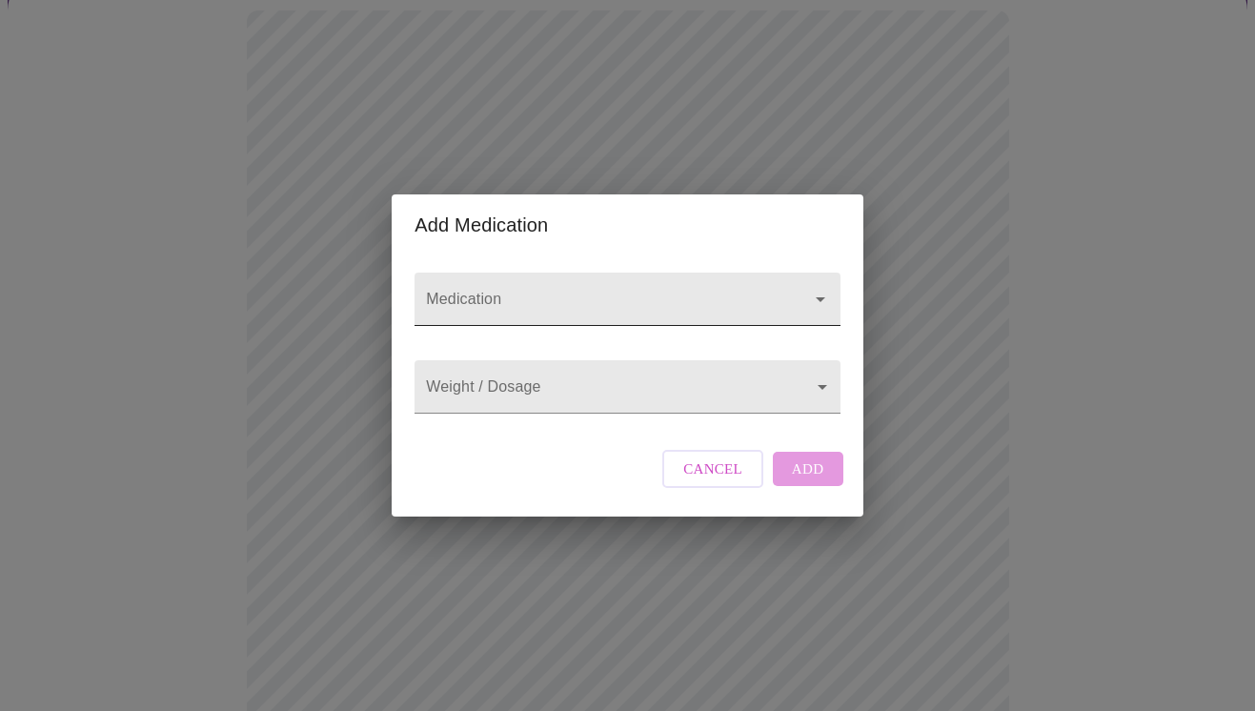
click at [507, 273] on div at bounding box center [627, 299] width 425 height 53
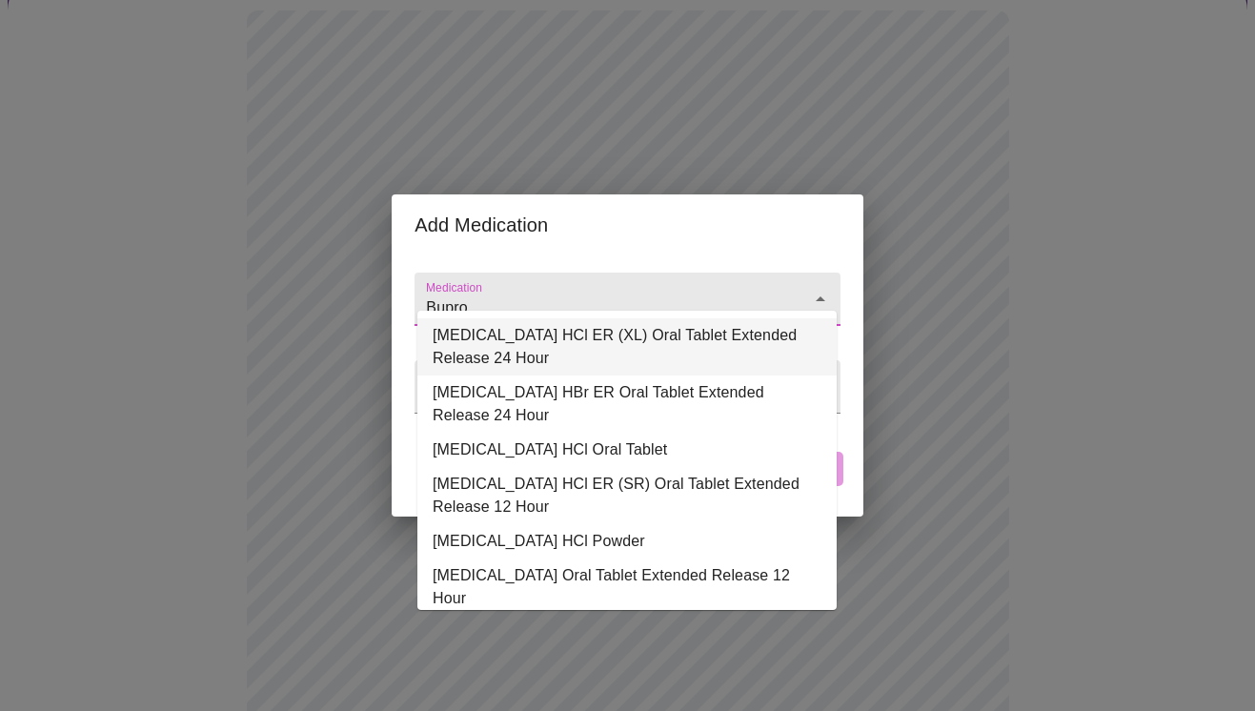
click at [576, 346] on li "[MEDICAL_DATA] HCl ER (XL) Oral Tablet Extended Release 24 Hour" at bounding box center [626, 346] width 419 height 57
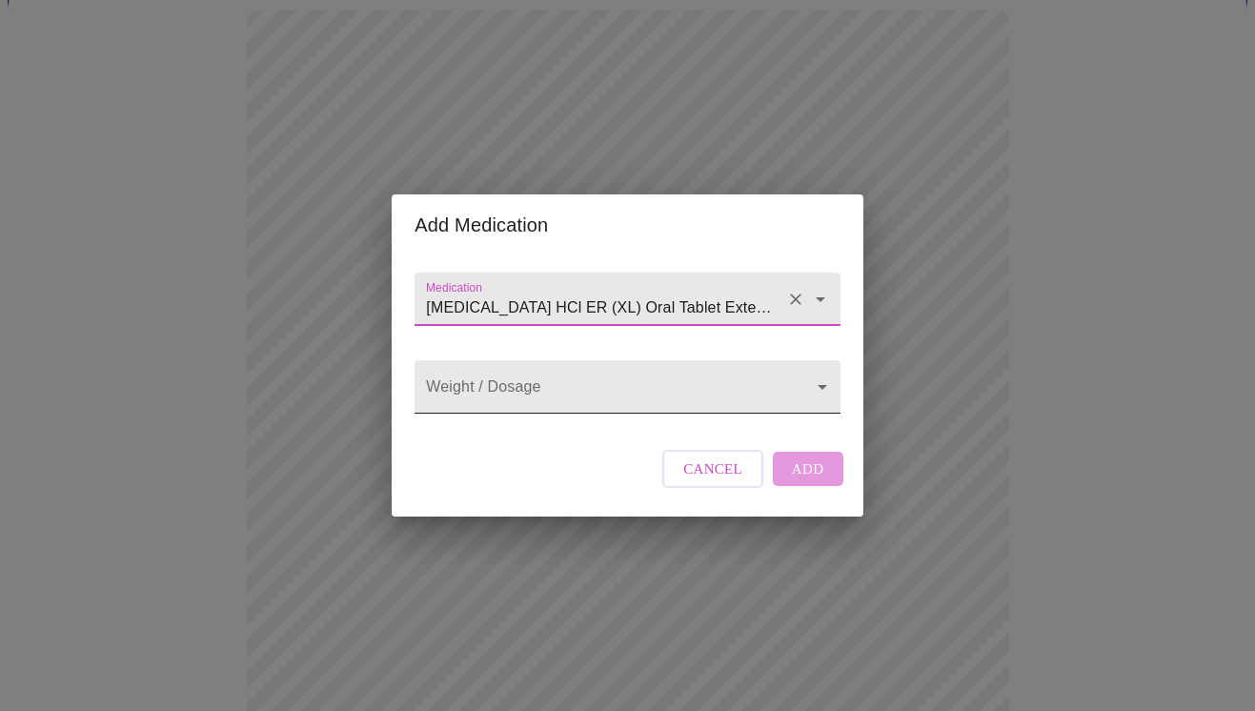
type input "[MEDICAL_DATA] HCl ER (XL) Oral Tablet Extended Release 24 Hour"
click at [574, 391] on body "MyMenopauseRx Appointments Messaging Labs Uploads Medications Community Refer a…" at bounding box center [628, 543] width 1240 height 1460
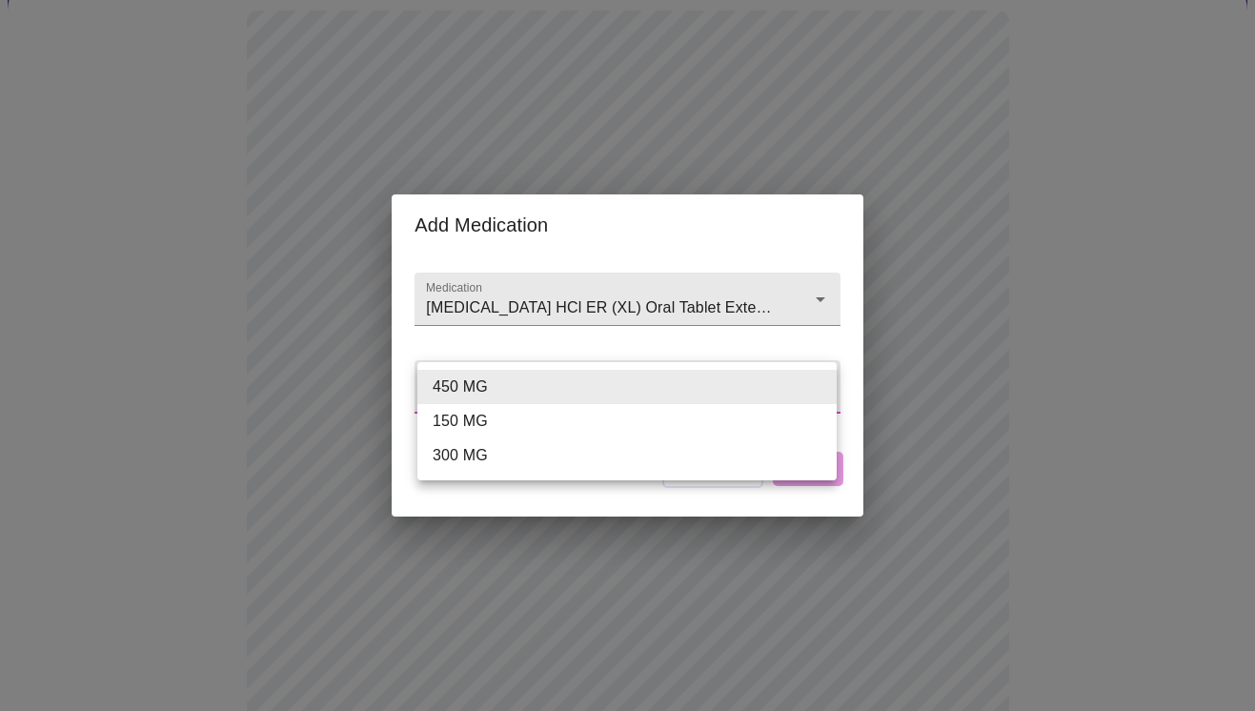
click at [529, 422] on li "150 MG" at bounding box center [626, 421] width 419 height 34
type input "150 MG"
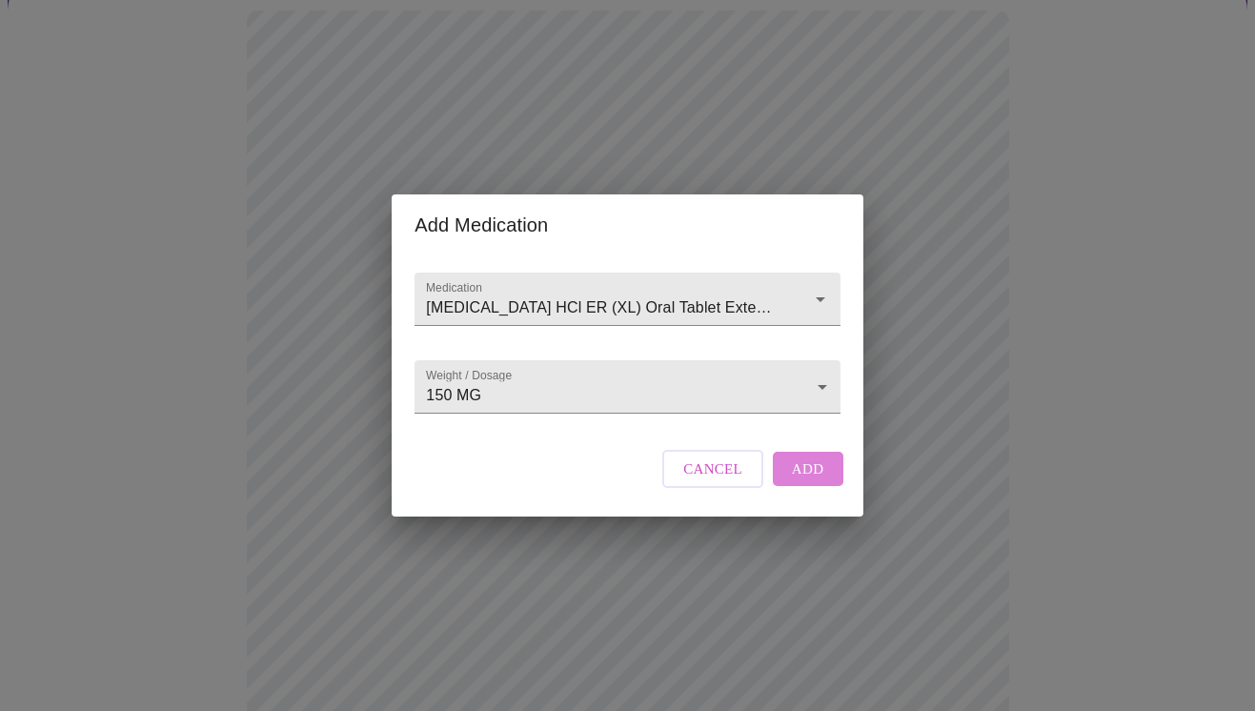
click at [819, 481] on span "Add" at bounding box center [808, 468] width 32 height 25
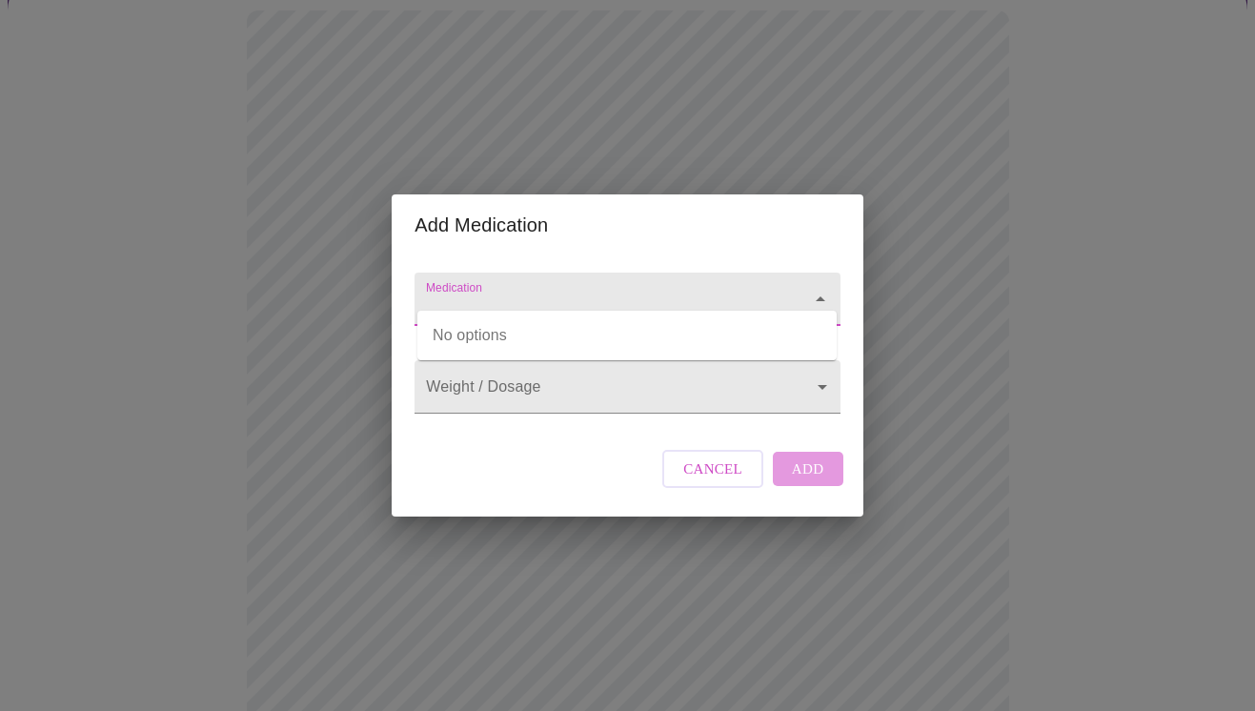
click at [546, 291] on input "Medication" at bounding box center [599, 308] width 355 height 35
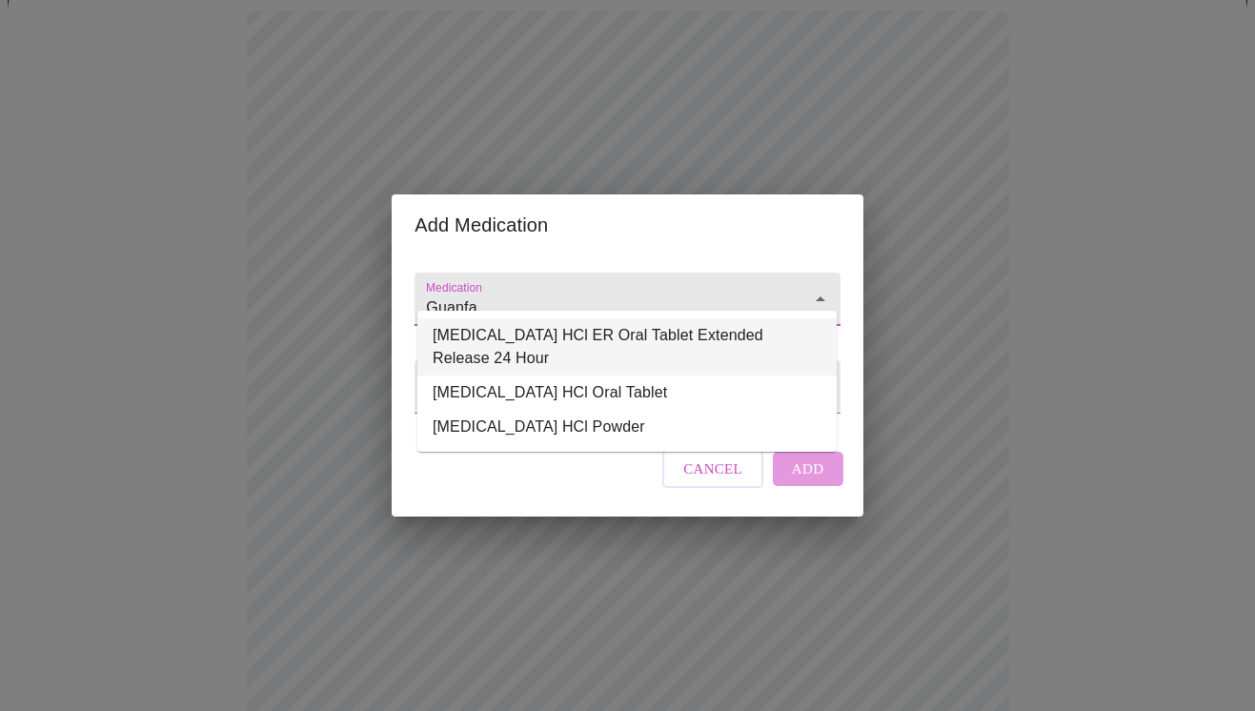
click at [646, 345] on li "[MEDICAL_DATA] HCl ER Oral Tablet Extended Release 24 Hour" at bounding box center [626, 346] width 419 height 57
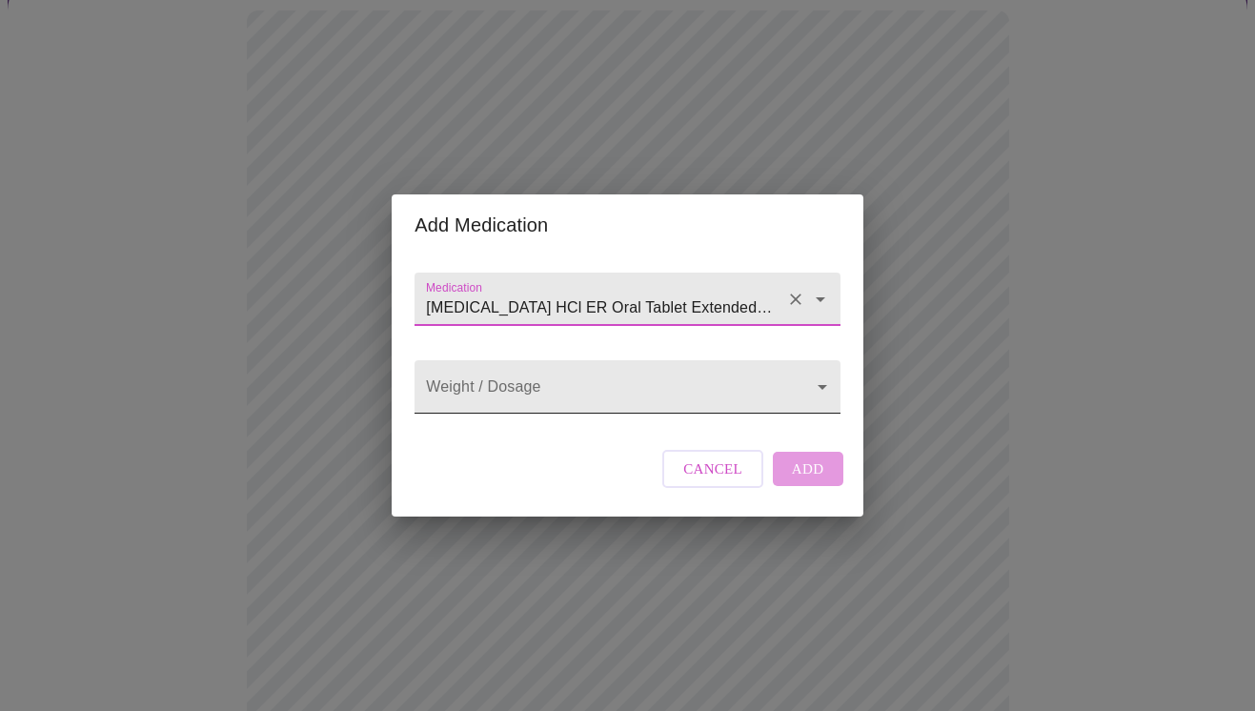
type input "[MEDICAL_DATA] HCl ER Oral Tablet Extended Release 24 Hour"
click at [610, 365] on body "MyMenopauseRx Appointments Messaging Labs Uploads Medications Community Refer a…" at bounding box center [628, 564] width 1240 height 1502
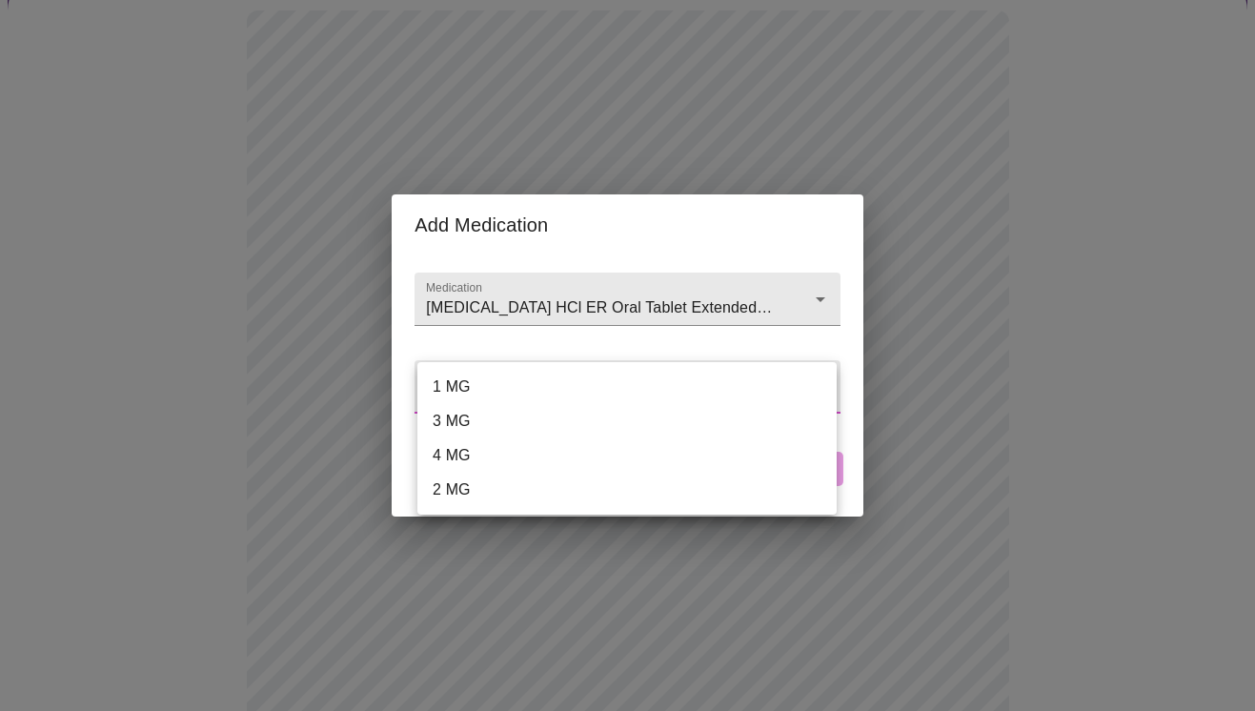
click at [536, 391] on li "1 MG" at bounding box center [626, 387] width 419 height 34
type input "1 MG"
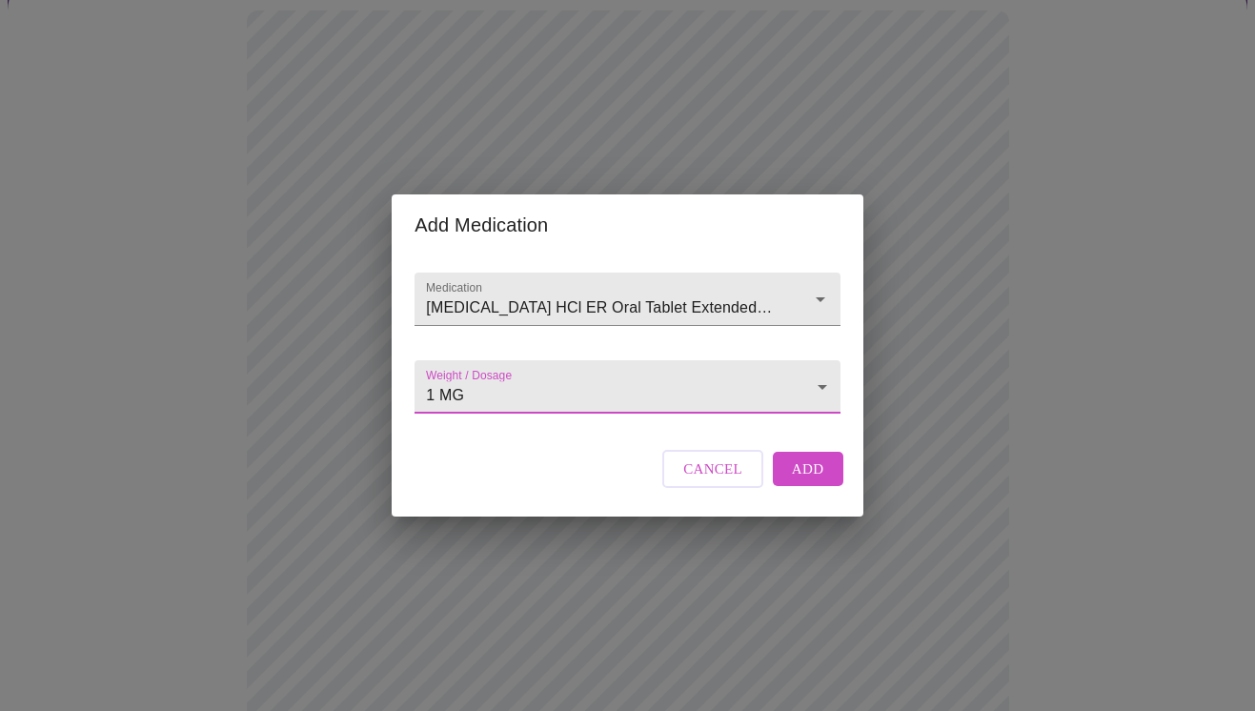
click at [792, 497] on div "Cancel Add" at bounding box center [752, 468] width 190 height 57
click at [801, 486] on button "Add" at bounding box center [808, 469] width 71 height 34
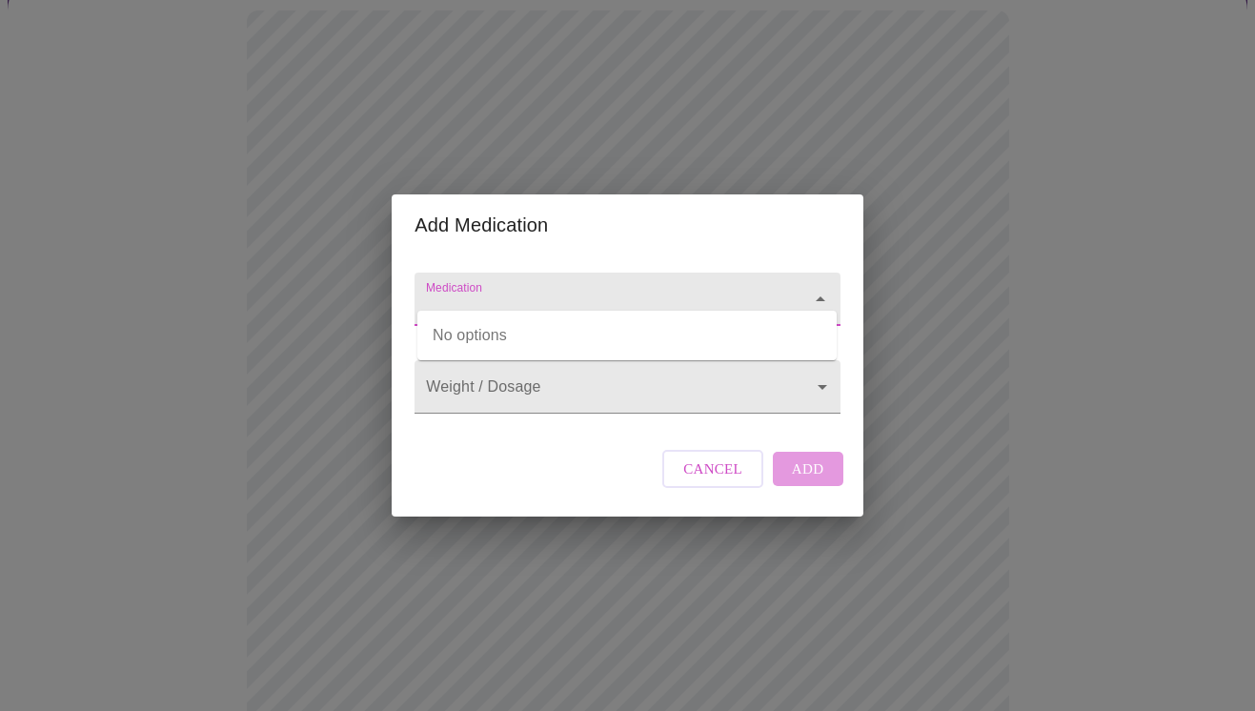
click at [568, 291] on input "Medication" at bounding box center [599, 308] width 355 height 35
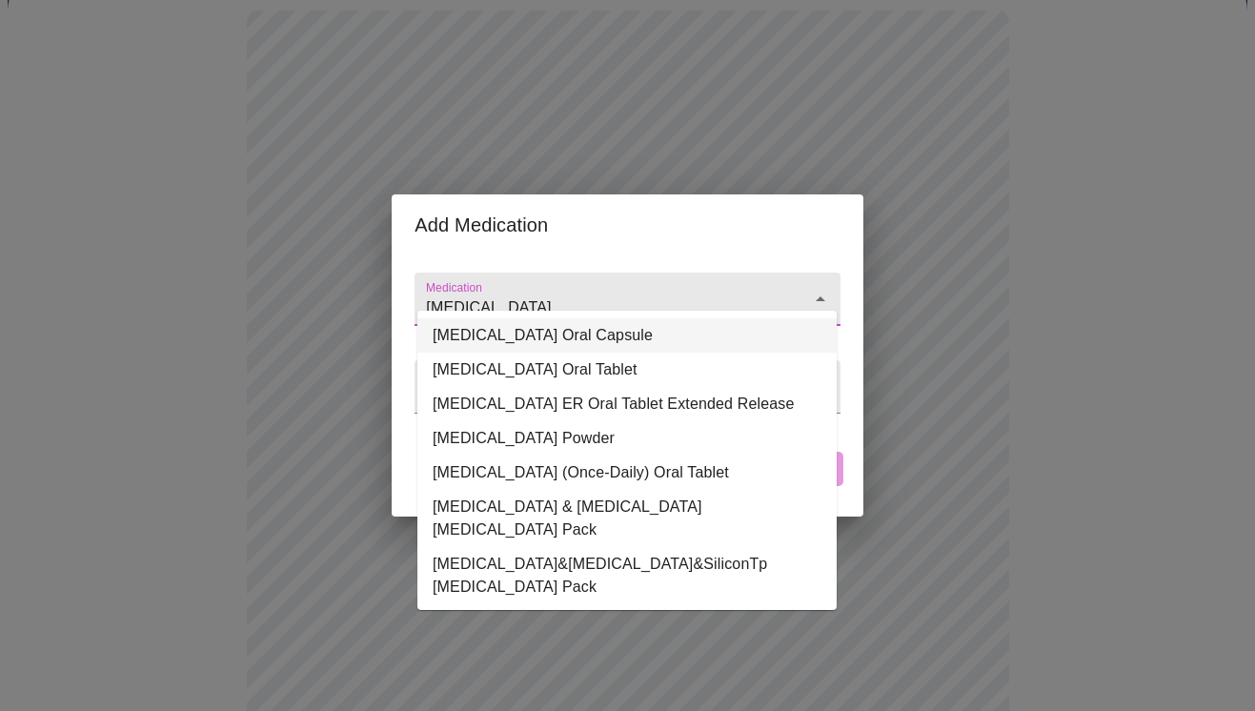
click at [660, 342] on li "[MEDICAL_DATA] Oral Capsule" at bounding box center [626, 335] width 419 height 34
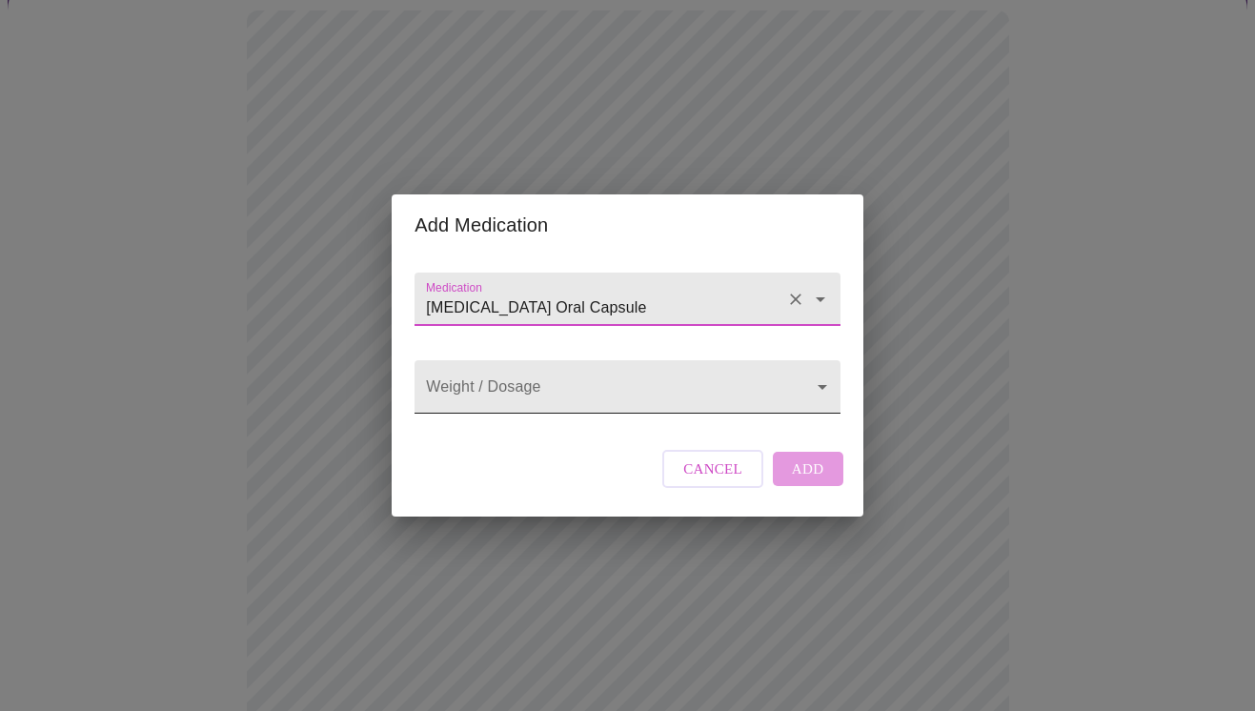
type input "[MEDICAL_DATA] Oral Capsule"
click at [614, 380] on body "MyMenopauseRx Appointments Messaging Labs Uploads Medications Community Refer a…" at bounding box center [628, 599] width 1240 height 1572
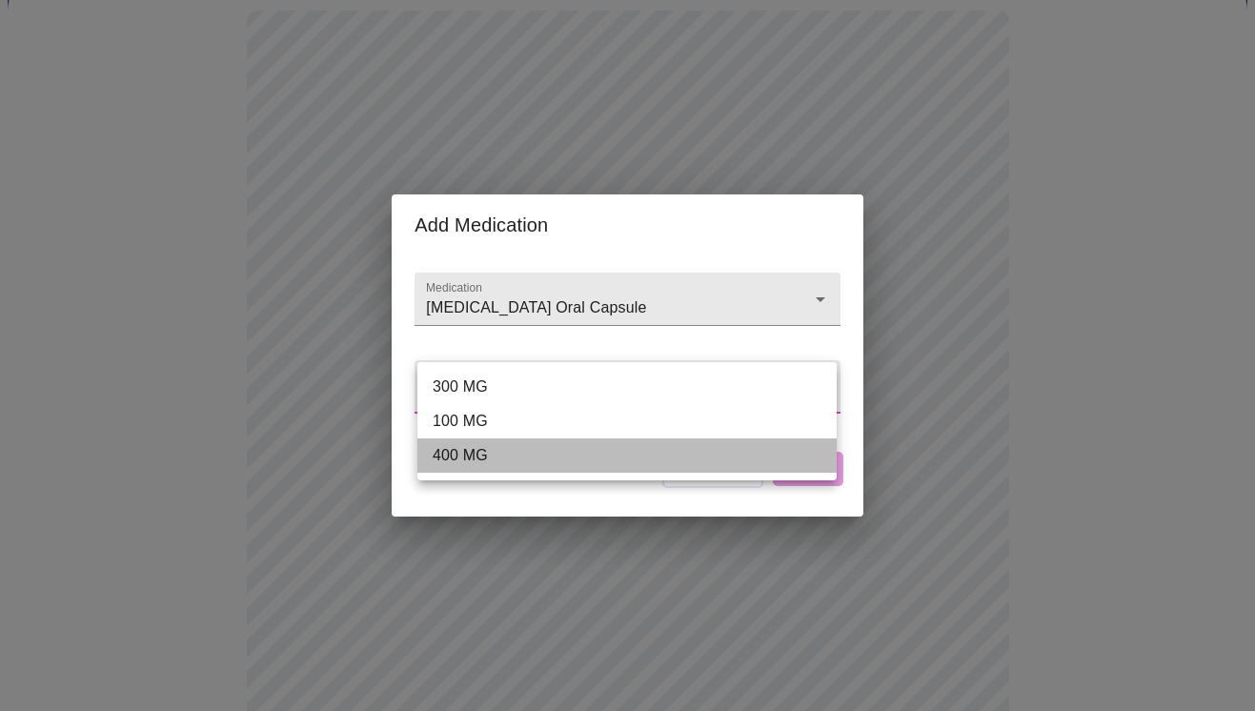
click at [536, 440] on li "400 MG" at bounding box center [626, 455] width 419 height 34
type input "400 MG"
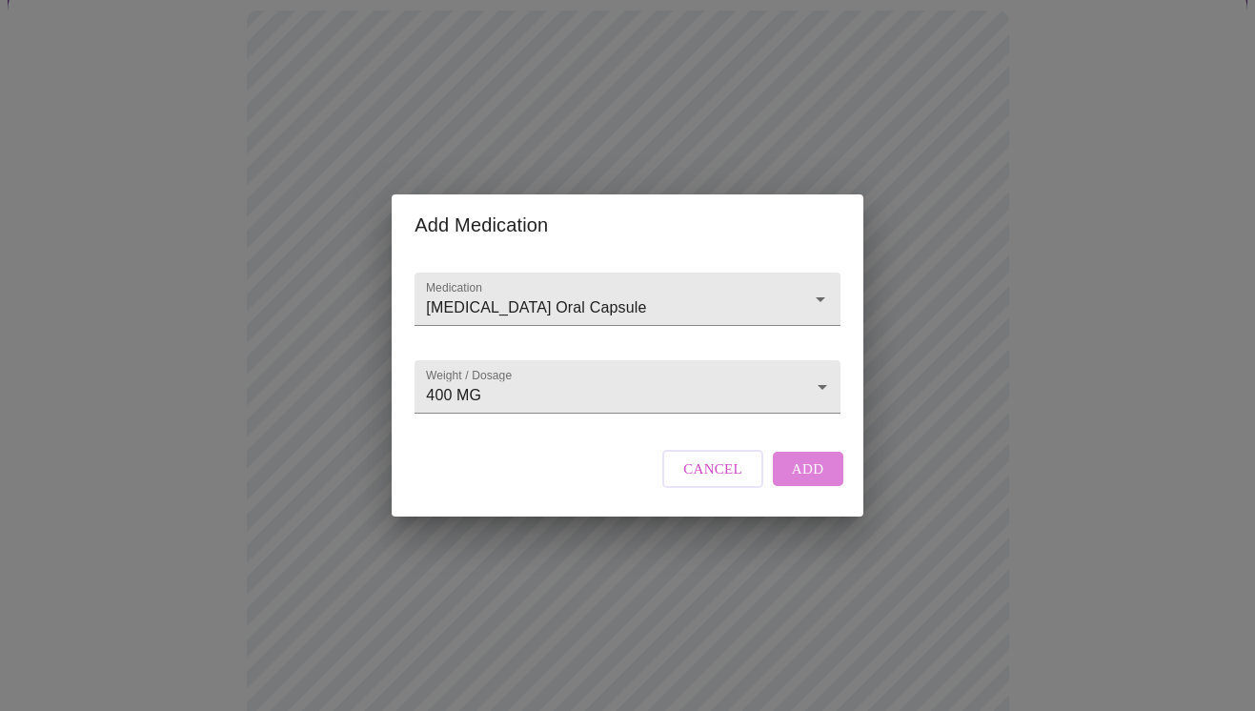
click at [814, 481] on span "Add" at bounding box center [808, 468] width 32 height 25
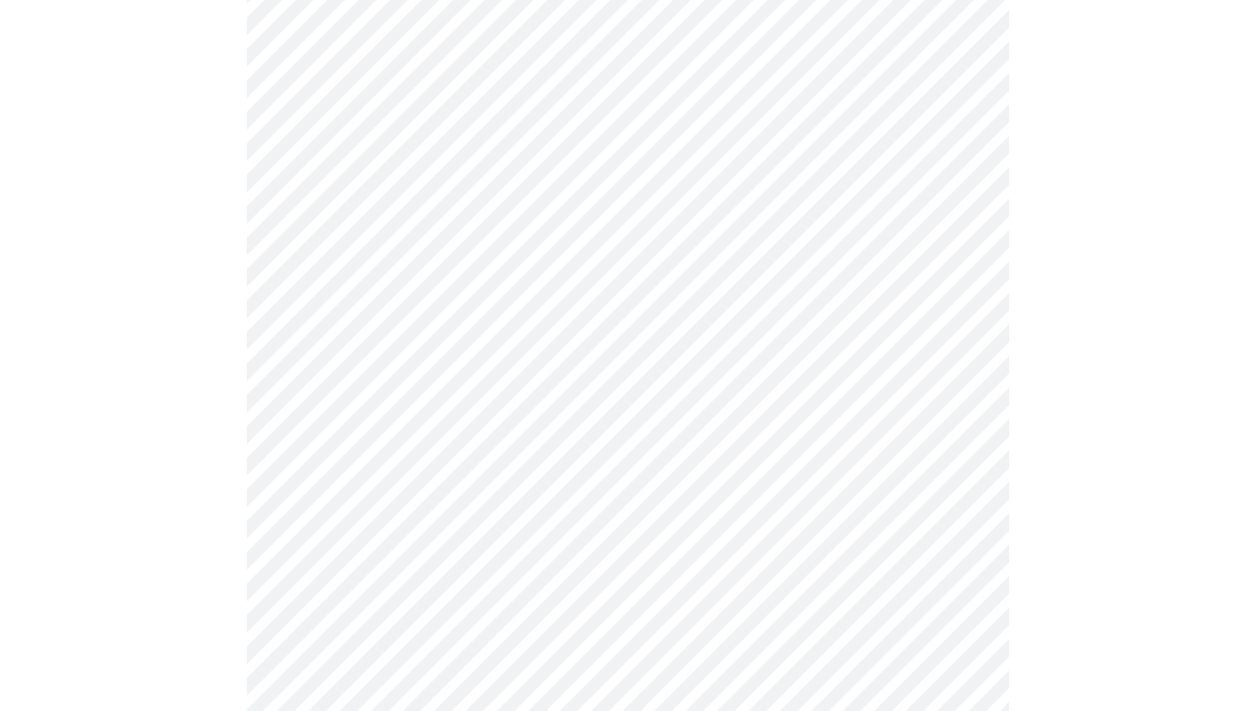
scroll to position [905, 0]
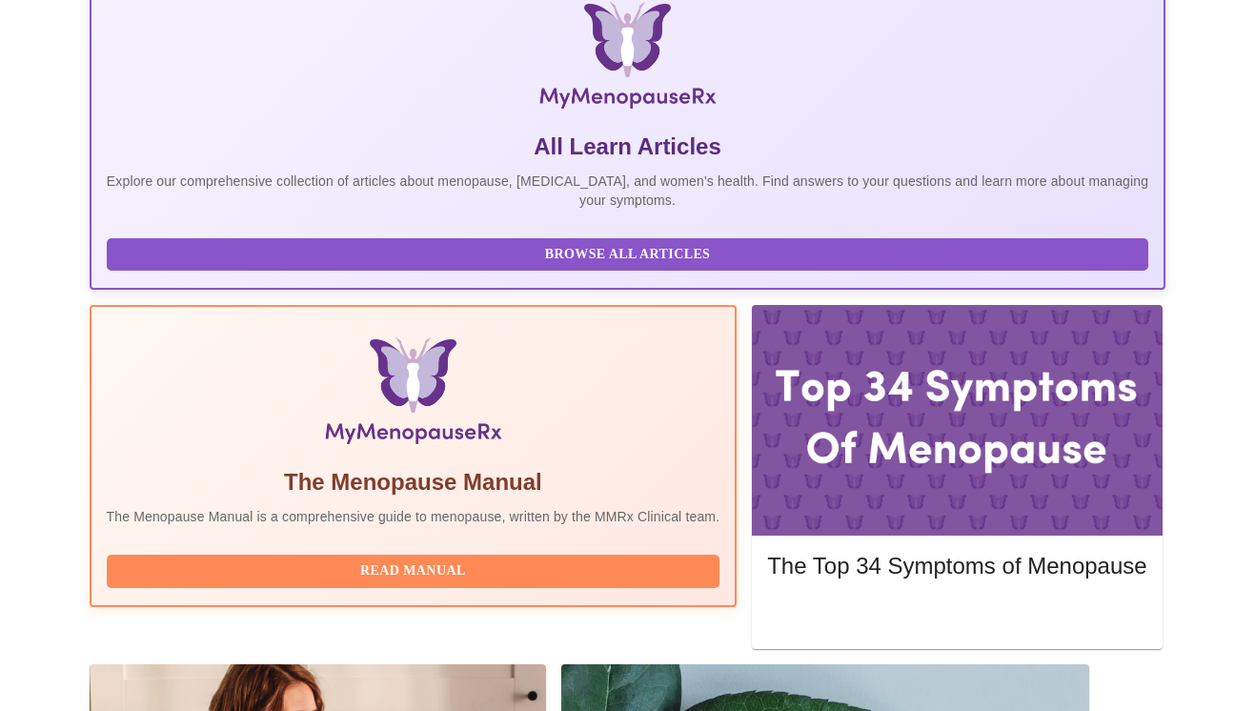
scroll to position [332, 0]
